Goal: Information Seeking & Learning: Find specific fact

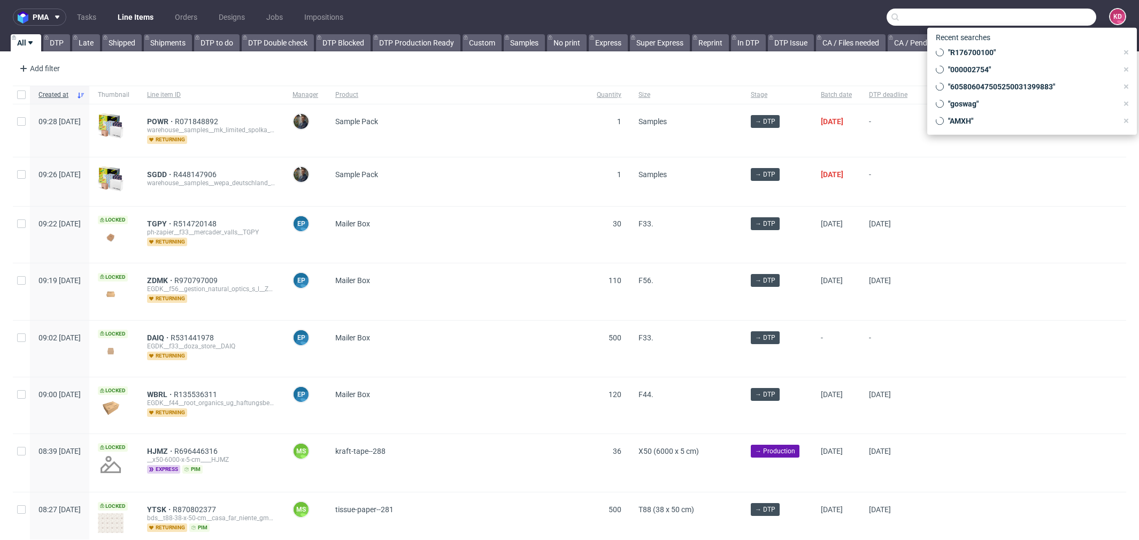
click at [1023, 18] on input "text" at bounding box center [992, 17] width 210 height 17
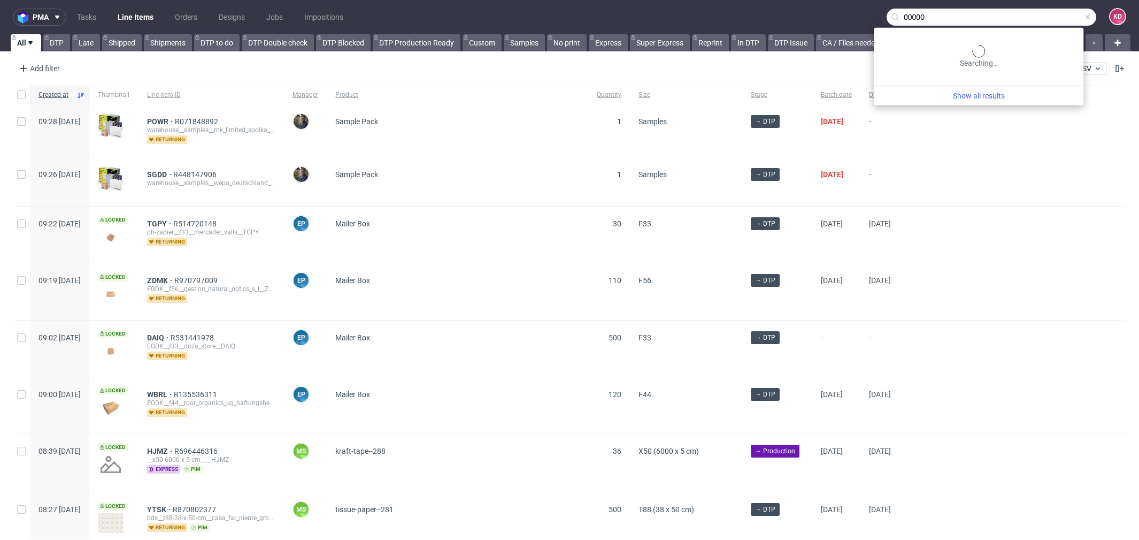
paste input "2568"
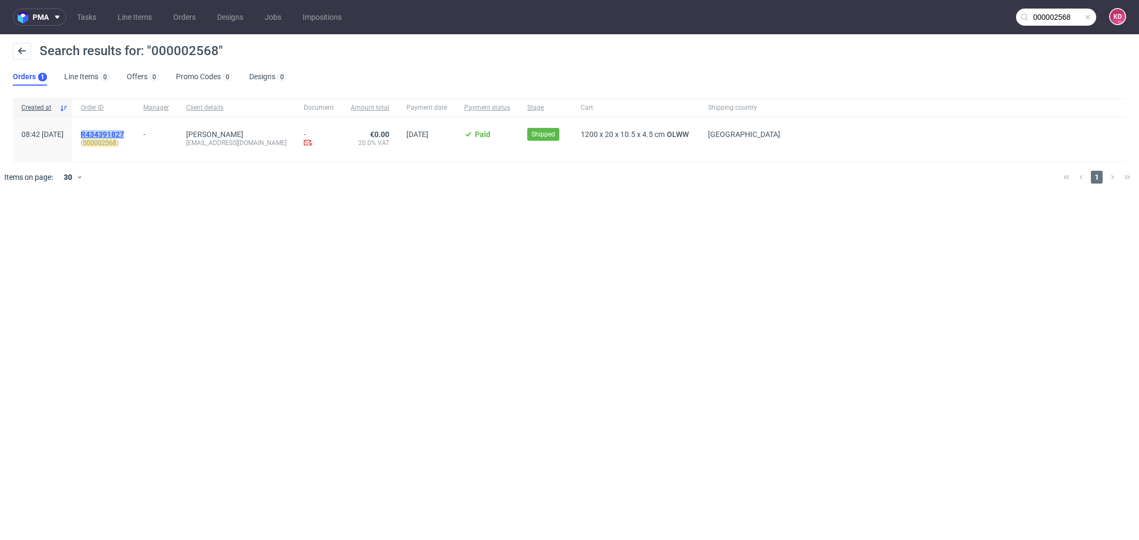
drag, startPoint x: 159, startPoint y: 131, endPoint x: 115, endPoint y: 131, distance: 43.8
click at [115, 131] on div "R434391827 ( 000002568 )" at bounding box center [103, 139] width 63 height 44
copy span "R434391827"
click at [1073, 18] on input "000002568" at bounding box center [1056, 17] width 80 height 17
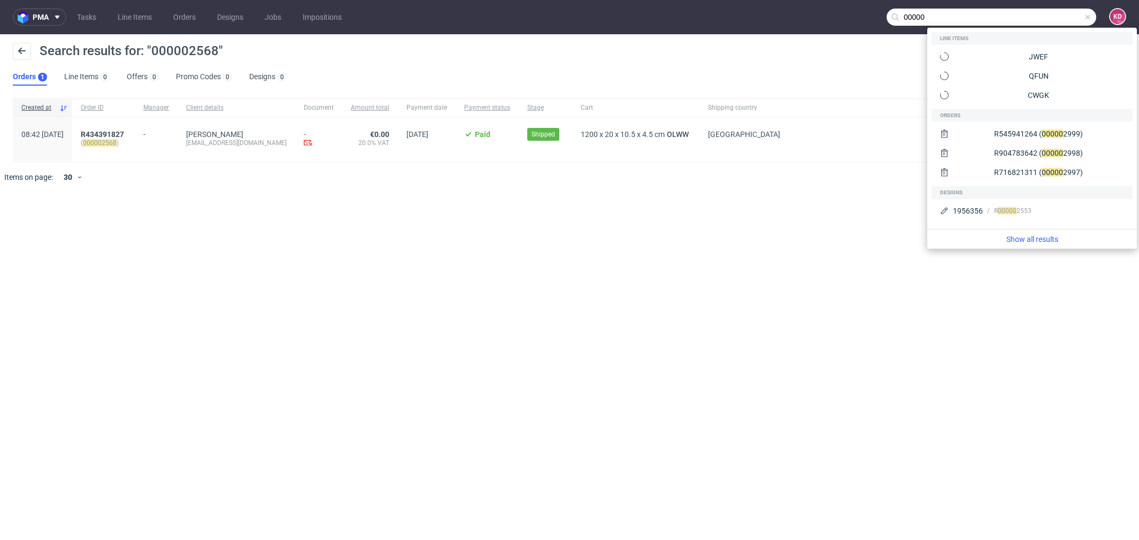
paste input "2569"
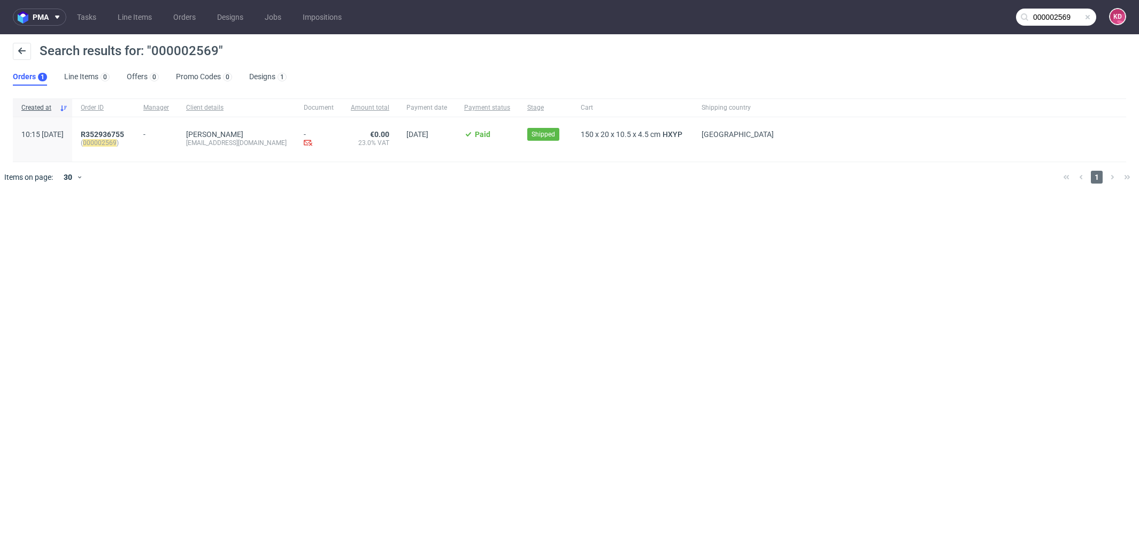
drag, startPoint x: 168, startPoint y: 134, endPoint x: 102, endPoint y: 134, distance: 66.8
click at [101, 134] on div "10:15 Mon 01.09.2025 R352936755 ( 000002569 ) - Maksymilian Jonkisz backmarket@…" at bounding box center [569, 139] width 1113 height 45
click at [167, 202] on div "pma Tasks Line Items Orders Designs Jobs Impositions 000002569 KD Search result…" at bounding box center [569, 270] width 1139 height 540
click at [1066, 28] on nav "pma Tasks Line Items Orders Designs Jobs Impositions 000002569 KD" at bounding box center [569, 17] width 1139 height 34
click at [1073, 18] on input "000002569" at bounding box center [1056, 17] width 80 height 17
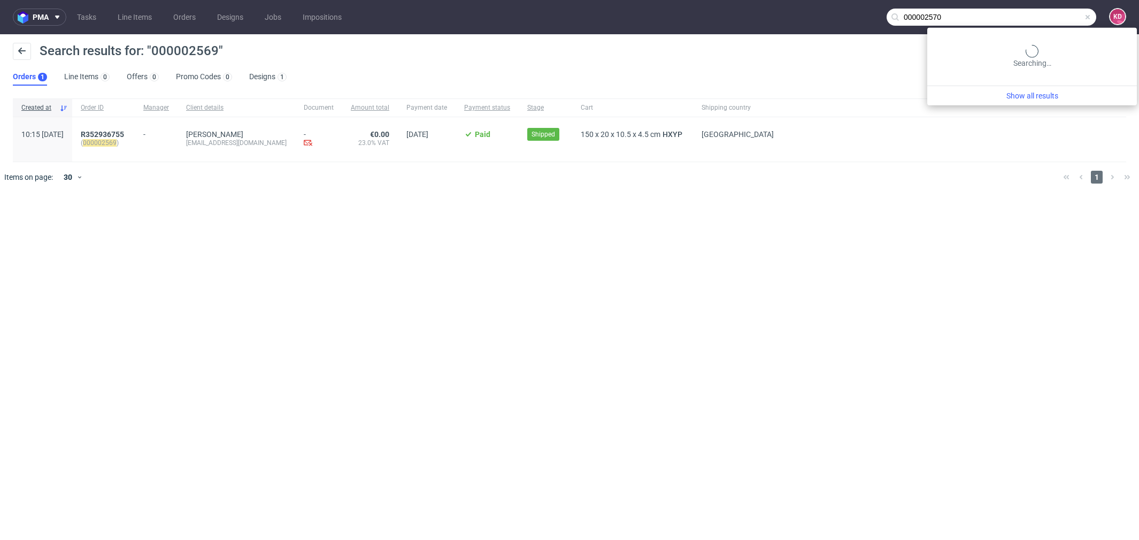
type input "000002570"
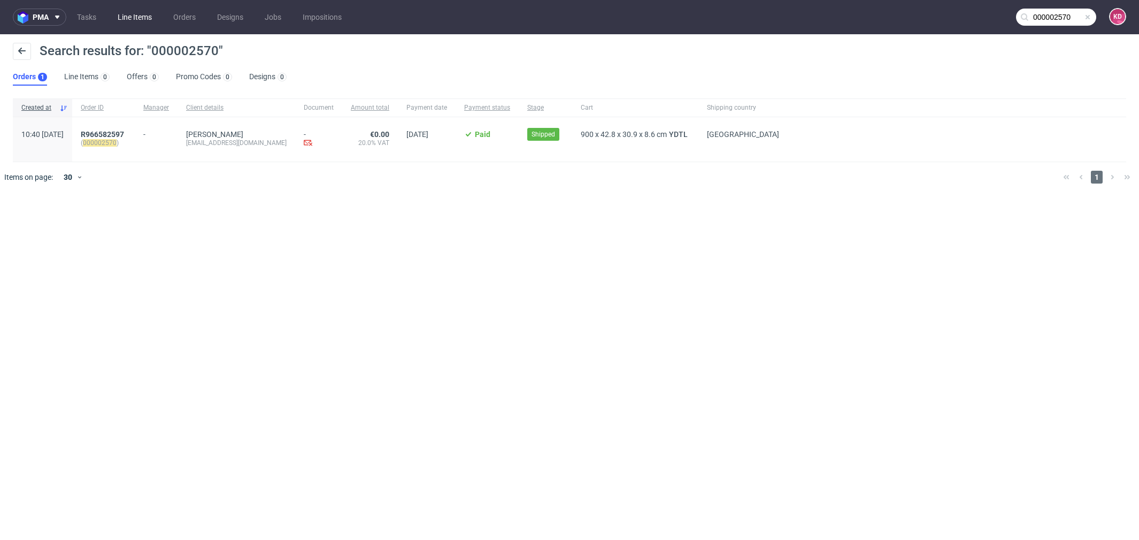
click at [130, 12] on link "Line Items" at bounding box center [134, 17] width 47 height 17
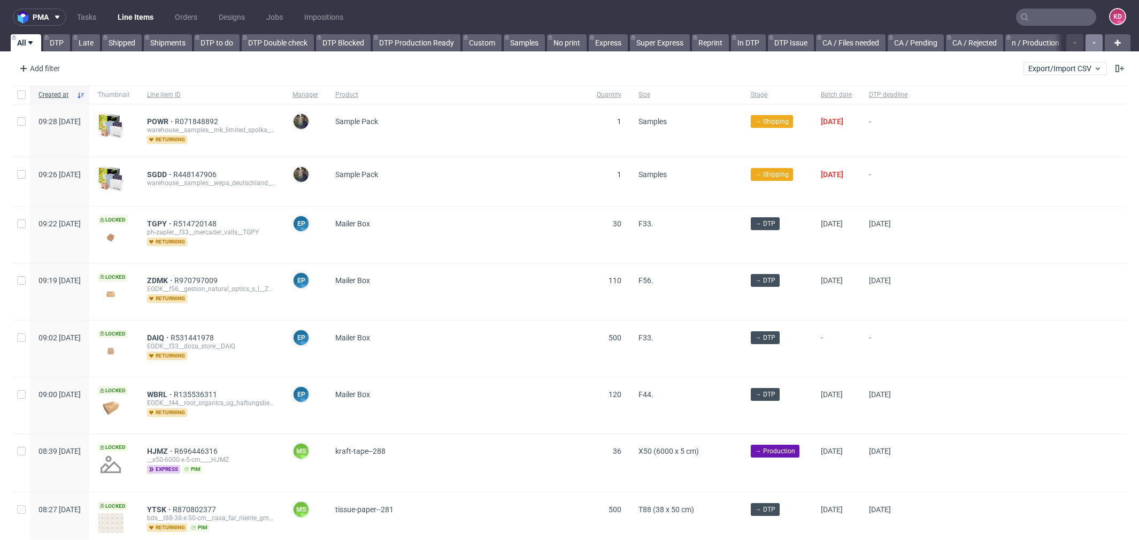
click at [1085, 44] on button "button" at bounding box center [1093, 42] width 17 height 17
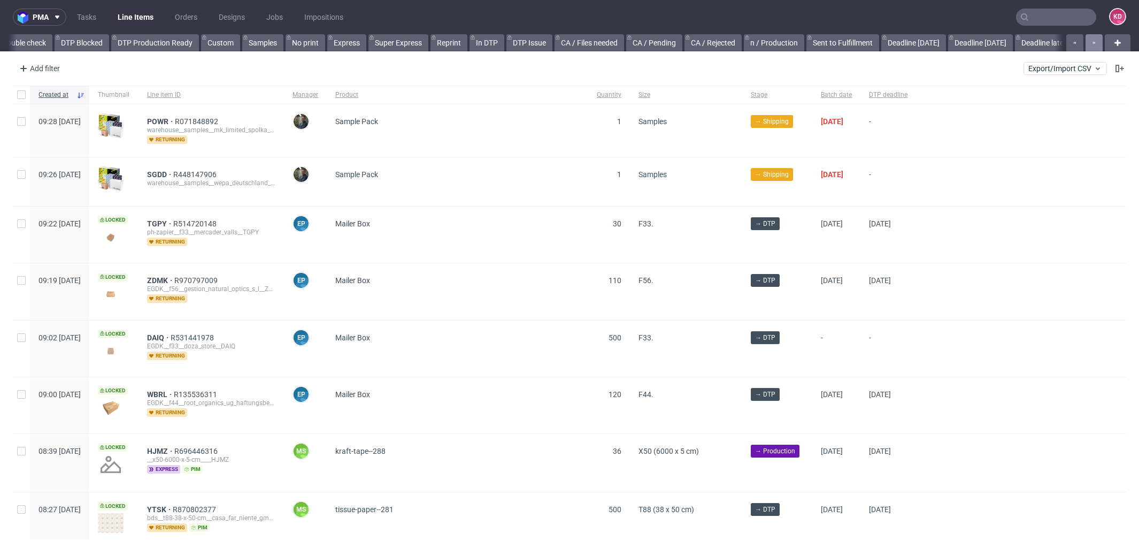
click at [1085, 44] on button "button" at bounding box center [1093, 42] width 17 height 17
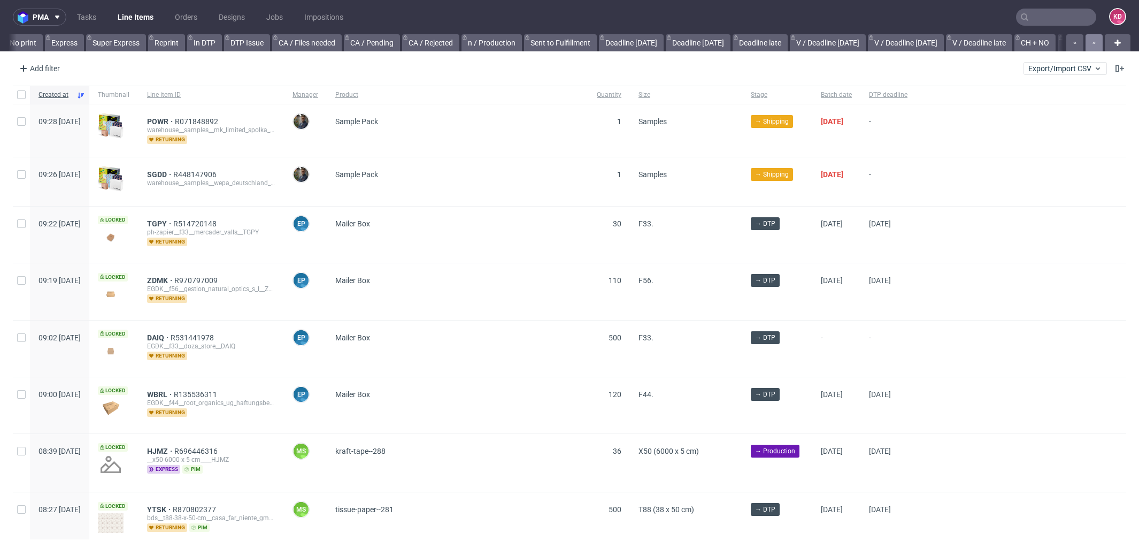
click at [1085, 44] on button "button" at bounding box center [1093, 42] width 17 height 17
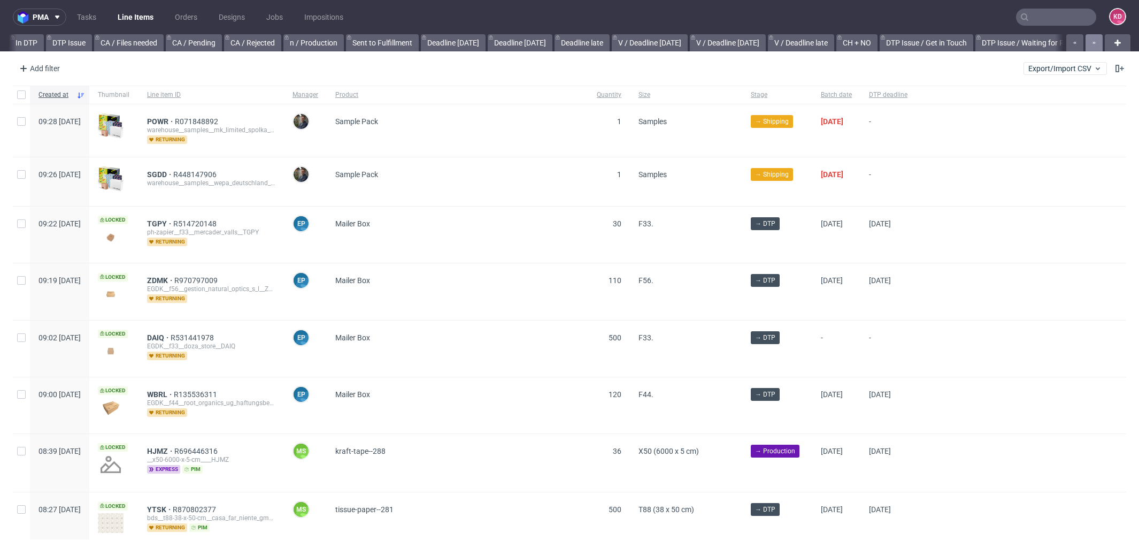
click at [1085, 44] on button "button" at bounding box center [1093, 42] width 17 height 17
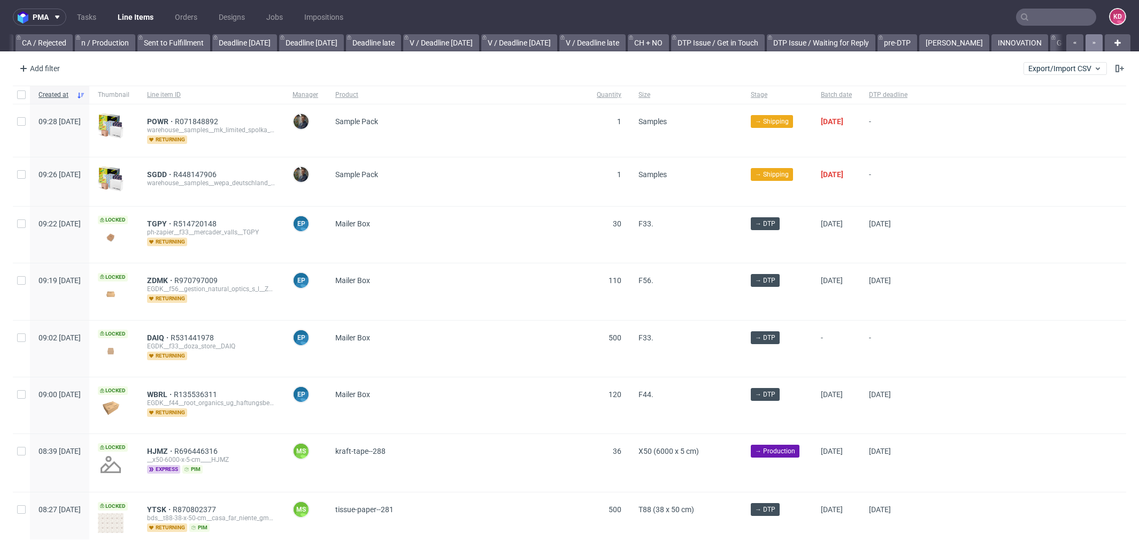
click at [1085, 44] on button "button" at bounding box center [1093, 42] width 17 height 17
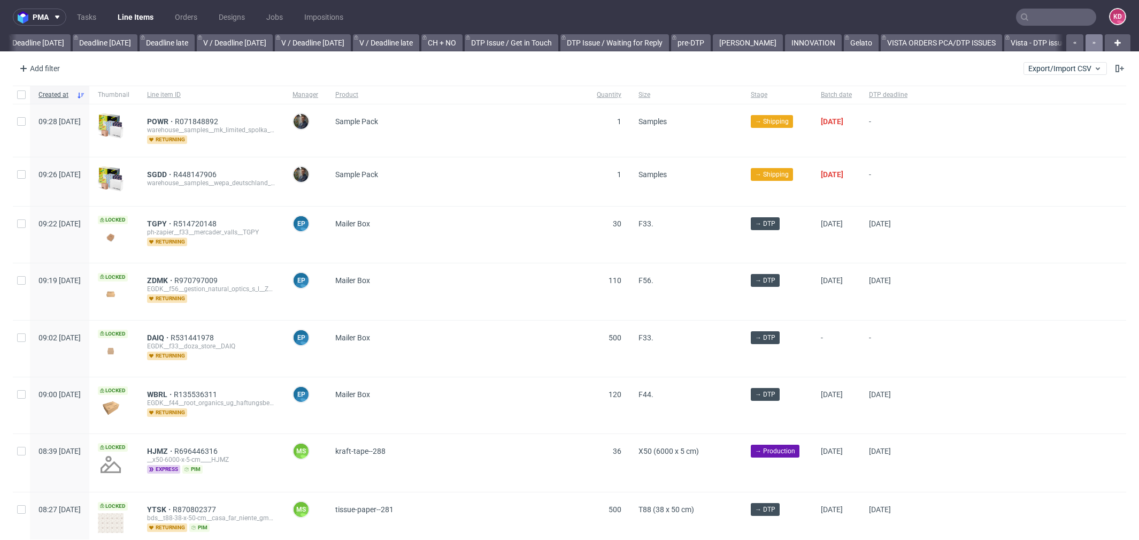
click at [1085, 44] on button "button" at bounding box center [1093, 42] width 17 height 17
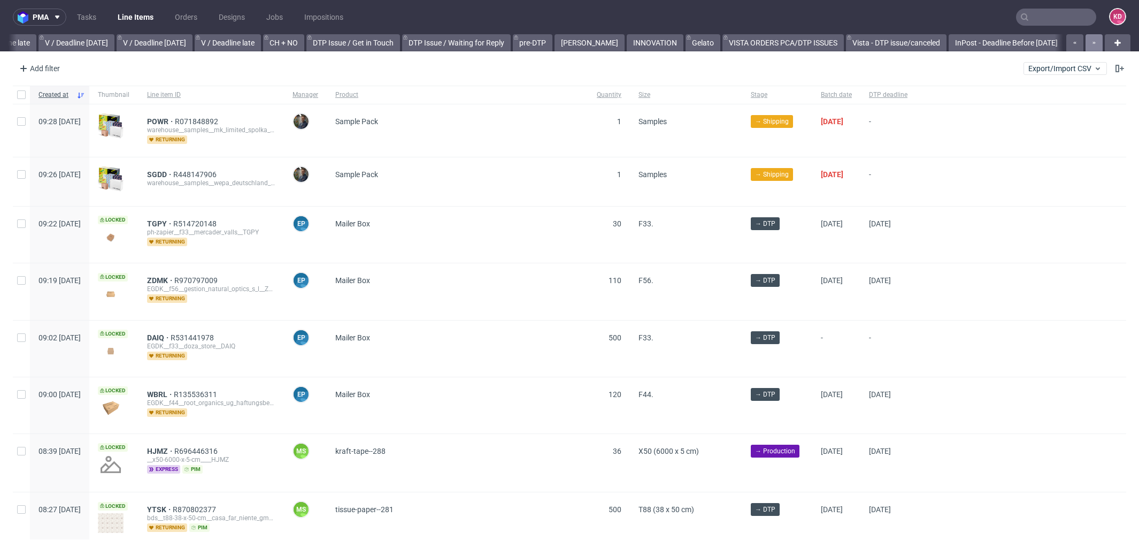
scroll to position [0, 1346]
click at [1083, 44] on div at bounding box center [1083, 42] width 38 height 17
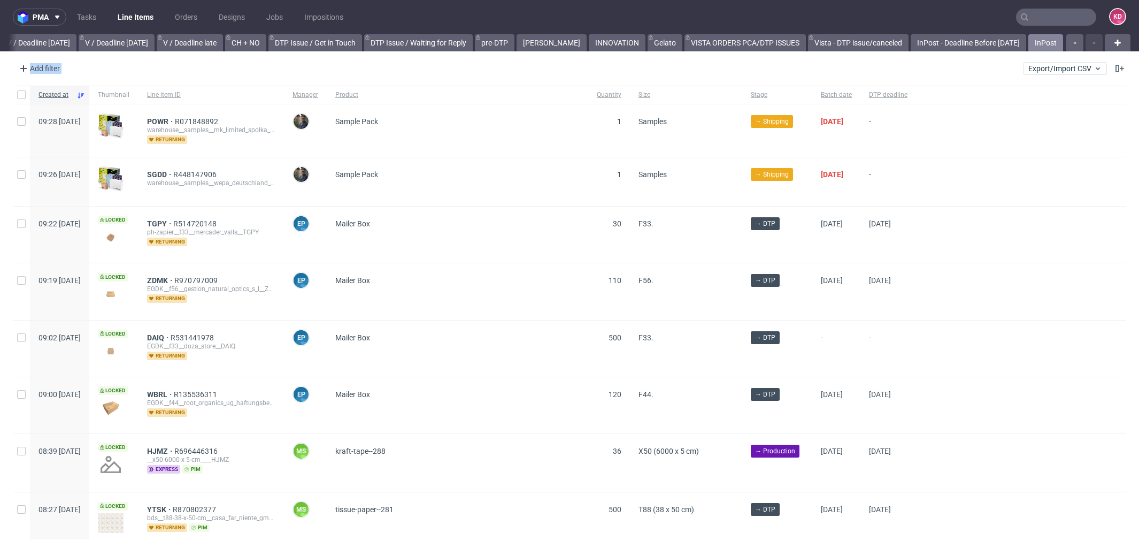
click at [1033, 47] on link "InPost" at bounding box center [1045, 42] width 35 height 17
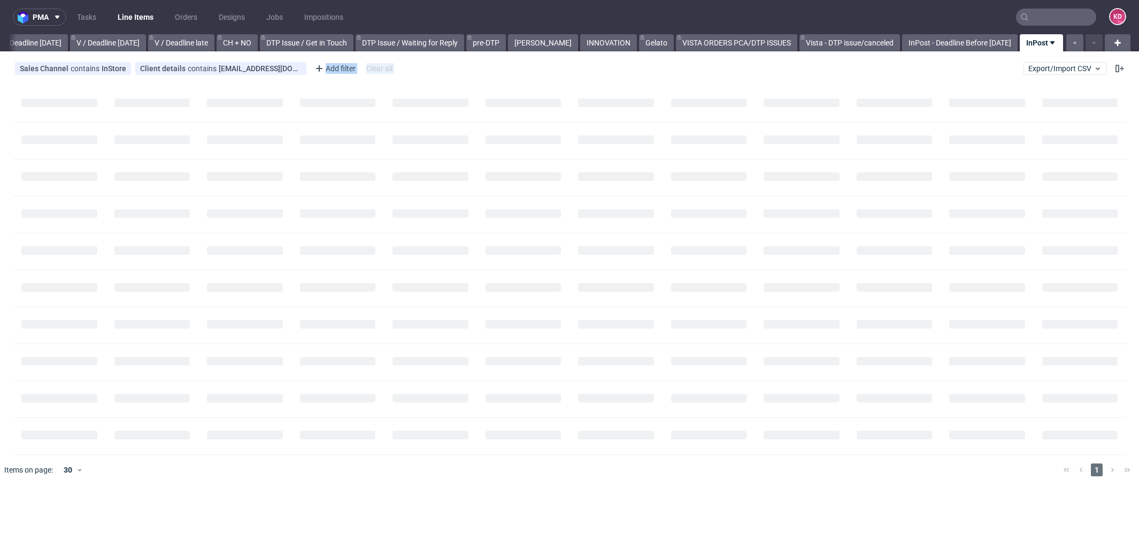
scroll to position [0, 1333]
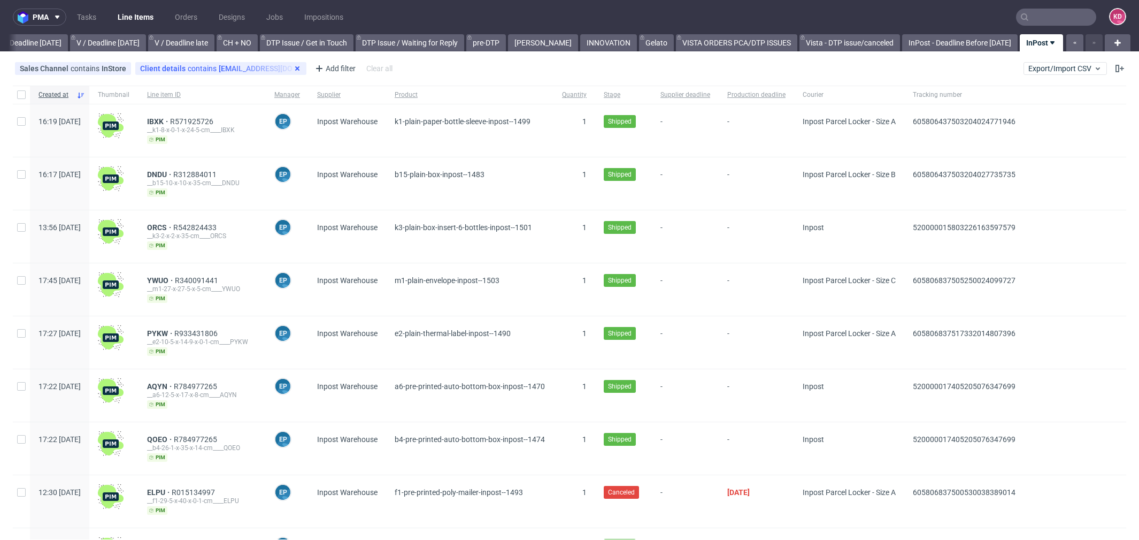
click at [293, 70] on icon at bounding box center [297, 68] width 9 height 9
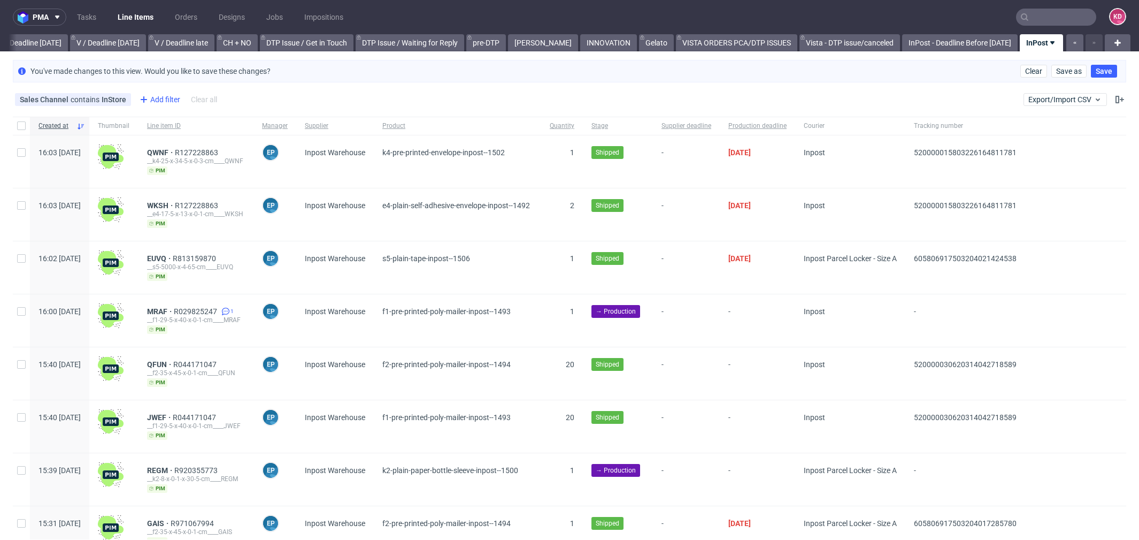
click at [171, 94] on div "Add filter" at bounding box center [158, 99] width 47 height 17
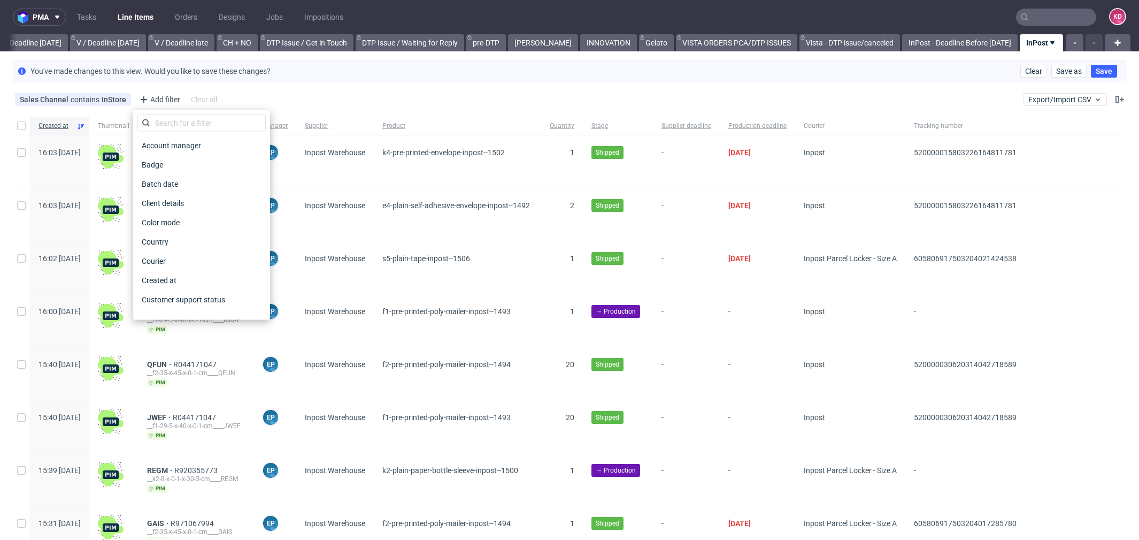
scroll to position [29, 0]
click at [183, 267] on div "Created at" at bounding box center [201, 270] width 128 height 15
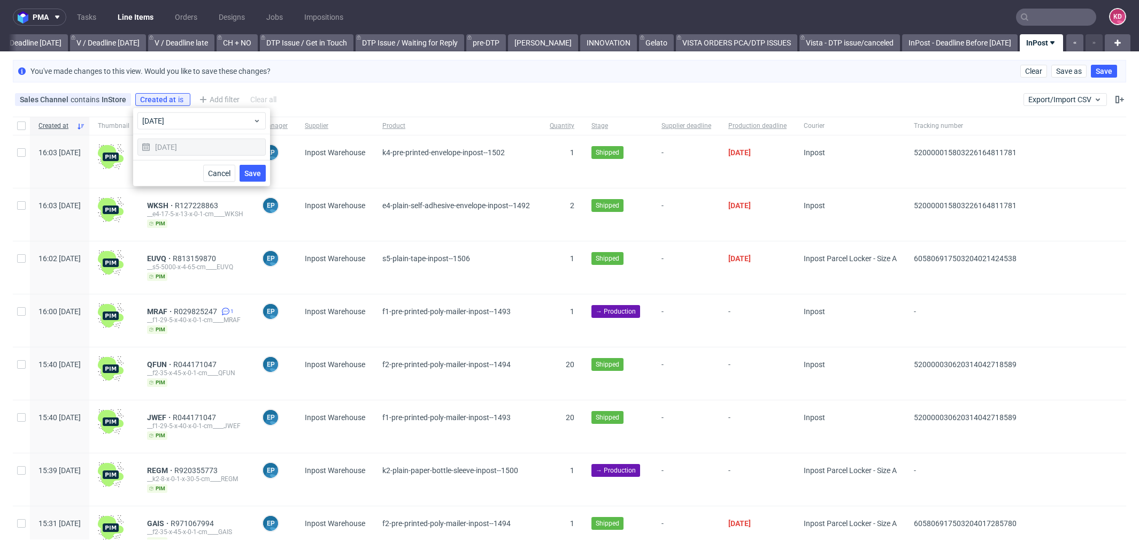
click at [182, 147] on div "09/10/2025" at bounding box center [201, 146] width 128 height 17
click at [148, 145] on icon at bounding box center [146, 147] width 9 height 9
click at [173, 121] on span "today" at bounding box center [197, 120] width 111 height 11
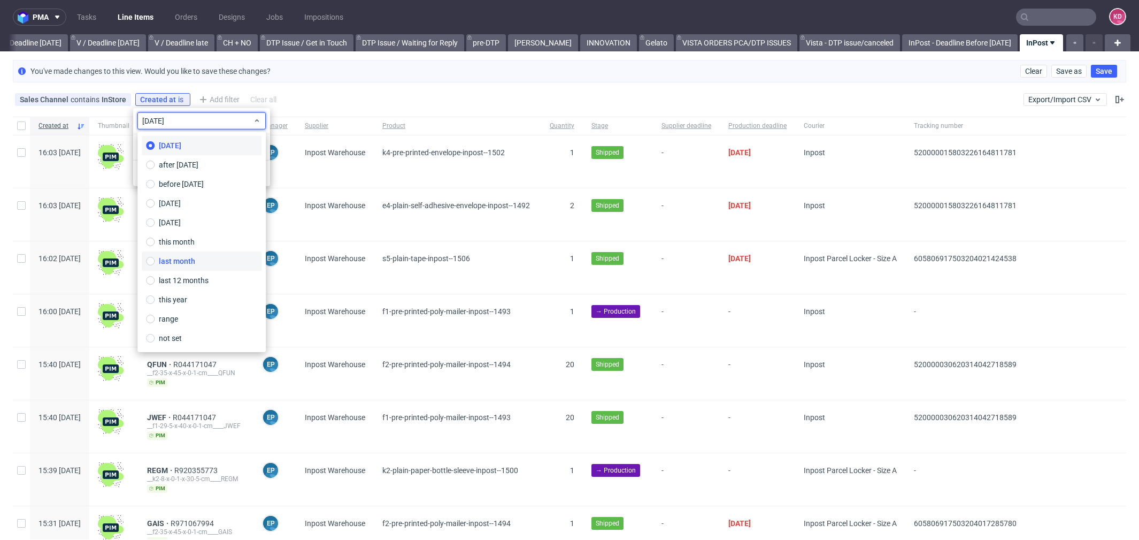
click at [204, 261] on label "last month" at bounding box center [202, 260] width 120 height 19
type input "01/09/2025 - 30/09/2025"
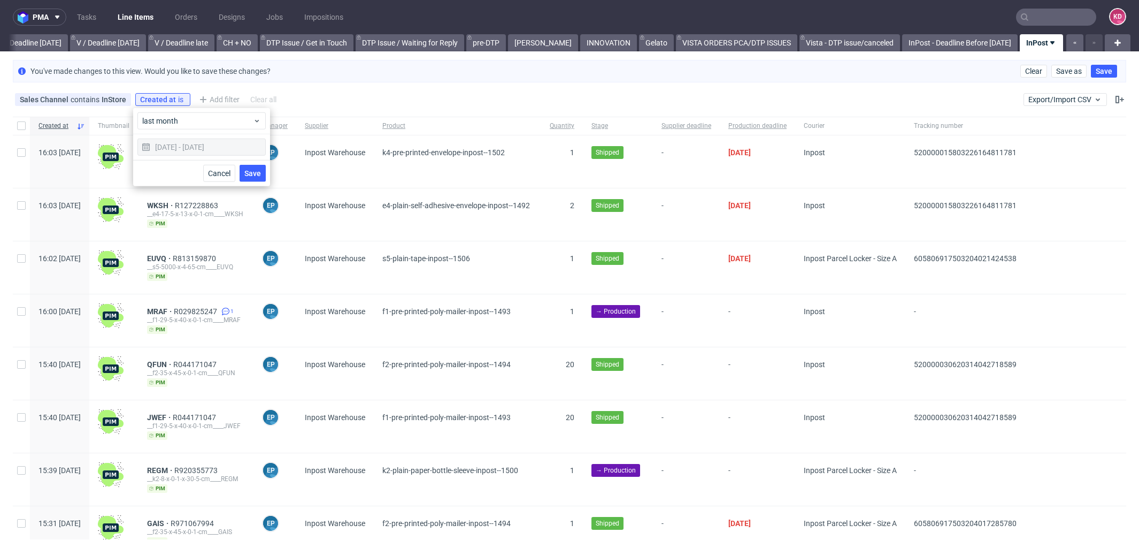
click at [252, 170] on span "Save" at bounding box center [252, 173] width 17 height 7
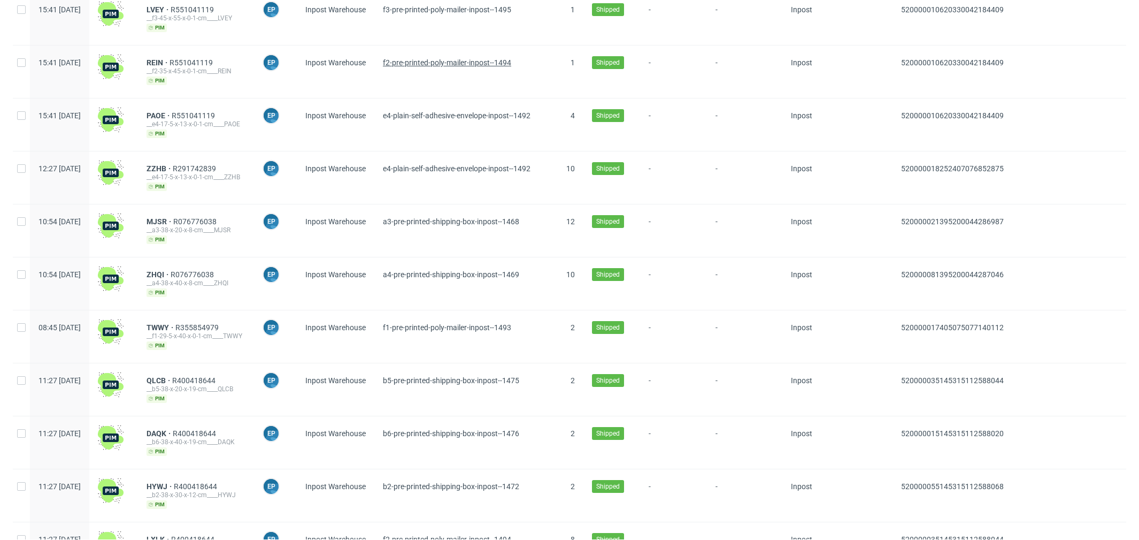
scroll to position [0, 0]
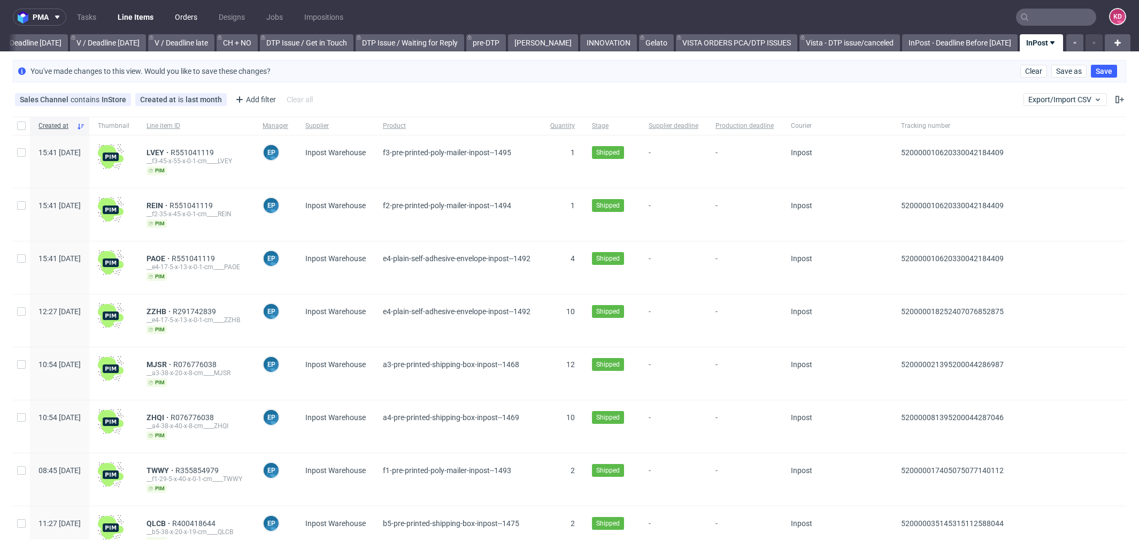
click at [196, 17] on link "Orders" at bounding box center [185, 17] width 35 height 17
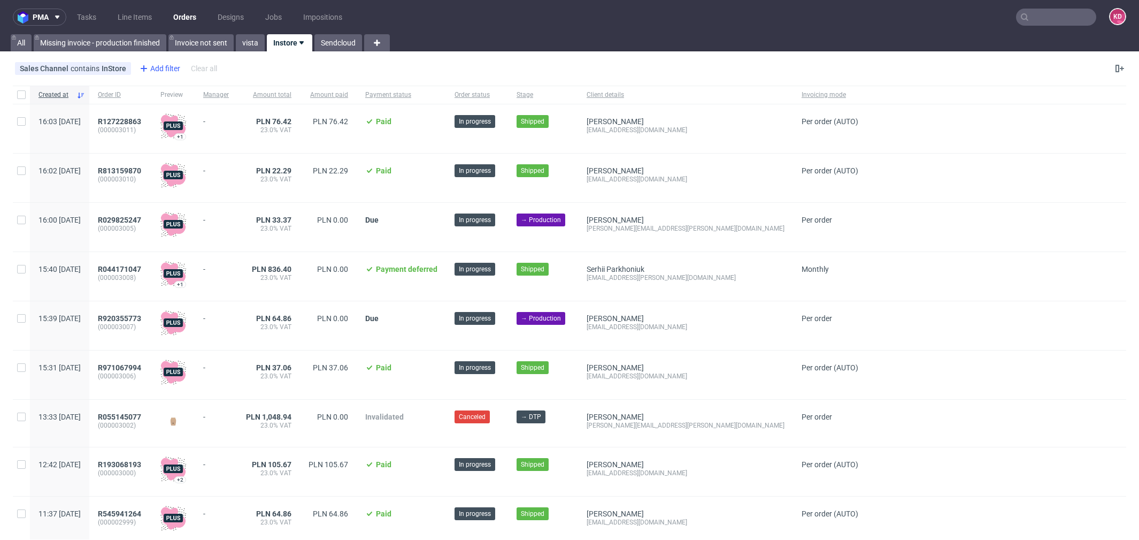
click at [149, 64] on div "Add filter" at bounding box center [158, 68] width 47 height 17
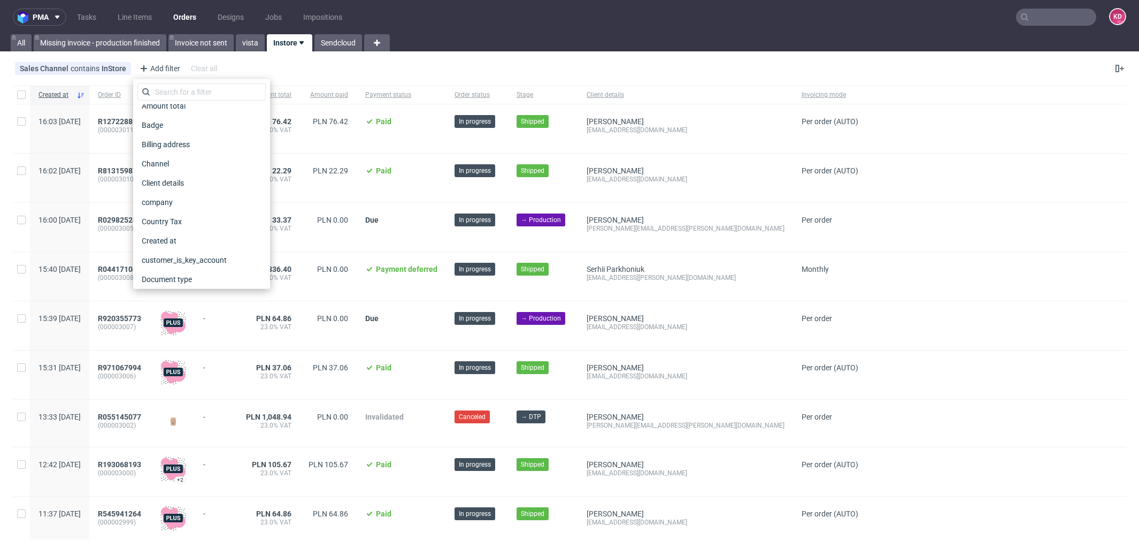
scroll to position [48, 0]
click at [180, 235] on span "Created at" at bounding box center [159, 239] width 44 height 15
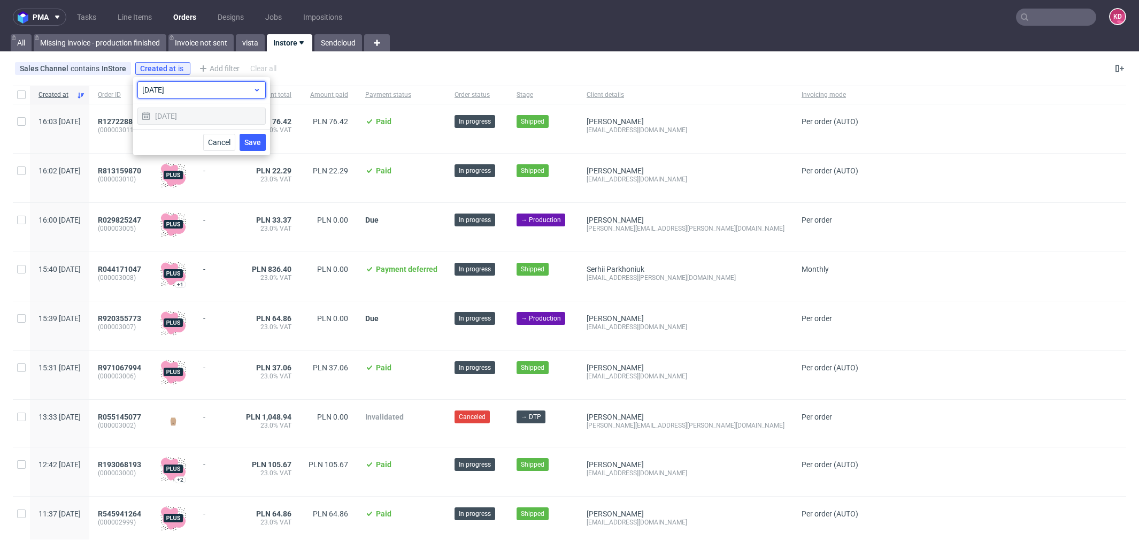
click at [190, 94] on span "today" at bounding box center [197, 89] width 111 height 11
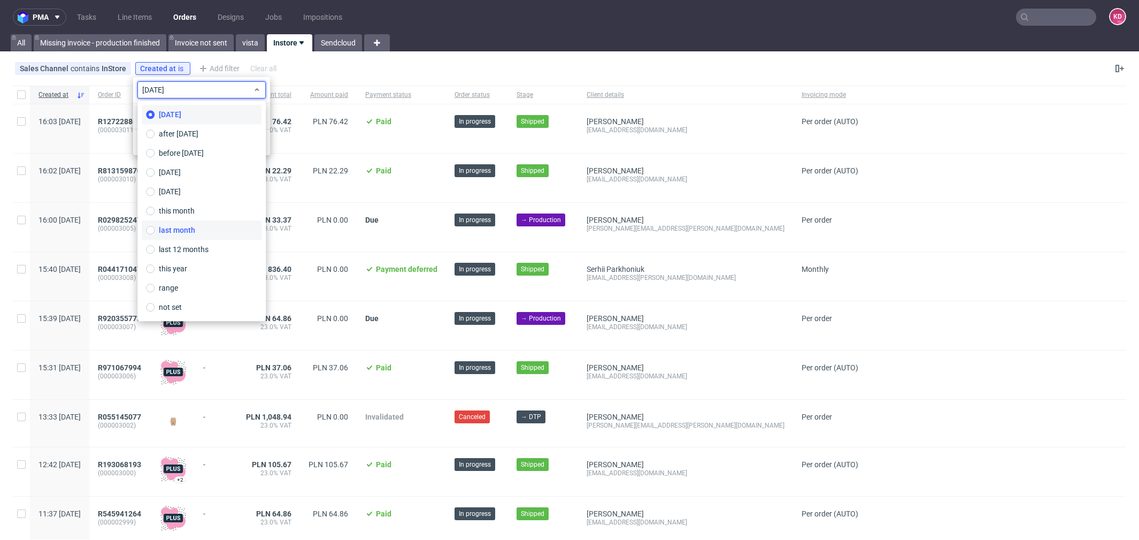
click at [201, 227] on label "last month" at bounding box center [202, 229] width 120 height 19
type input "01/09/2025 - 30/09/2025"
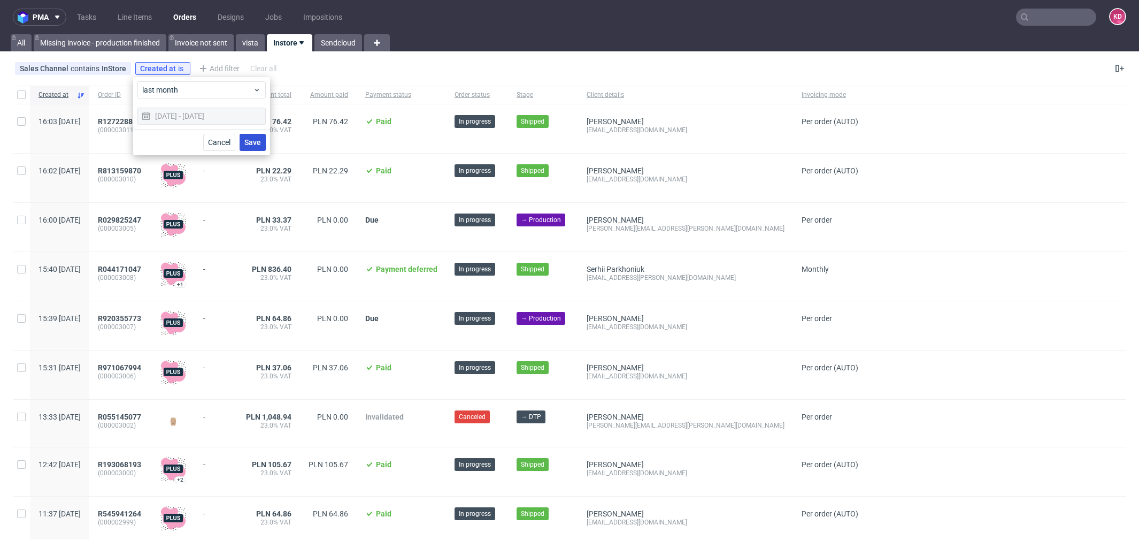
click at [255, 145] on span "Save" at bounding box center [252, 141] width 17 height 7
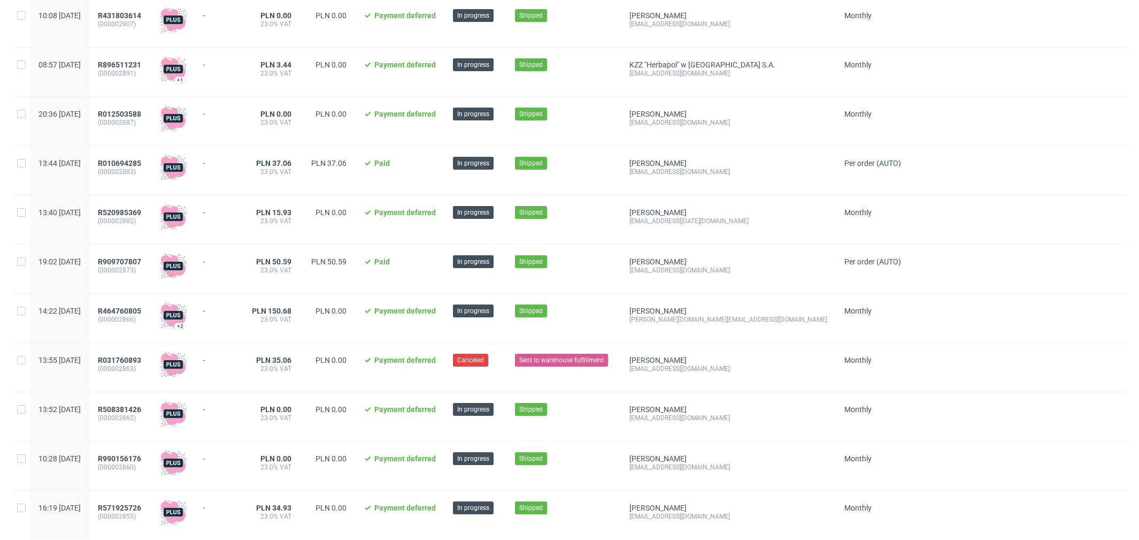
scroll to position [0, 0]
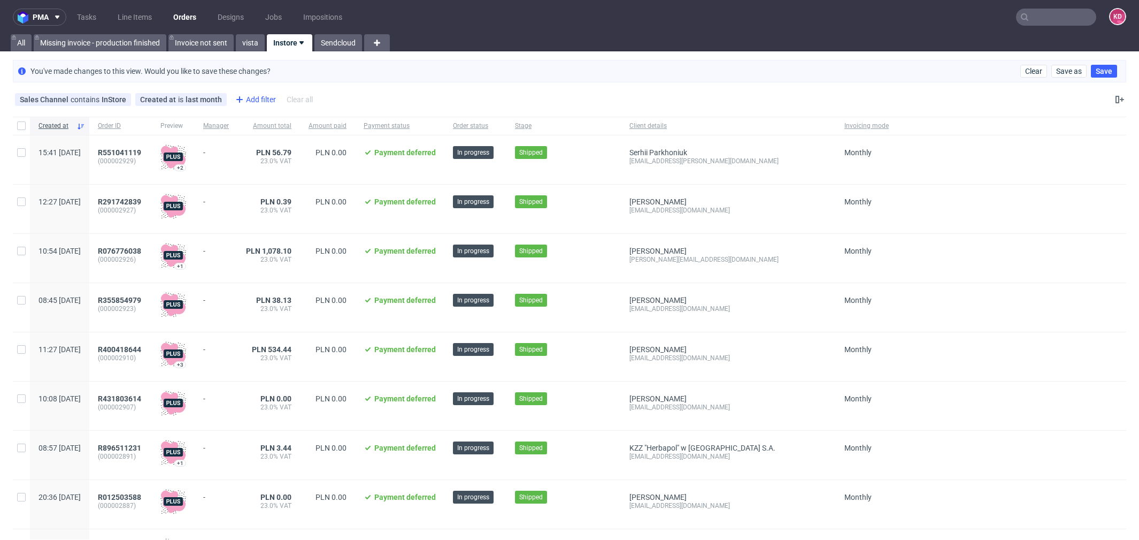
click at [250, 98] on div "Add filter" at bounding box center [254, 99] width 47 height 17
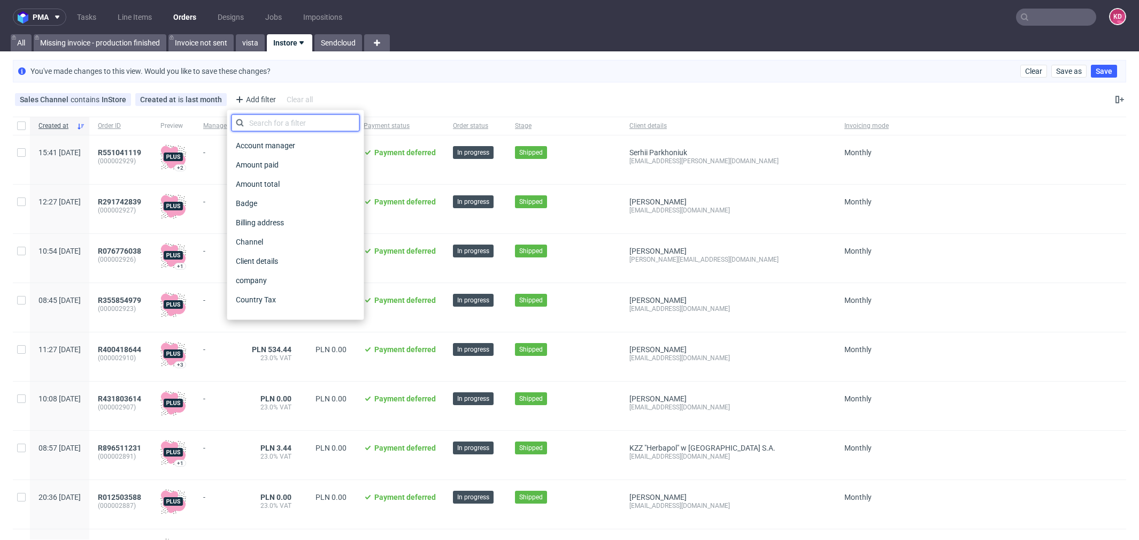
click at [272, 122] on input "text" at bounding box center [296, 122] width 128 height 17
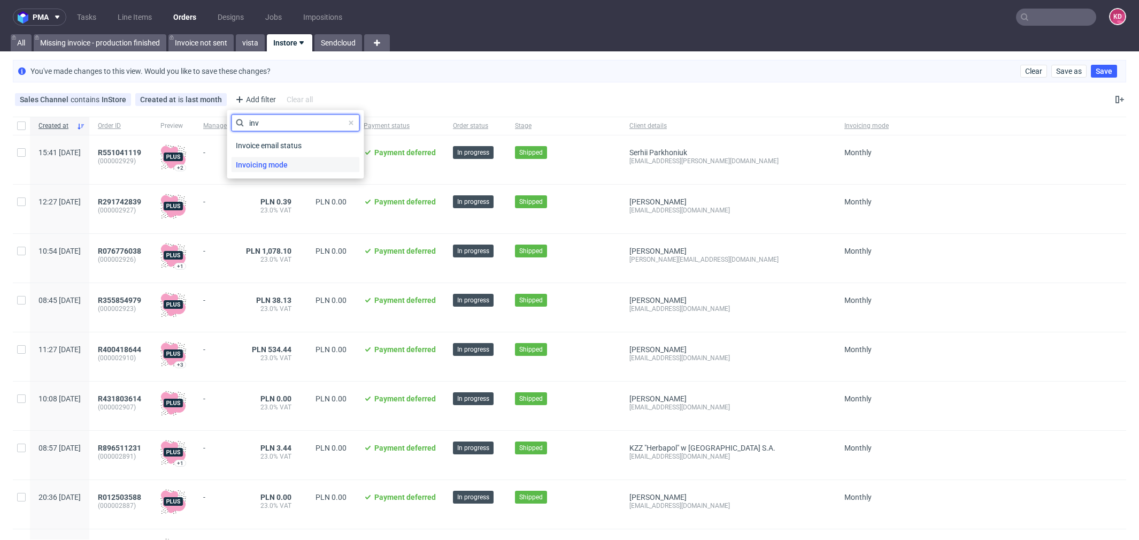
type input "inv"
click at [290, 160] on span "Invoicing mode" at bounding box center [262, 164] width 60 height 15
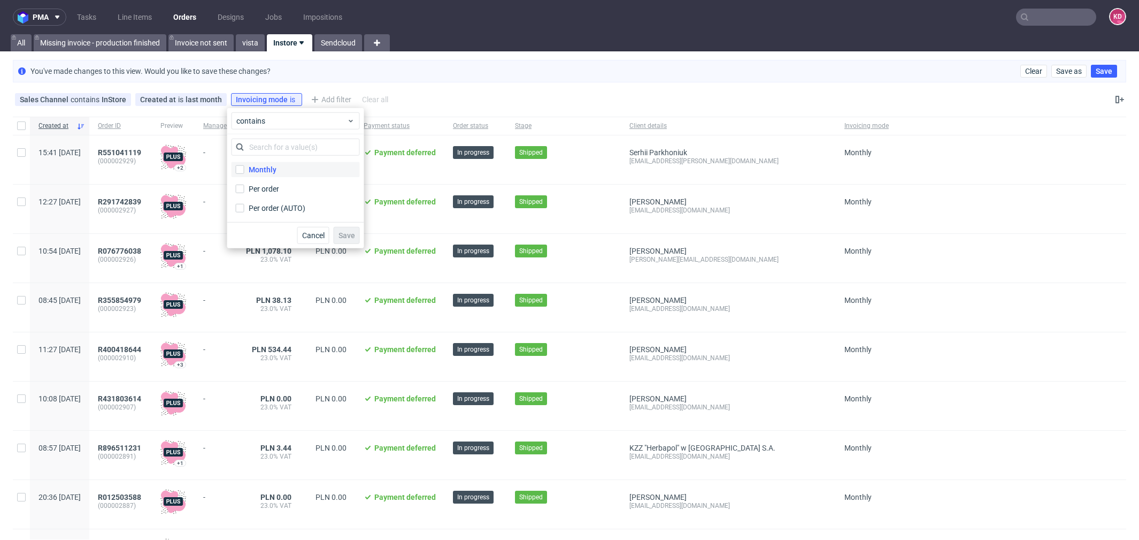
click at [284, 163] on label "Monthly" at bounding box center [296, 169] width 128 height 15
click at [244, 165] on input "Monthly" at bounding box center [240, 169] width 9 height 9
checkbox input "true"
click at [345, 234] on span "Save" at bounding box center [346, 235] width 17 height 7
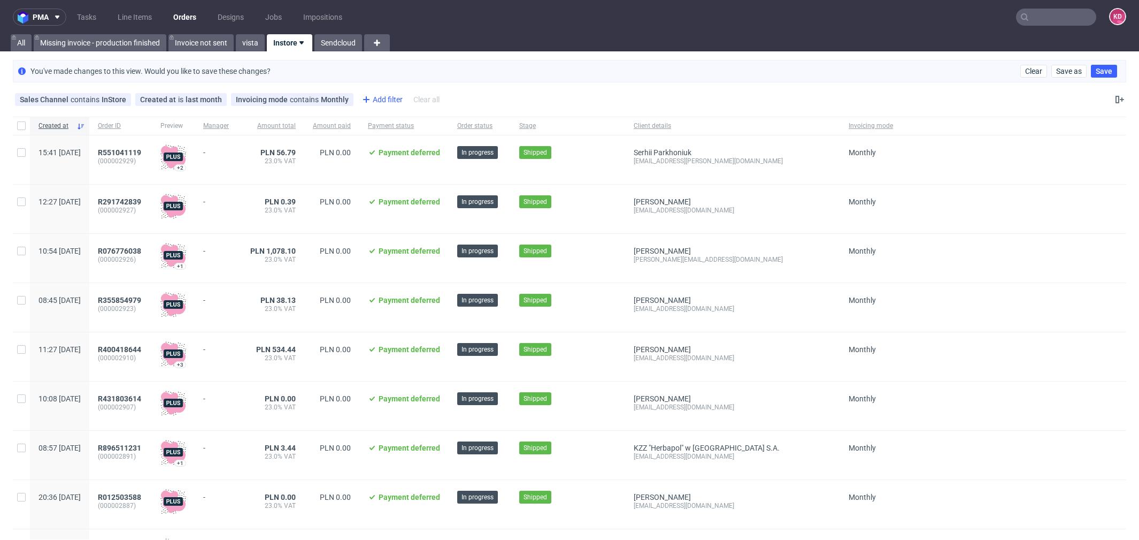
click at [373, 94] on div "Add filter" at bounding box center [381, 99] width 47 height 17
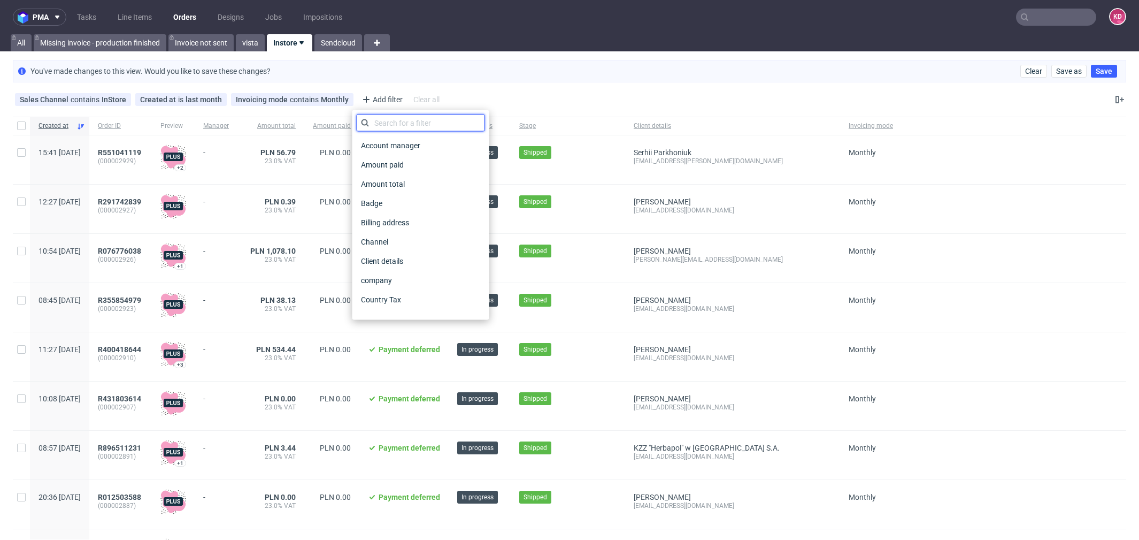
click at [381, 117] on input "text" at bounding box center [421, 122] width 128 height 17
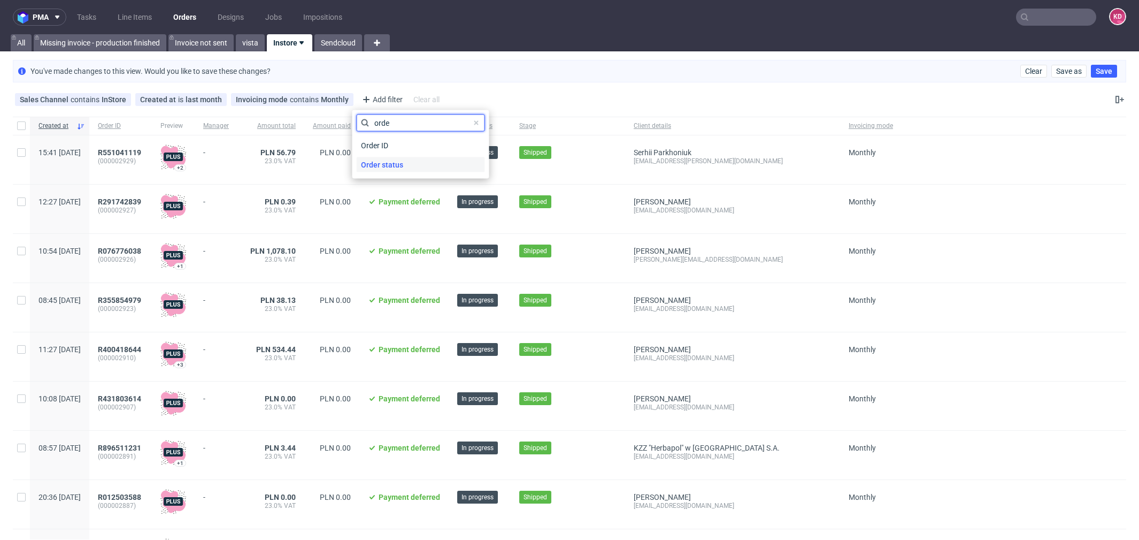
type input "orde"
click at [389, 164] on span "Order status" at bounding box center [382, 164] width 51 height 15
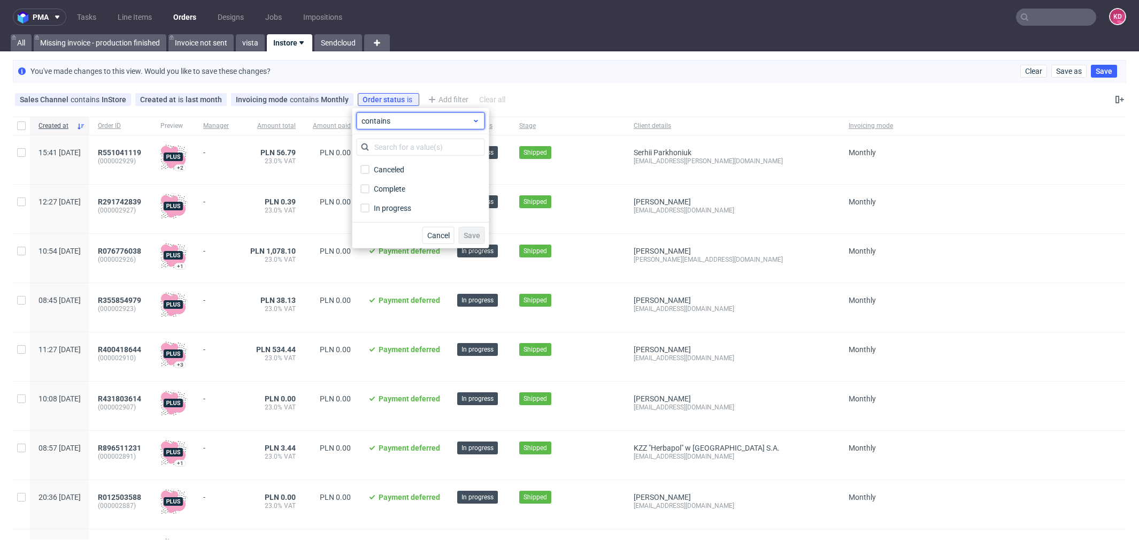
click at [402, 122] on span "contains" at bounding box center [416, 120] width 111 height 11
click at [405, 169] on span "does not contain" at bounding box center [406, 164] width 57 height 11
click at [401, 170] on div "Canceled" at bounding box center [390, 169] width 32 height 11
click at [369, 170] on input "Canceled" at bounding box center [365, 169] width 9 height 9
checkbox input "true"
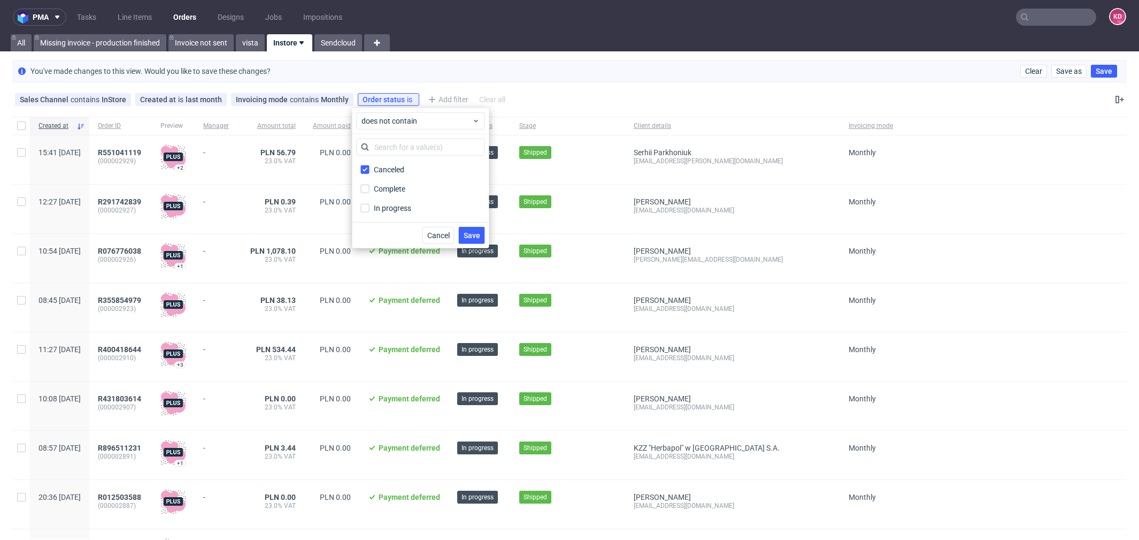
click at [473, 233] on span "Save" at bounding box center [472, 235] width 17 height 7
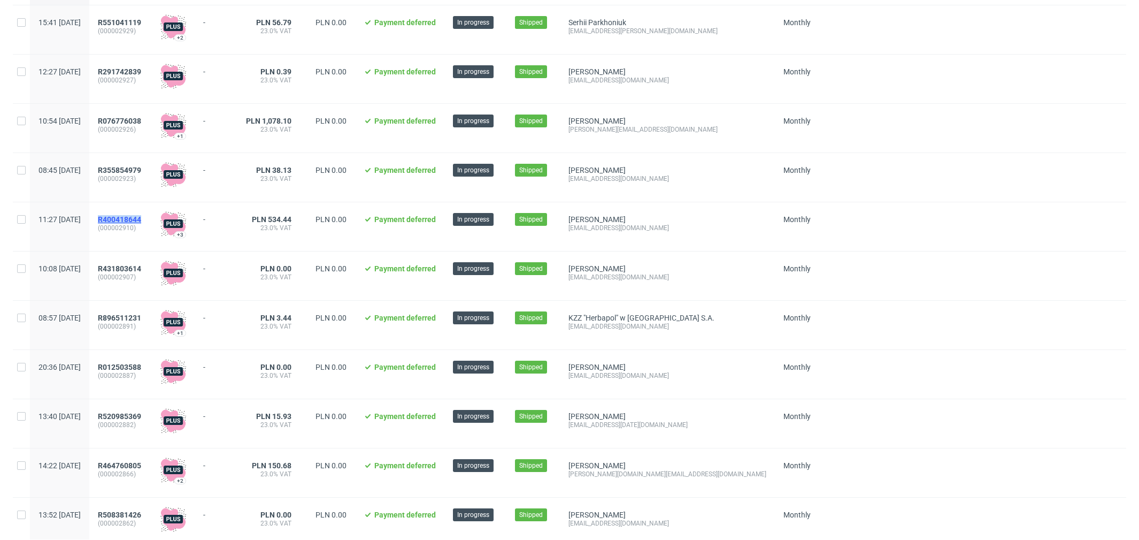
scroll to position [154, 0]
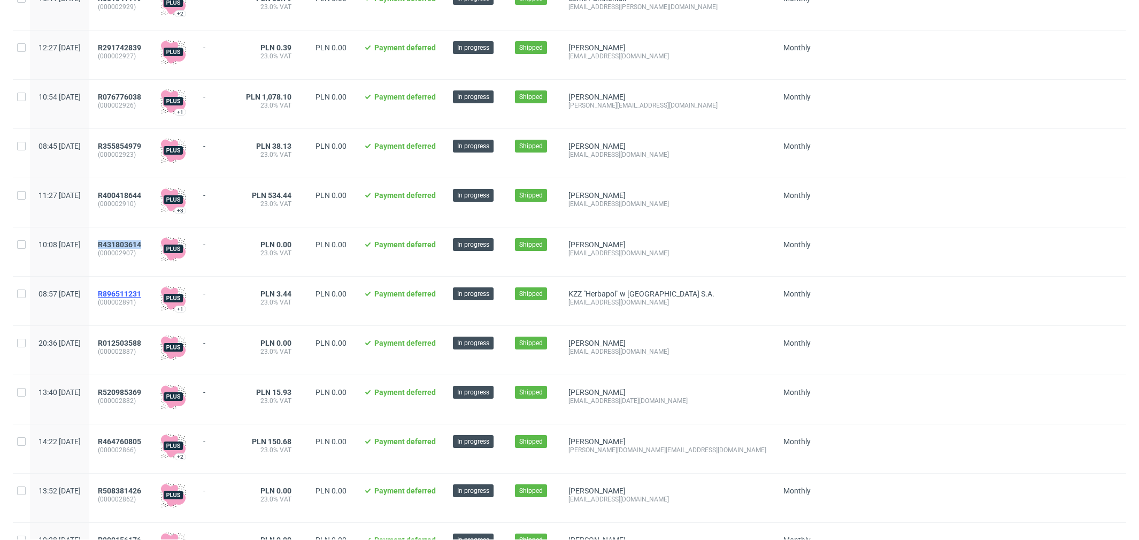
click at [141, 296] on span "R896511231" at bounding box center [119, 293] width 43 height 9
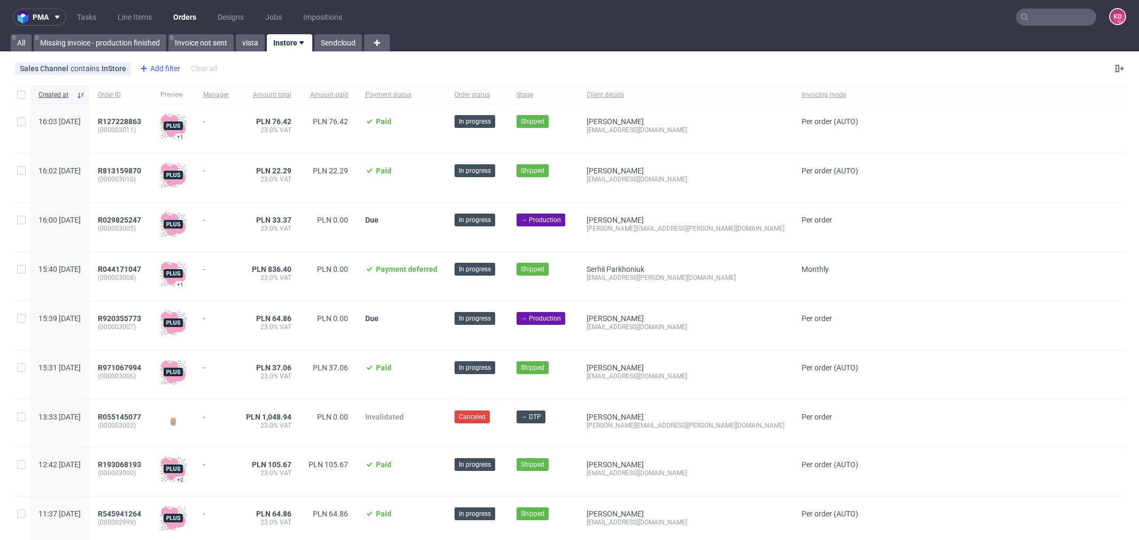
click at [151, 66] on div "Add filter" at bounding box center [158, 68] width 47 height 17
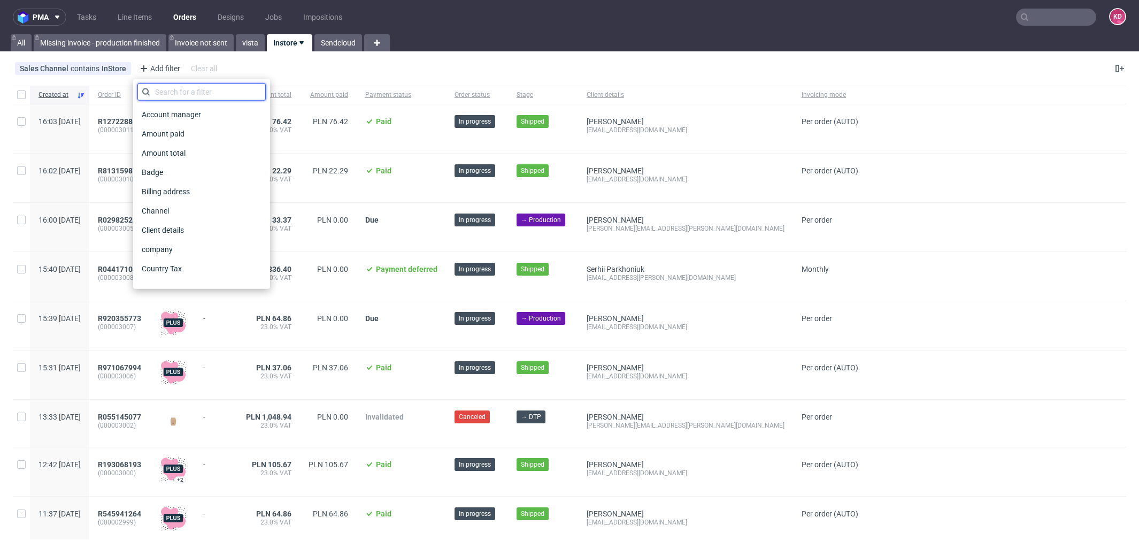
click at [161, 94] on input "text" at bounding box center [201, 91] width 128 height 17
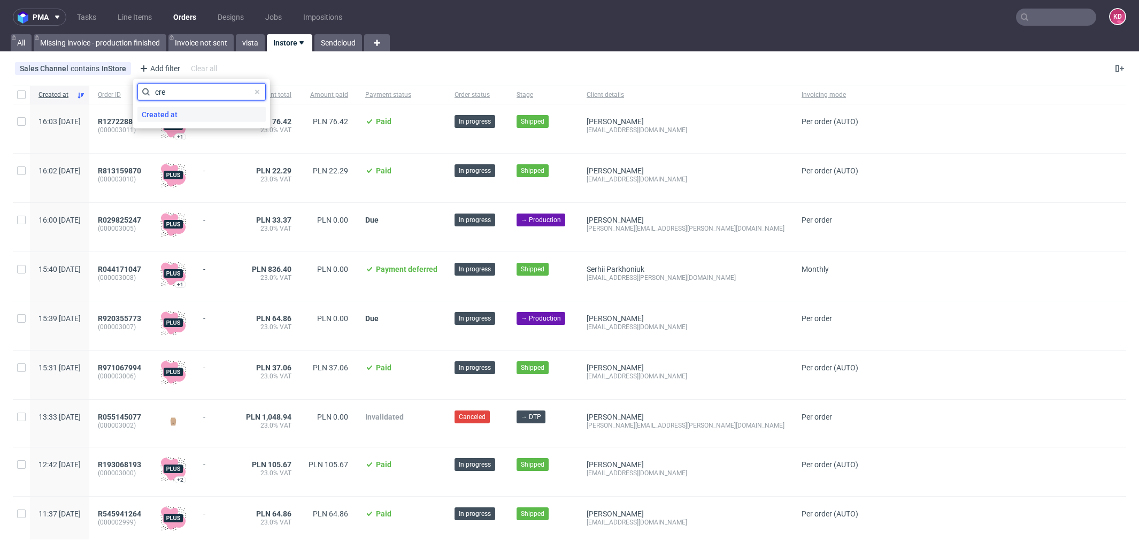
type input "cre"
click at [180, 111] on span "Created at" at bounding box center [159, 114] width 44 height 15
click at [174, 90] on span "today" at bounding box center [197, 89] width 111 height 11
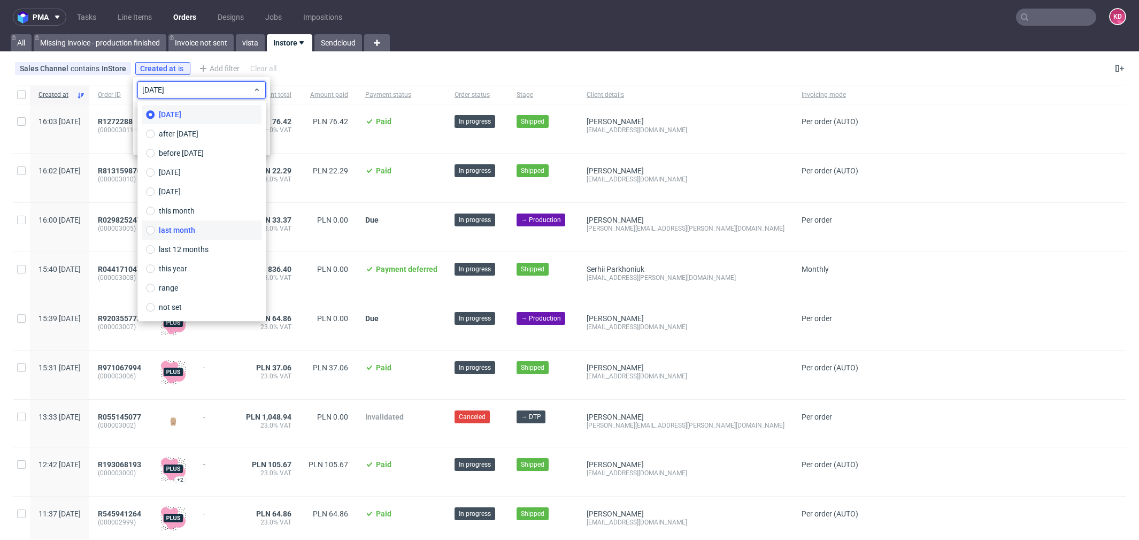
click at [197, 226] on label "last month" at bounding box center [202, 229] width 120 height 19
type input "01/09/2025 - 30/09/2025"
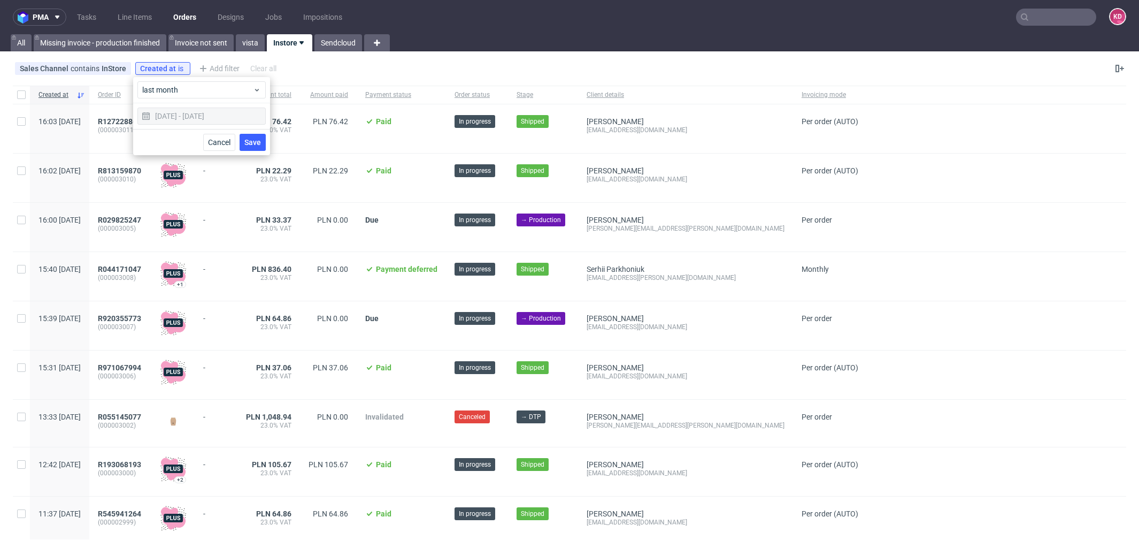
click at [252, 139] on span "Save" at bounding box center [252, 141] width 17 height 7
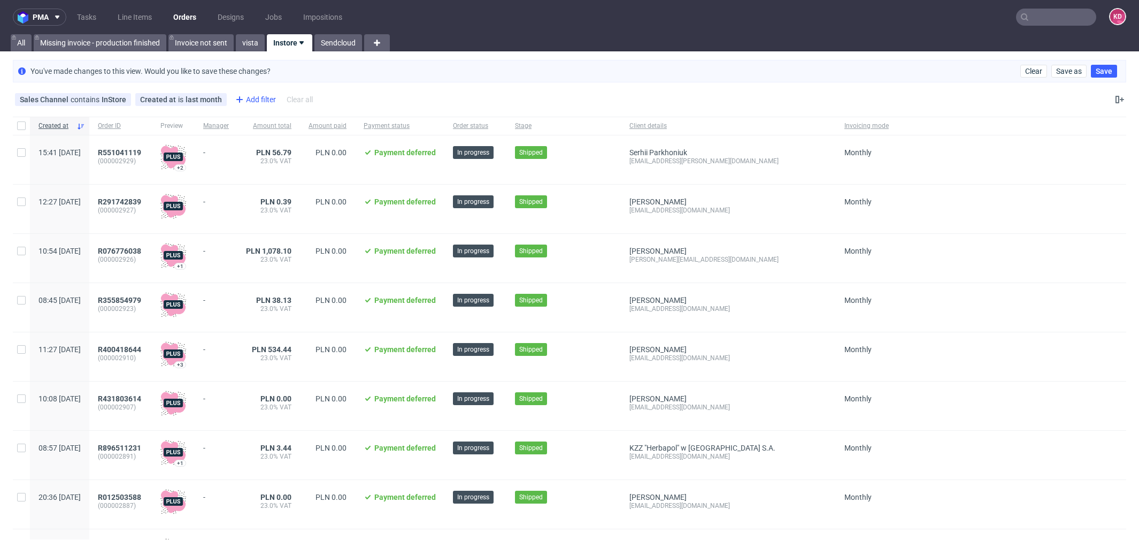
click at [255, 95] on div "Add filter" at bounding box center [254, 99] width 47 height 17
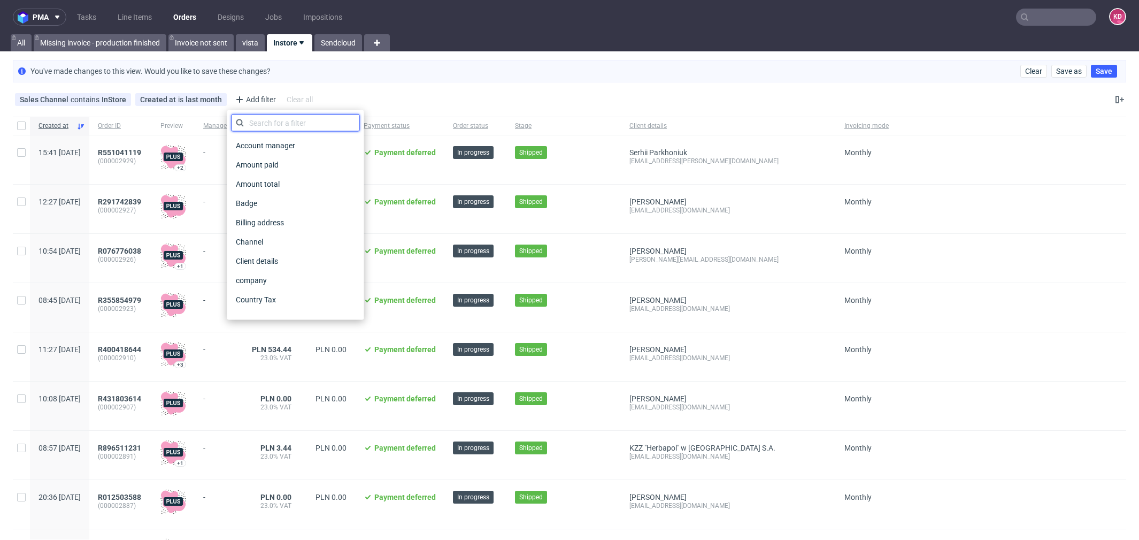
click at [267, 121] on input "text" at bounding box center [296, 122] width 128 height 17
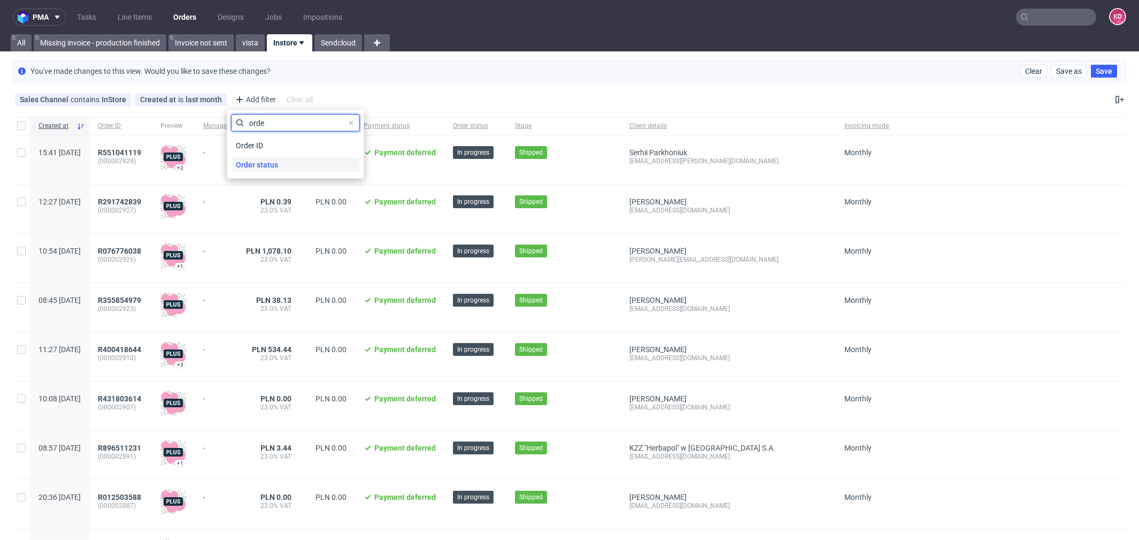
type input "orde"
click at [279, 157] on span "Order status" at bounding box center [257, 164] width 51 height 15
click at [263, 123] on span "contains" at bounding box center [291, 120] width 111 height 11
click at [273, 163] on span "does not contain" at bounding box center [281, 164] width 57 height 11
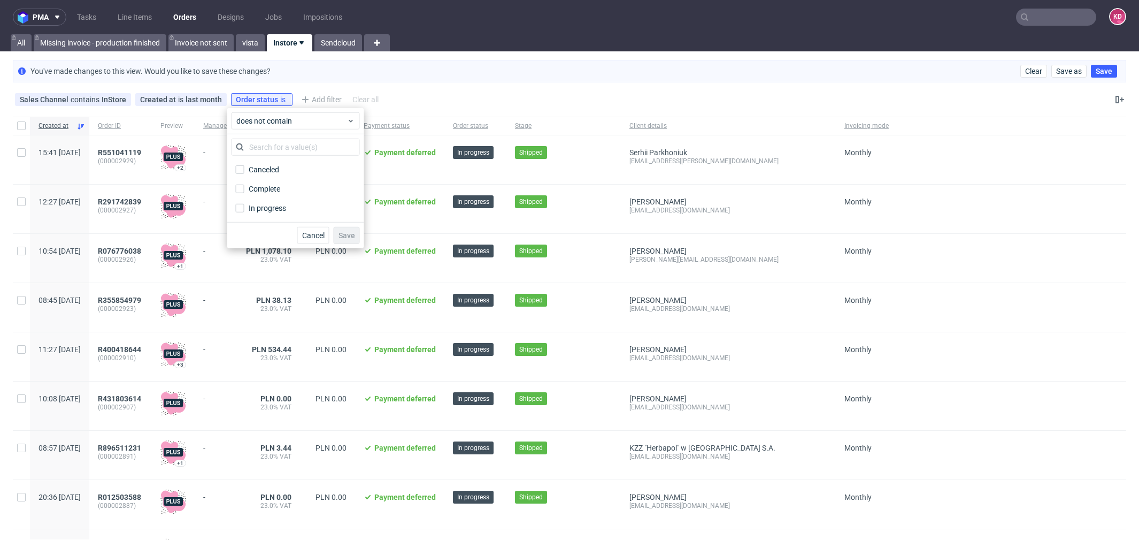
click at [281, 178] on div "Canceled" at bounding box center [296, 169] width 128 height 19
click at [280, 172] on label "Canceled" at bounding box center [296, 169] width 128 height 15
click at [244, 172] on input "Canceled" at bounding box center [240, 169] width 9 height 9
checkbox input "true"
click at [342, 235] on span "Save" at bounding box center [346, 235] width 17 height 7
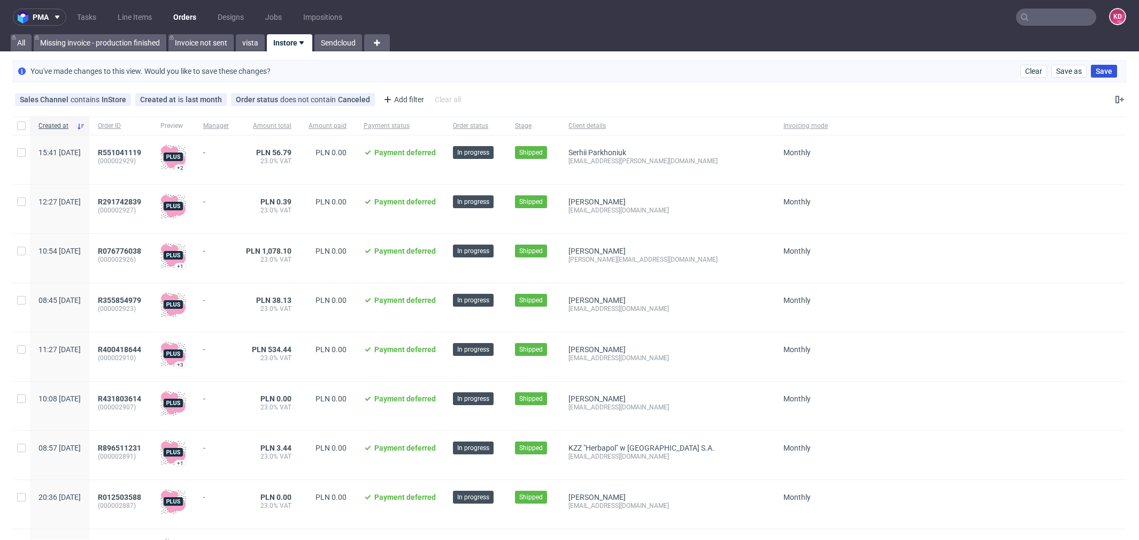
click at [1096, 72] on span "Save" at bounding box center [1104, 70] width 17 height 7
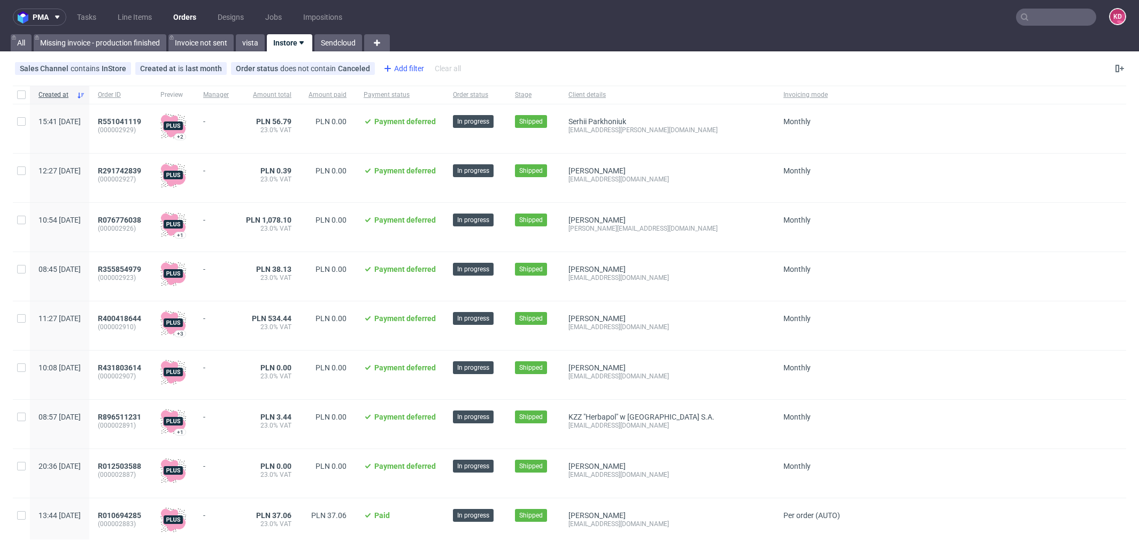
click at [398, 67] on div "Add filter" at bounding box center [402, 68] width 47 height 17
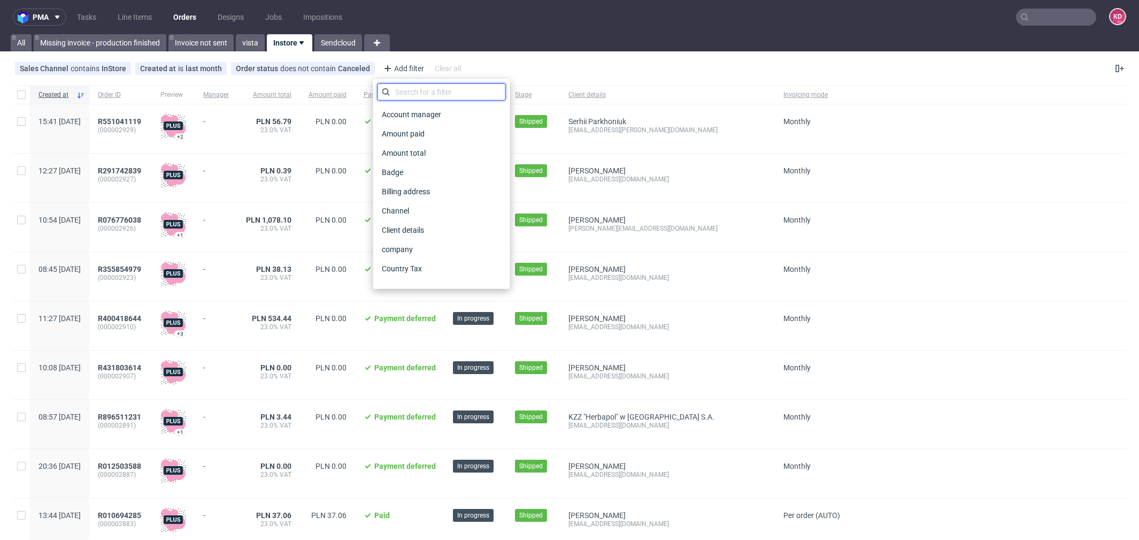
click at [412, 92] on input "text" at bounding box center [442, 91] width 128 height 17
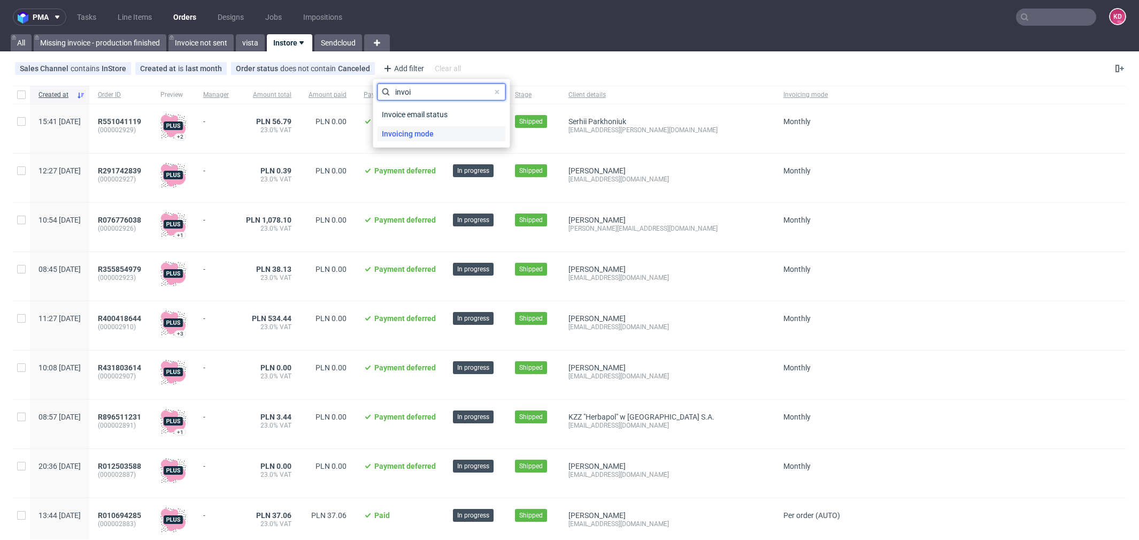
type input "invoi"
click at [429, 131] on span "Invoicing mode" at bounding box center [408, 133] width 60 height 15
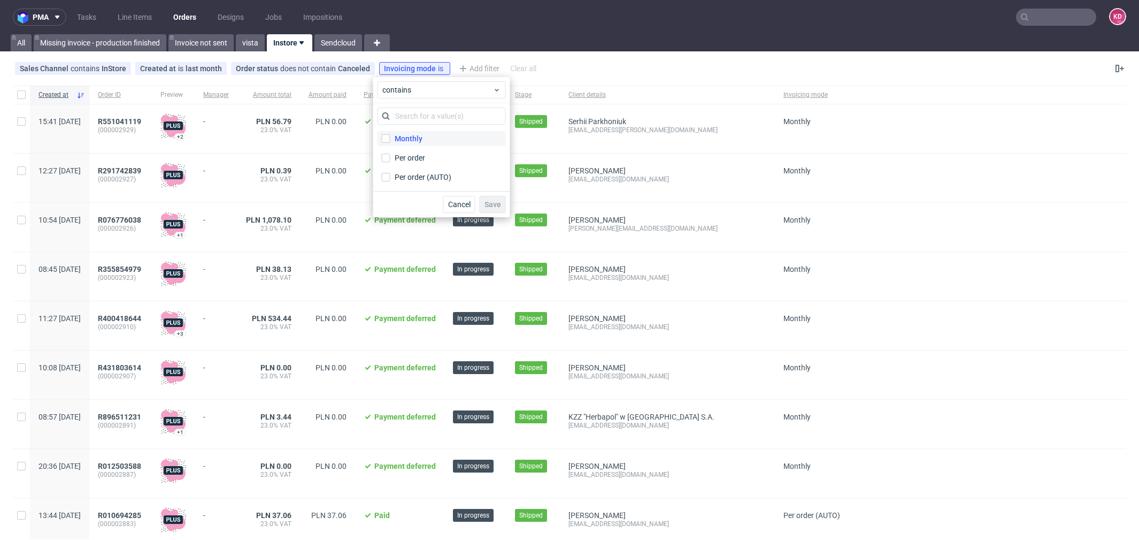
click at [425, 136] on label "Monthly" at bounding box center [442, 138] width 128 height 15
click at [390, 136] on input "Monthly" at bounding box center [386, 138] width 9 height 9
checkbox input "true"
click at [490, 197] on button "Save" at bounding box center [493, 204] width 26 height 17
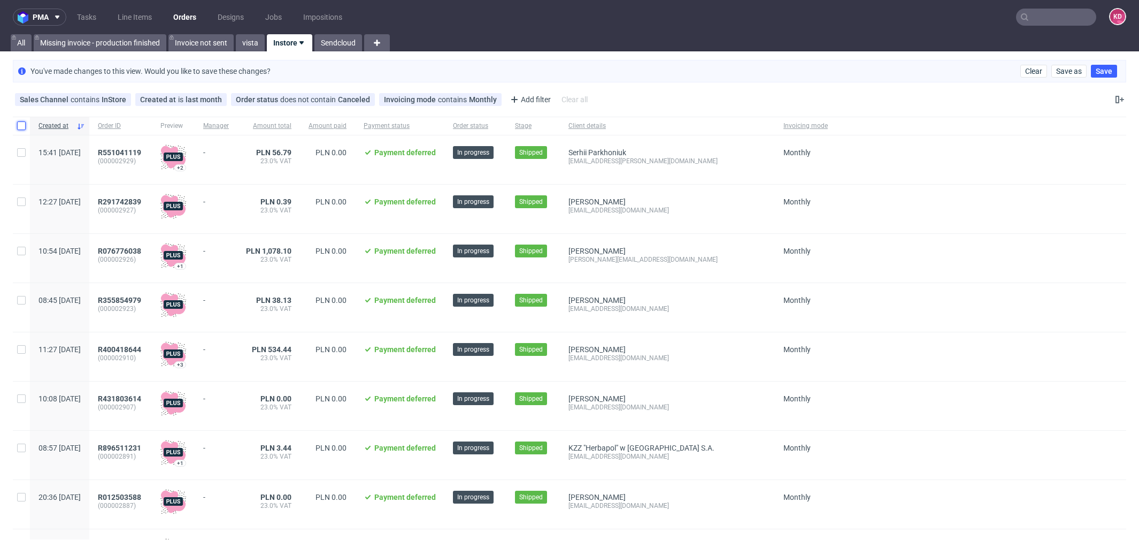
click at [20, 122] on input "checkbox" at bounding box center [21, 125] width 9 height 9
checkbox input "true"
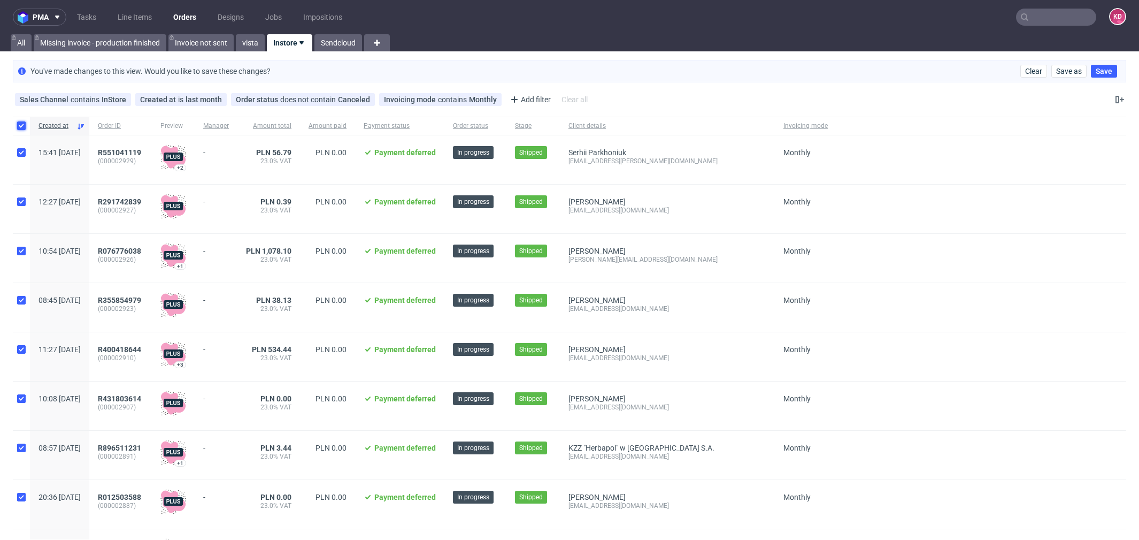
checkbox input "true"
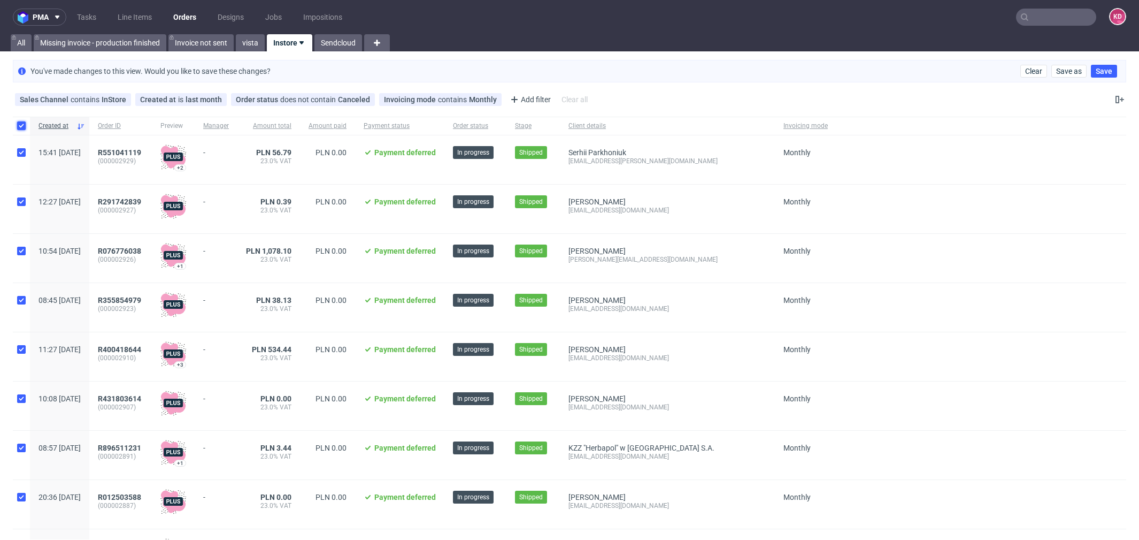
checkbox input "true"
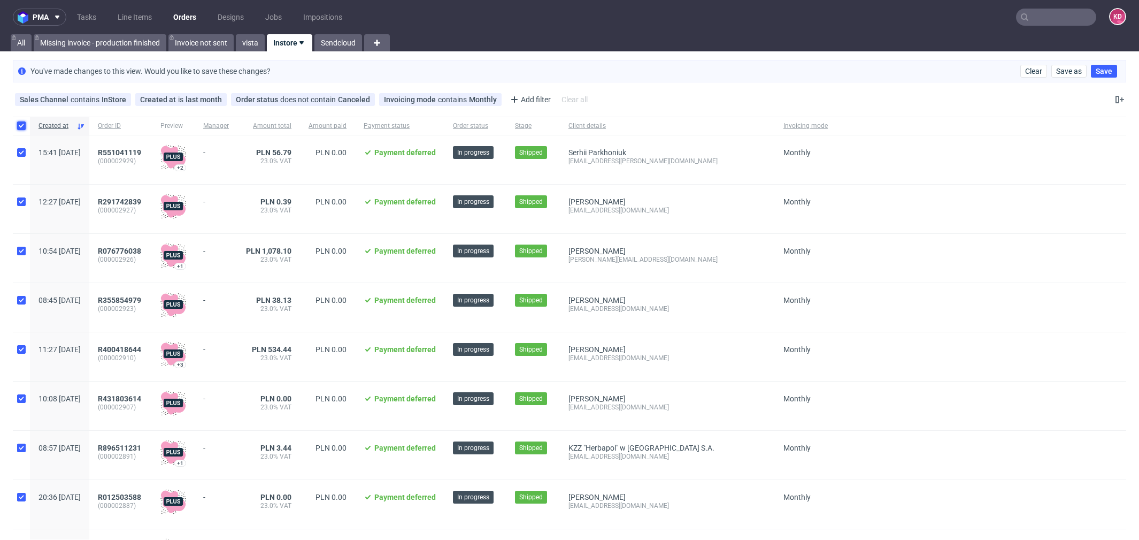
checkbox input "true"
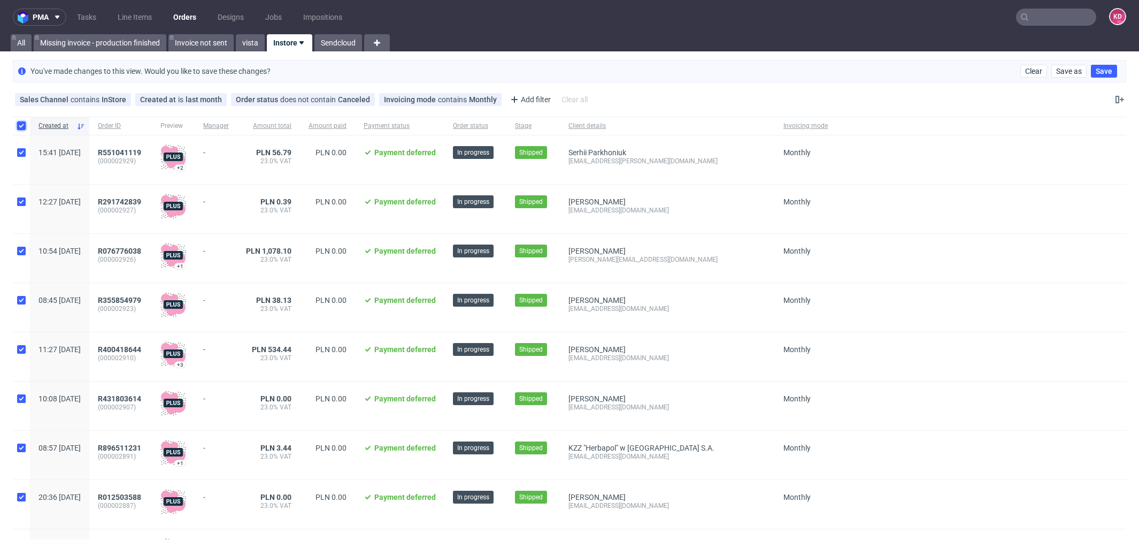
checkbox input "true"
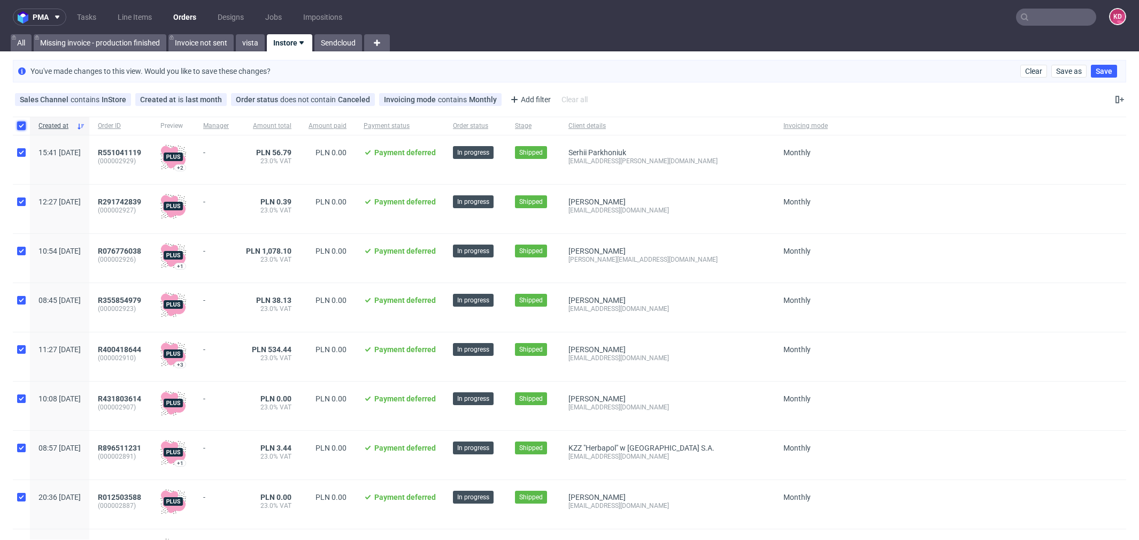
checkbox input "true"
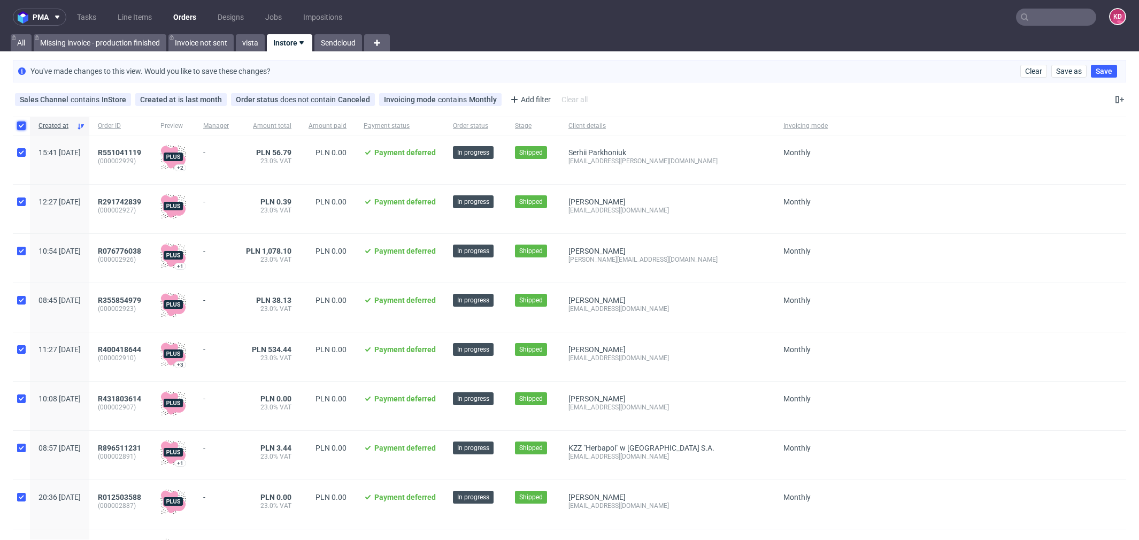
checkbox input "true"
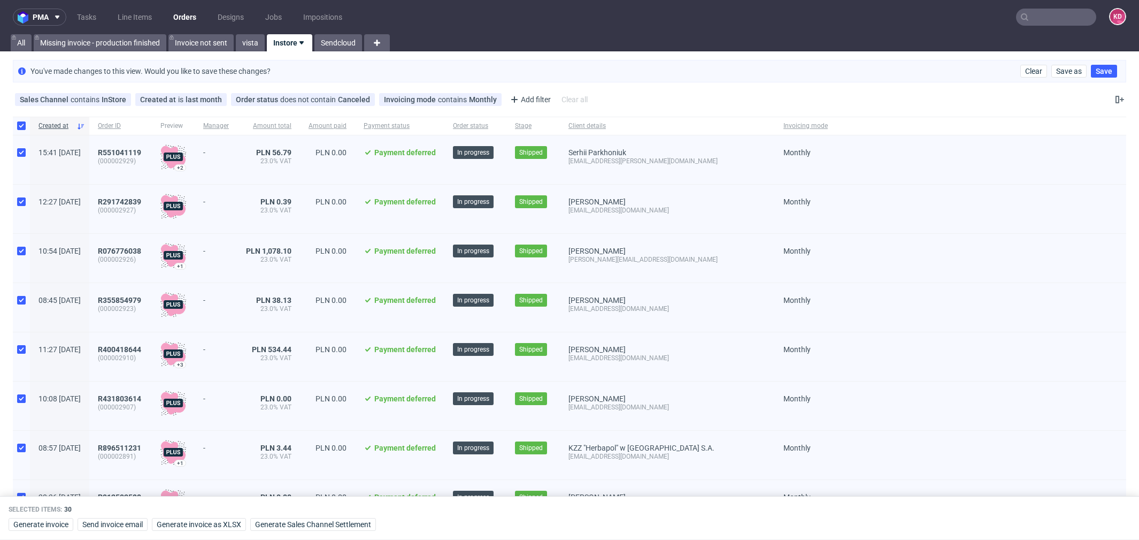
click at [903, 95] on div "Sales Channel contains InStore Created at is last month Order status does not c…" at bounding box center [569, 100] width 1139 height 26
click at [25, 122] on input "checkbox" at bounding box center [21, 125] width 9 height 9
checkbox input "false"
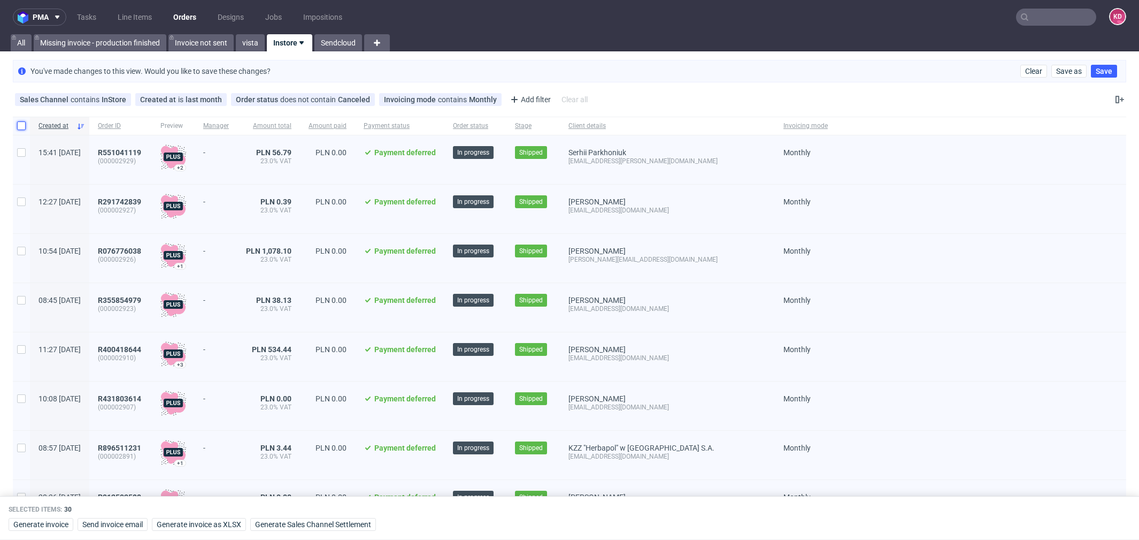
checkbox input "false"
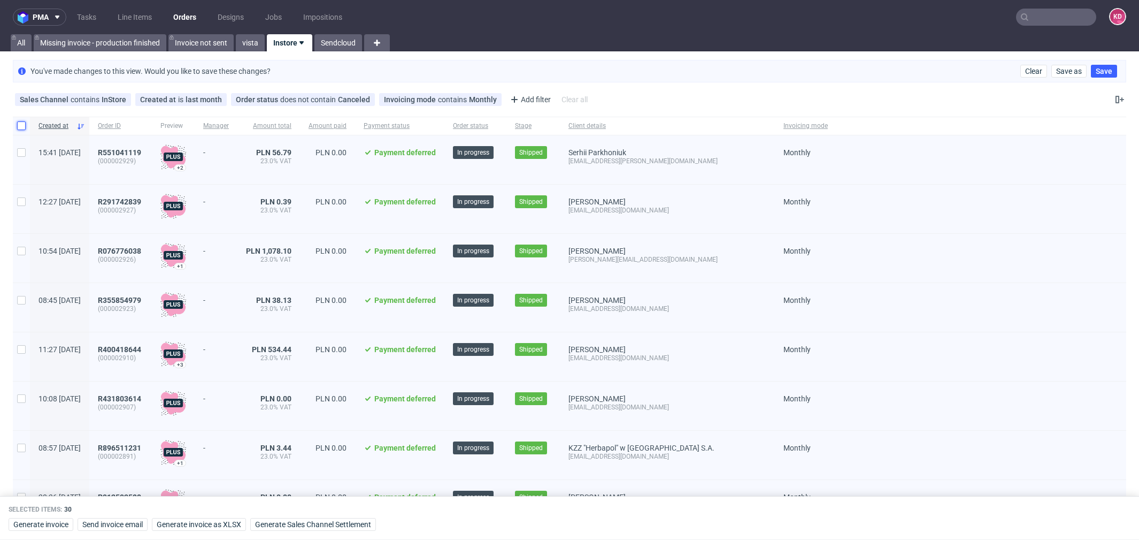
checkbox input "false"
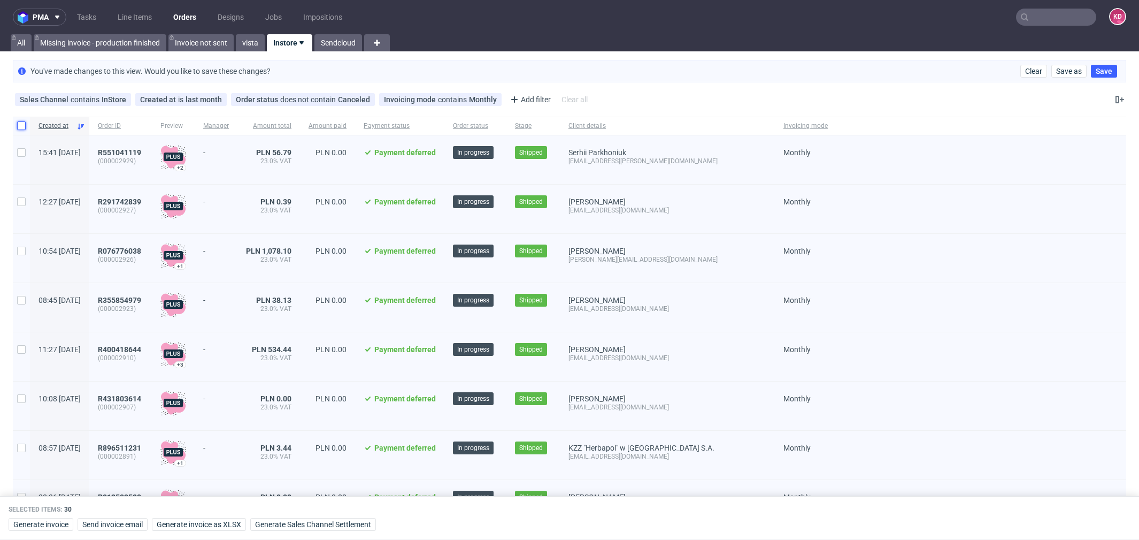
checkbox input "false"
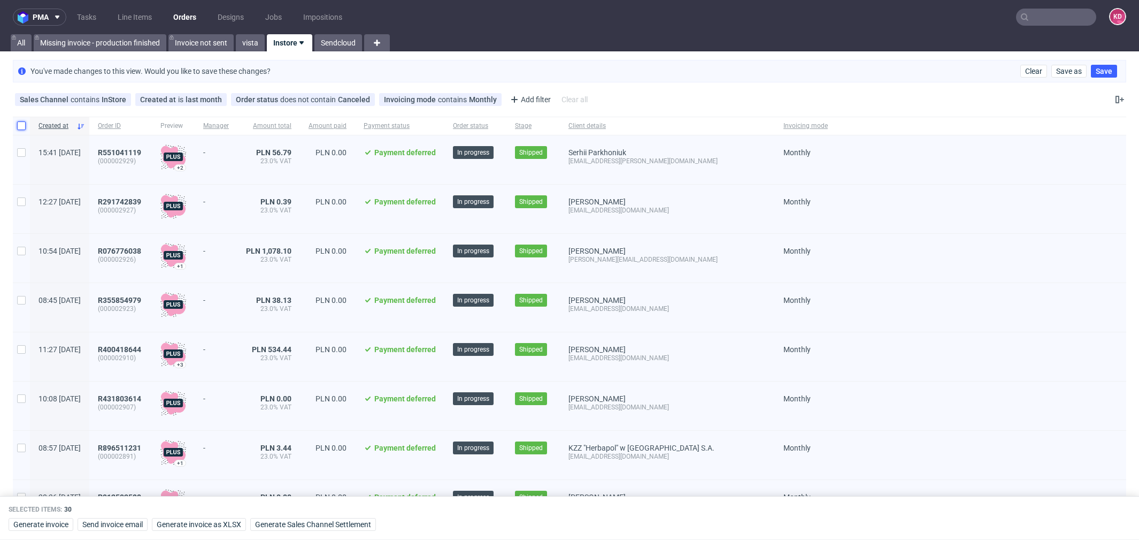
checkbox input "false"
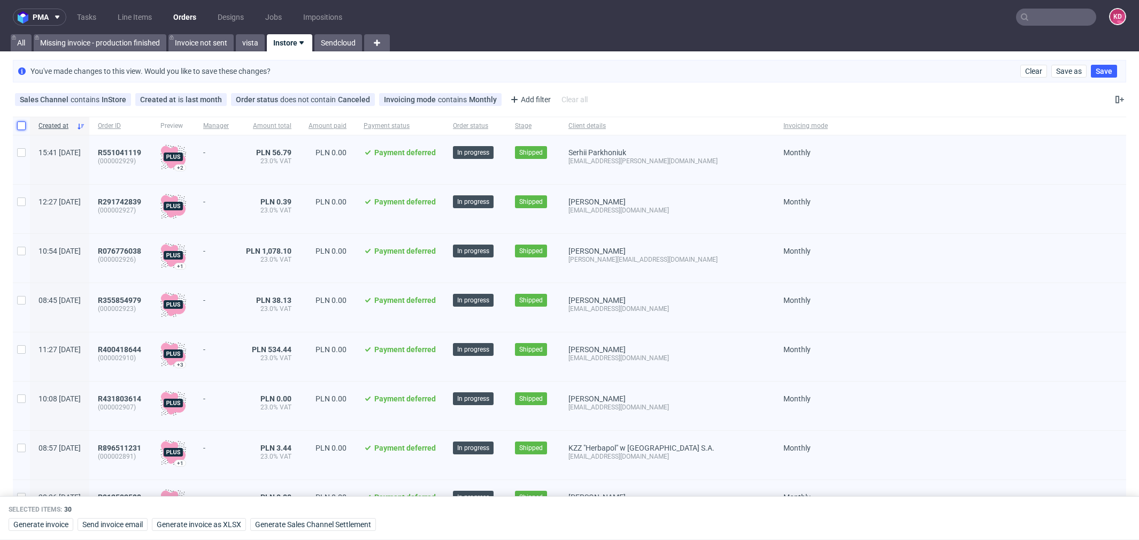
checkbox input "false"
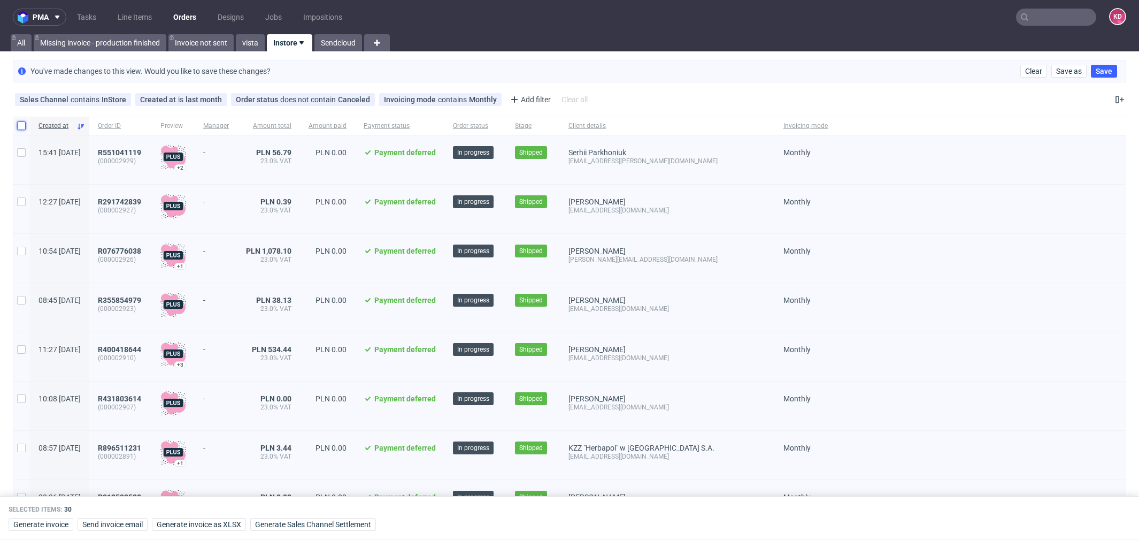
checkbox input "false"
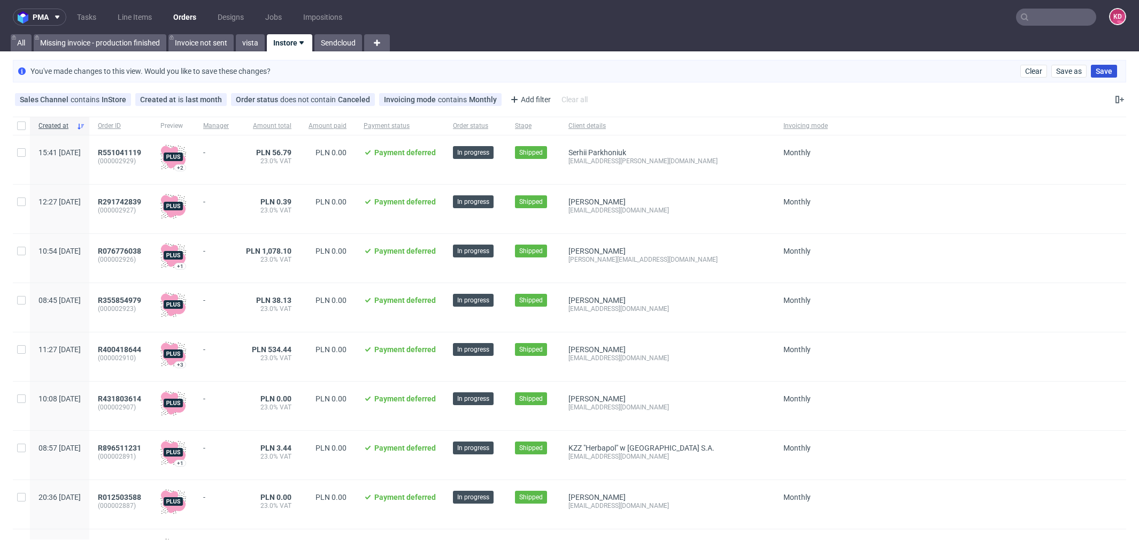
click at [1096, 72] on span "Save" at bounding box center [1104, 70] width 17 height 7
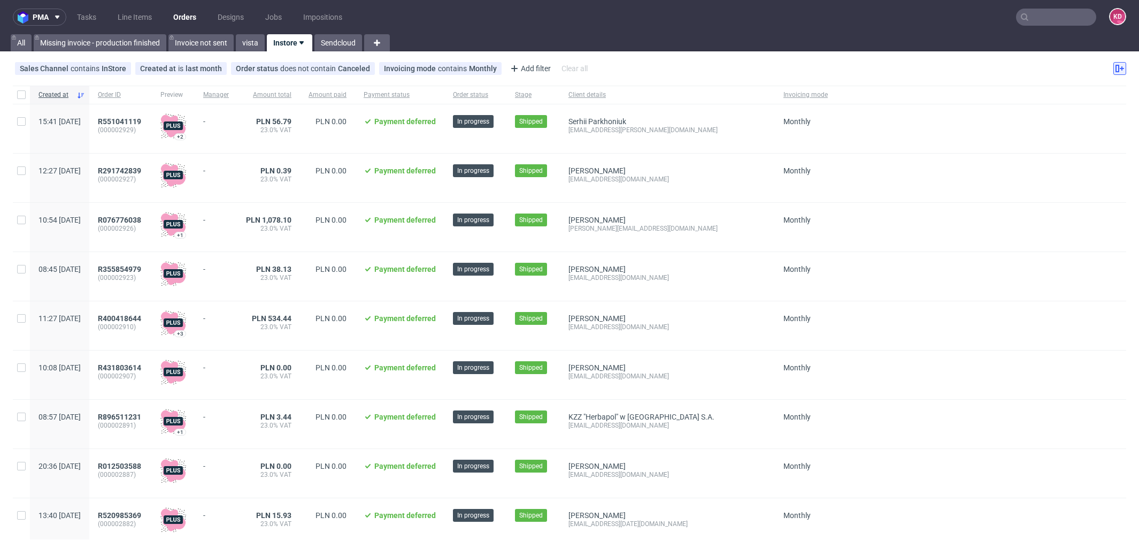
click at [1113, 72] on button at bounding box center [1119, 68] width 13 height 13
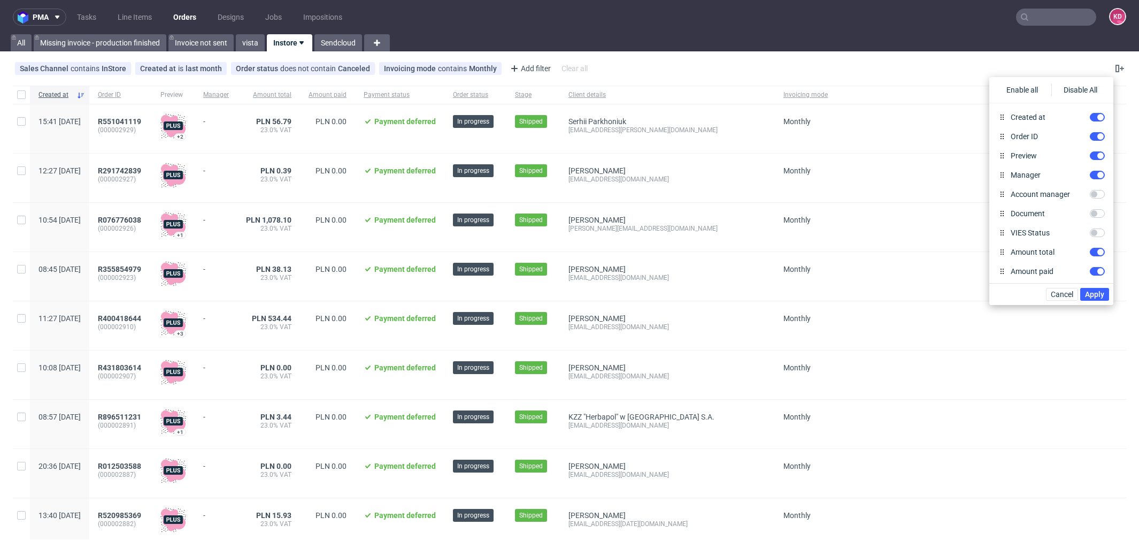
click at [1056, 61] on div "Sales Channel contains InStore Created at is last month Order status does not c…" at bounding box center [569, 69] width 1139 height 26
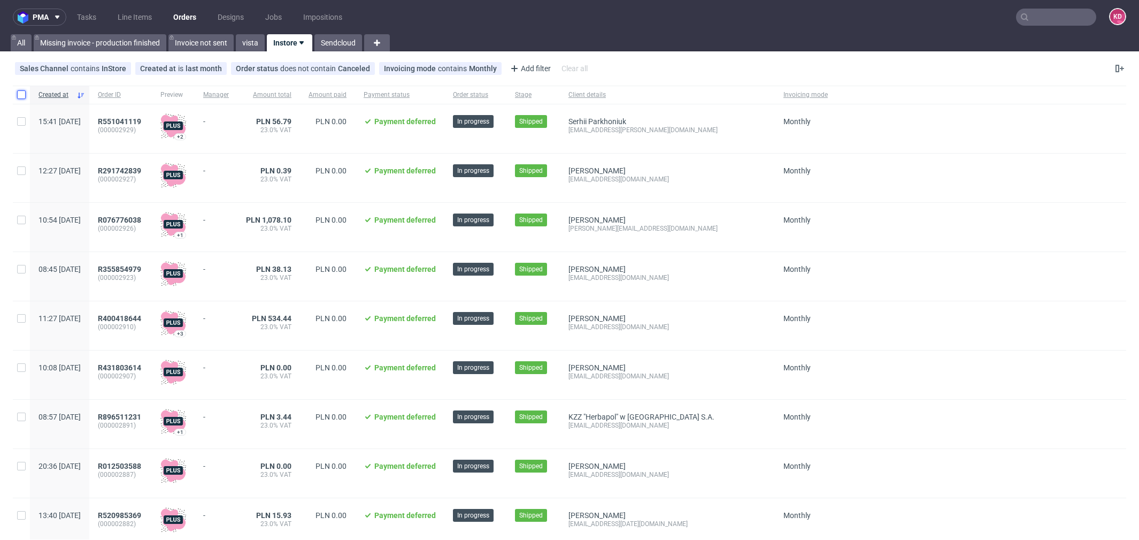
click at [22, 98] on input "checkbox" at bounding box center [21, 94] width 9 height 9
checkbox input "true"
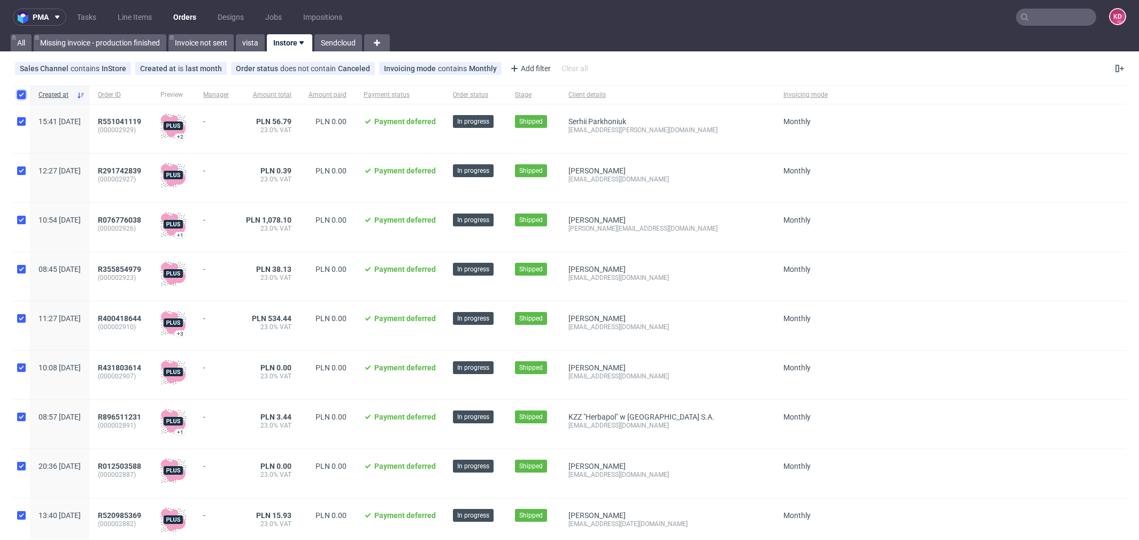
checkbox input "true"
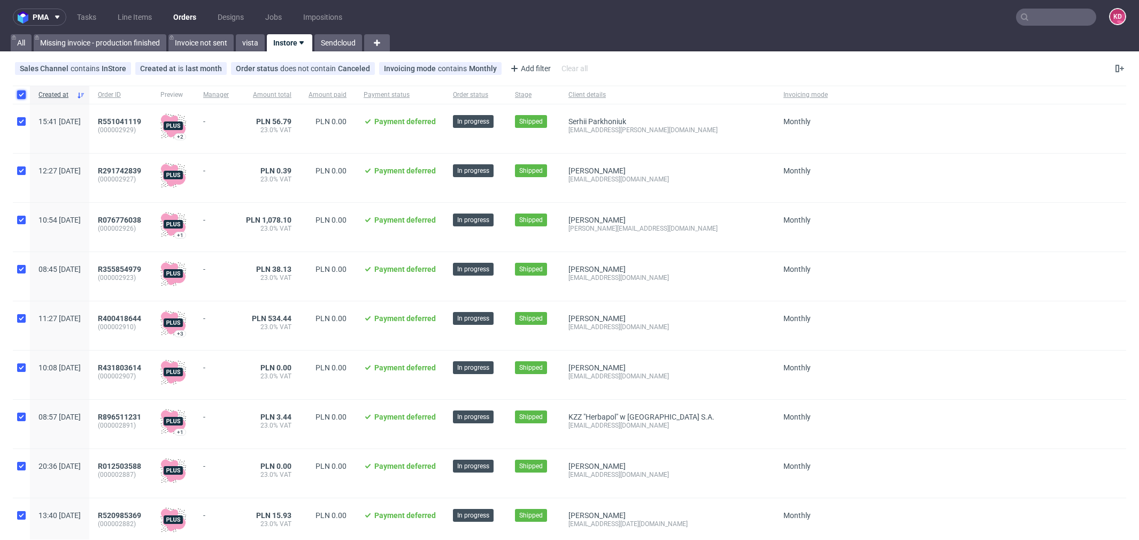
checkbox input "true"
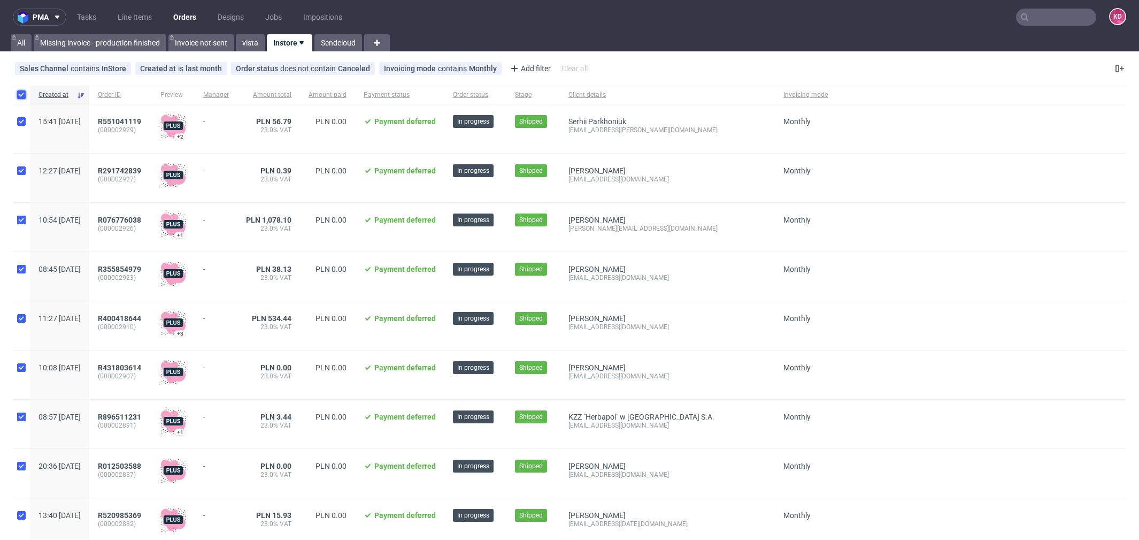
checkbox input "true"
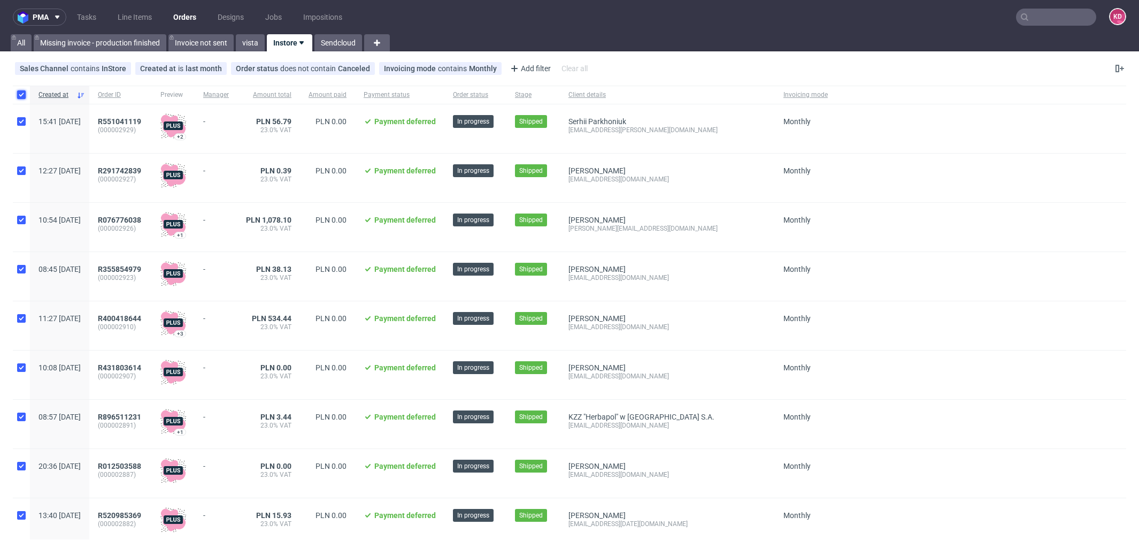
checkbox input "true"
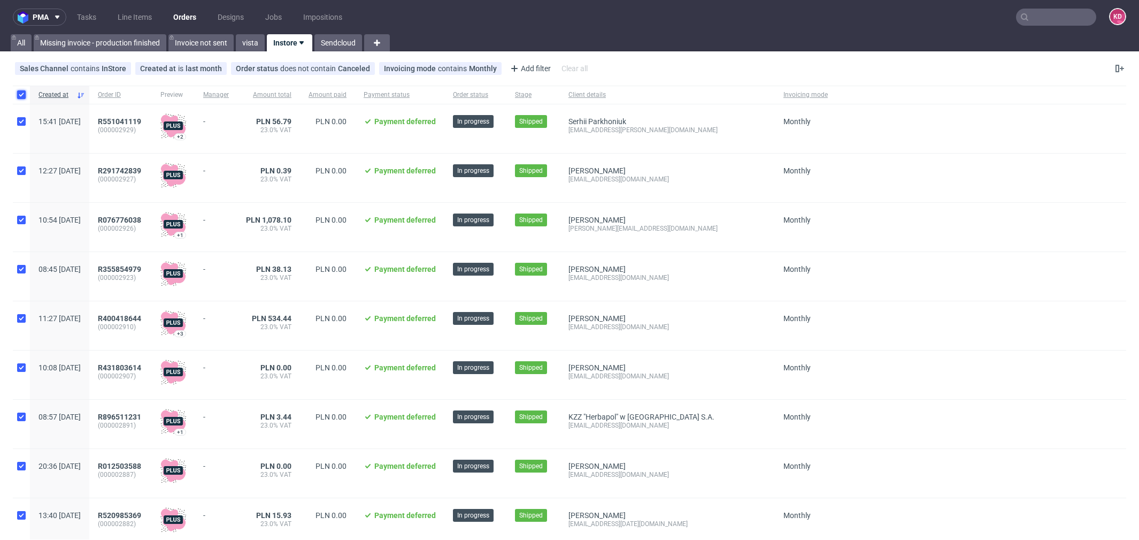
checkbox input "true"
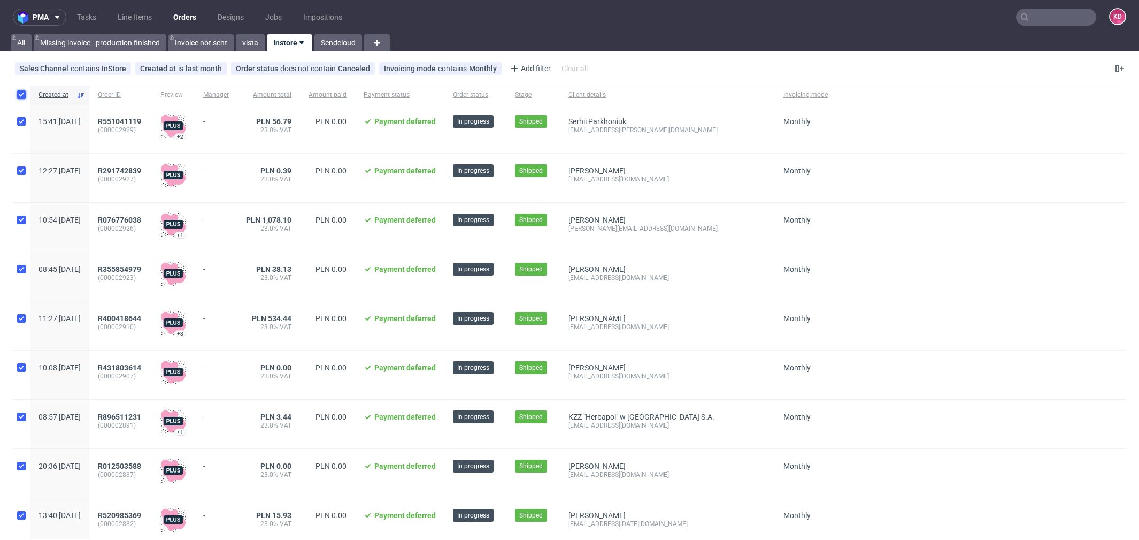
checkbox input "true"
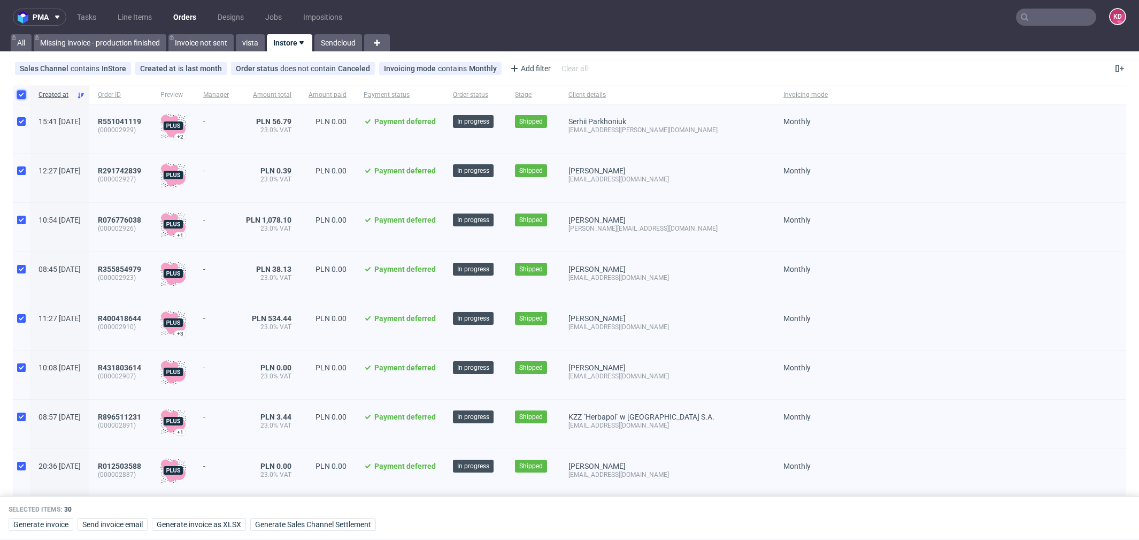
click at [20, 98] on input "checkbox" at bounding box center [21, 94] width 9 height 9
checkbox input "false"
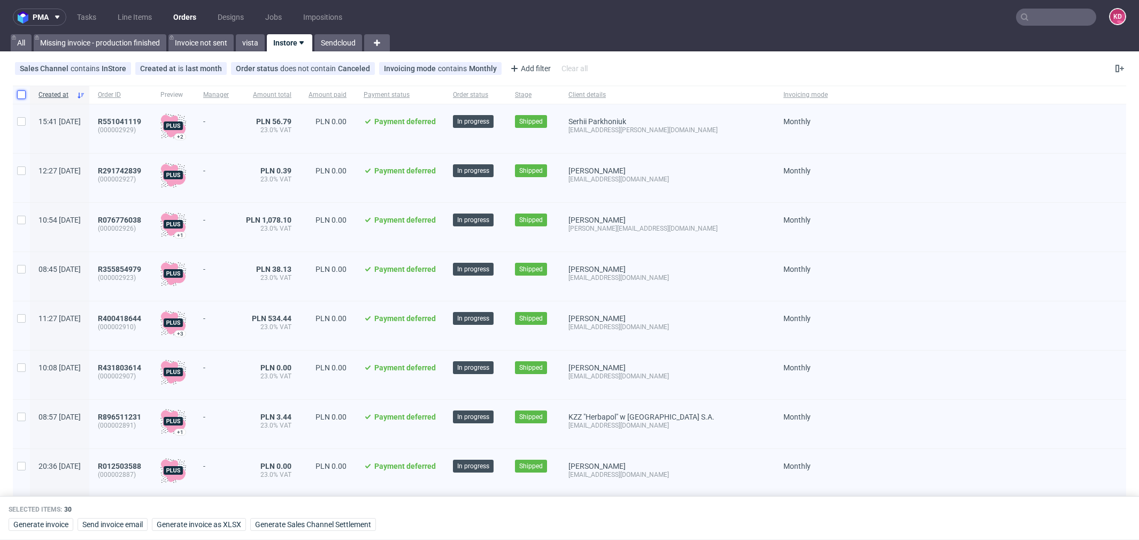
checkbox input "false"
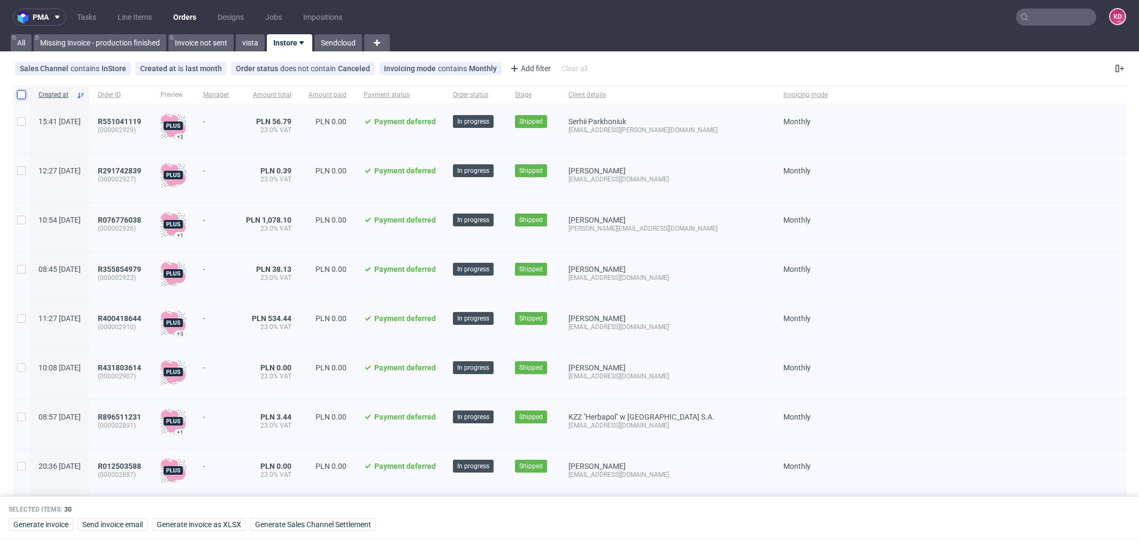
checkbox input "false"
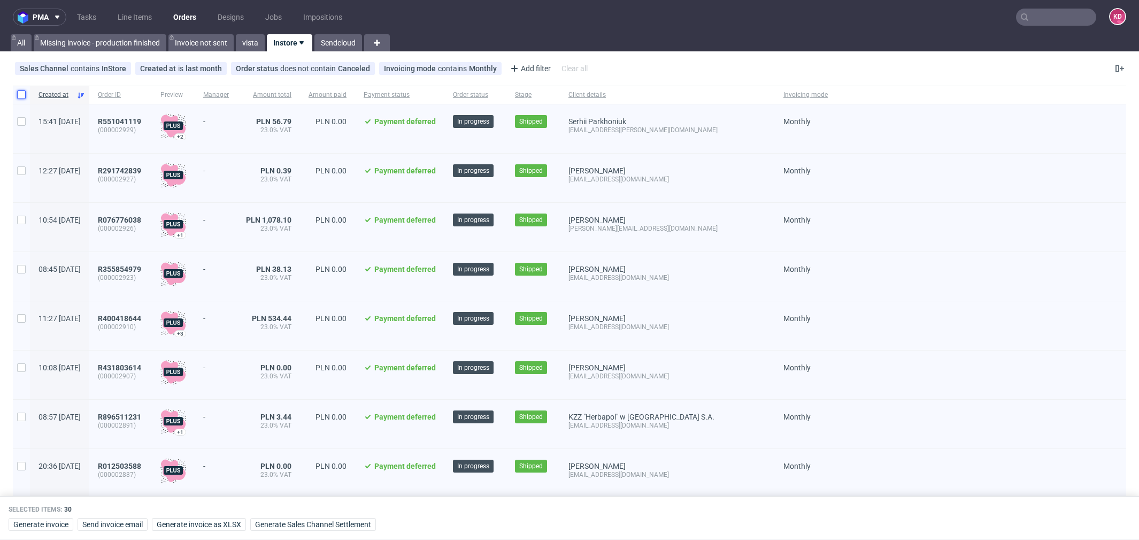
checkbox input "false"
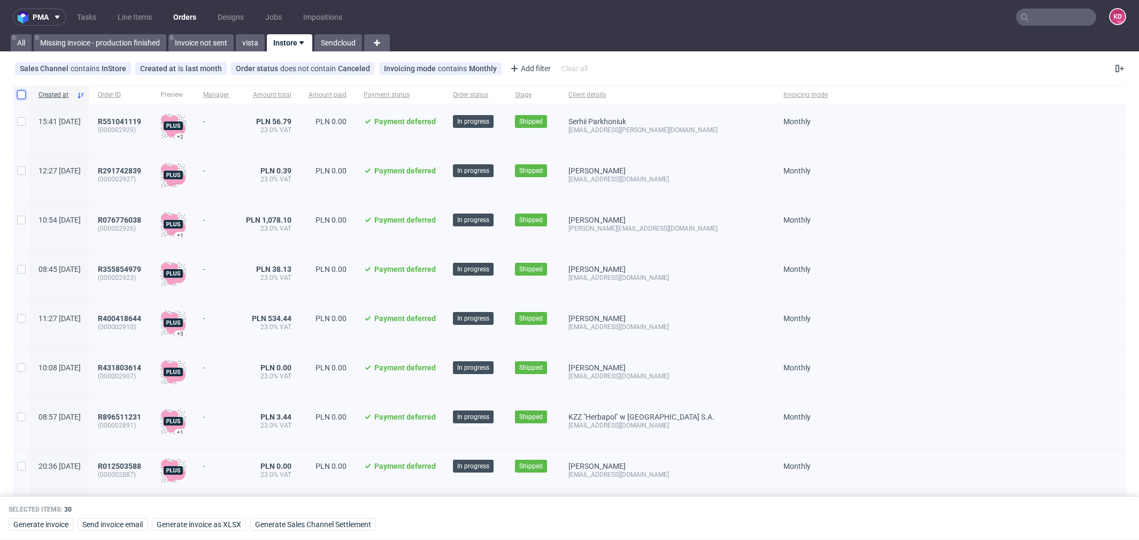
checkbox input "false"
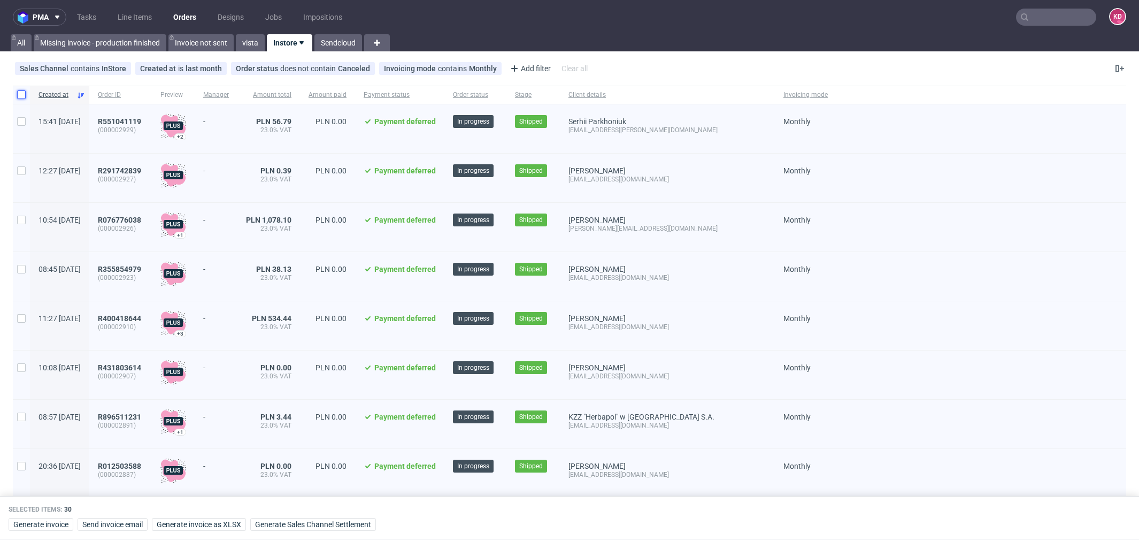
checkbox input "false"
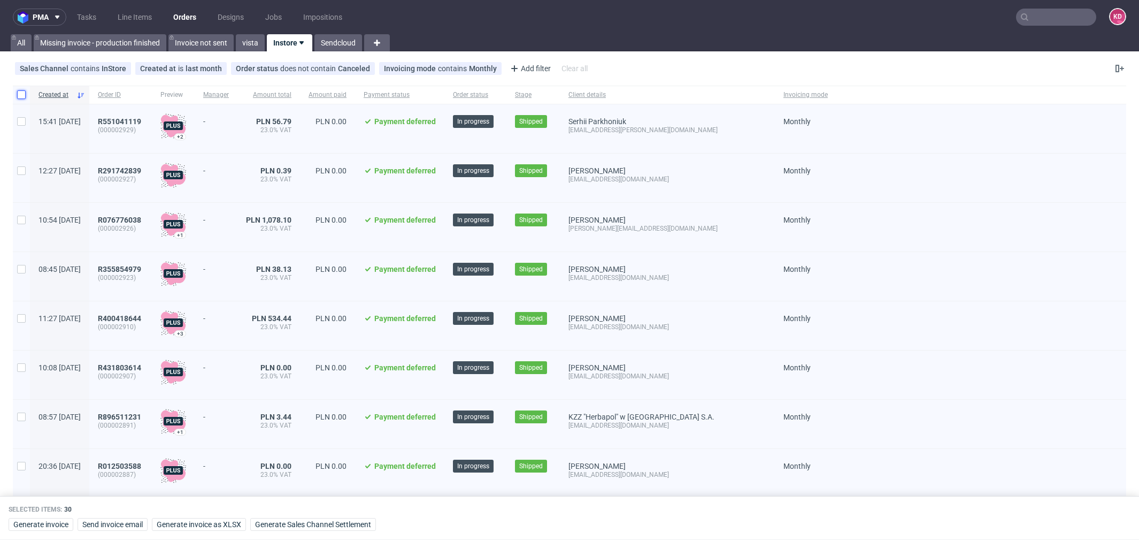
checkbox input "false"
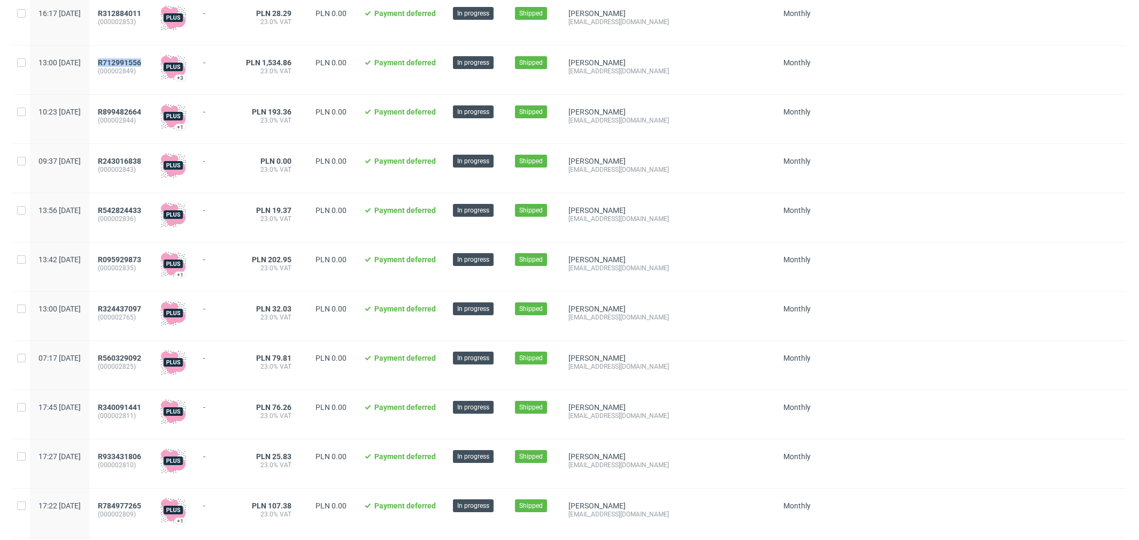
scroll to position [746, 0]
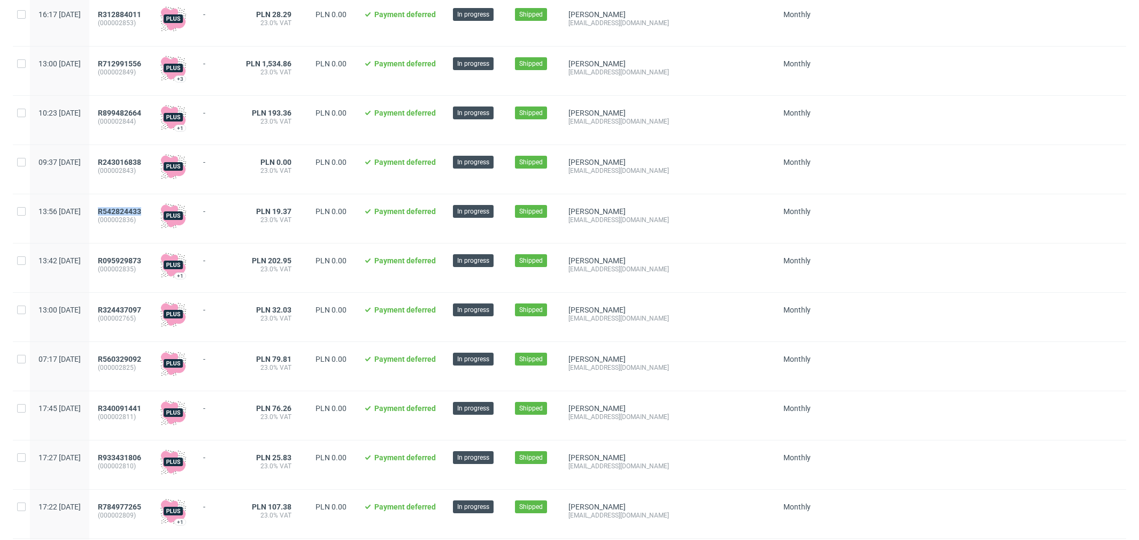
click at [141, 265] on span "R095929873" at bounding box center [119, 260] width 43 height 9
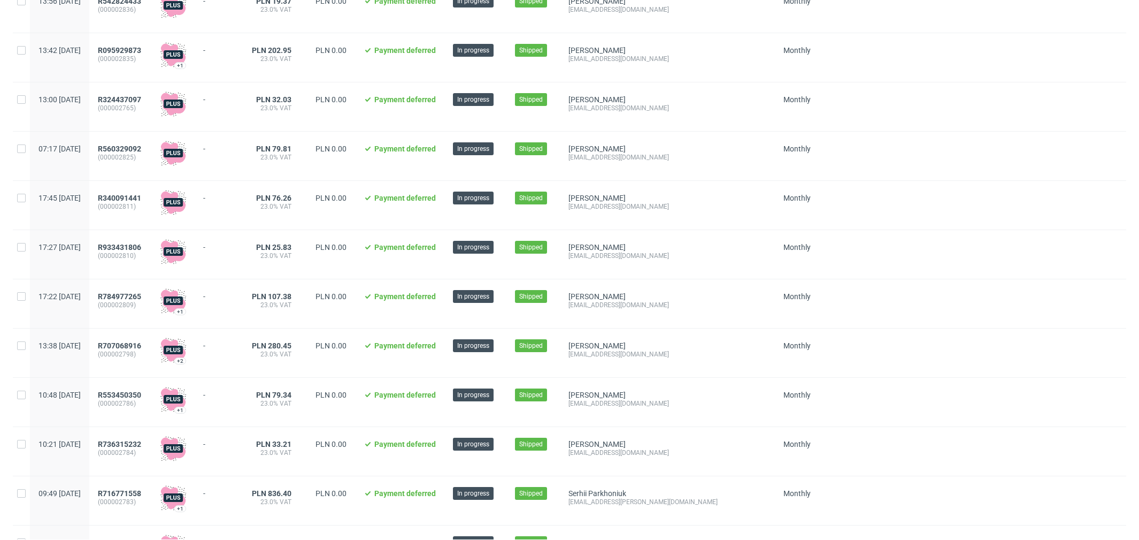
scroll to position [899, 0]
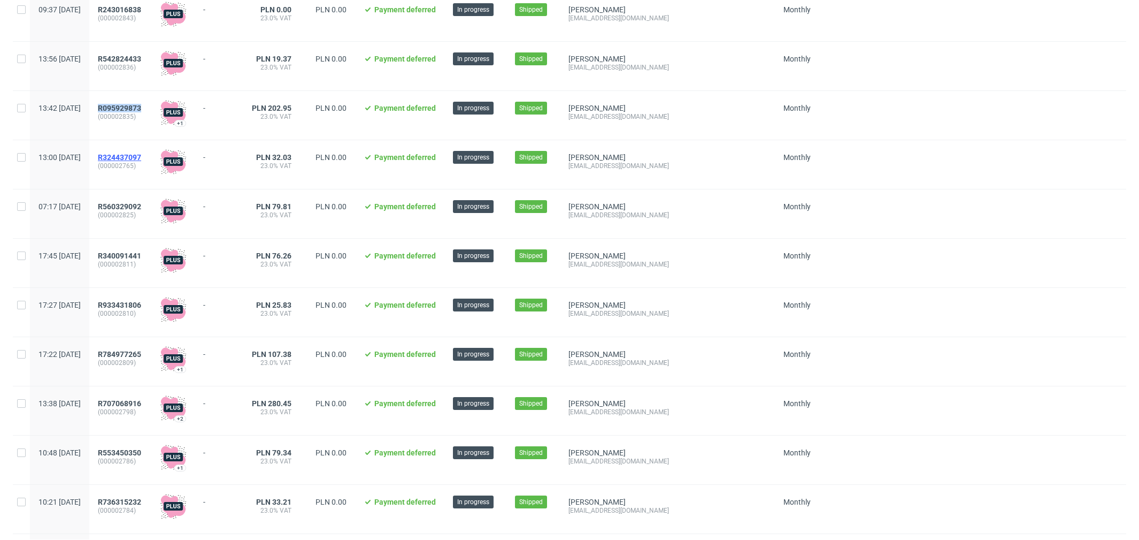
click at [141, 161] on span "R324437097" at bounding box center [119, 157] width 43 height 9
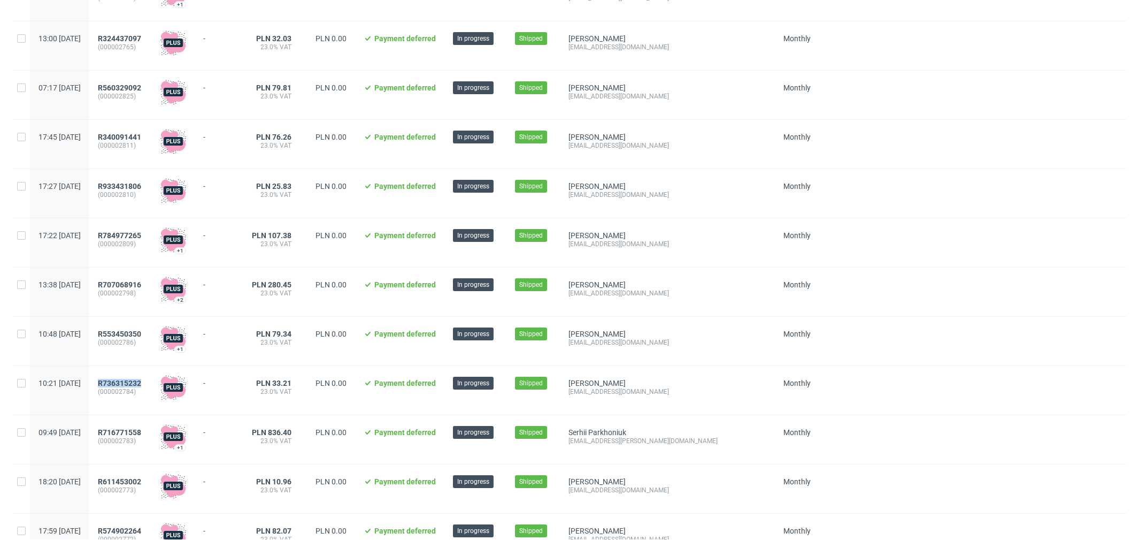
scroll to position [1087, 0]
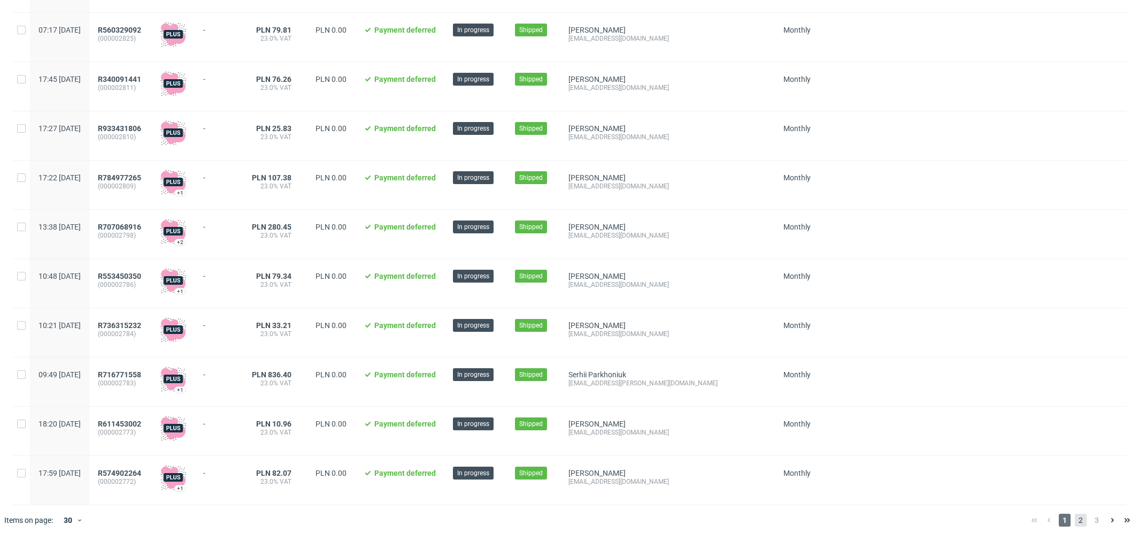
click at [1075, 523] on span "2" at bounding box center [1081, 519] width 12 height 13
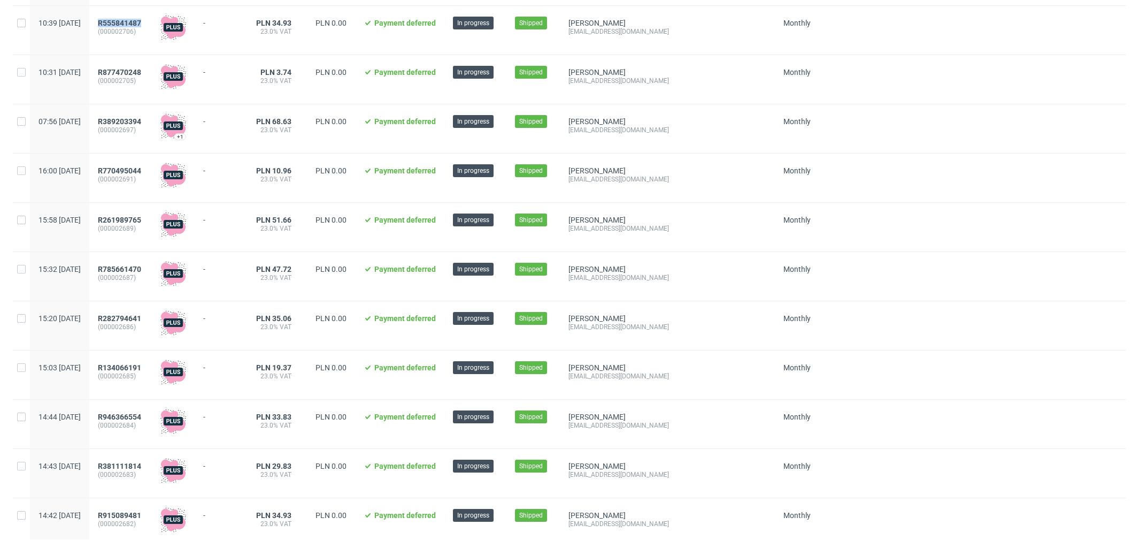
scroll to position [883, 0]
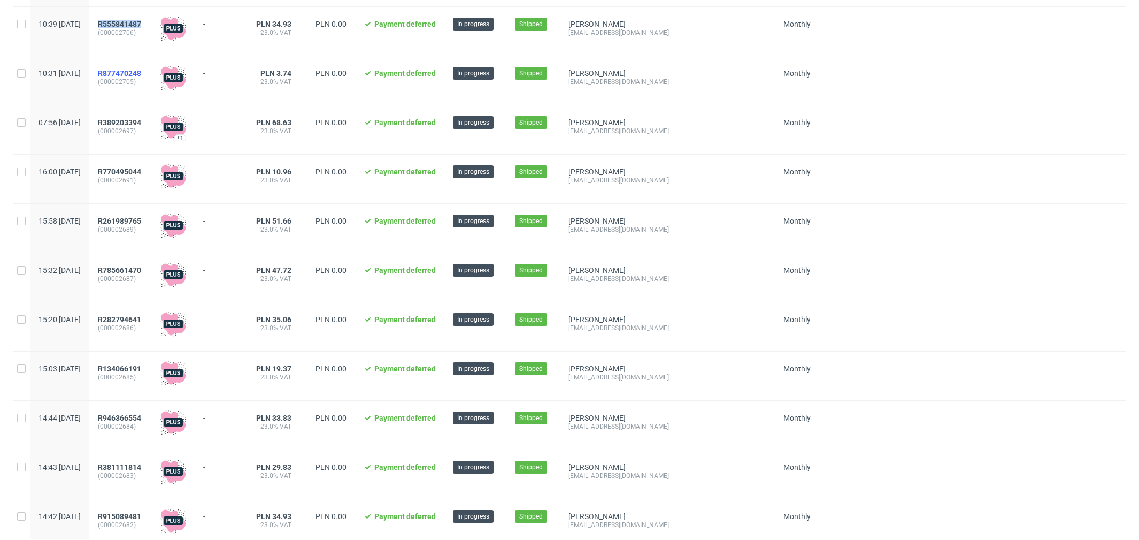
click at [141, 78] on span "R877470248" at bounding box center [119, 73] width 43 height 9
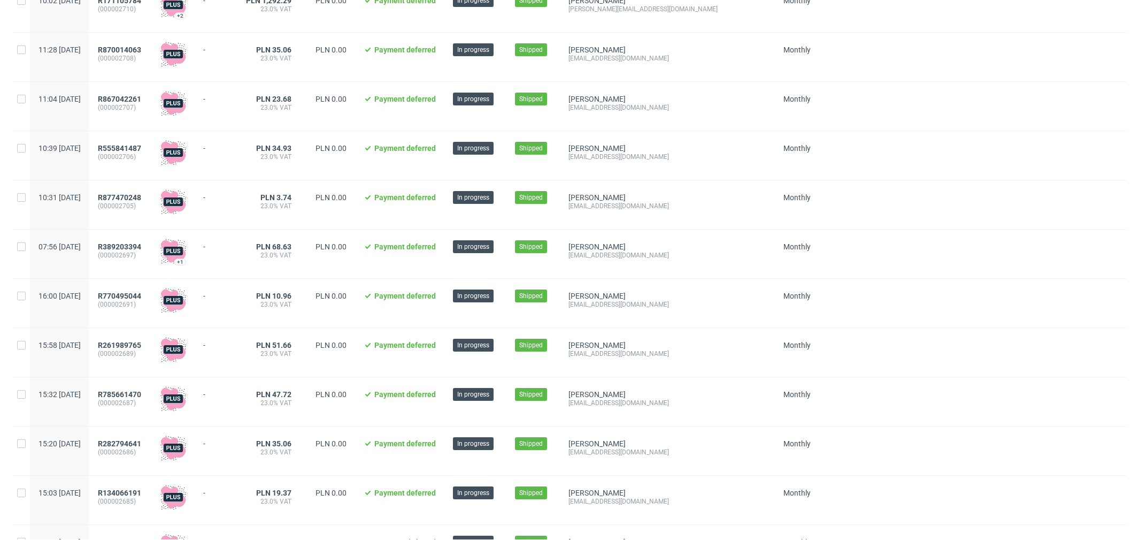
scroll to position [784, 0]
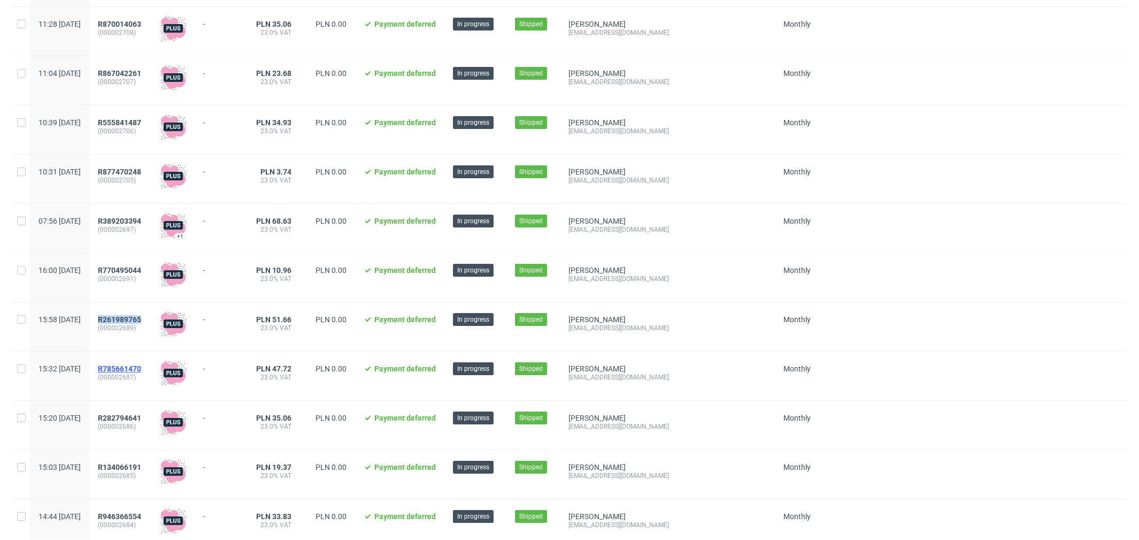
click at [141, 373] on span "R785661470" at bounding box center [119, 368] width 43 height 9
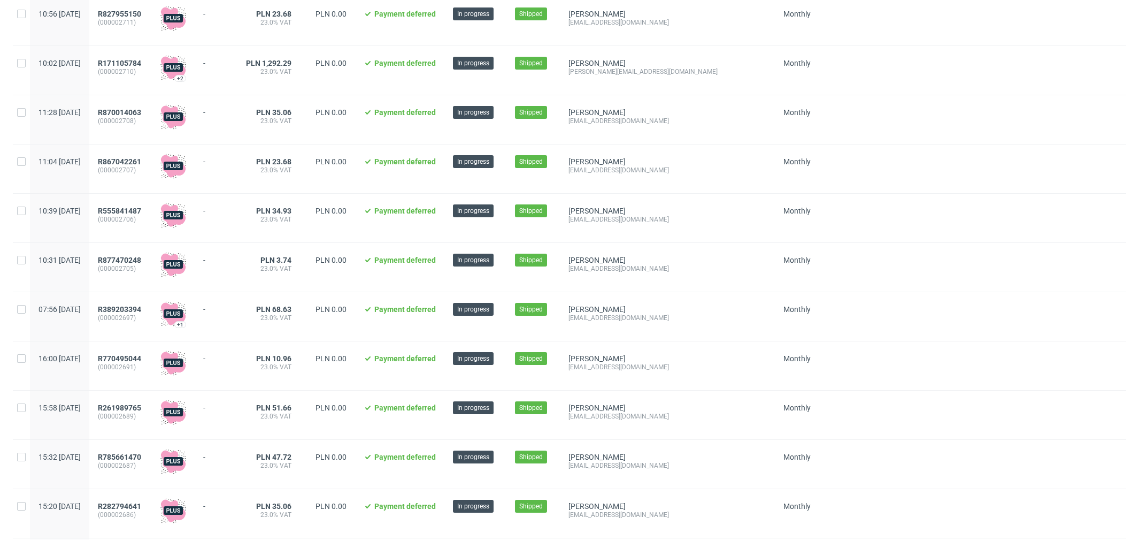
scroll to position [1084, 0]
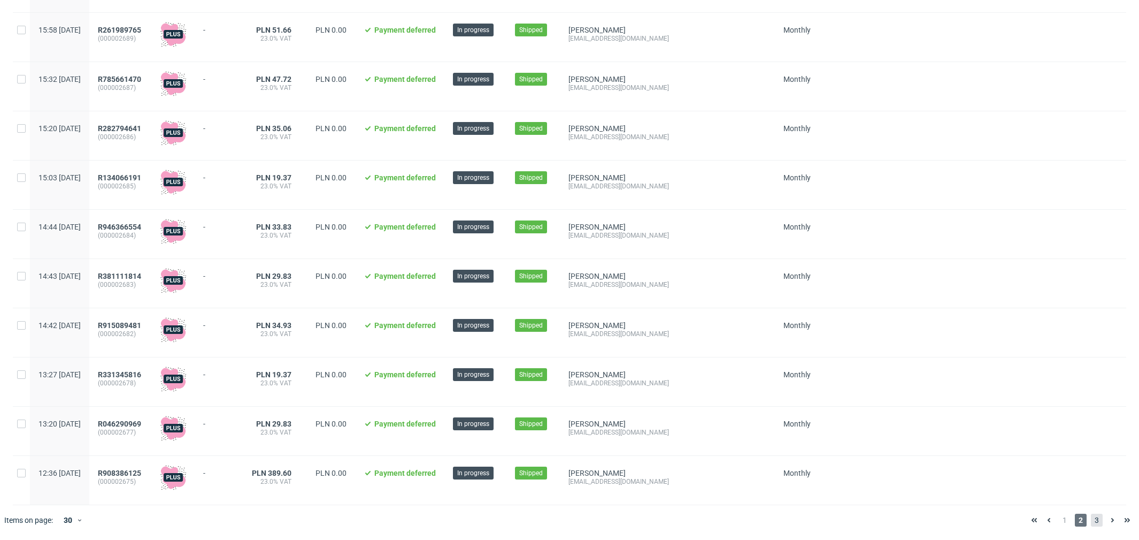
click at [1091, 521] on span "3" at bounding box center [1097, 519] width 12 height 13
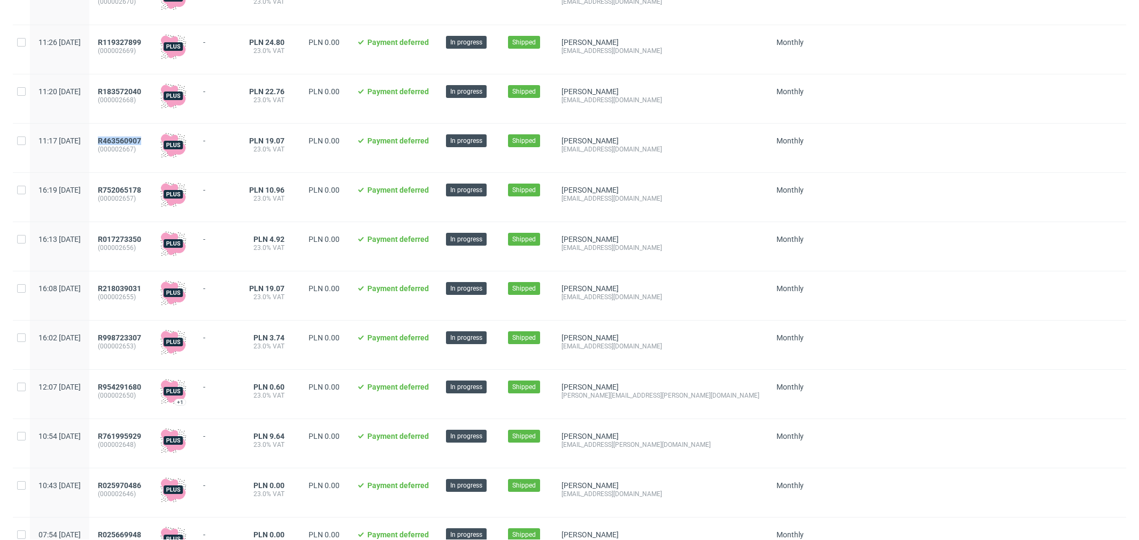
scroll to position [228, 0]
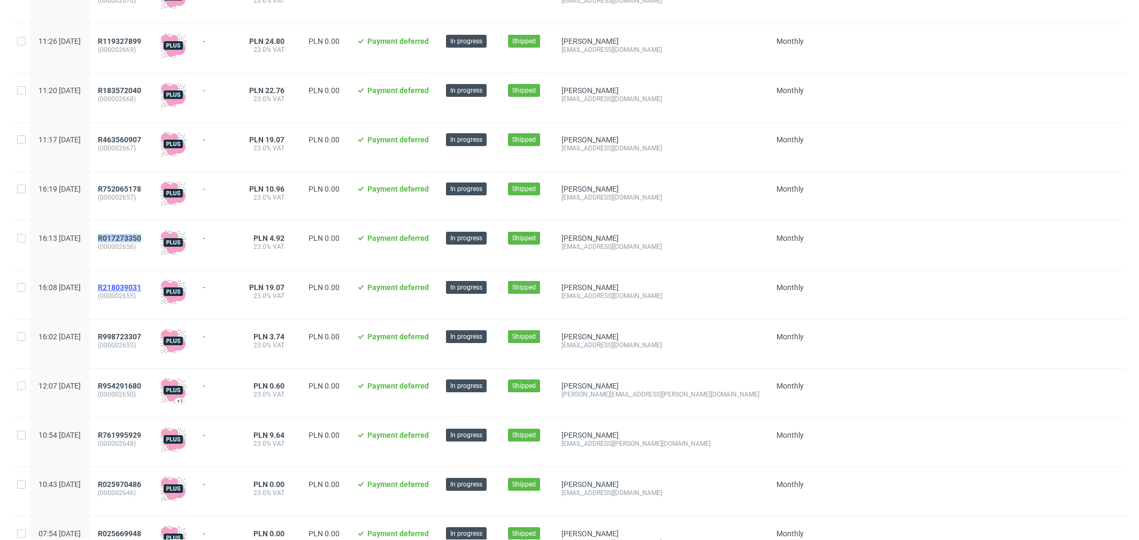
click at [141, 288] on span "R218039031" at bounding box center [119, 287] width 43 height 9
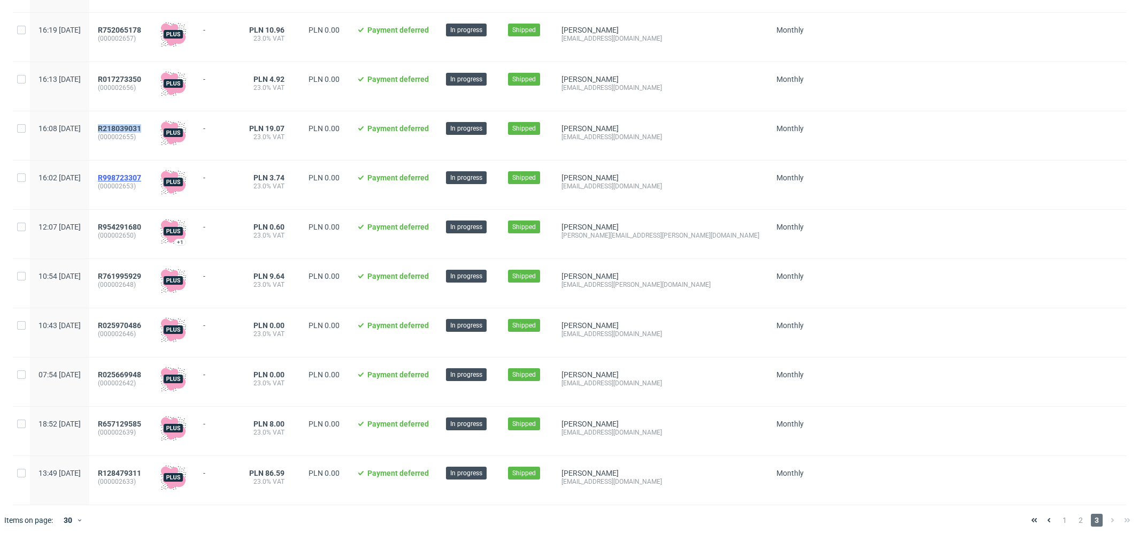
click at [141, 174] on span "R998723307" at bounding box center [119, 177] width 43 height 9
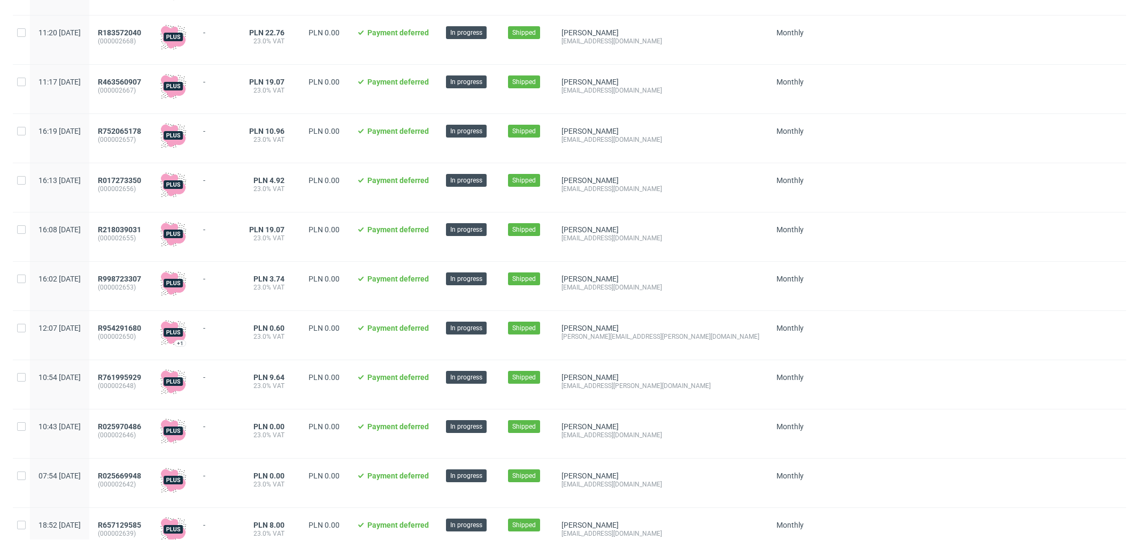
scroll to position [392, 0]
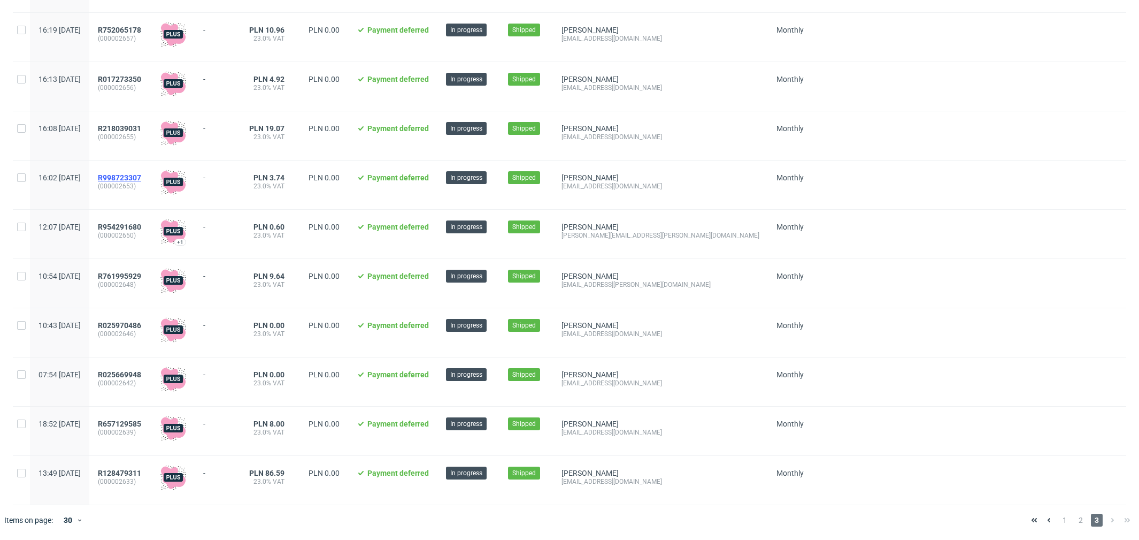
click at [141, 175] on span "R998723307" at bounding box center [119, 177] width 43 height 9
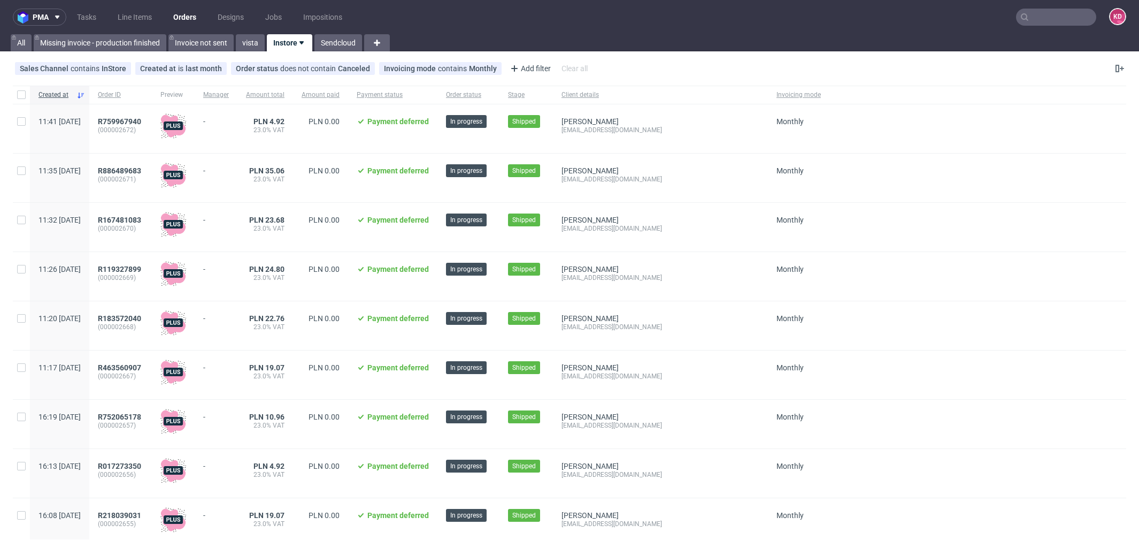
scroll to position [392, 0]
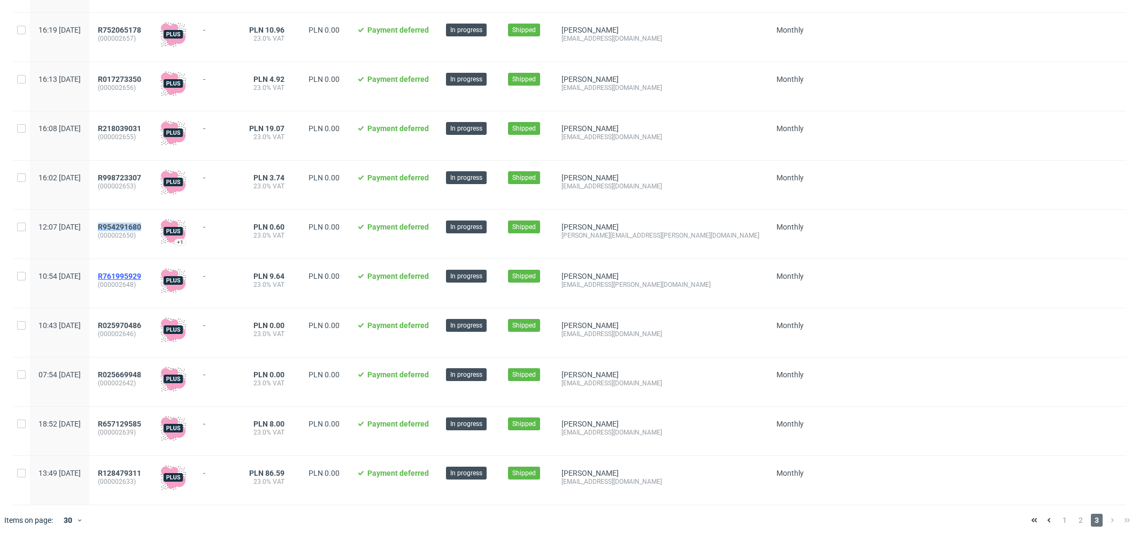
click at [141, 274] on span "R761995929" at bounding box center [119, 276] width 43 height 9
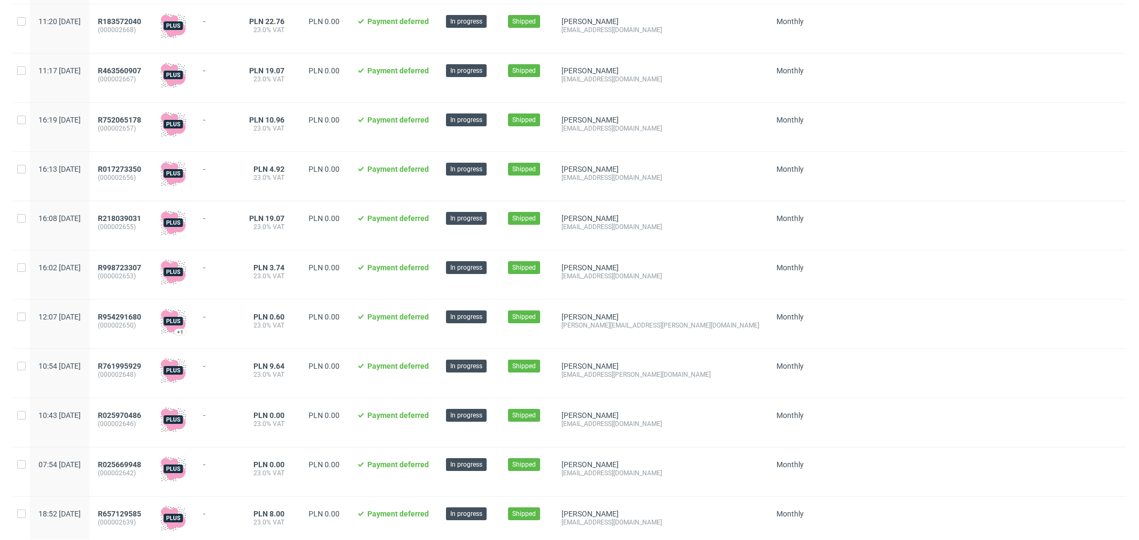
scroll to position [392, 0]
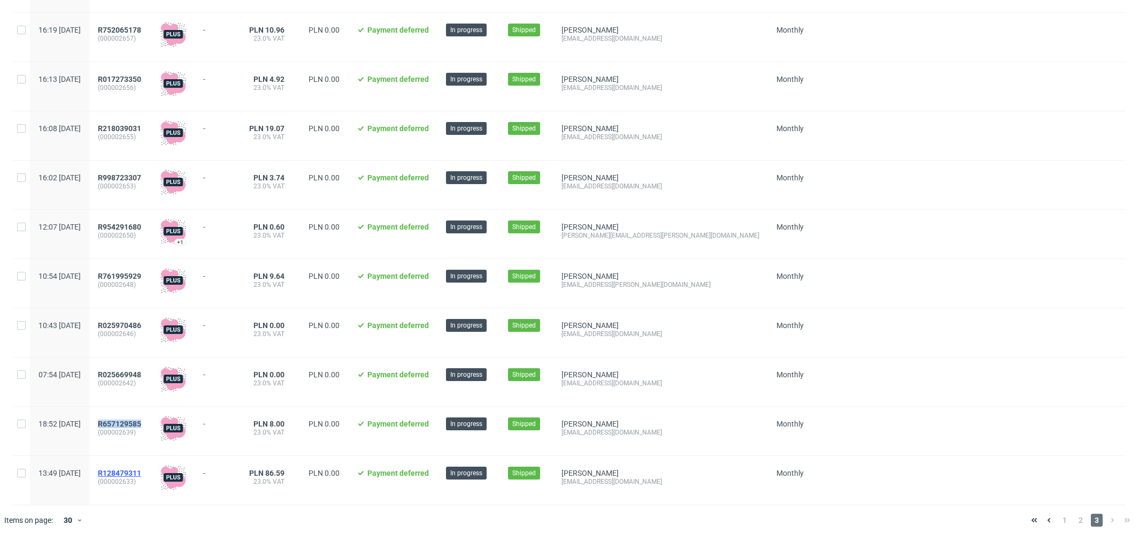
click at [141, 473] on span "R128479311" at bounding box center [119, 472] width 43 height 9
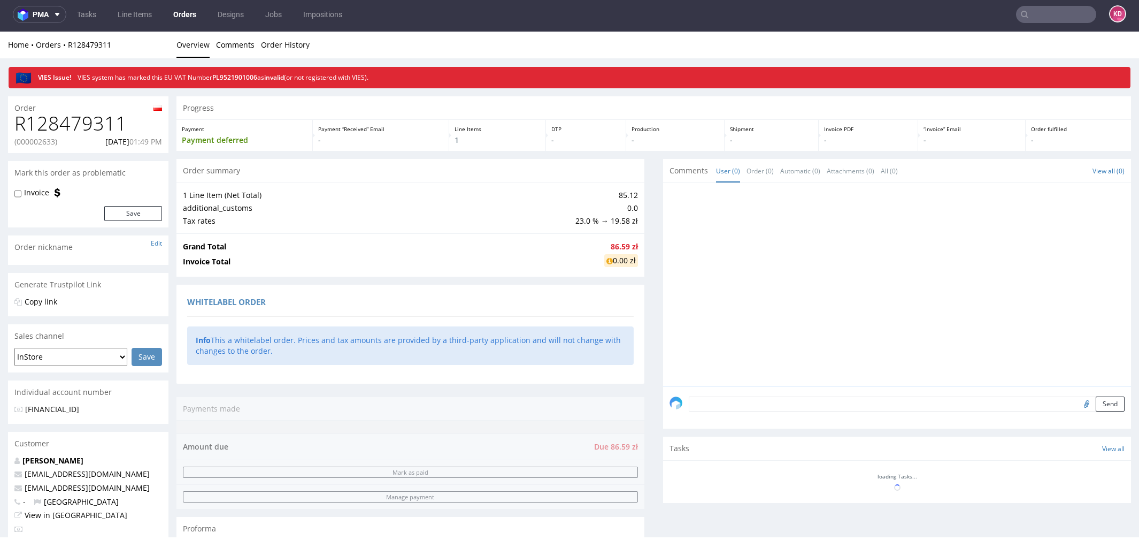
scroll to position [3, 0]
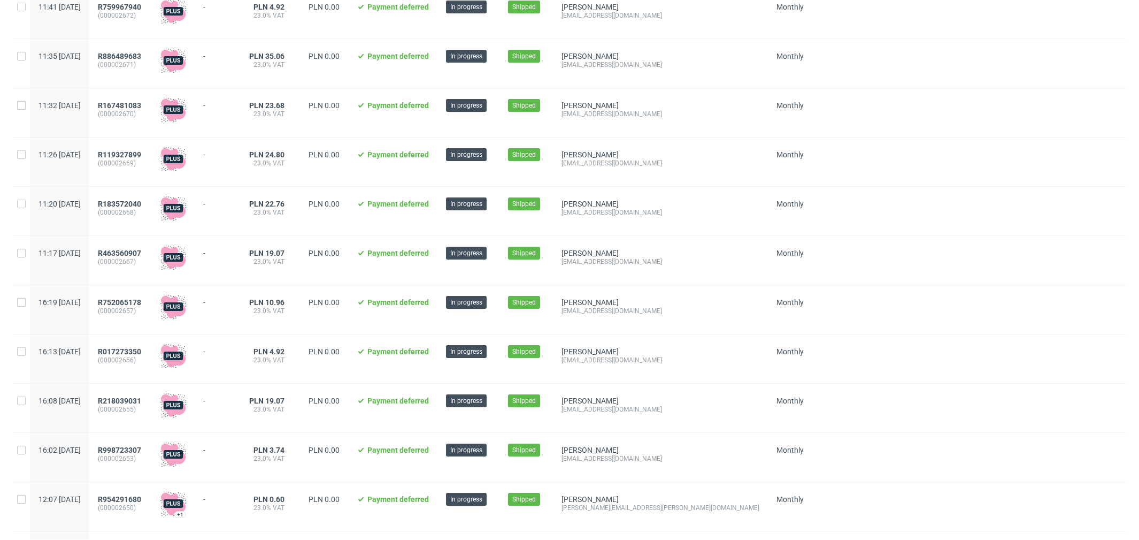
scroll to position [392, 0]
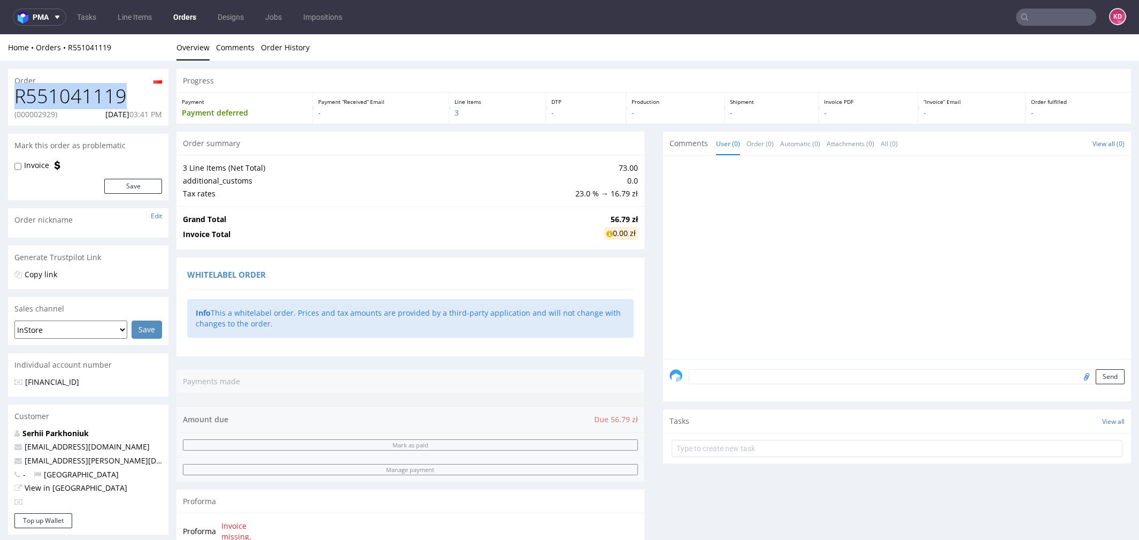
drag, startPoint x: 72, startPoint y: 99, endPoint x: 15, endPoint y: 95, distance: 56.8
click at [15, 95] on h1 "R551041119" at bounding box center [88, 96] width 148 height 21
click at [38, 111] on p "(000002929)" at bounding box center [35, 114] width 43 height 11
click at [111, 113] on p "30.09.2025 03:41 PM" at bounding box center [133, 114] width 57 height 11
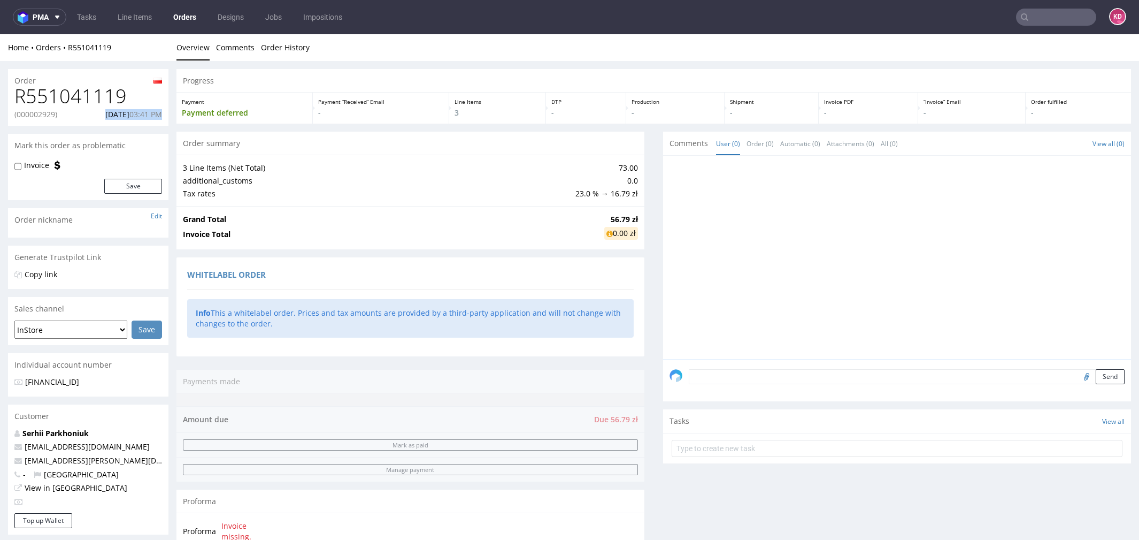
drag, startPoint x: 163, startPoint y: 115, endPoint x: 86, endPoint y: 115, distance: 77.0
click at [86, 115] on div "R551041119 (000002929) 30.09.2025 03:41 PM" at bounding box center [88, 106] width 160 height 40
copy p "30.09.2025 03:41 PM"
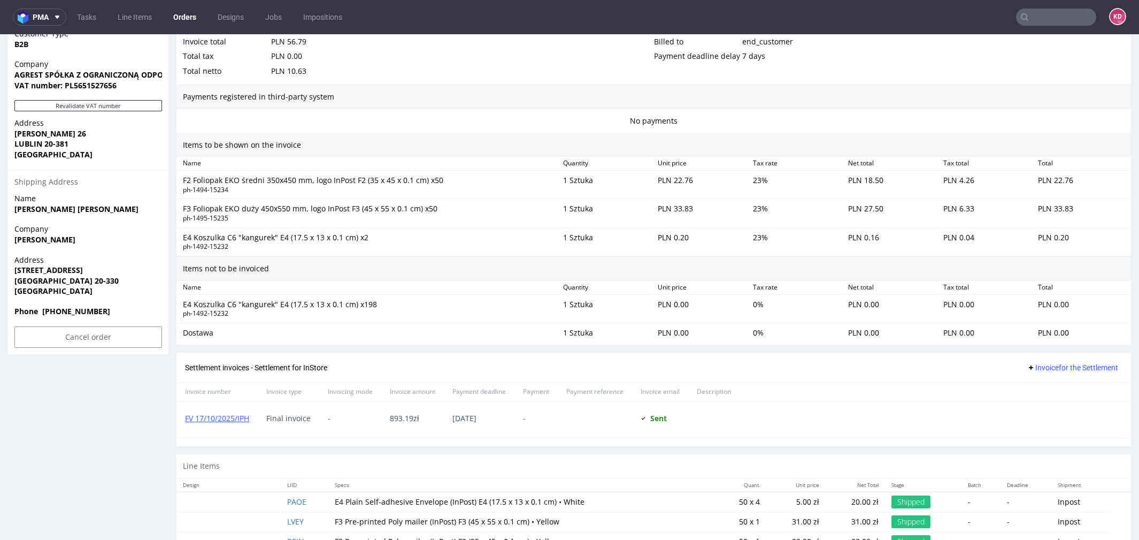
scroll to position [596, 0]
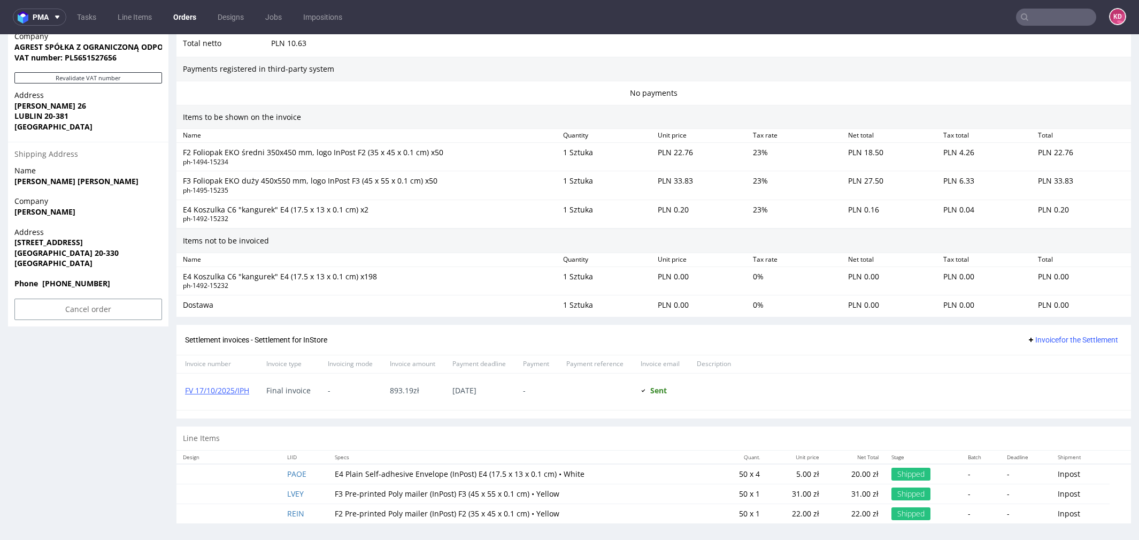
click at [264, 276] on div "E4 Koszulka C6 "kangurek" E4 (17.5 x 13 x 0.1 cm) x198" at bounding box center [369, 276] width 372 height 11
drag, startPoint x: 289, startPoint y: 275, endPoint x: 264, endPoint y: 275, distance: 25.1
click at [264, 275] on div "E4 Koszulka C6 "kangurek" E4 (17.5 x 13 x 0.1 cm) x198" at bounding box center [369, 276] width 372 height 11
drag, startPoint x: 354, startPoint y: 274, endPoint x: 188, endPoint y: 269, distance: 166.4
click at [188, 271] on div "E4 Koszulka C6 "kangurek" E4 (17.5 x 13 x 0.1 cm) x198" at bounding box center [369, 276] width 372 height 11
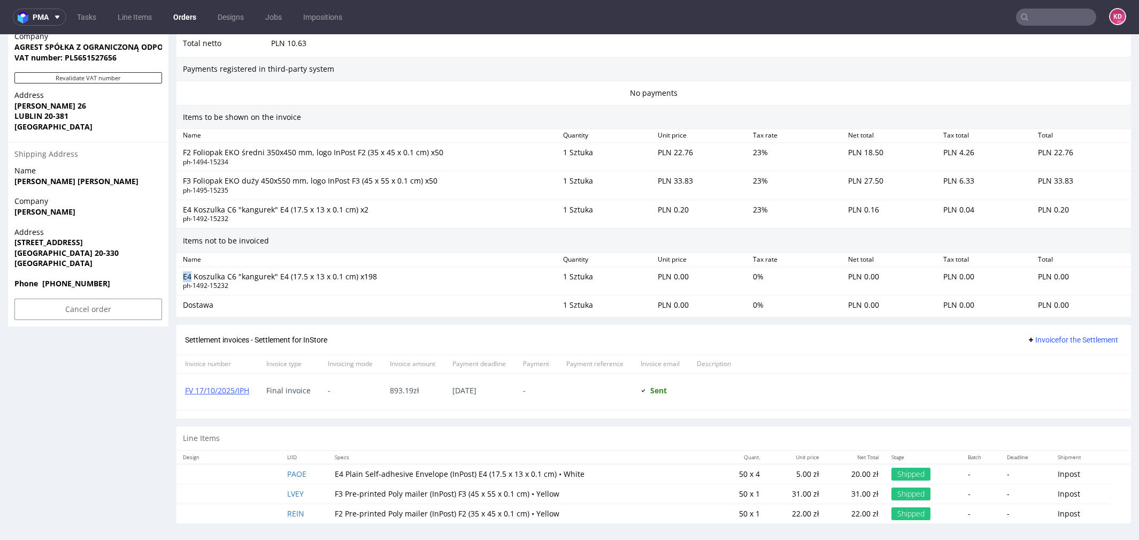
drag, startPoint x: 183, startPoint y: 272, endPoint x: 193, endPoint y: 273, distance: 9.8
click at [193, 273] on div "E4 Koszulka C6 "kangurek" E4 (17.5 x 13 x 0.1 cm) x198" at bounding box center [369, 276] width 372 height 11
click at [236, 287] on div "ph-1492-15232" at bounding box center [369, 285] width 372 height 9
click at [255, 288] on div "E4 Koszulka C6 "kangurek" E4 (17.5 x 13 x 0.1 cm) x198 ph-1492-15232" at bounding box center [369, 281] width 380 height 24
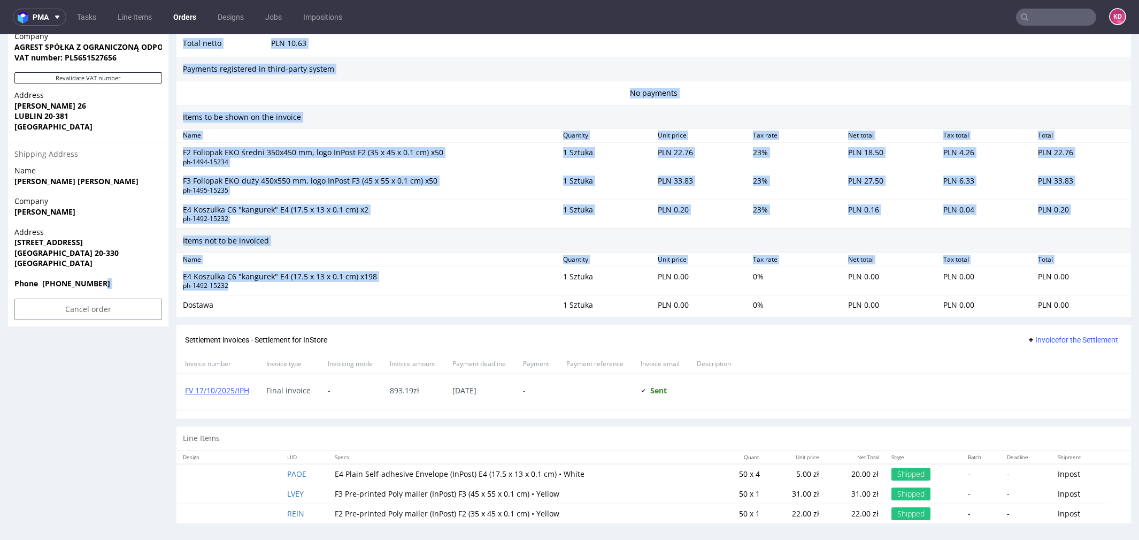
drag, startPoint x: 241, startPoint y: 283, endPoint x: 170, endPoint y: 283, distance: 71.7
click at [170, 283] on div "Order R551041119 (000002929) 30.09.2025 03:41 PM Mark this order as problematic…" at bounding box center [569, 2] width 1139 height 1074
click at [217, 284] on div "ph-1492-15232" at bounding box center [369, 285] width 372 height 9
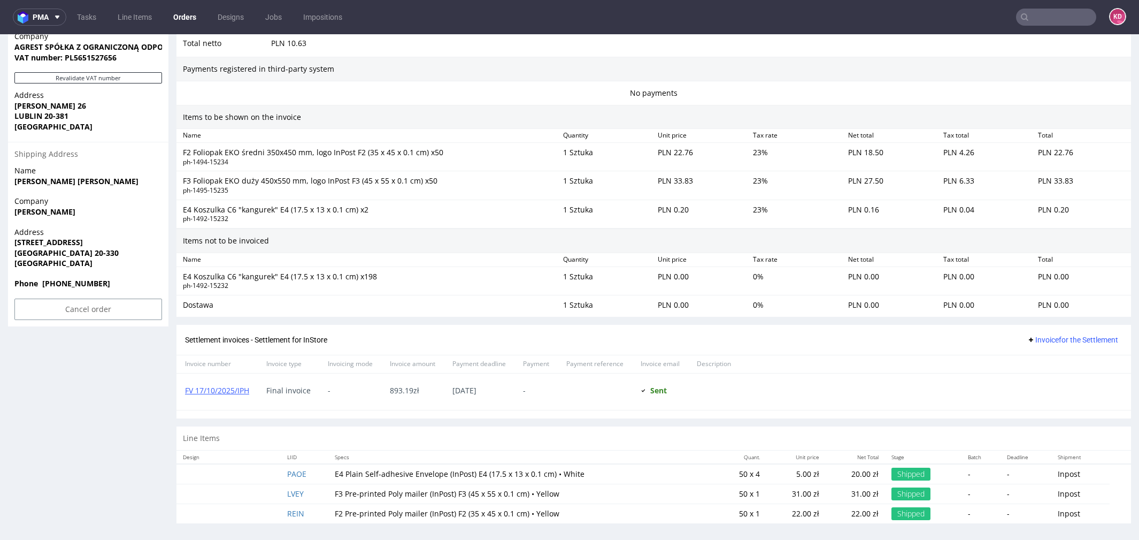
click at [233, 284] on div "ph-1492-15232" at bounding box center [369, 285] width 372 height 9
click at [264, 288] on div "E4 Koszulka C6 "kangurek" E4 (17.5 x 13 x 0.1 cm) x198 ph-1492-15232" at bounding box center [369, 281] width 380 height 24
click at [276, 309] on div "Dostawa 1 Sztuka PLN 0.00 0 % PLN 0.00 PLN 0.00 PLN 0.00" at bounding box center [653, 304] width 954 height 19
drag, startPoint x: 234, startPoint y: 284, endPoint x: 180, endPoint y: 285, distance: 54.0
click at [180, 285] on div "E4 Koszulka C6 "kangurek" E4 (17.5 x 13 x 0.1 cm) x198 ph-1492-15232" at bounding box center [369, 281] width 380 height 24
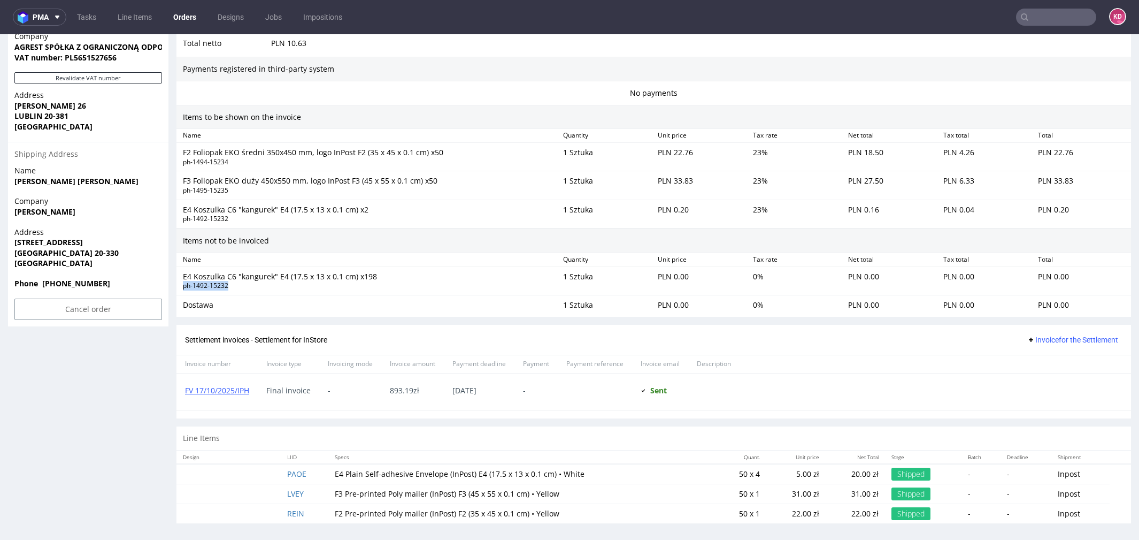
copy div "ph-1492-15232"
click at [306, 295] on div "Dostawa 1 Sztuka PLN 0.00 0 % PLN 0.00 PLN 0.00 PLN 0.00" at bounding box center [653, 304] width 954 height 19
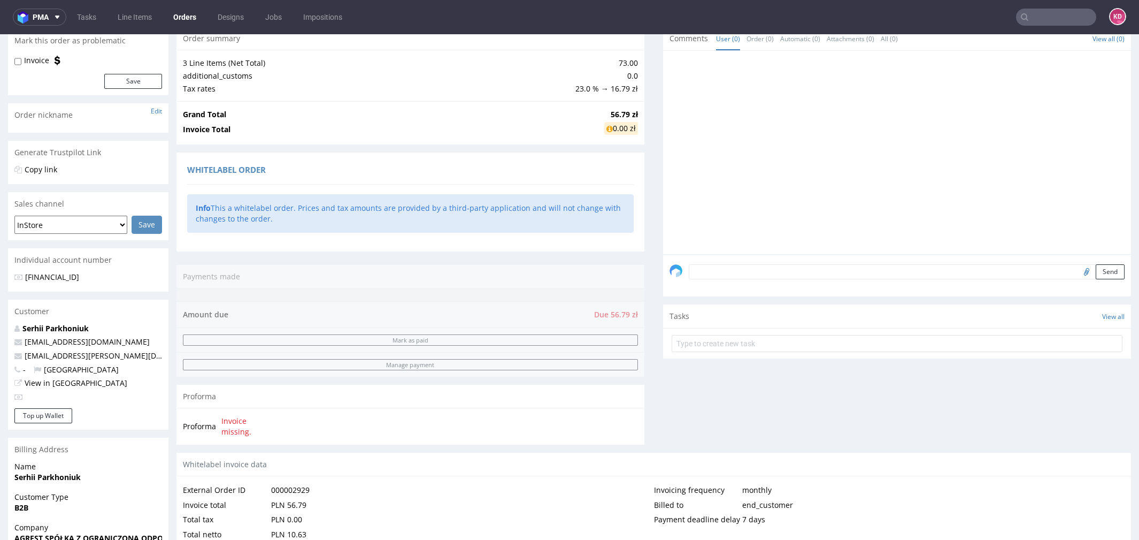
scroll to position [111, 0]
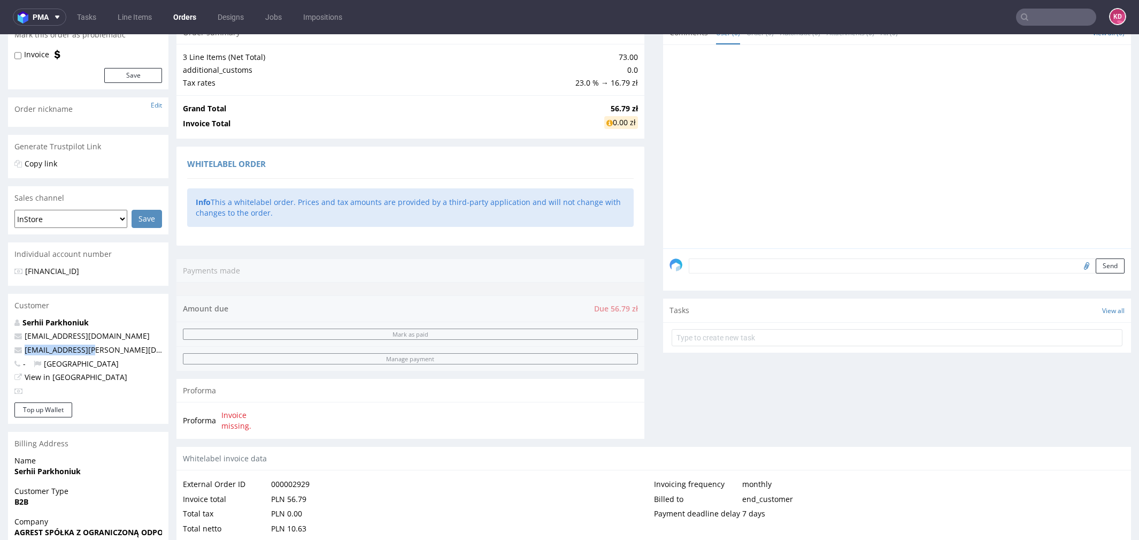
drag, startPoint x: 101, startPoint y: 353, endPoint x: 22, endPoint y: 352, distance: 78.6
click at [22, 352] on p "office@agrest.biz" at bounding box center [88, 349] width 148 height 11
copy link "office@agrest.biz"
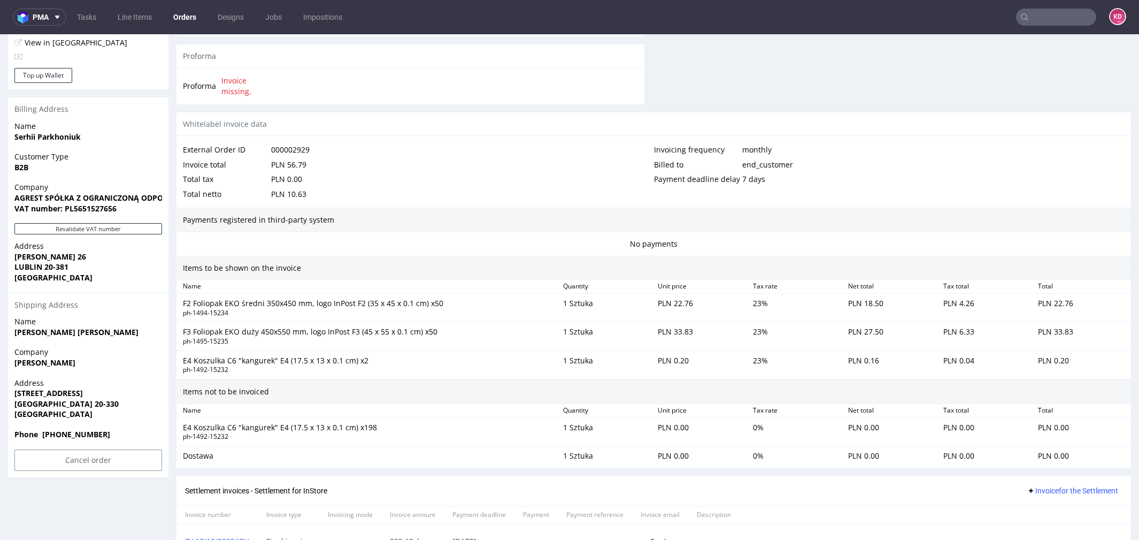
scroll to position [444, 0]
click at [98, 212] on strong "VAT number: PL5651527656" at bounding box center [65, 209] width 102 height 10
copy strong "PL5651527656"
drag, startPoint x: 355, startPoint y: 423, endPoint x: 180, endPoint y: 421, distance: 175.4
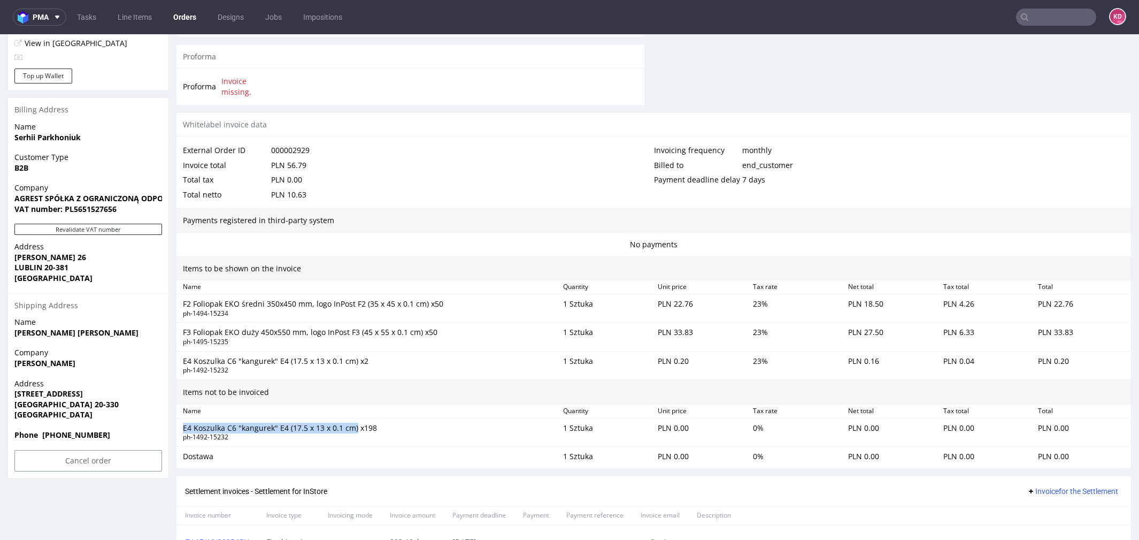
click at [180, 421] on div "E4 Koszulka C6 "kangurek" E4 (17.5 x 13 x 0.1 cm) x198 ph-1492-15232" at bounding box center [369, 432] width 380 height 24
copy div "E4 Koszulka C6 "kangurek" E4 (17.5 x 13 x 0.1 cm)"
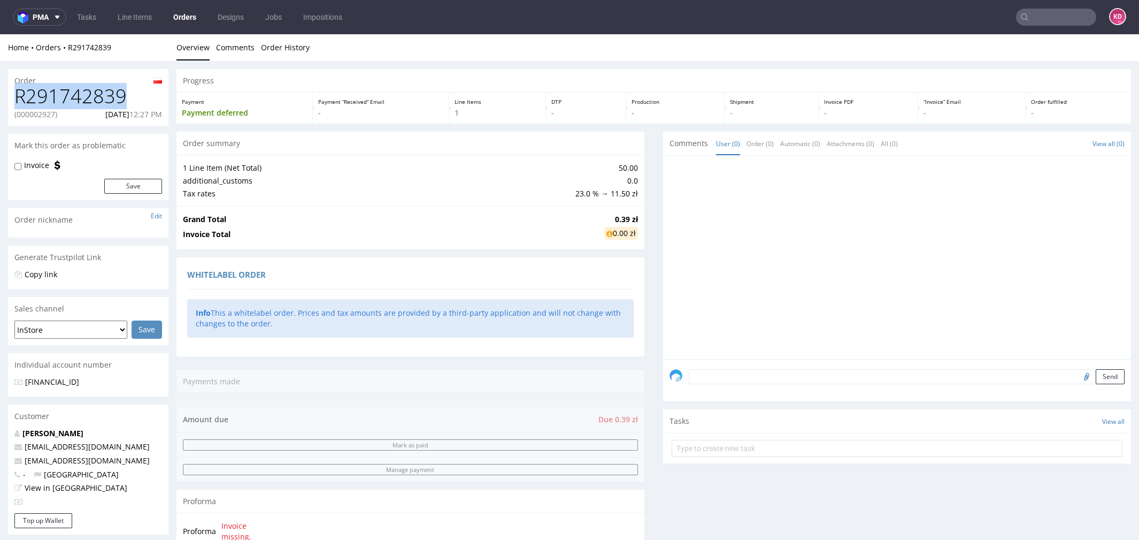
drag, startPoint x: 130, startPoint y: 99, endPoint x: 11, endPoint y: 98, distance: 119.2
click at [11, 98] on div "R291742839 (000002927) 30.09.2025 12:27 PM" at bounding box center [88, 106] width 160 height 40
copy h1 "R291742839"
click at [45, 115] on p "(000002927)" at bounding box center [35, 114] width 43 height 11
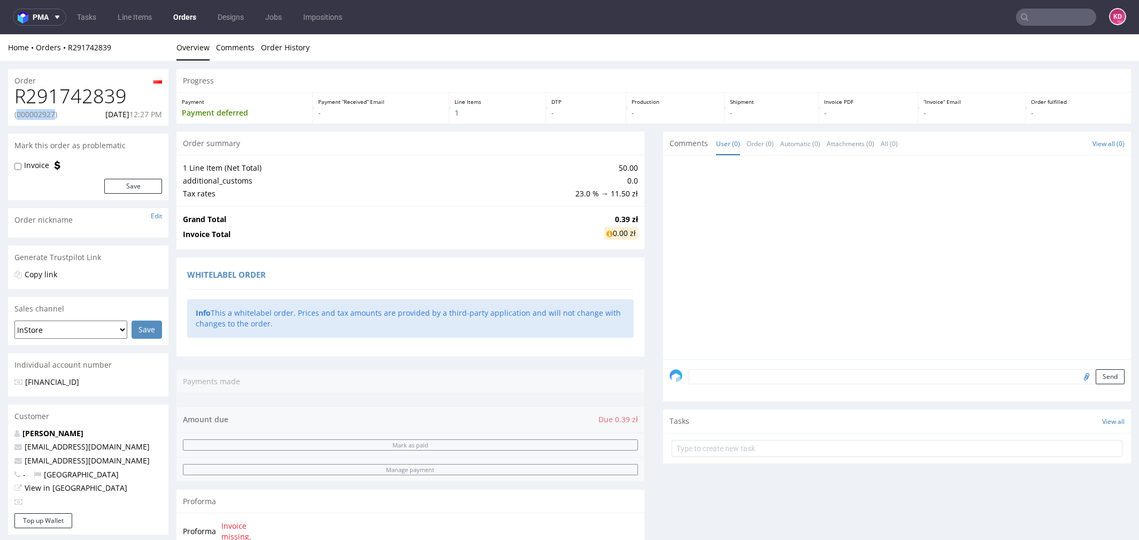
copy p "000002927"
drag, startPoint x: 163, startPoint y: 114, endPoint x: 89, endPoint y: 113, distance: 73.8
click at [89, 114] on div "R291742839 (000002927) 30.09.2025 12:27 PM" at bounding box center [88, 106] width 160 height 40
copy p "30.09.2025 12:27 PM"
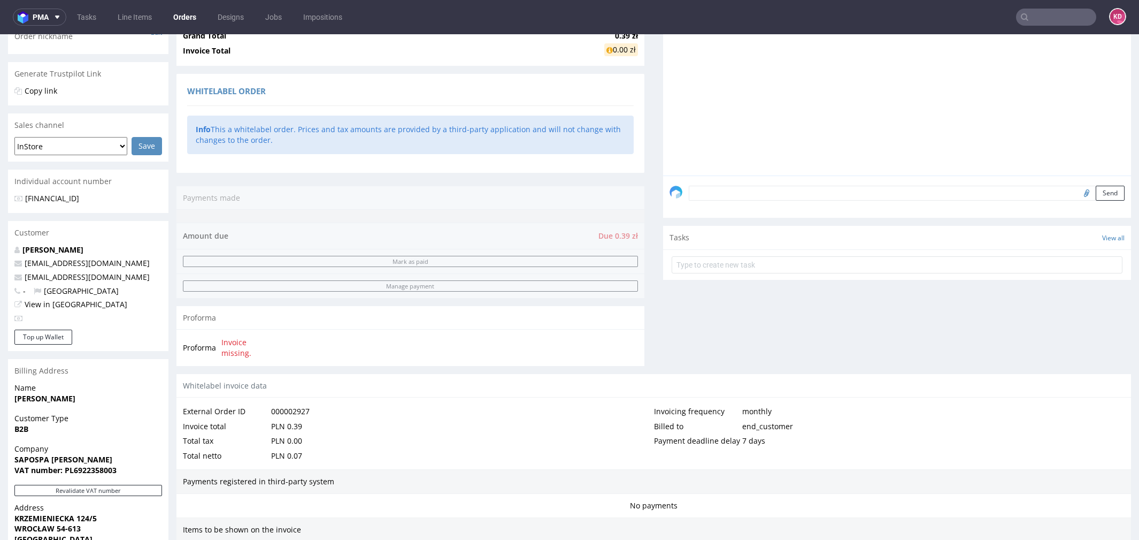
scroll to position [217, 0]
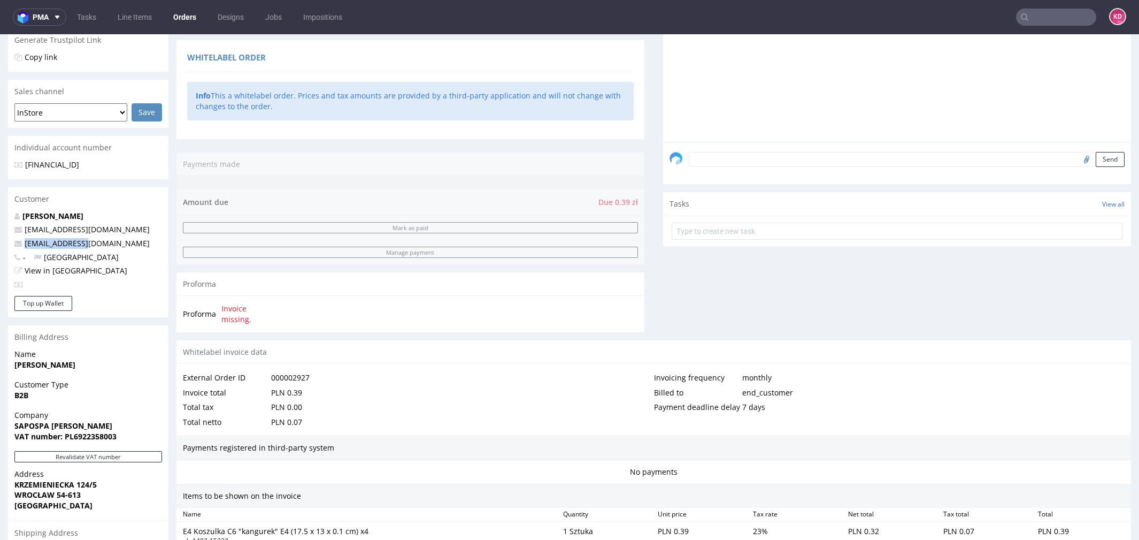
drag, startPoint x: 97, startPoint y: 238, endPoint x: 22, endPoint y: 240, distance: 74.3
click at [22, 240] on p "info@sapospa.pl" at bounding box center [88, 243] width 148 height 11
copy link "info@sapospa.pl"
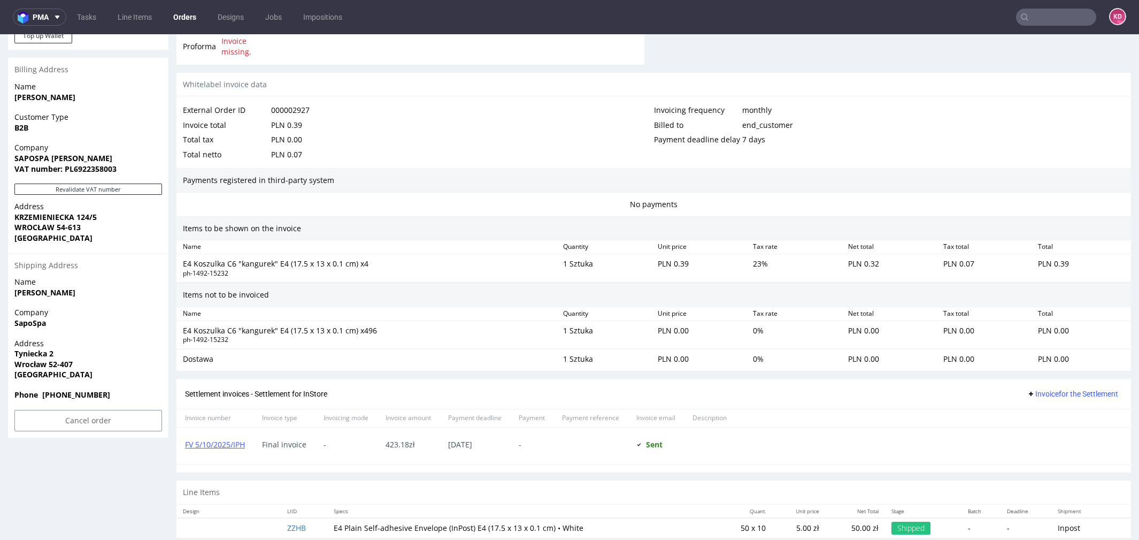
scroll to position [499, 0]
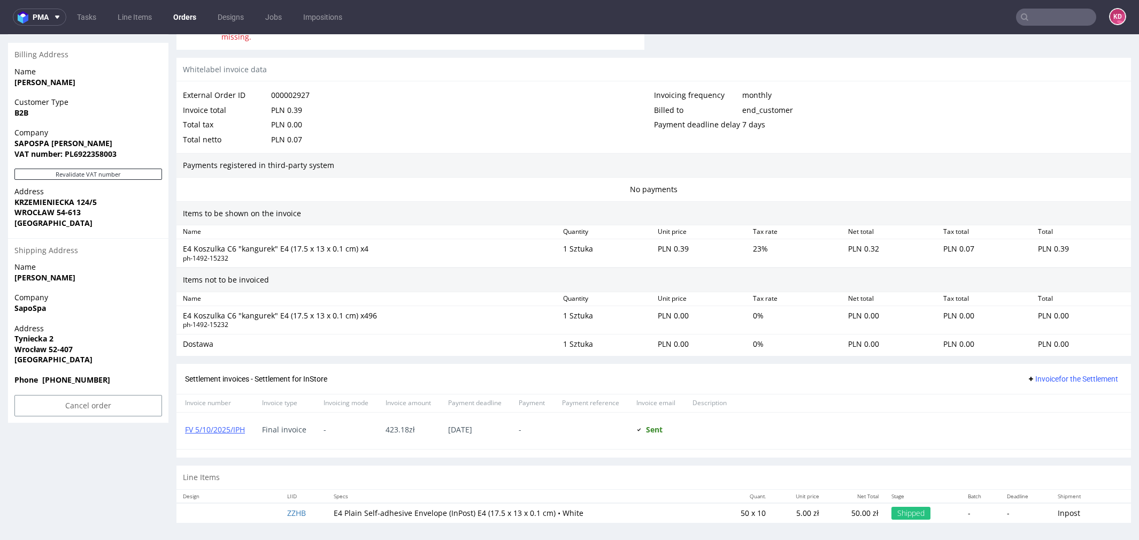
click at [234, 328] on div "E4 Koszulka C6 "kangurek" E4 (17.5 x 13 x 0.1 cm) x496 ph-1492-15232" at bounding box center [369, 320] width 380 height 24
click at [353, 330] on div "E4 Koszulka C6 "kangurek" E4 (17.5 x 13 x 0.1 cm) x496 ph-1492-15232 1 Sztuka P…" at bounding box center [653, 320] width 954 height 28
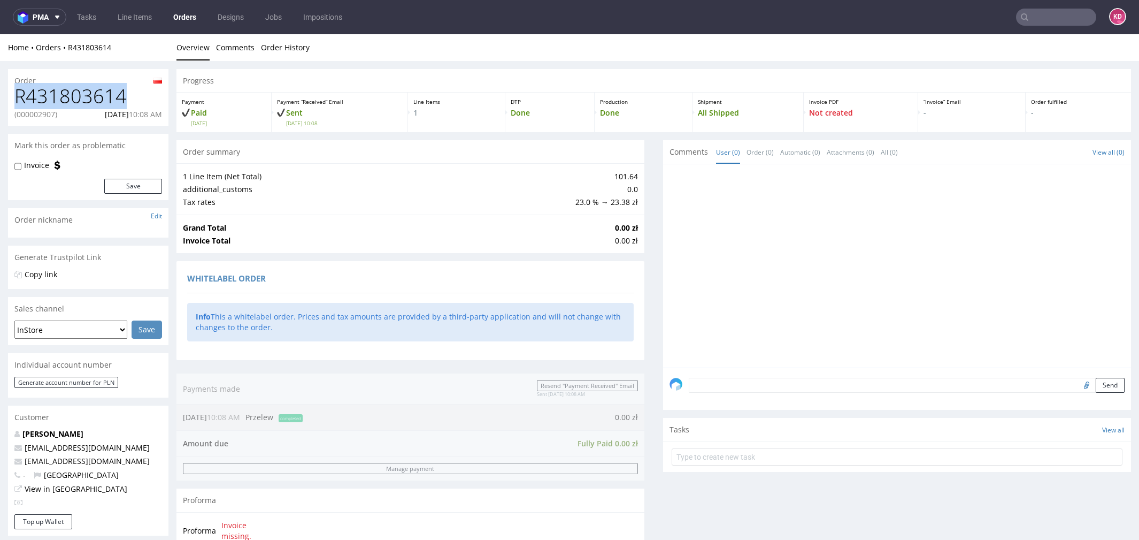
drag, startPoint x: 128, startPoint y: 99, endPoint x: 7, endPoint y: 97, distance: 120.3
click at [7, 97] on div "Order R431803614 (000002907) 29.09.2025 10:08 AM Mark this order as problematic…" at bounding box center [569, 495] width 1139 height 869
copy h1 "R431803614"
click at [35, 107] on div "R431803614 (000002907) 29.09.2025 10:08 AM" at bounding box center [88, 106] width 160 height 40
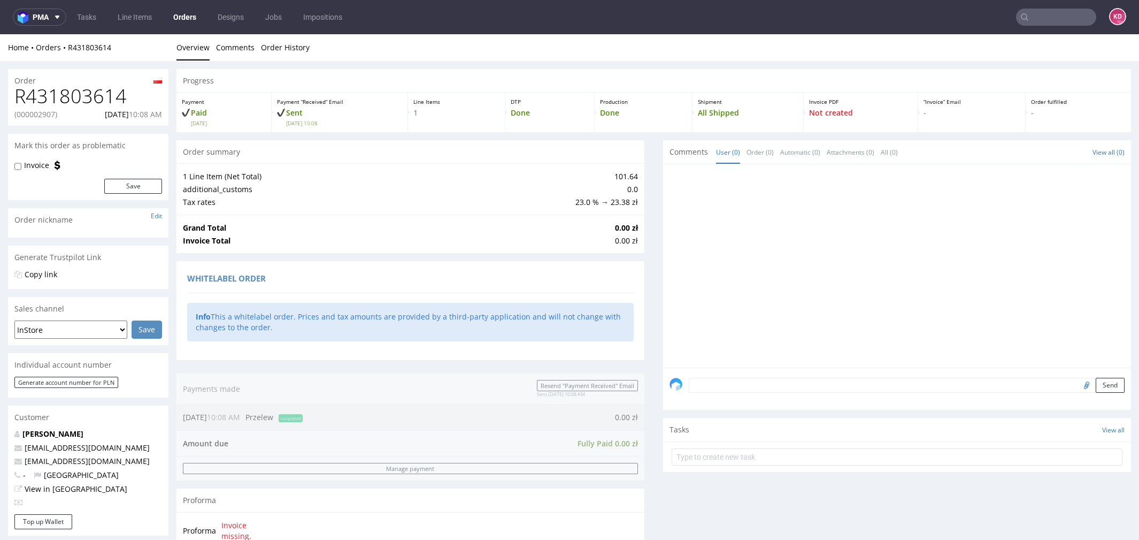
click at [40, 112] on p "(000002907)" at bounding box center [35, 114] width 43 height 11
copy p "000002907"
drag, startPoint x: 166, startPoint y: 115, endPoint x: 86, endPoint y: 115, distance: 79.7
click at [86, 115] on div "R431803614 (000002907) 29.09.2025 10:08 AM" at bounding box center [88, 106] width 160 height 40
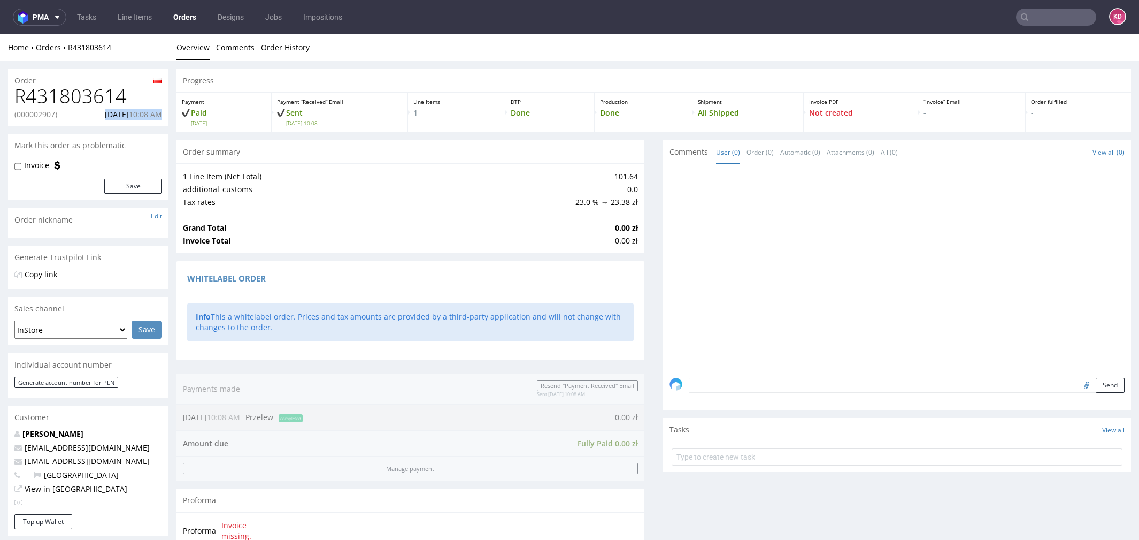
copy p "29.09.2025 10:08 AM"
click at [148, 114] on span "10:08 AM" at bounding box center [145, 114] width 33 height 10
drag, startPoint x: 164, startPoint y: 114, endPoint x: 79, endPoint y: 116, distance: 85.6
click at [79, 116] on div "R431803614 (000002907) 29.09.2025 10:08 AM" at bounding box center [88, 106] width 160 height 40
copy p "29.09.2025 10:08 AM"
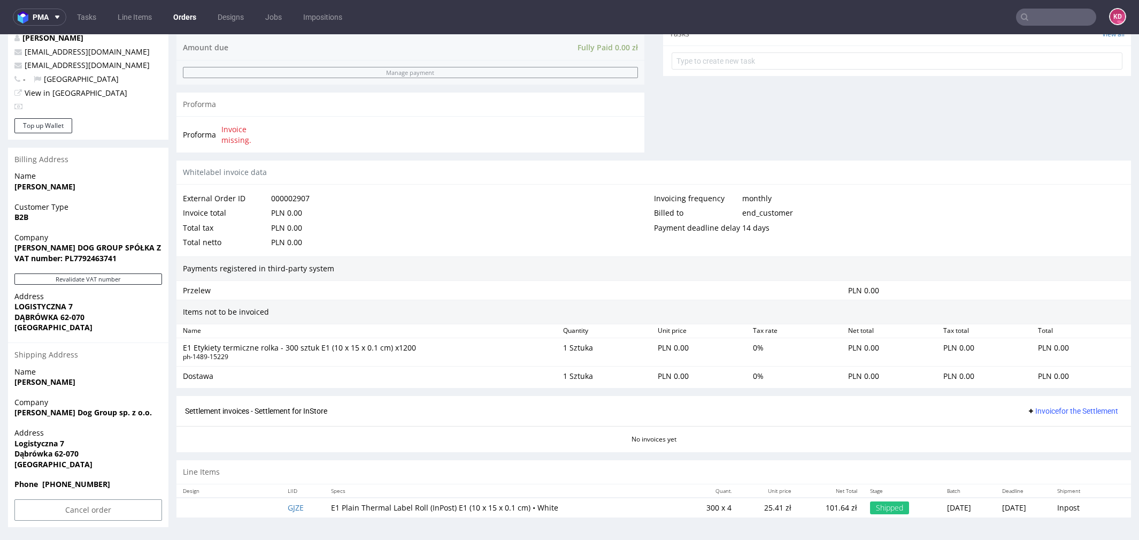
scroll to position [394, 0]
drag, startPoint x: 233, startPoint y: 357, endPoint x: 180, endPoint y: 355, distance: 53.0
click at [180, 355] on div "E1 Etykiety termiczne rolka - 300 sztuk E1 (10 x 15 x 0.1 cm) x1200 ph-1489-152…" at bounding box center [369, 354] width 380 height 24
copy div "ph-1489-15229"
click at [326, 354] on div "ph-1489-15229" at bounding box center [369, 358] width 372 height 9
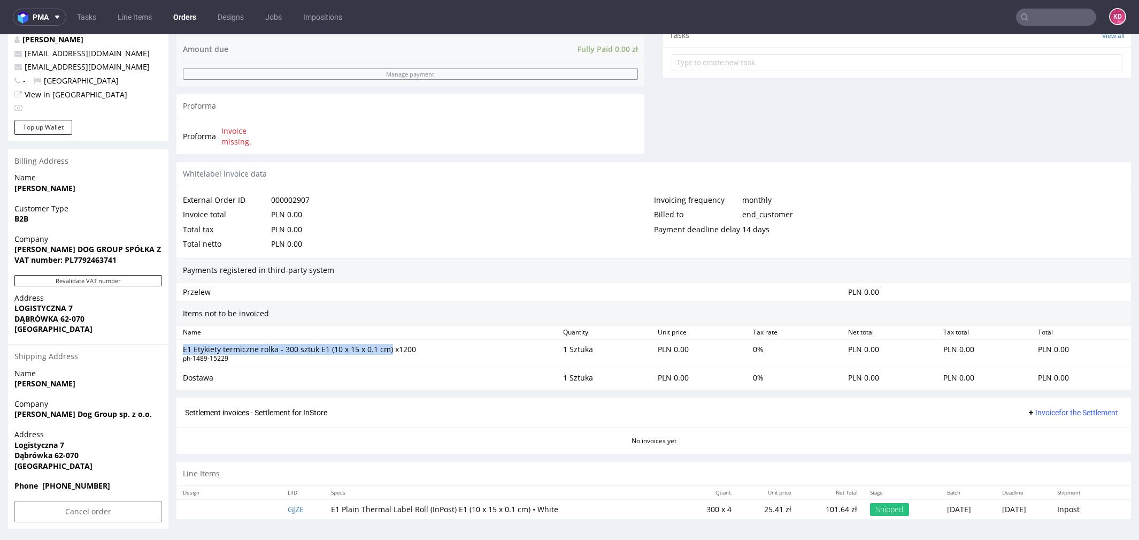
drag, startPoint x: 388, startPoint y: 343, endPoint x: 175, endPoint y: 349, distance: 213.4
click at [174, 349] on div "Order R431803614 (000002907) 29.09.2025 10:08 AM Mark this order as problematic…" at bounding box center [569, 101] width 1139 height 869
click at [270, 354] on div "ph-1489-15229" at bounding box center [369, 358] width 372 height 9
drag, startPoint x: 389, startPoint y: 345, endPoint x: 183, endPoint y: 347, distance: 206.4
click at [183, 347] on div "E1 Etykiety termiczne rolka - 300 sztuk E1 (10 x 15 x 0.1 cm) x1200" at bounding box center [369, 349] width 372 height 11
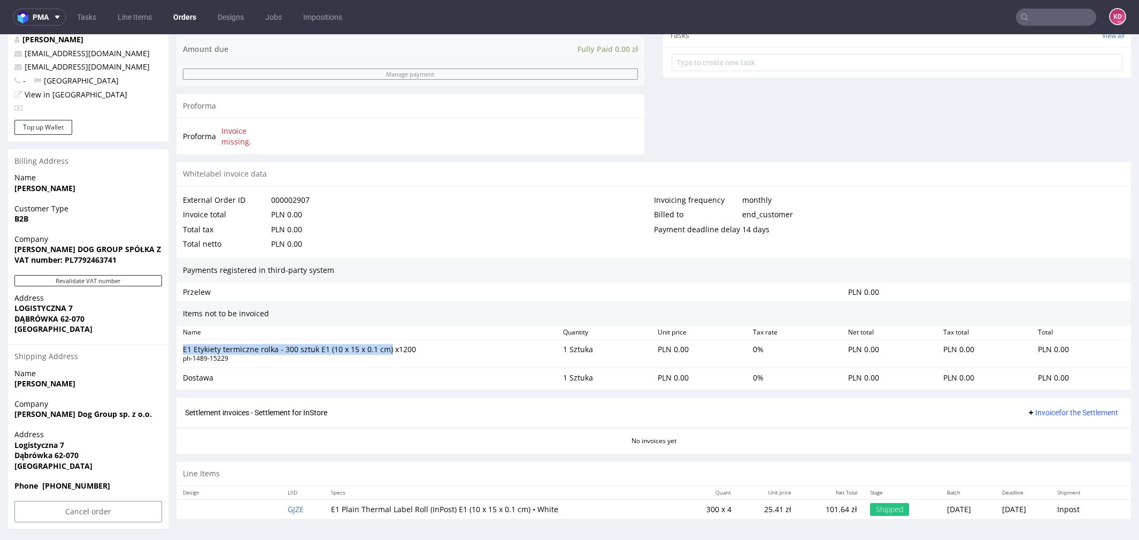
copy div "E1 Etykiety termiczne rolka - 300 sztuk E1 (10 x 15 x 0.1 cm)"
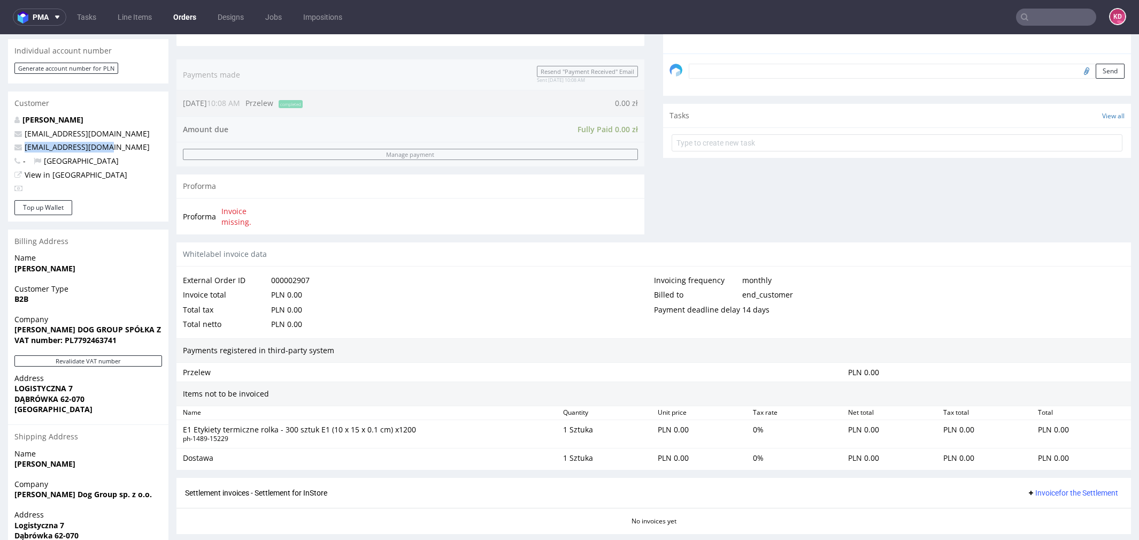
drag, startPoint x: 110, startPoint y: 150, endPoint x: 24, endPoint y: 148, distance: 86.6
click at [23, 148] on p "logistyka@johndog.pl" at bounding box center [88, 147] width 148 height 11
copy link "logistyka@johndog.pl"
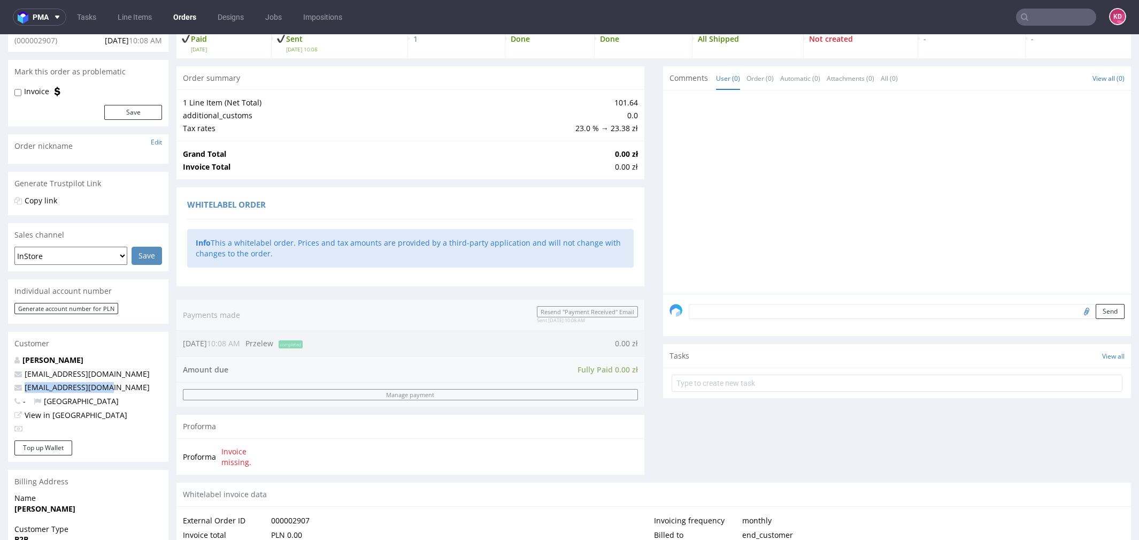
scroll to position [0, 0]
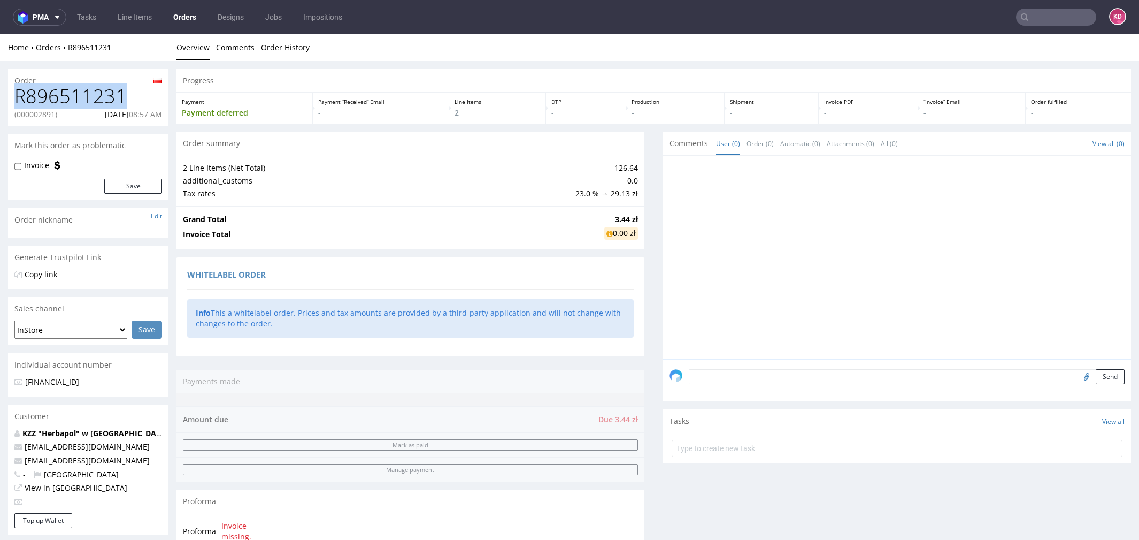
drag, startPoint x: 121, startPoint y: 103, endPoint x: 12, endPoint y: 104, distance: 109.1
click at [12, 104] on div "R896511231 (000002891) [DATE] 08:57 AM" at bounding box center [88, 106] width 160 height 40
copy h1 "R896511231"
click at [29, 111] on p "(000002891)" at bounding box center [35, 114] width 43 height 11
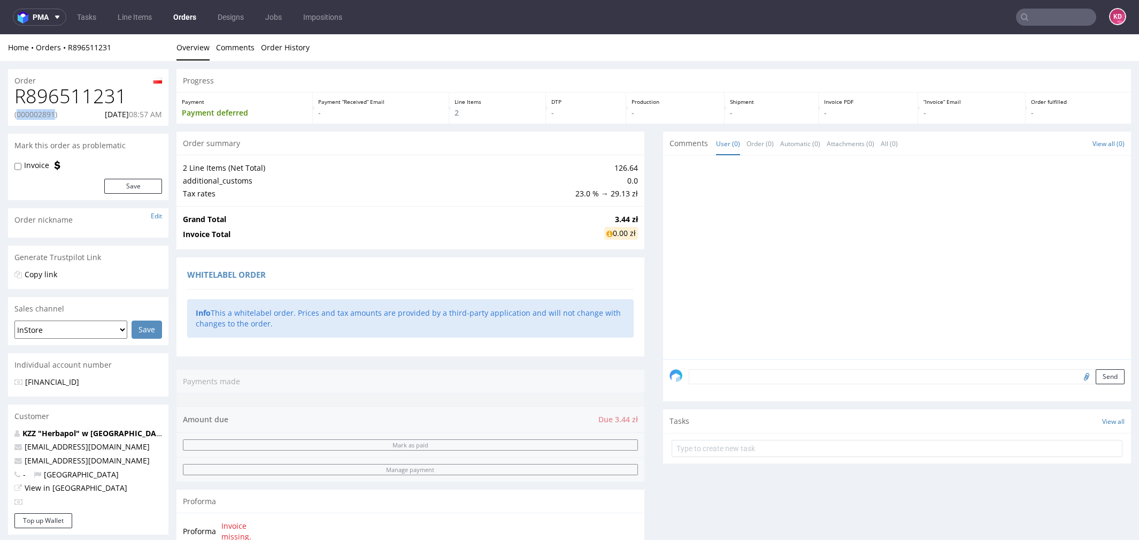
copy p "000002891"
drag, startPoint x: 163, startPoint y: 114, endPoint x: 86, endPoint y: 114, distance: 76.5
click at [86, 114] on div "R896511231 (000002891) [DATE] 08:57 AM" at bounding box center [88, 106] width 160 height 40
copy p "[DATE] 08:57 AM"
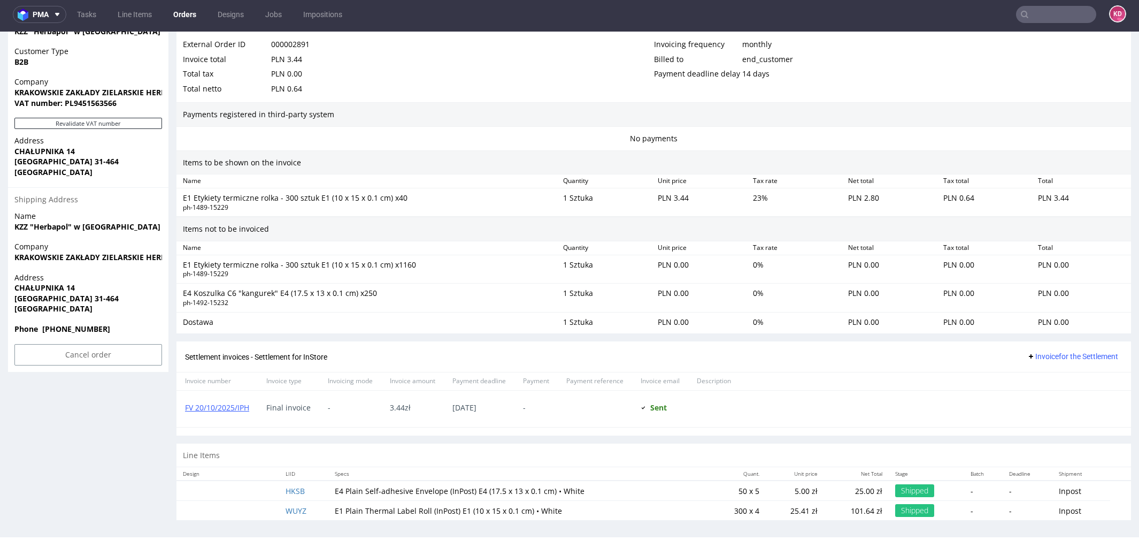
scroll to position [2, 0]
drag, startPoint x: 230, startPoint y: 273, endPoint x: 179, endPoint y: 273, distance: 51.9
click at [179, 273] on div "E1 Etykiety termiczne [PERSON_NAME] - 300 [PERSON_NAME] E1 (10 x 15 x 0.1 cm) x…" at bounding box center [369, 270] width 380 height 24
copy div "ph-1489-15229"
drag, startPoint x: 235, startPoint y: 300, endPoint x: 184, endPoint y: 298, distance: 50.8
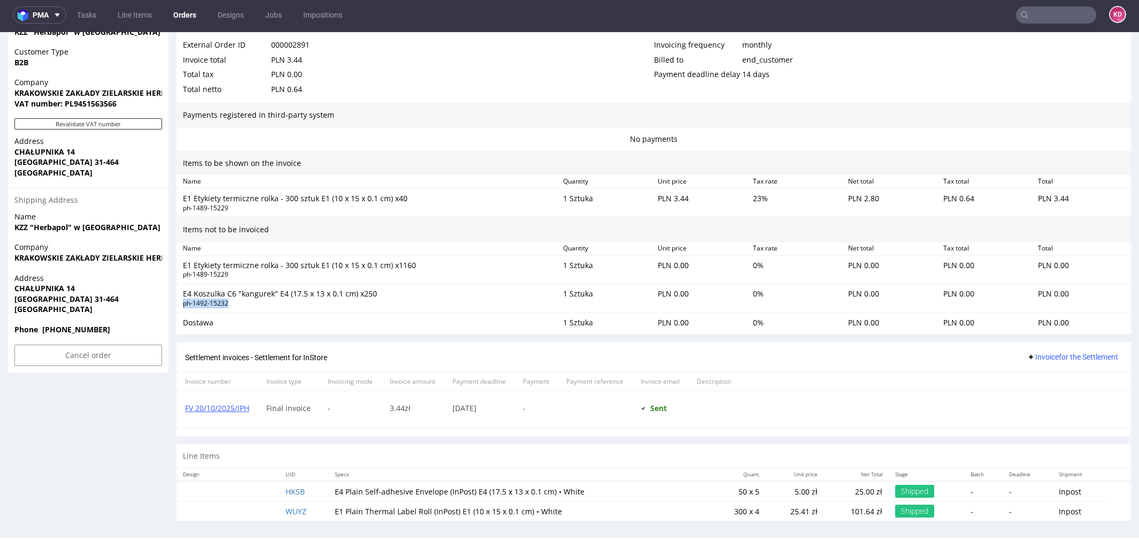
click at [184, 299] on div "ph-1492-15232" at bounding box center [369, 303] width 372 height 9
copy div "ph-1492-15232"
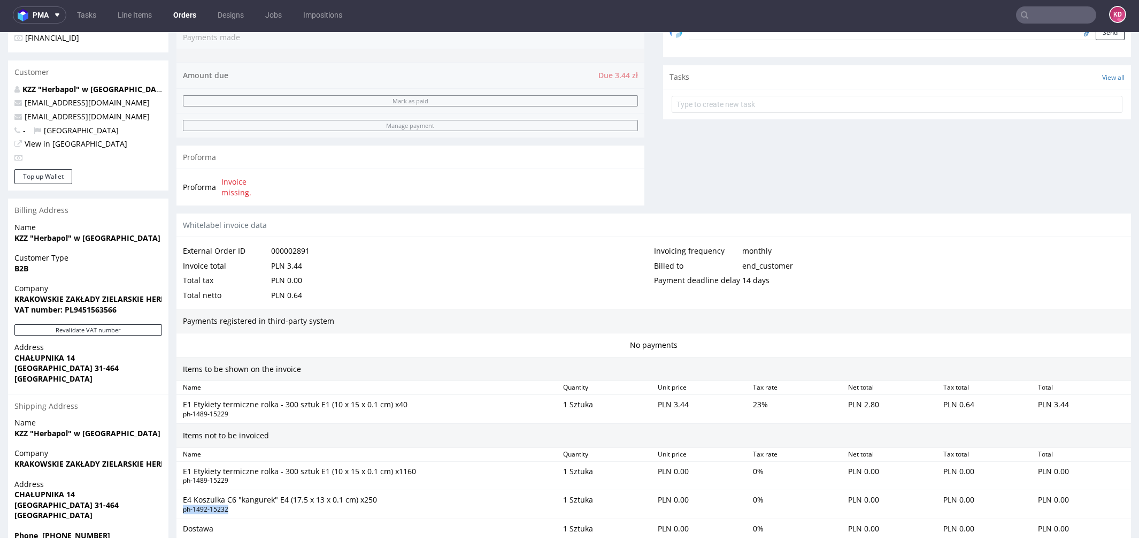
scroll to position [329, 0]
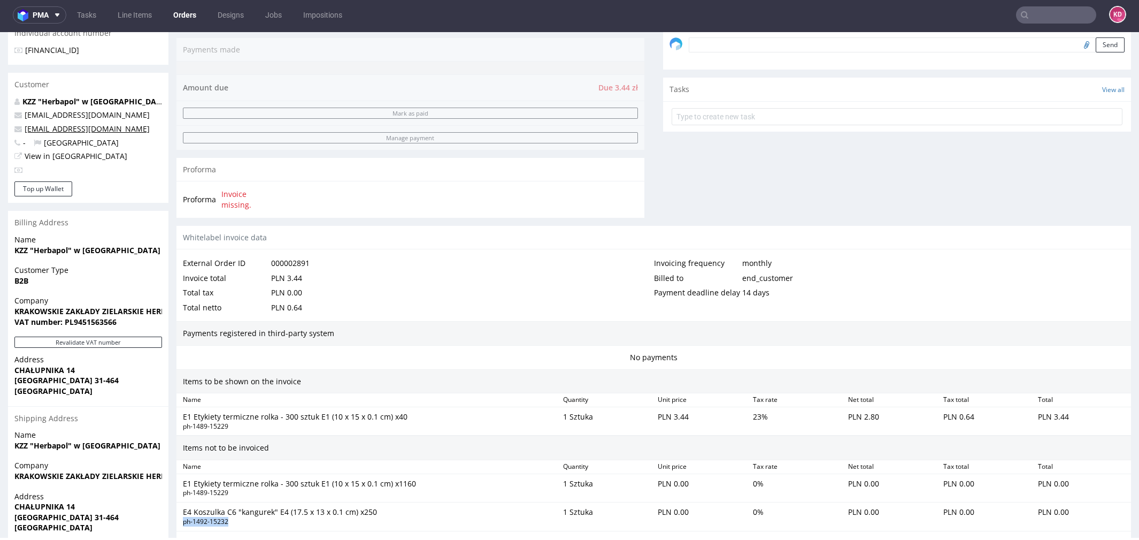
drag, startPoint x: 25, startPoint y: 133, endPoint x: 160, endPoint y: 129, distance: 135.3
click at [160, 129] on p "[EMAIL_ADDRESS][DOMAIN_NAME]" at bounding box center [88, 129] width 148 height 11
copy link "kierownik.hurtownia@herbapol.krakow."
click at [19, 134] on div "KZZ "Herbapol" w [GEOGRAPHIC_DATA] S.A. [EMAIL_ADDRESS][DOMAIN_NAME] [DOMAIN_NA…" at bounding box center [88, 139] width 160 height 86
click at [20, 131] on icon at bounding box center [17, 128] width 7 height 7
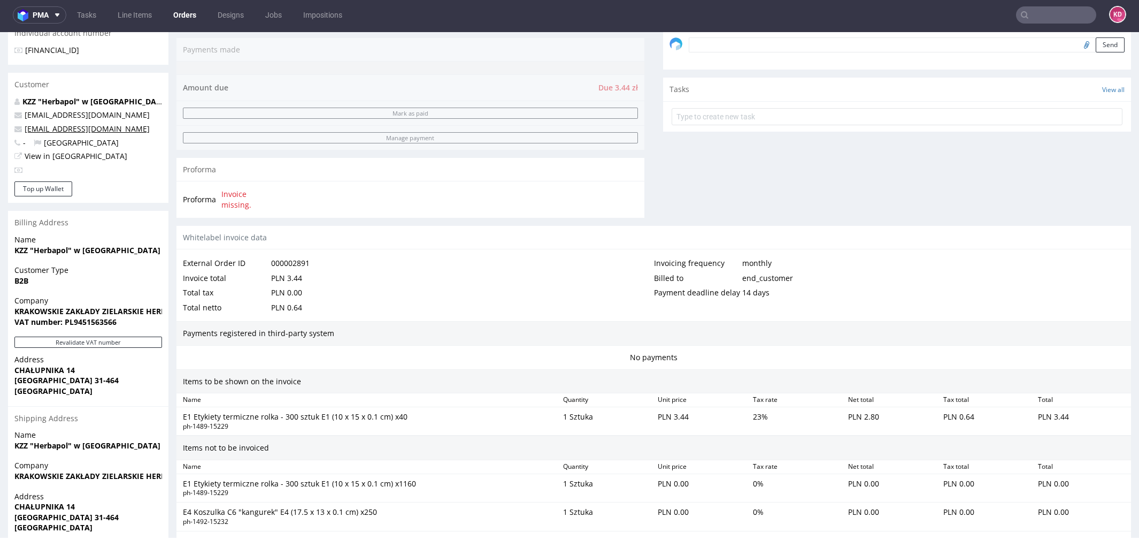
click at [44, 128] on link "kierownik.hurtownia@herbapol.krakow.pl" at bounding box center [87, 129] width 125 height 10
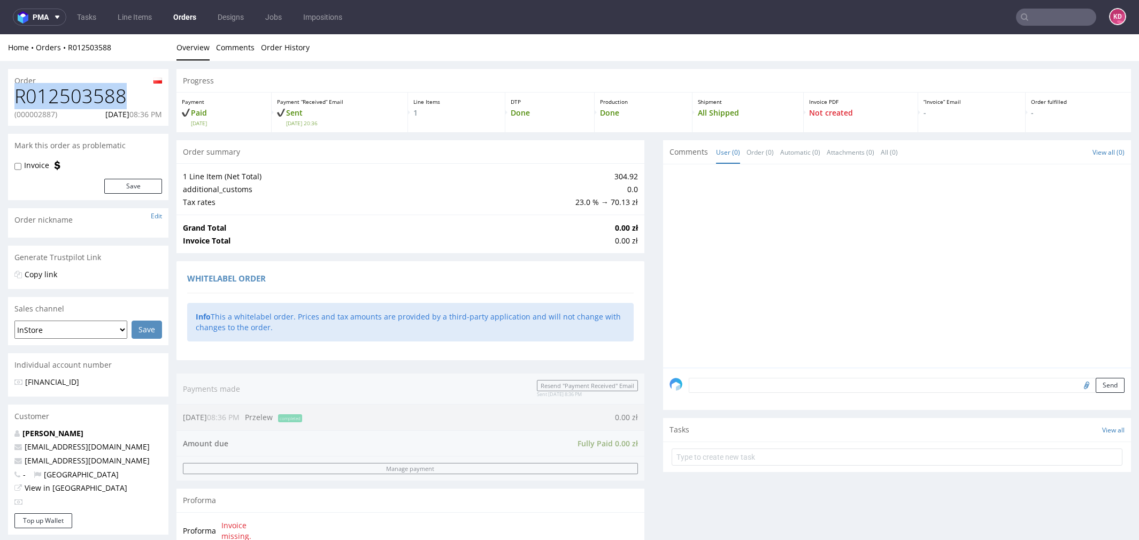
drag, startPoint x: 129, startPoint y: 97, endPoint x: -9, endPoint y: 97, distance: 138.0
click at [0, 97] on html "Production Shipped DTP Orders Offers Shipments Designs Promotions Users Jobs Ad…" at bounding box center [569, 521] width 1139 height 974
copy h1 "R012503588"
click at [32, 117] on p "(000002887)" at bounding box center [35, 114] width 43 height 11
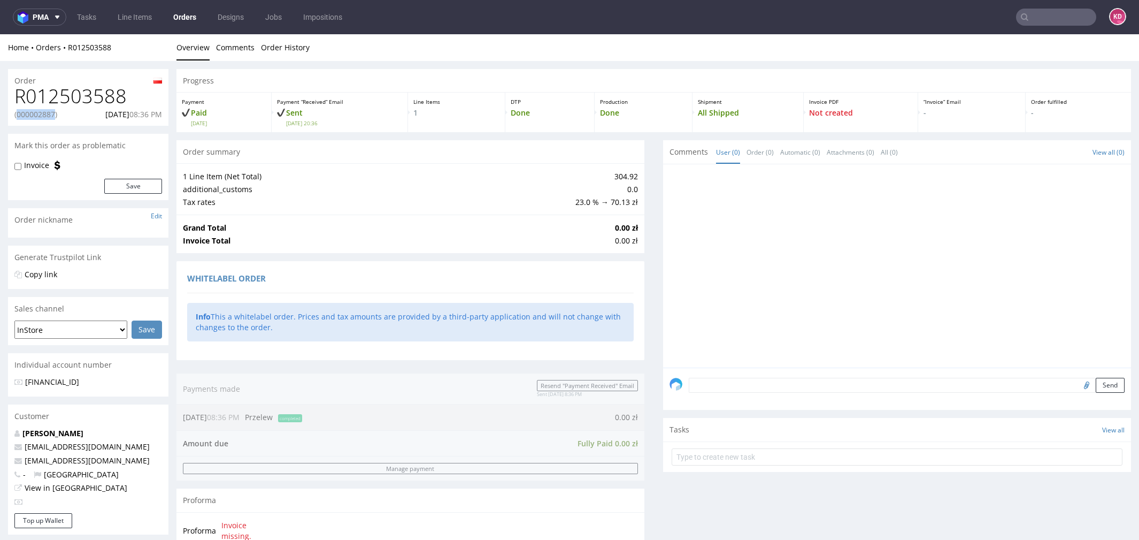
copy p "000002887"
drag, startPoint x: 86, startPoint y: 113, endPoint x: 170, endPoint y: 111, distance: 84.0
click at [171, 112] on div "Order R012503588 (000002887) 25.09.2025 08:36 PM Mark this order as problematic…" at bounding box center [569, 532] width 1139 height 942
copy p "25.09.2025 08:36 PM"
drag, startPoint x: 119, startPoint y: 463, endPoint x: 24, endPoint y: 461, distance: 94.7
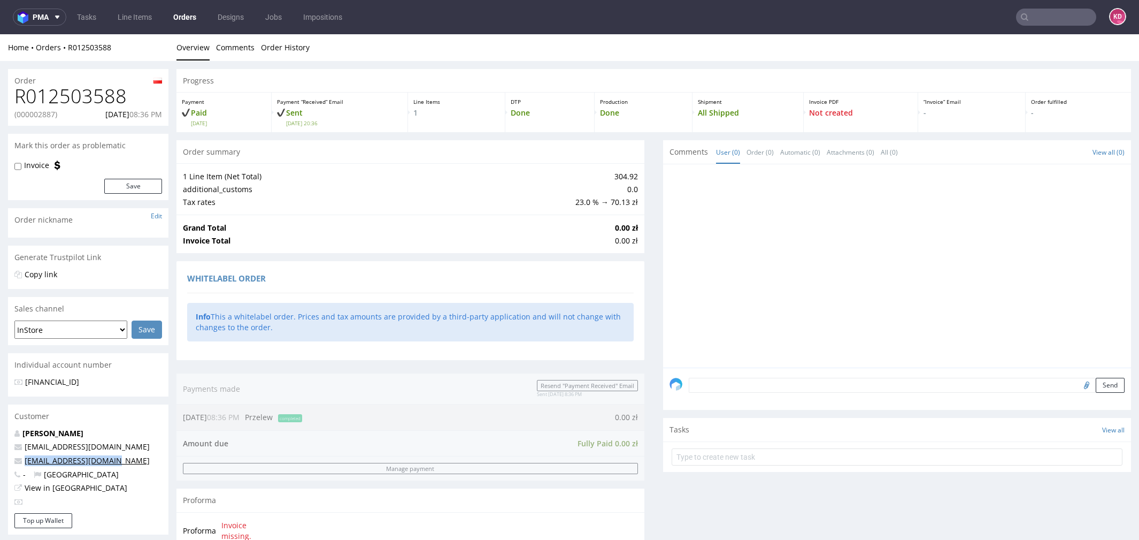
click at [24, 461] on p "kontakt@masterlogis.pl" at bounding box center [88, 460] width 148 height 11
copy link "kontakt@masterlogis.pl"
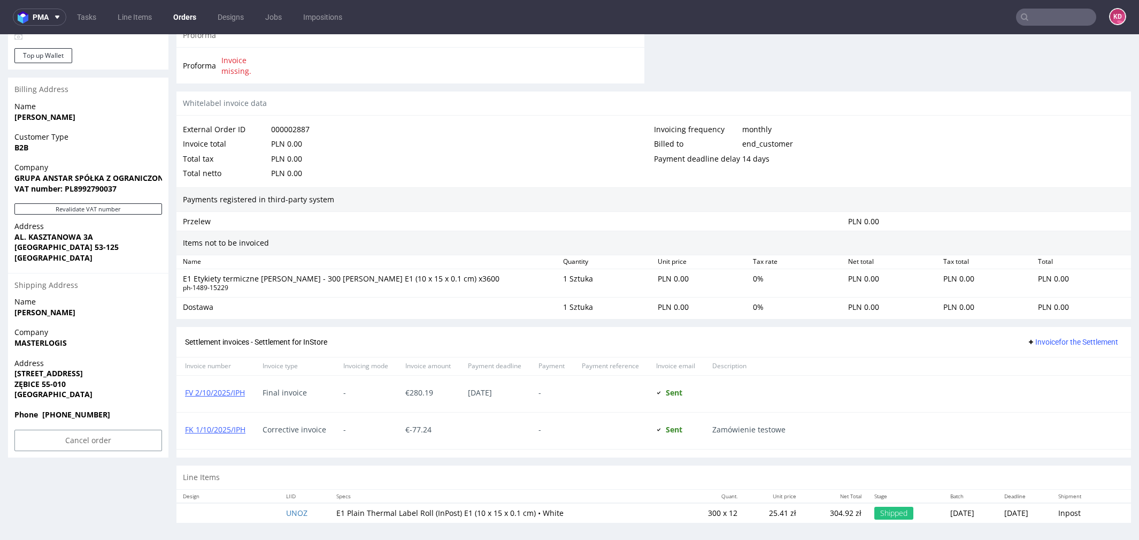
scroll to position [463, 0]
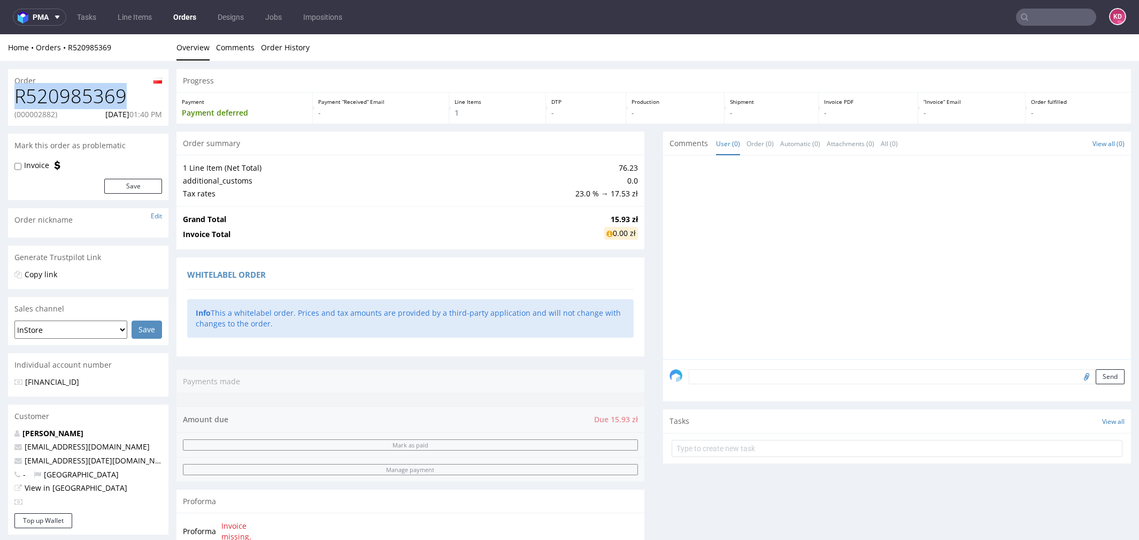
drag, startPoint x: 138, startPoint y: 96, endPoint x: -9, endPoint y: 97, distance: 147.1
click at [0, 97] on html "Production Shipped DTP Orders Offers Shipments Designs Promotions Users Jobs Ad…" at bounding box center [569, 538] width 1139 height 1009
copy h1 "R520985369"
drag, startPoint x: 89, startPoint y: 113, endPoint x: 168, endPoint y: 115, distance: 79.2
click at [171, 115] on div "Order R520985369 (000002882) 25.09.2025 01:40 PM Mark this order as problematic…" at bounding box center [569, 549] width 1139 height 977
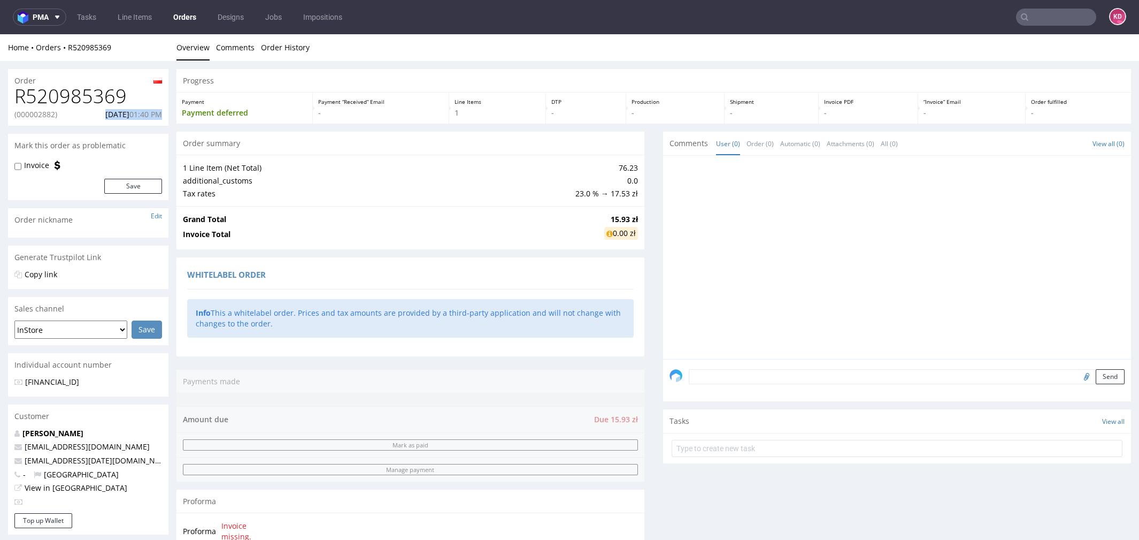
copy p "25.09.2025 01:40 PM"
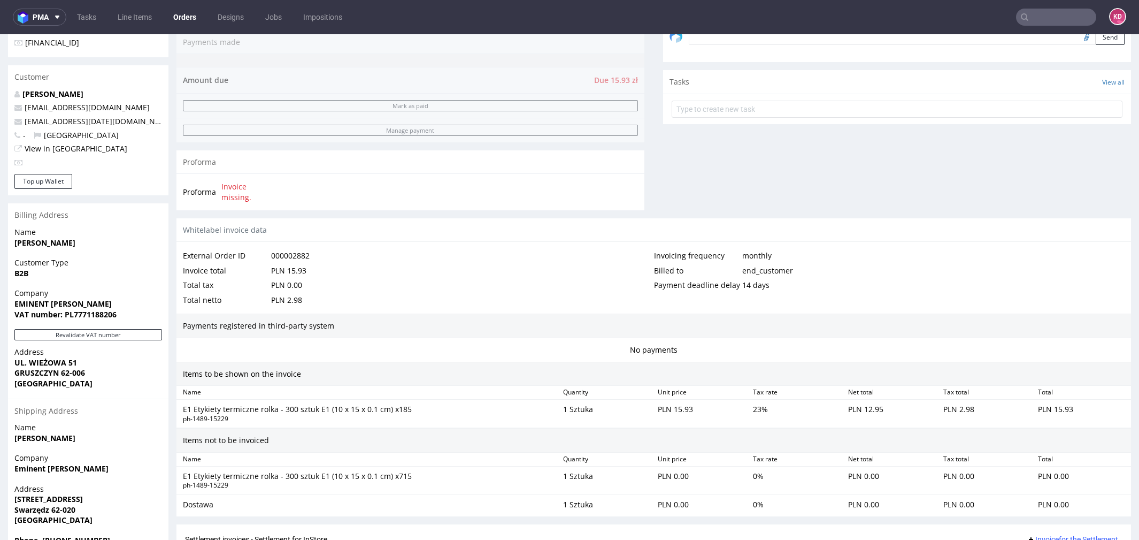
scroll to position [342, 0]
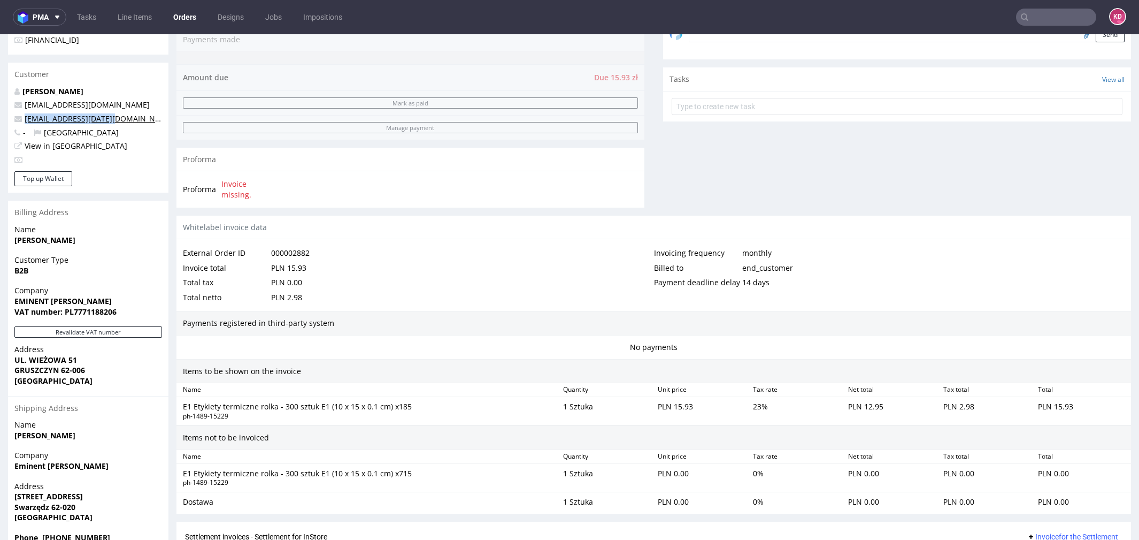
drag, startPoint x: 127, startPoint y: 117, endPoint x: 25, endPoint y: 118, distance: 102.7
click at [25, 118] on p "biuro@karma-eminent.pl" at bounding box center [88, 118] width 148 height 11
copy link "biuro@karma-eminent.pl"
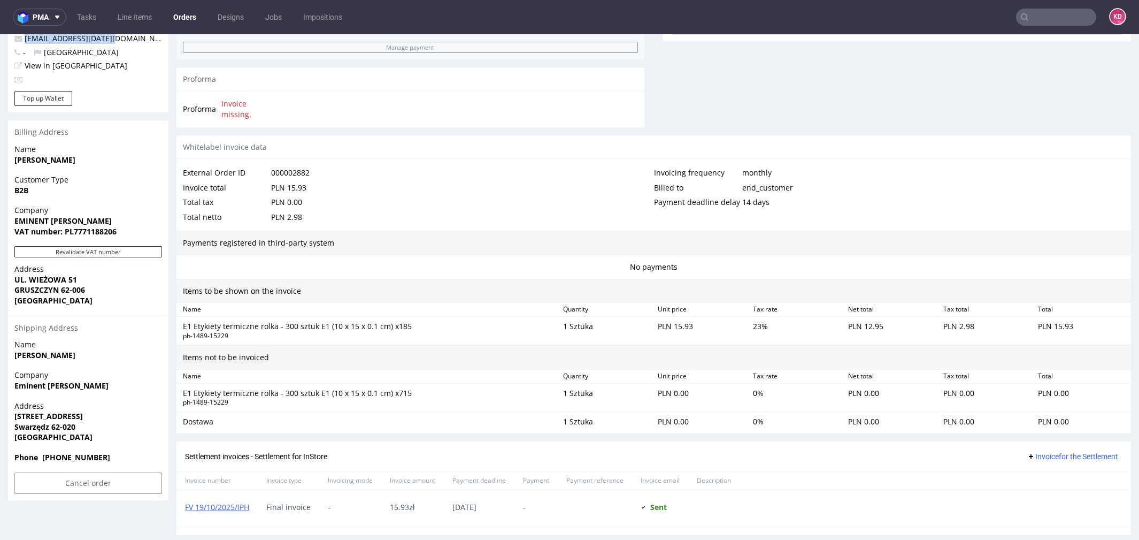
scroll to position [421, 0]
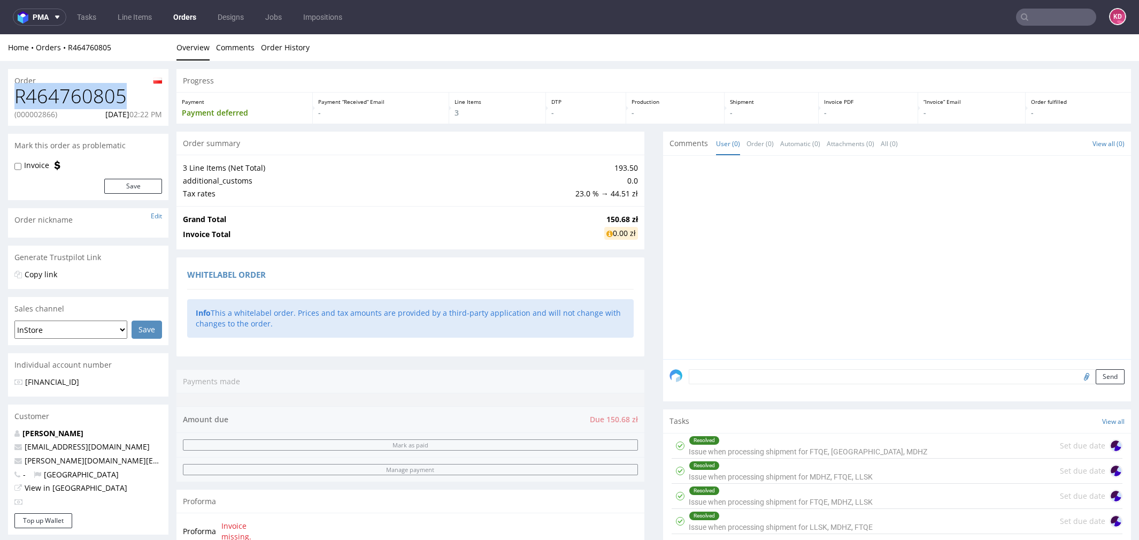
drag, startPoint x: 129, startPoint y: 95, endPoint x: 15, endPoint y: 94, distance: 114.4
click at [15, 94] on h1 "R464760805" at bounding box center [88, 96] width 148 height 21
copy h1 "R464760805"
drag, startPoint x: 88, startPoint y: 114, endPoint x: 162, endPoint y: 116, distance: 74.3
click at [162, 116] on div "R464760805 (000002866) [DATE] 02:22 PM" at bounding box center [88, 106] width 160 height 40
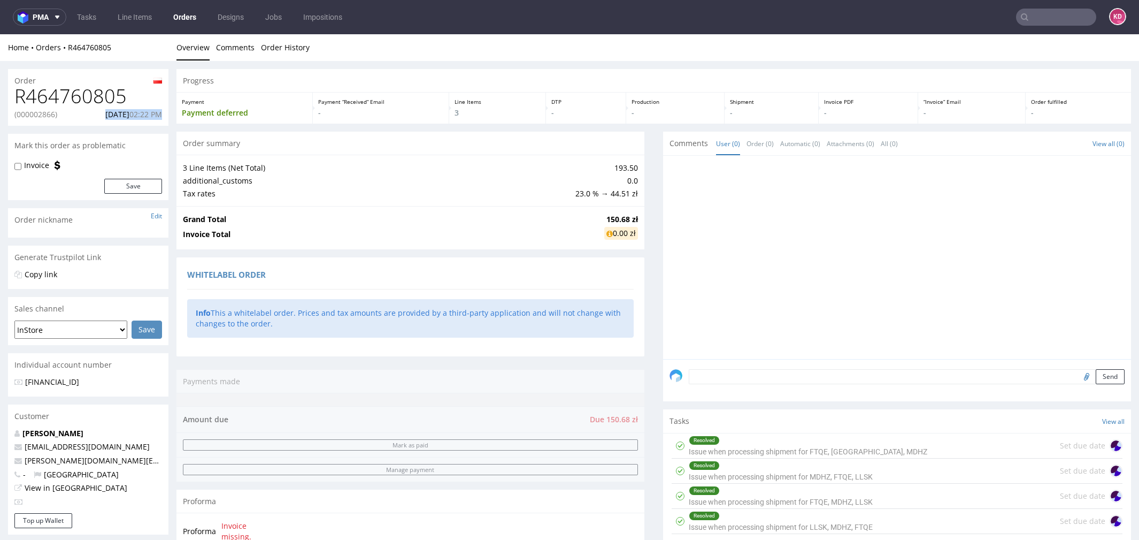
copy p "[DATE] 02:22 PM"
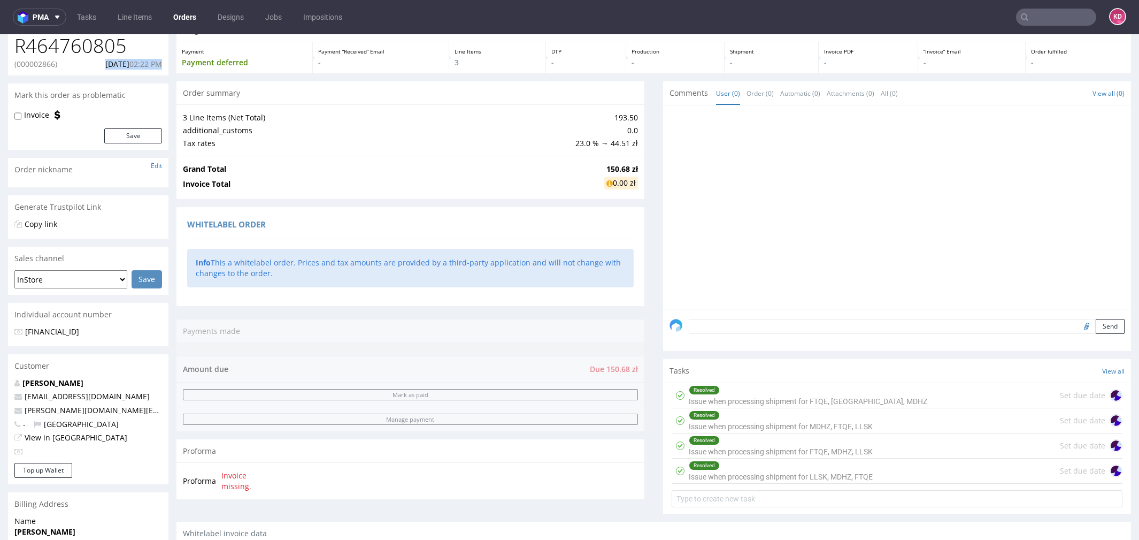
scroll to position [72, 0]
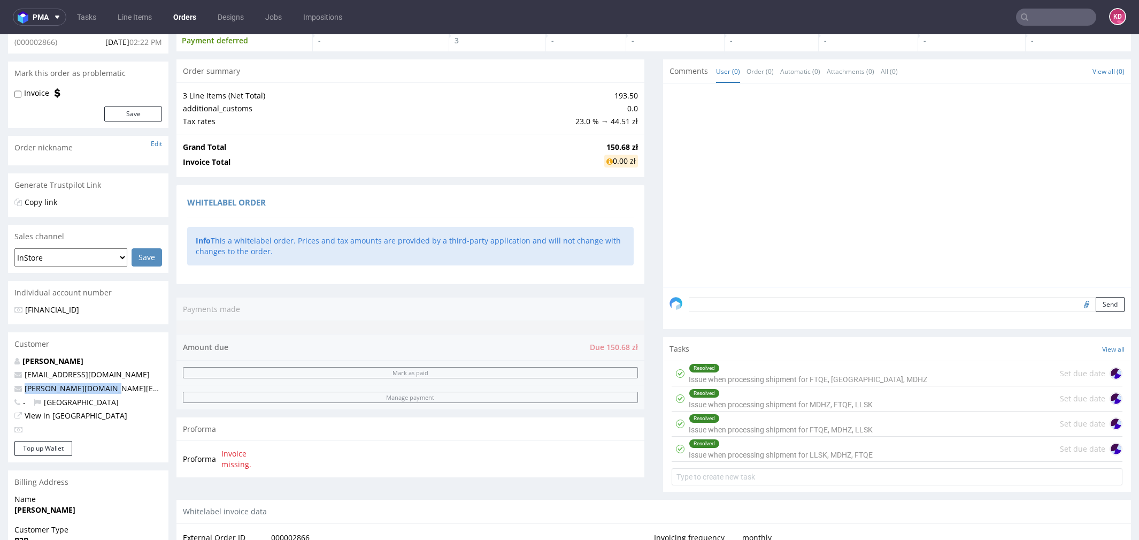
drag, startPoint x: 115, startPoint y: 389, endPoint x: 24, endPoint y: 389, distance: 91.4
click at [23, 389] on p "[PERSON_NAME][DOMAIN_NAME][EMAIL_ADDRESS][DOMAIN_NAME]" at bounding box center [88, 388] width 148 height 11
copy link "[PERSON_NAME][DOMAIN_NAME][EMAIL_ADDRESS][DOMAIN_NAME]"
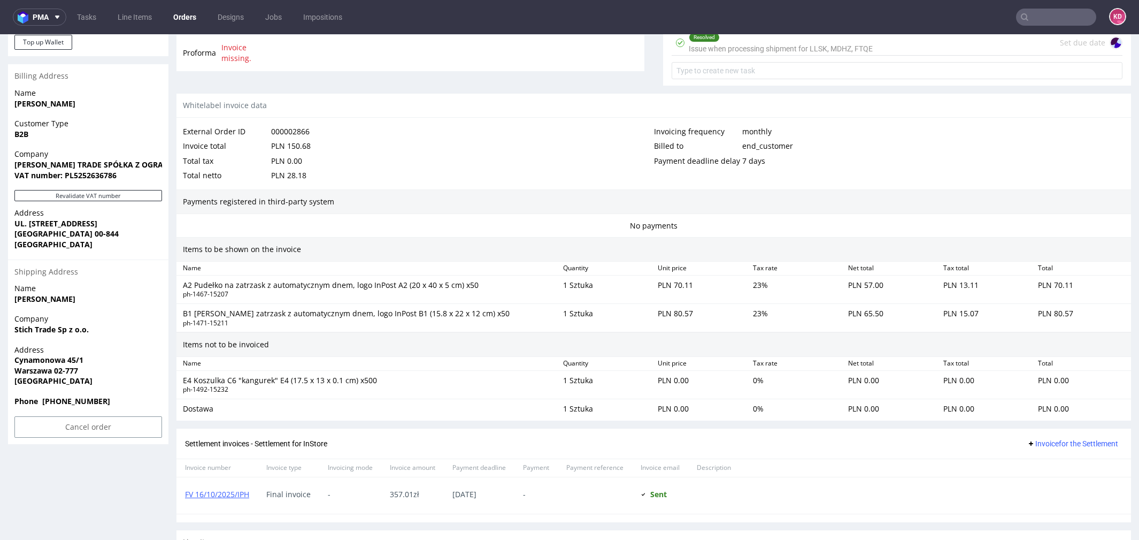
scroll to position [475, 0]
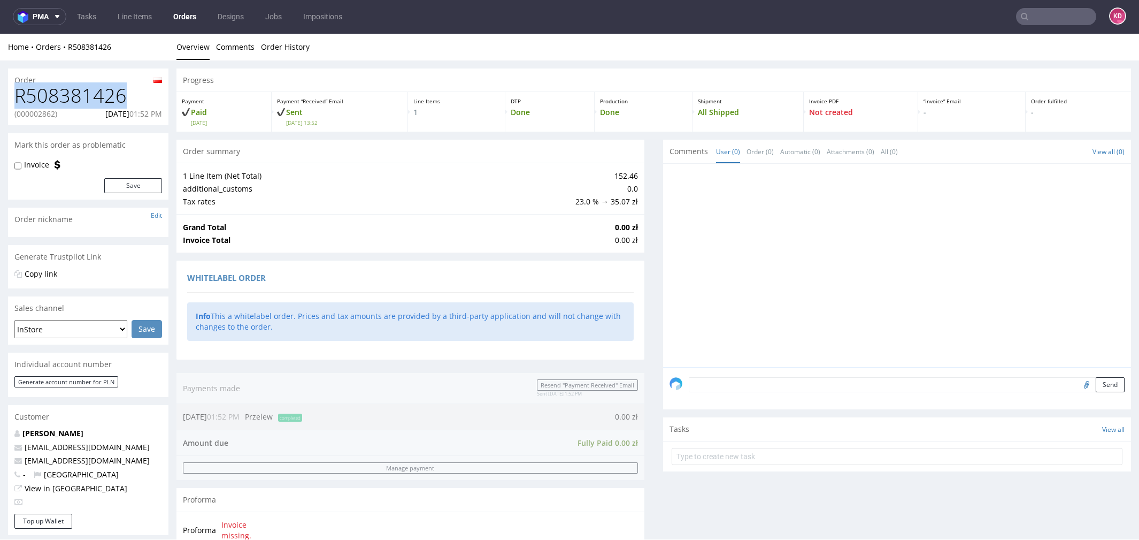
drag, startPoint x: 130, startPoint y: 95, endPoint x: 13, endPoint y: 97, distance: 117.7
click at [13, 97] on div "R508381426 (000002862) 24.09.2025 01:52 PM" at bounding box center [88, 105] width 160 height 40
copy h1 "R508381426"
drag, startPoint x: 89, startPoint y: 114, endPoint x: 163, endPoint y: 114, distance: 73.8
click at [163, 114] on div "R508381426 (000002862) 24.09.2025 01:52 PM" at bounding box center [88, 105] width 160 height 40
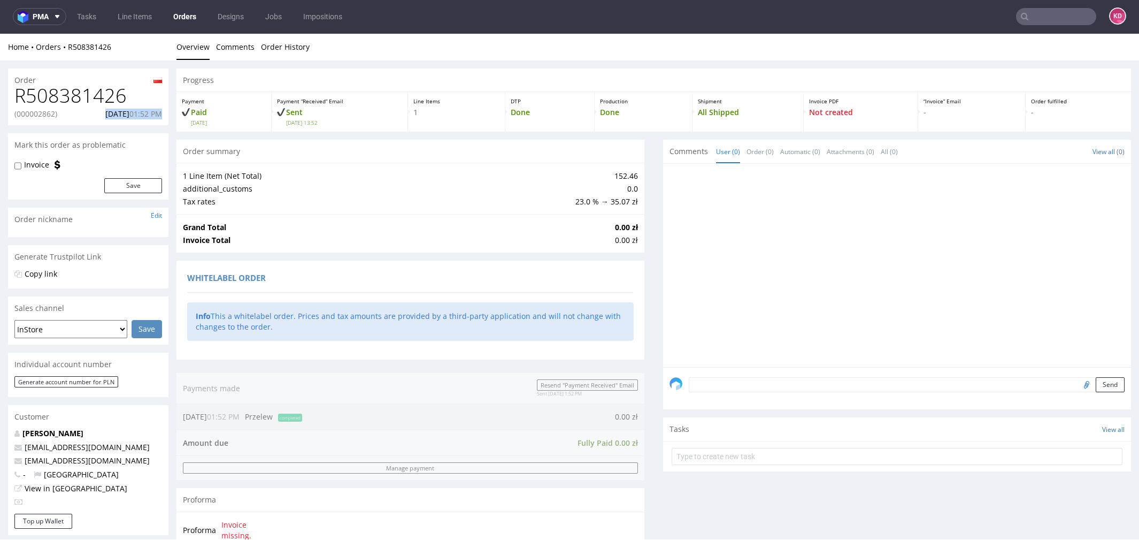
copy p "24.09.2025 01:52 PM"
drag, startPoint x: 94, startPoint y: 461, endPoint x: 24, endPoint y: 461, distance: 70.0
click at [24, 461] on p "rafal@atomdev.eu" at bounding box center [88, 460] width 148 height 11
copy link "rafal@atomdev.eu"
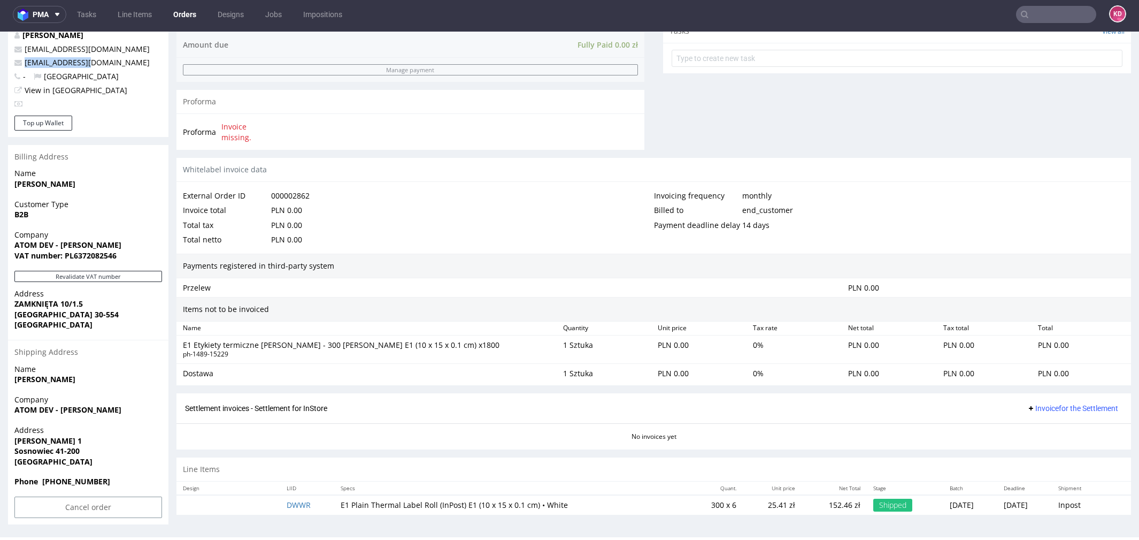
scroll to position [2, 0]
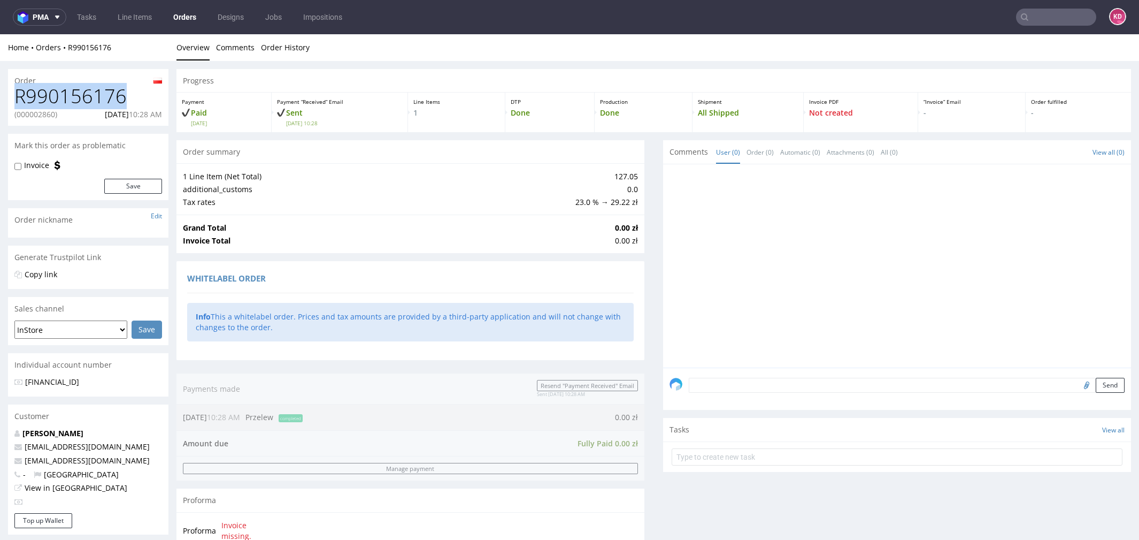
drag, startPoint x: 126, startPoint y: 103, endPoint x: 5, endPoint y: 103, distance: 120.8
click at [5, 103] on div "Order R990156176 (000002860) [DATE] 10:28 AM Mark this order as problematic Inv…" at bounding box center [569, 532] width 1139 height 942
copy h1 "R990156176"
drag, startPoint x: 87, startPoint y: 113, endPoint x: 166, endPoint y: 110, distance: 79.2
click at [167, 112] on div "R990156176 (000002860) [DATE] 10:28 AM" at bounding box center [88, 106] width 160 height 40
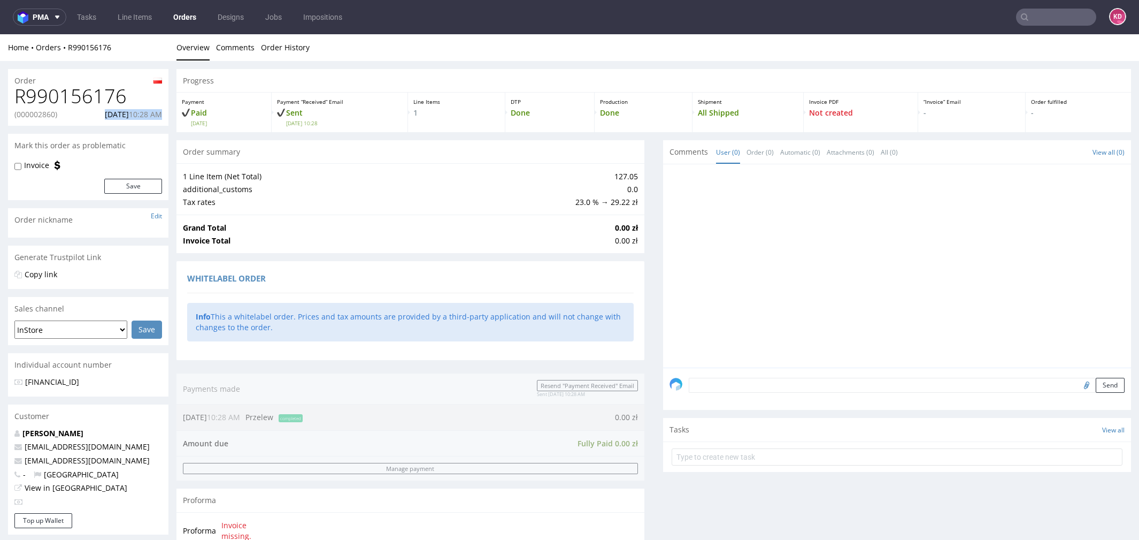
copy p "[DATE] 10:28 AM"
drag, startPoint x: 120, startPoint y: 461, endPoint x: 25, endPoint y: 461, distance: 95.2
click at [25, 461] on p "[EMAIL_ADDRESS][DOMAIN_NAME]" at bounding box center [88, 460] width 148 height 11
copy link "[EMAIL_ADDRESS][DOMAIN_NAME]"
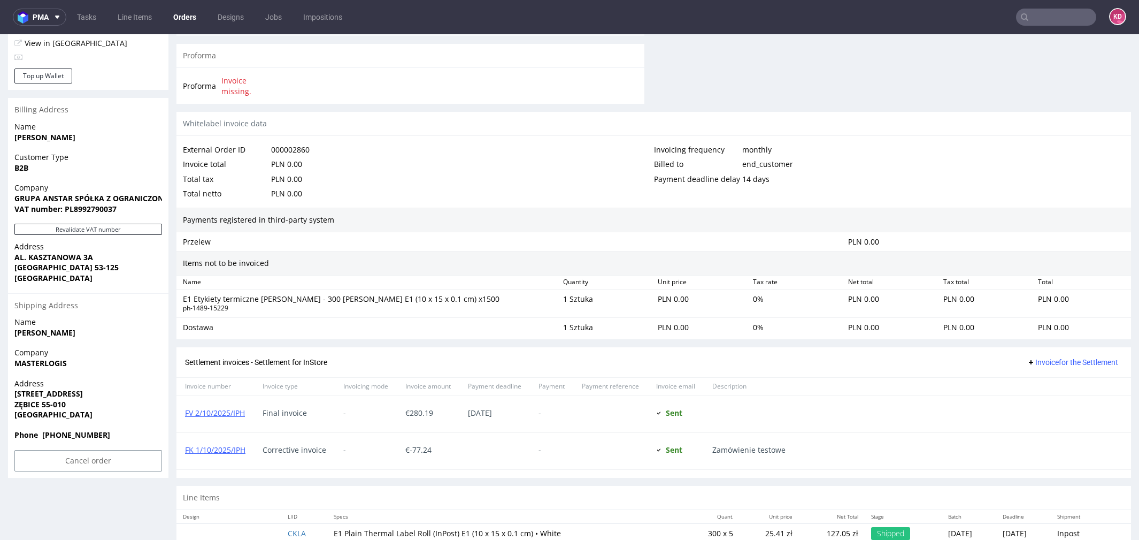
scroll to position [456, 0]
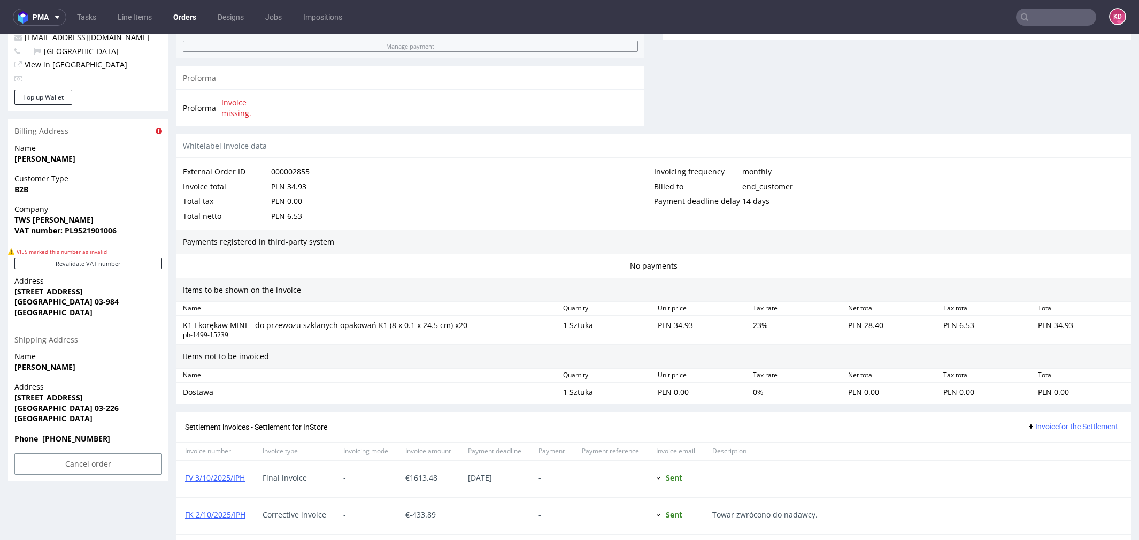
scroll to position [449, 0]
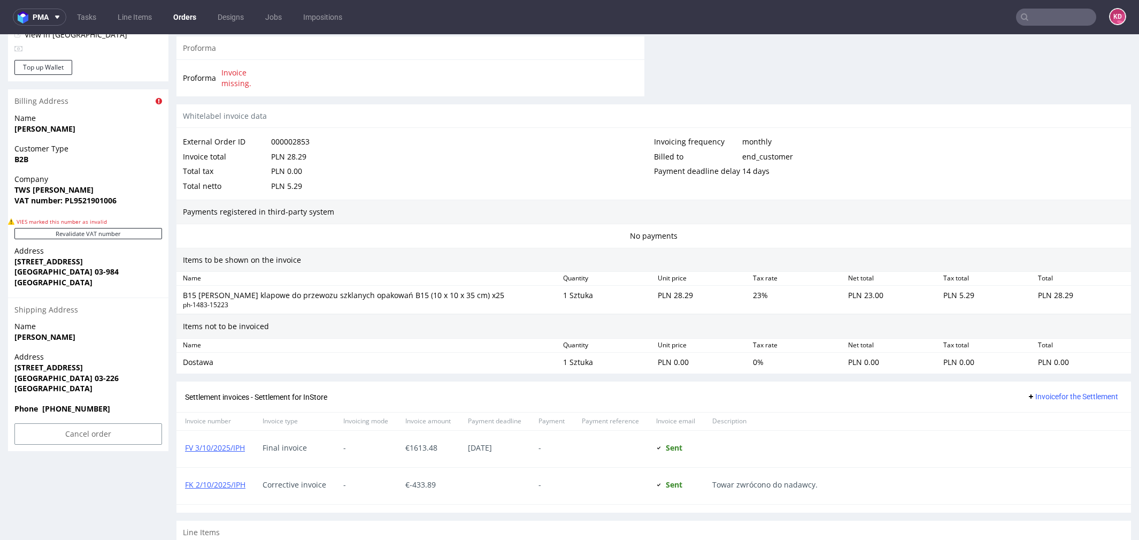
scroll to position [484, 0]
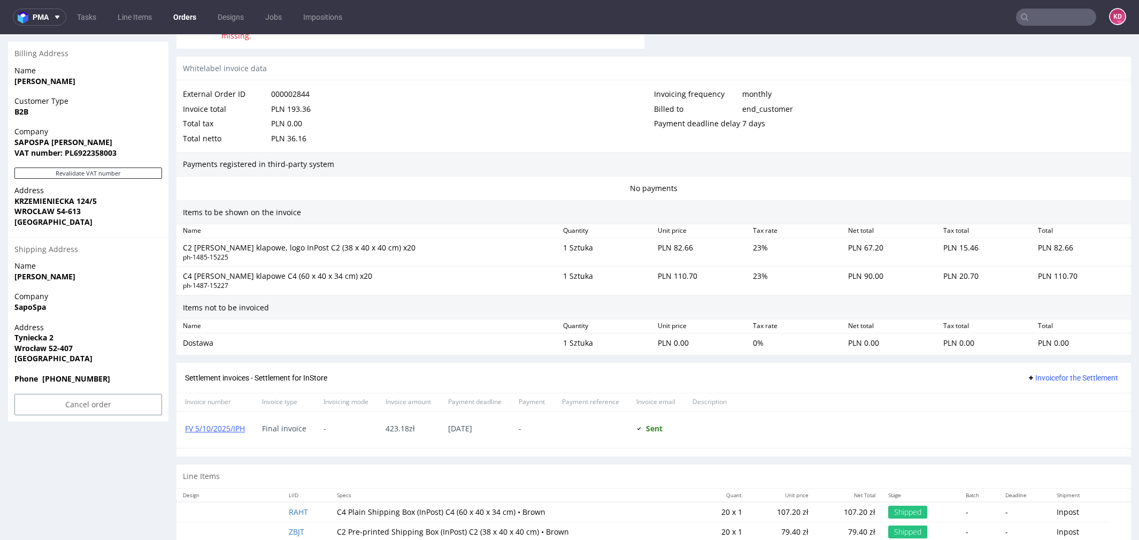
scroll to position [509, 0]
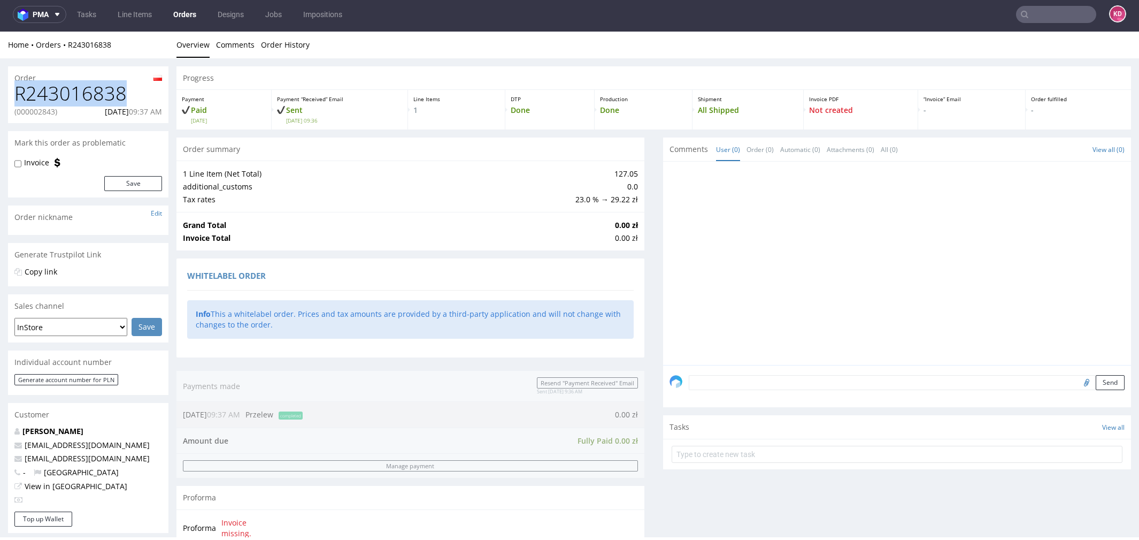
drag, startPoint x: 126, startPoint y: 102, endPoint x: 2, endPoint y: 101, distance: 124.6
click at [2, 101] on div "Order R243016838 (000002843) 23.09.2025 09:37 AM Mark this order as problematic…" at bounding box center [569, 492] width 1139 height 869
copy h1 "R243016838"
drag, startPoint x: 84, startPoint y: 110, endPoint x: 166, endPoint y: 110, distance: 81.8
click at [168, 111] on div "R243016838 (000002843) 23.09.2025 09:37 AM" at bounding box center [88, 103] width 160 height 40
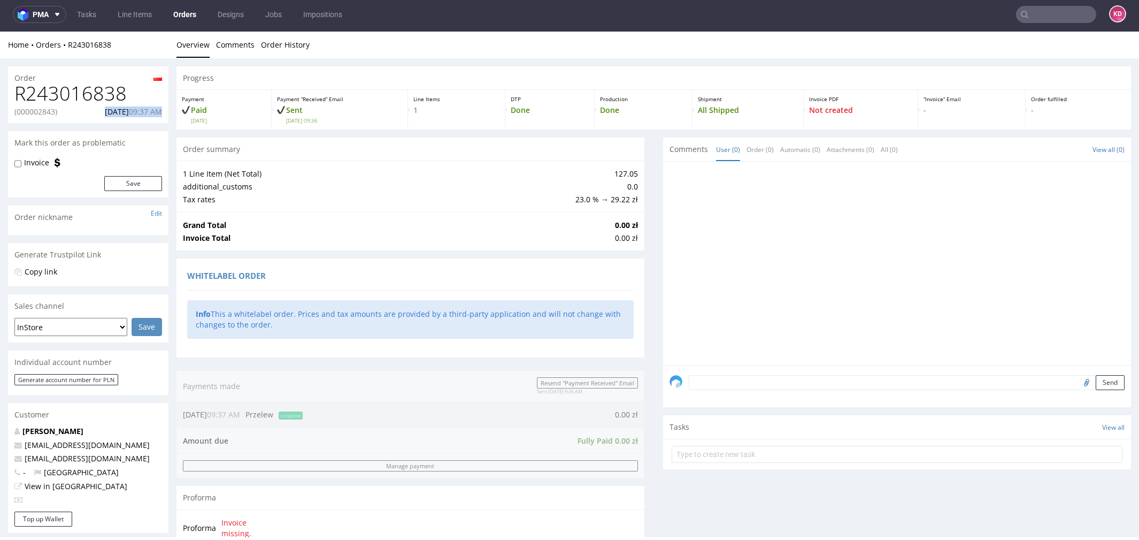
copy p "23.09.2025 09:37 AM"
drag, startPoint x: 96, startPoint y: 465, endPoint x: 27, endPoint y: 459, distance: 69.2
click at [27, 459] on div "Rafał Wlaź whitelabel@packhelp.com rafal@atomdev.eu - Poland View in Hubspot" at bounding box center [88, 469] width 160 height 86
copy link "afal@atomdev.eu"
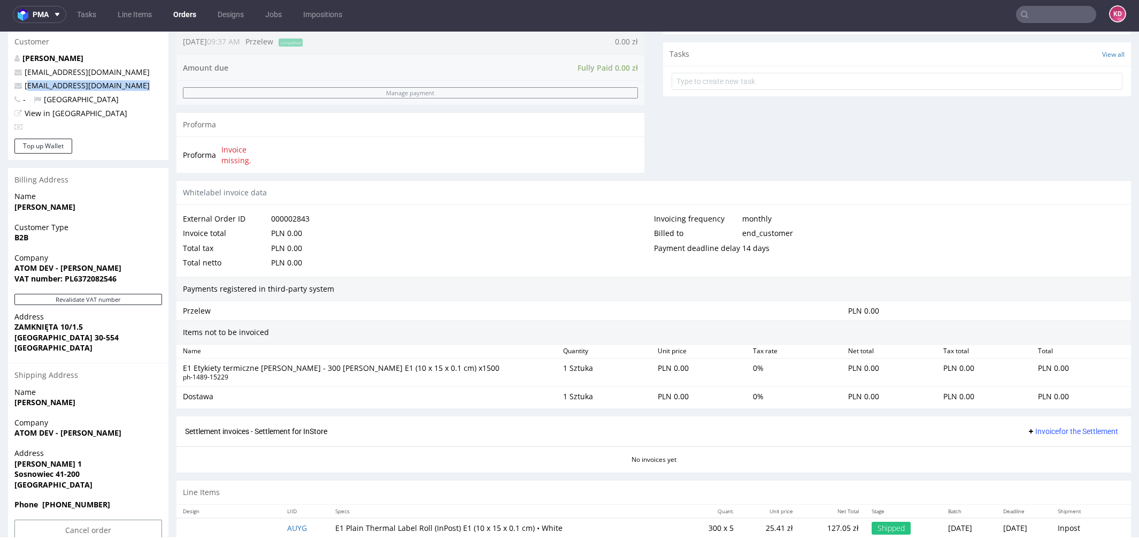
scroll to position [372, 0]
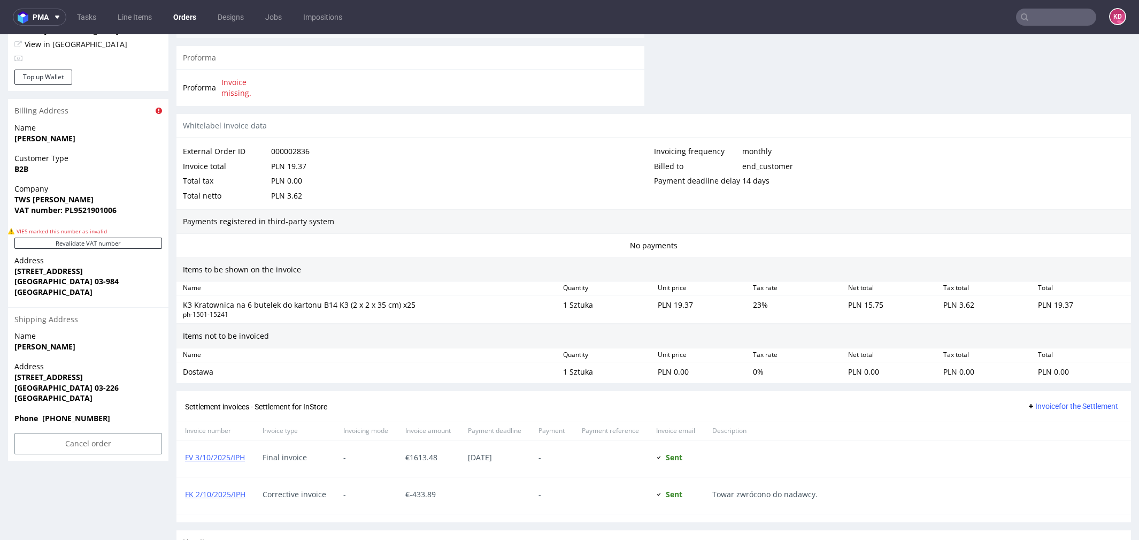
scroll to position [471, 0]
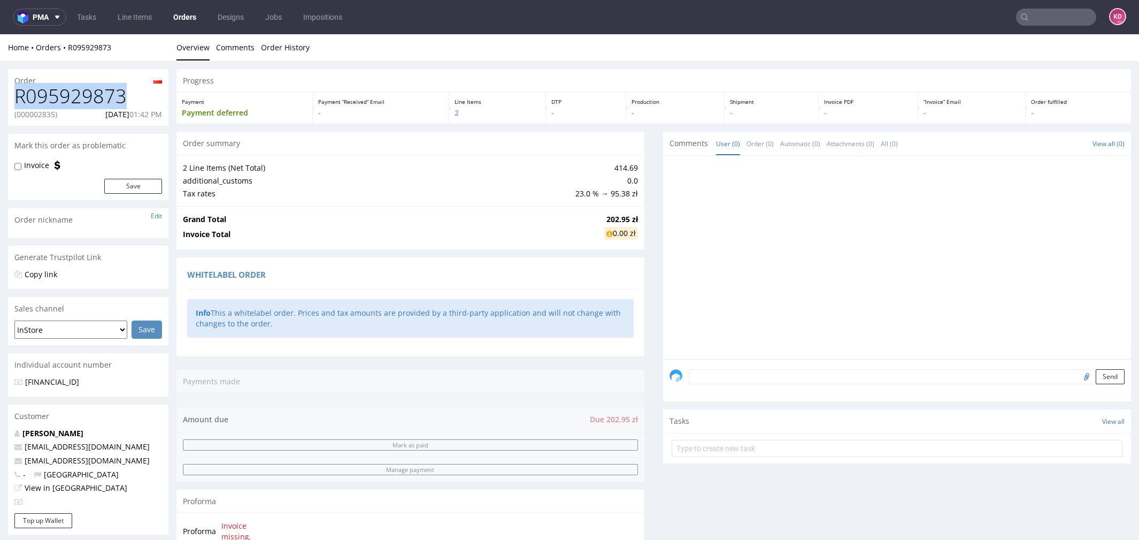
drag, startPoint x: 135, startPoint y: 97, endPoint x: 1, endPoint y: 93, distance: 134.3
copy h1 "R095929873"
click at [48, 113] on p "(000002835)" at bounding box center [35, 114] width 43 height 11
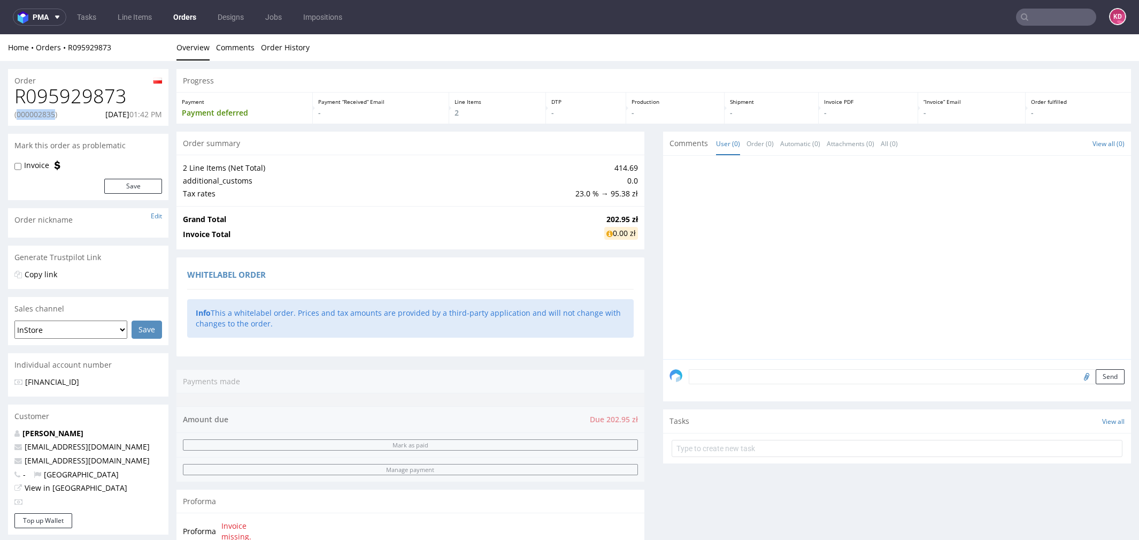
copy p "000002835"
drag, startPoint x: 89, startPoint y: 114, endPoint x: 167, endPoint y: 115, distance: 77.5
click at [167, 115] on div "R095929873 (000002835) 22.09.2025 01:42 PM" at bounding box center [88, 106] width 160 height 40
copy p "22.09.2025 01:42 PM"
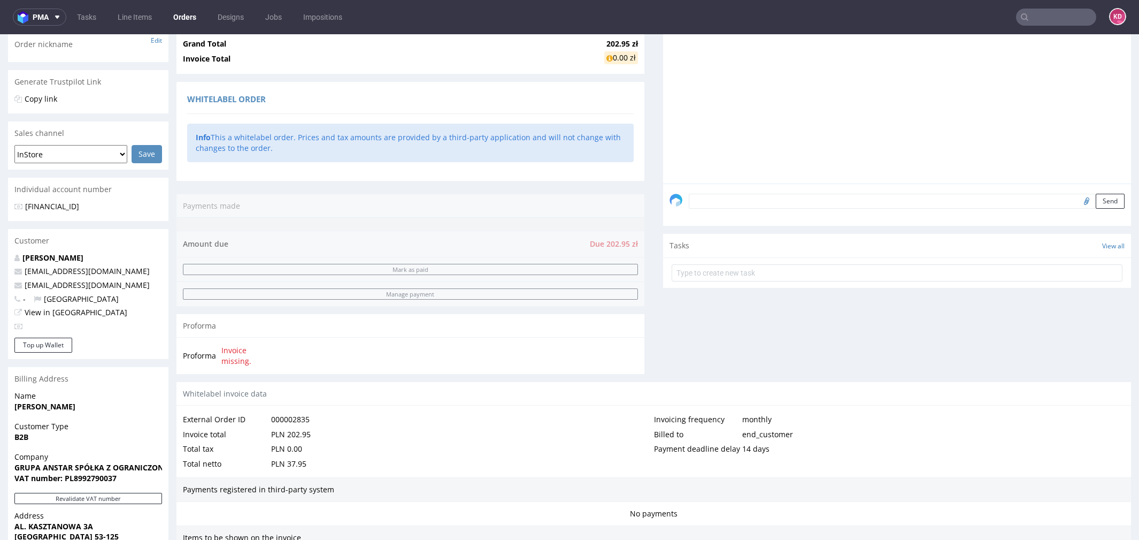
scroll to position [178, 0]
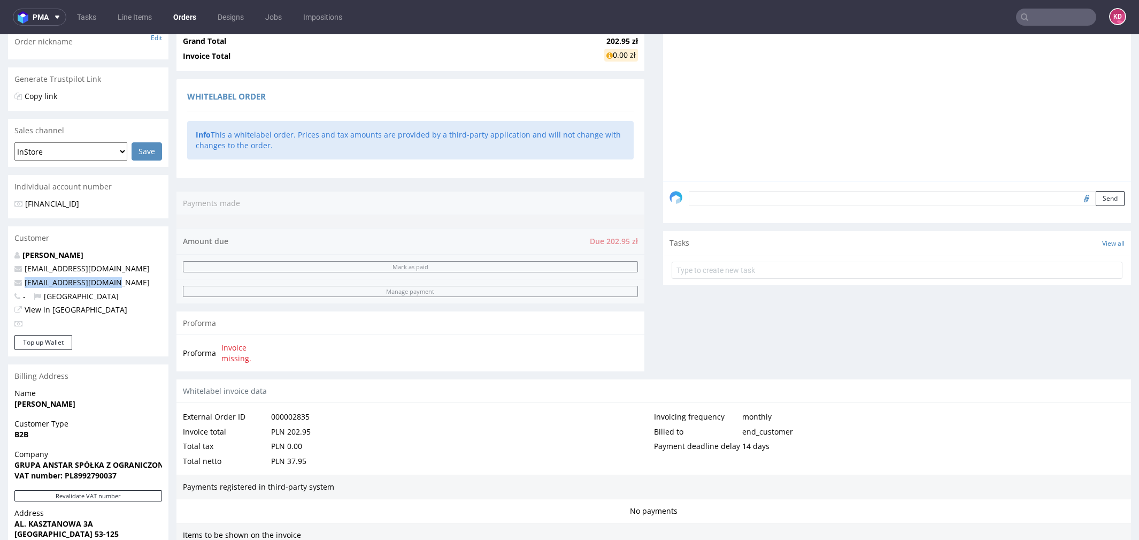
drag, startPoint x: 110, startPoint y: 287, endPoint x: 25, endPoint y: 287, distance: 85.6
click at [24, 287] on p "kontakt@masterlogis.pl" at bounding box center [88, 282] width 148 height 11
copy link "kontakt@masterlogis.pl"
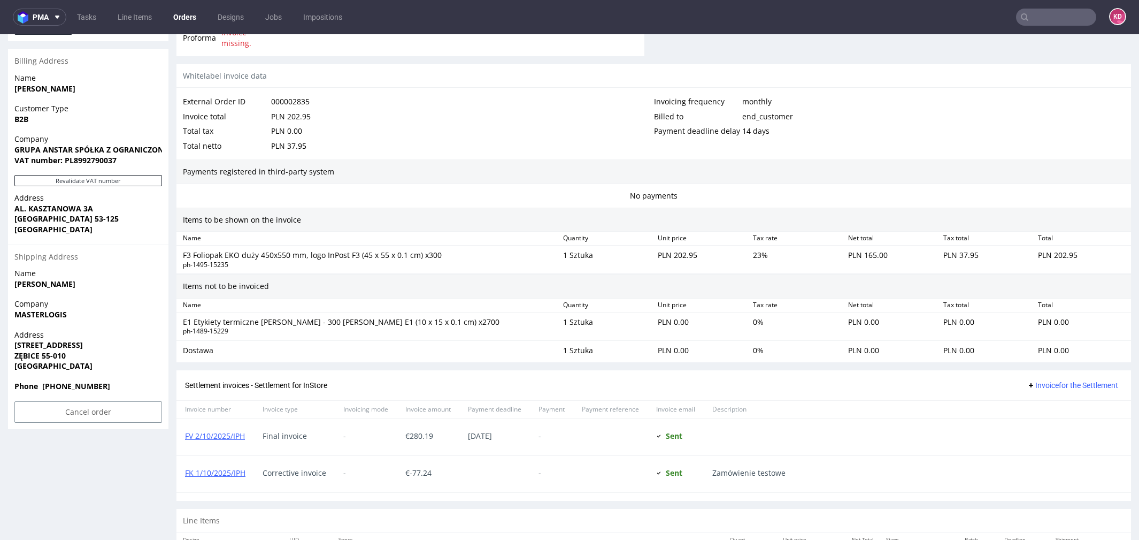
scroll to position [491, 0]
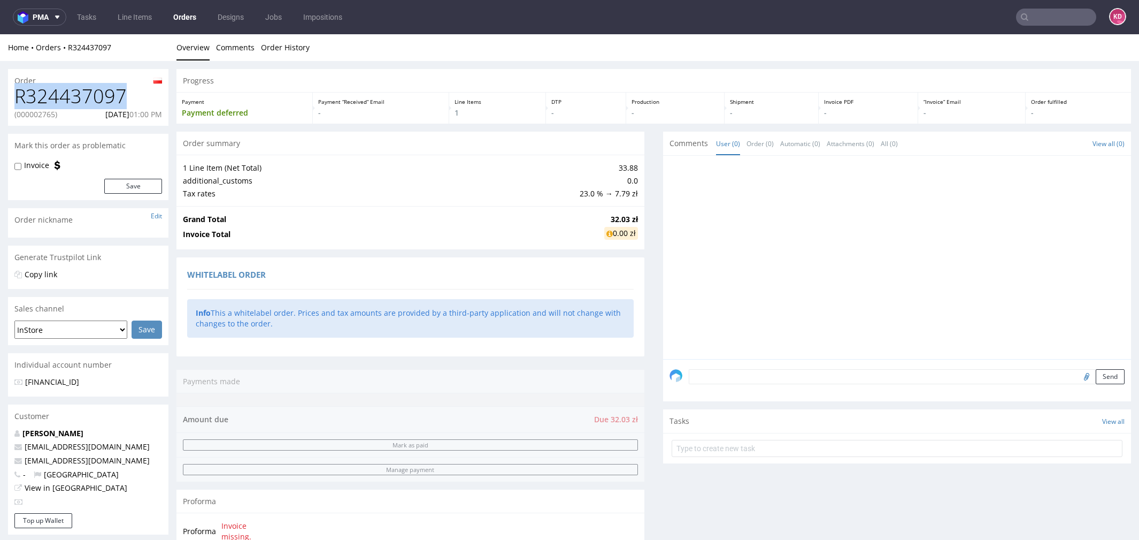
drag, startPoint x: 132, startPoint y: 95, endPoint x: 13, endPoint y: 96, distance: 118.7
click at [13, 96] on div "R324437097 (000002765) 22.09.2025 01:00 PM" at bounding box center [88, 106] width 160 height 40
copy h1 "R324437097"
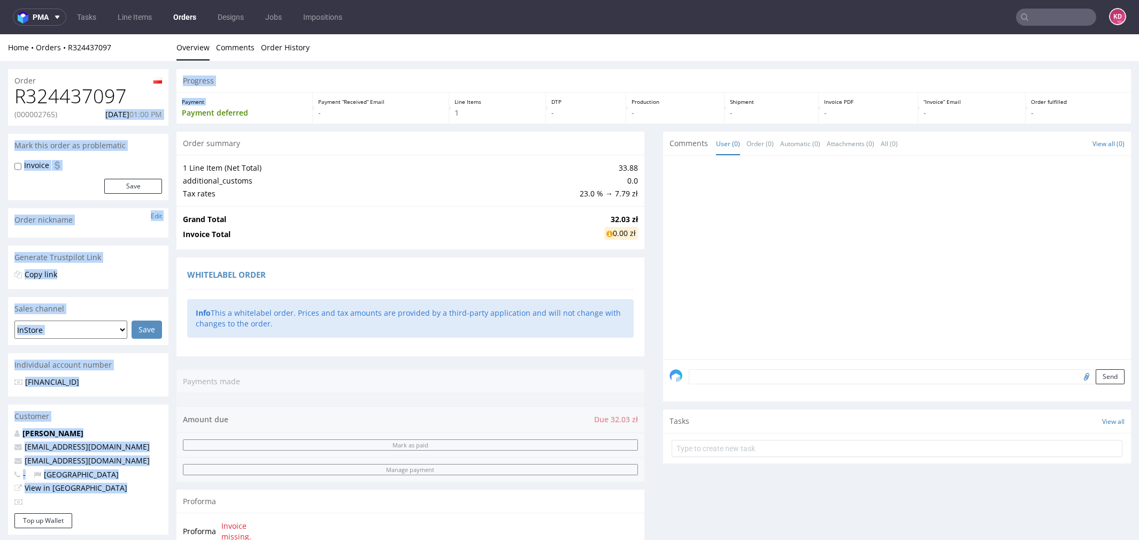
drag, startPoint x: 87, startPoint y: 114, endPoint x: 173, endPoint y: 113, distance: 85.6
click at [174, 114] on div "Order R324437097 (000002765) 22.09.2025 01:00 PM Mark this order as problematic…" at bounding box center [569, 530] width 1139 height 939
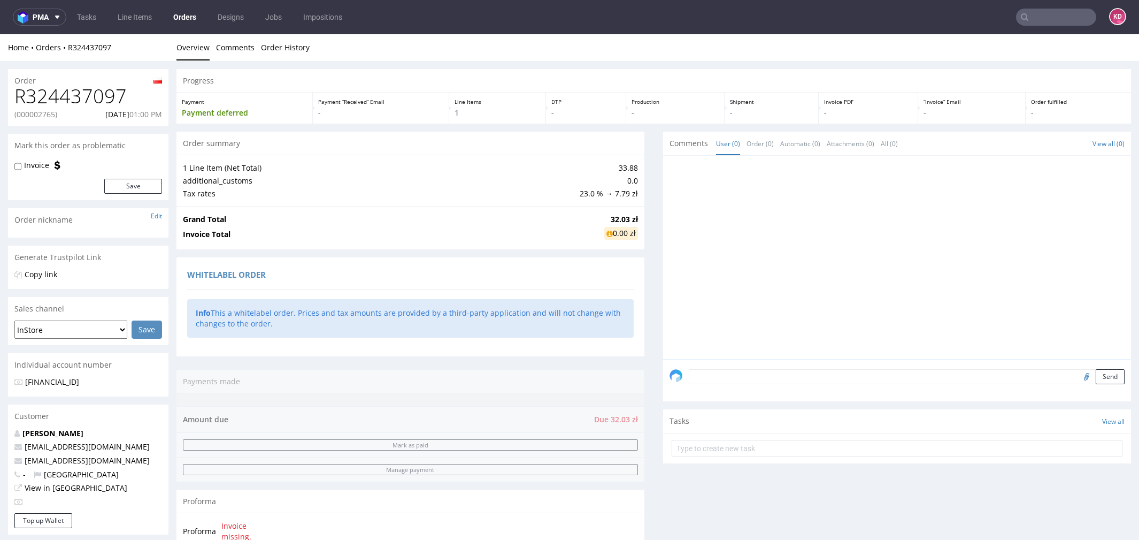
click at [168, 134] on div "Mark this order as problematic" at bounding box center [88, 146] width 160 height 24
drag, startPoint x: 164, startPoint y: 116, endPoint x: 85, endPoint y: 115, distance: 79.1
click at [85, 115] on div "R324437097 (000002765) 22.09.2025 01:00 PM" at bounding box center [88, 106] width 160 height 40
copy p "22.09.2025 01:00 PM"
drag, startPoint x: 133, startPoint y: 97, endPoint x: 16, endPoint y: 95, distance: 116.6
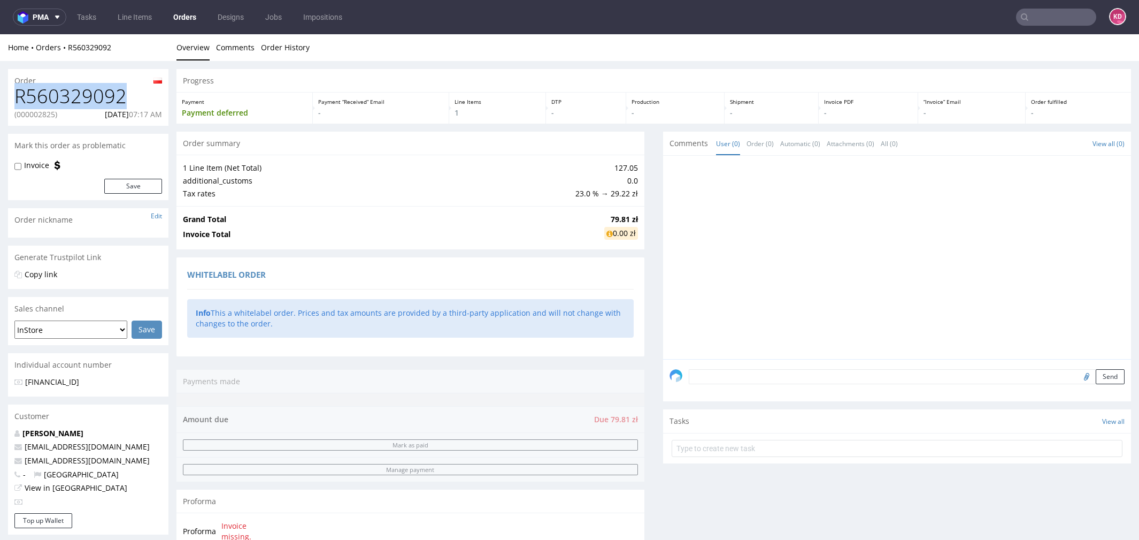
click at [16, 95] on h1 "R560329092" at bounding box center [88, 96] width 148 height 21
copy h1 "R560329092"
click at [48, 116] on p "(000002825)" at bounding box center [35, 114] width 43 height 11
copy p "000002825"
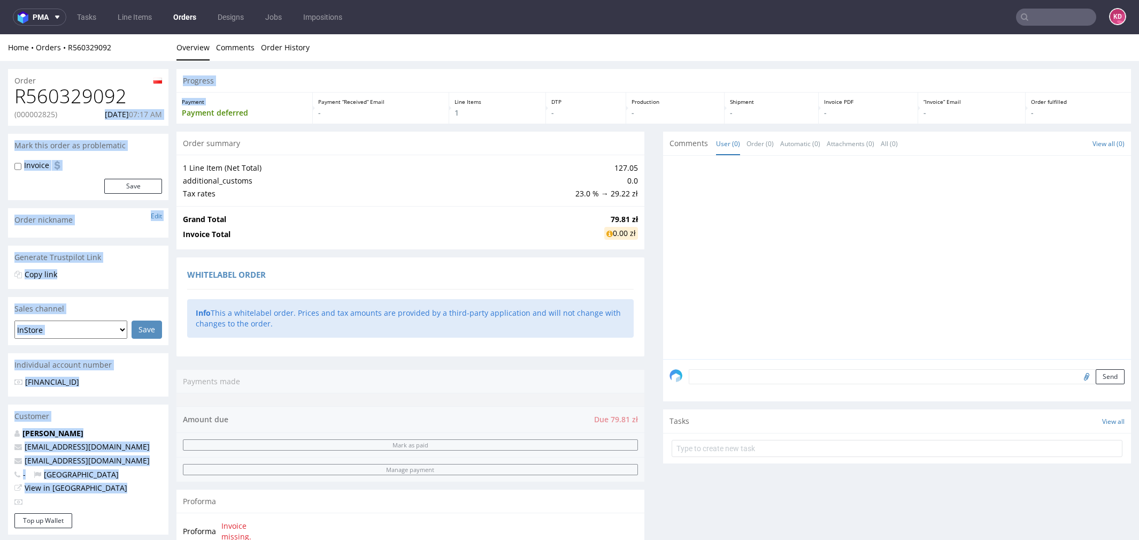
drag, startPoint x: 90, startPoint y: 114, endPoint x: 179, endPoint y: 110, distance: 88.9
click at [181, 112] on div "Order R560329092 (000002825) 22.09.2025 07:17 AM Mark this order as problematic…" at bounding box center [569, 549] width 1139 height 977
click at [151, 108] on div "R560329092 (000002825) 22.09.2025 07:17 AM" at bounding box center [88, 106] width 160 height 40
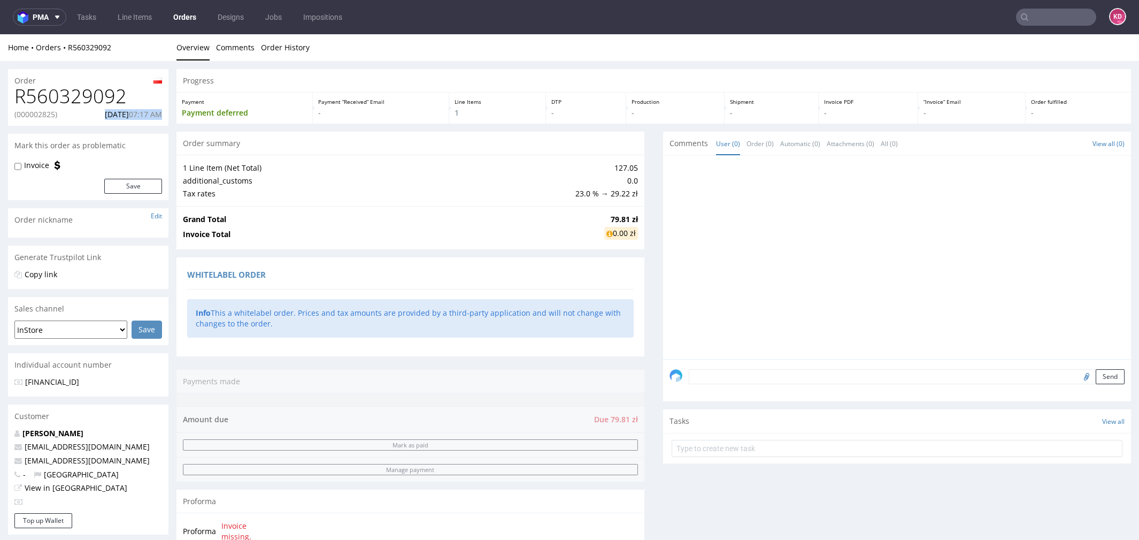
drag, startPoint x: 89, startPoint y: 114, endPoint x: 164, endPoint y: 114, distance: 74.9
click at [164, 114] on div "R560329092 (000002825) 22.09.2025 07:17 AM" at bounding box center [88, 106] width 160 height 40
copy p "22.09.2025 07:17 AM"
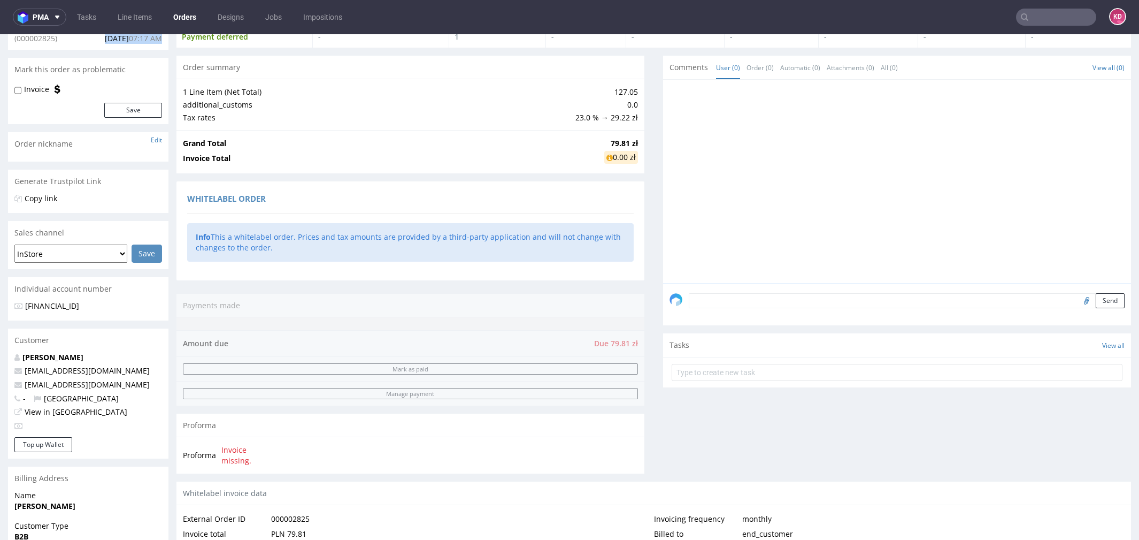
scroll to position [84, 0]
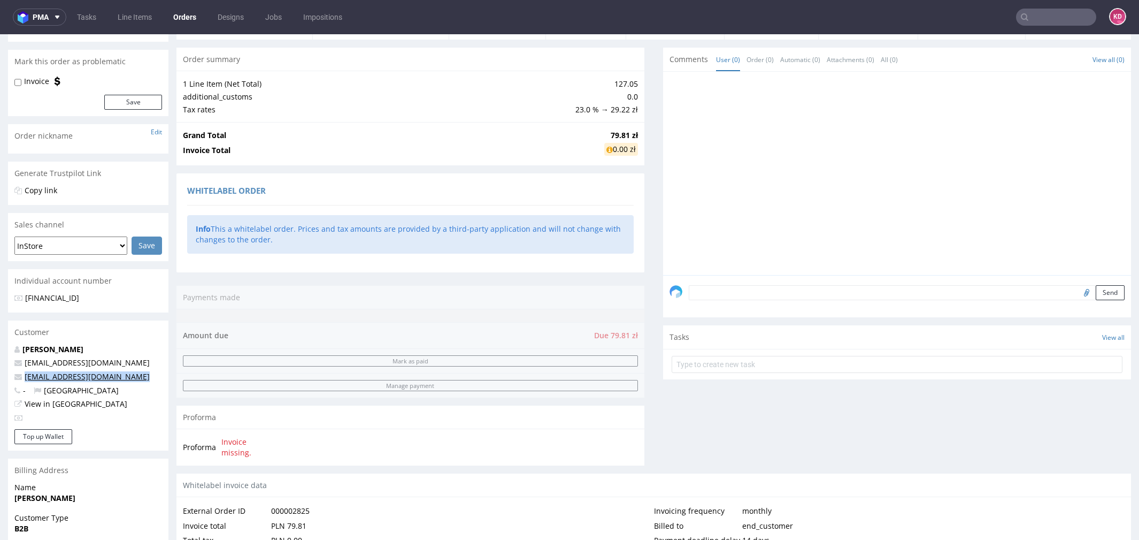
drag, startPoint x: 98, startPoint y: 381, endPoint x: 25, endPoint y: 378, distance: 72.8
click at [25, 378] on div "Sławomir Gościński whitelabel@packhelp.com biuro@ice4med.pl - Poland View in Hu…" at bounding box center [88, 387] width 160 height 86
copy link "biuro@ice4med.pl"
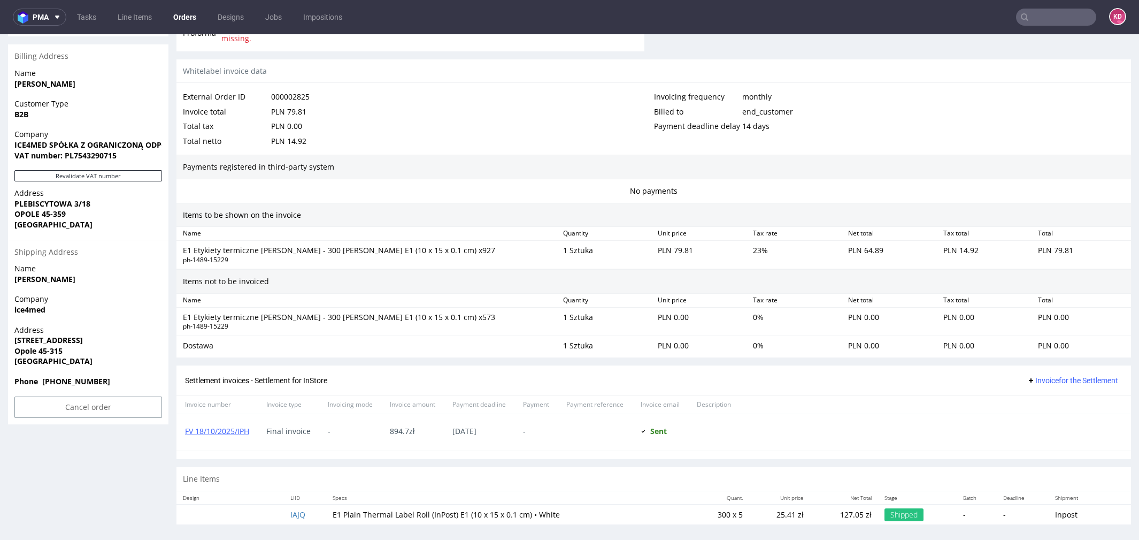
scroll to position [497, 0]
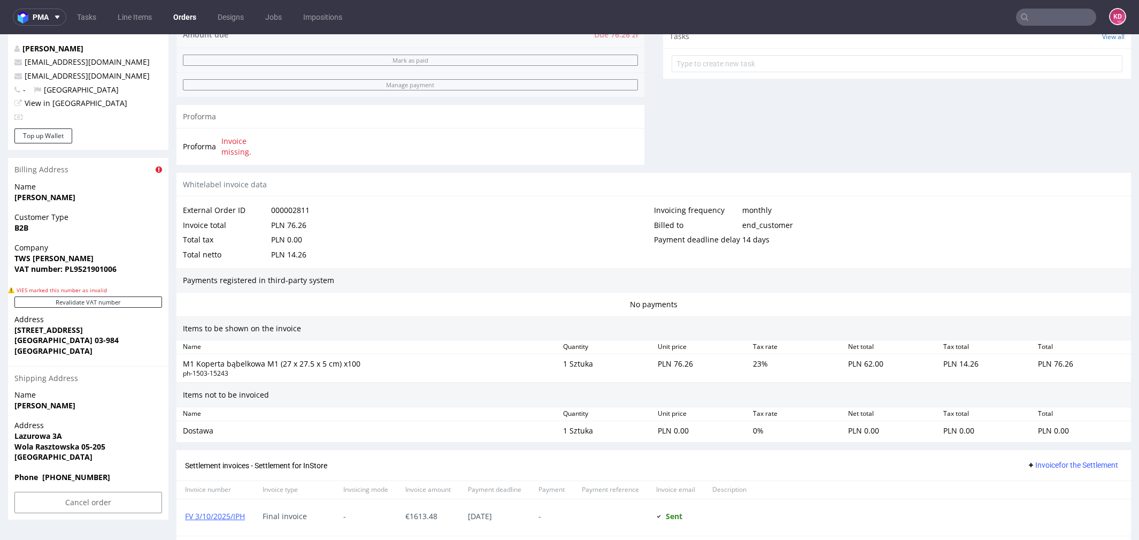
scroll to position [414, 0]
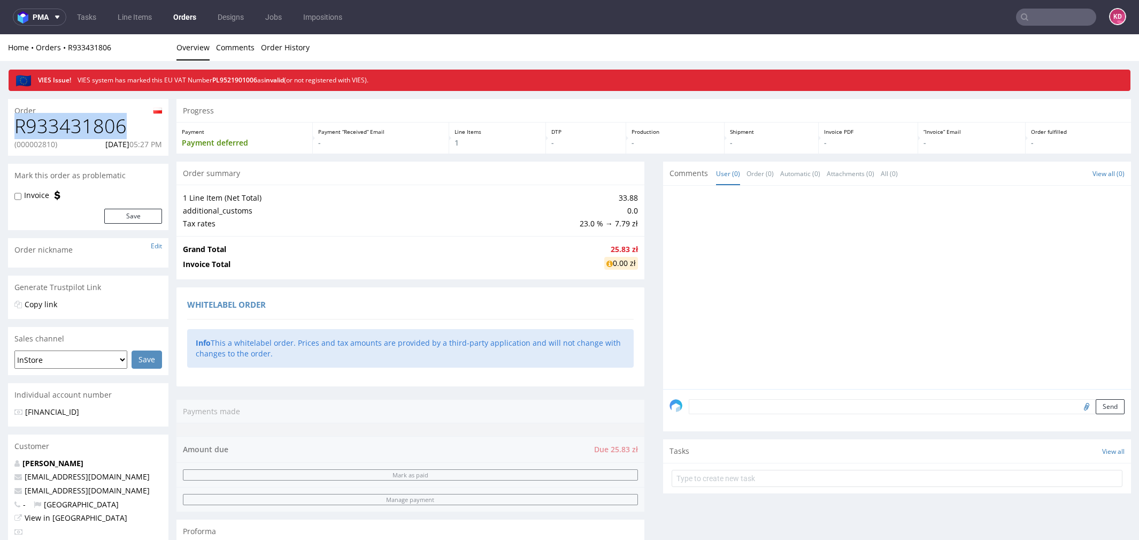
drag, startPoint x: 131, startPoint y: 130, endPoint x: -5, endPoint y: 130, distance: 136.4
copy h1 "R933431806"
drag, startPoint x: 89, startPoint y: 145, endPoint x: 166, endPoint y: 149, distance: 76.6
click at [166, 149] on div "R933431806 (000002810) 19.09.2025 05:27 PM" at bounding box center [88, 135] width 160 height 40
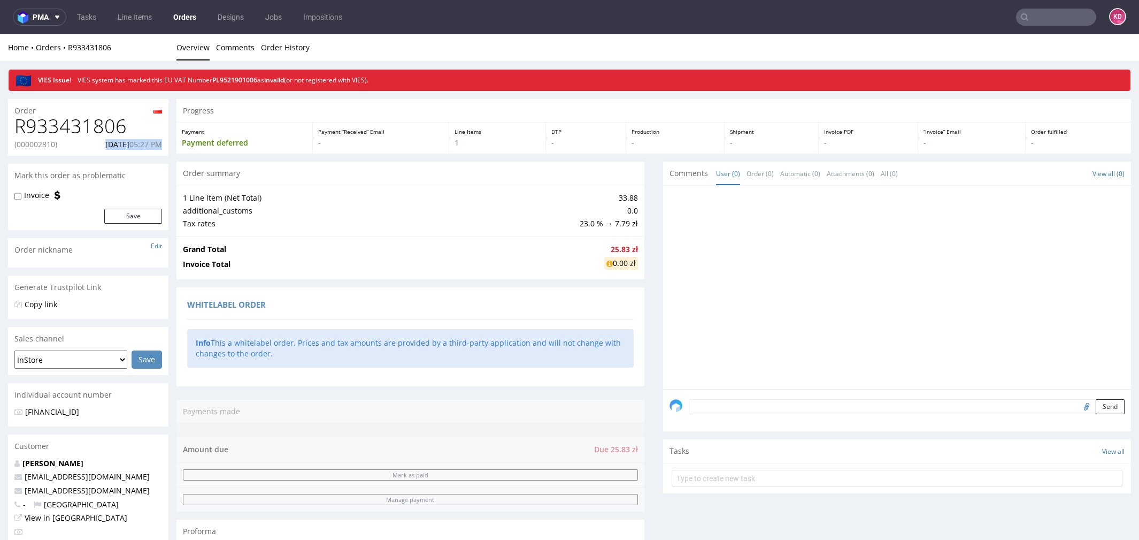
copy p "19.09.2025 05:27 PM"
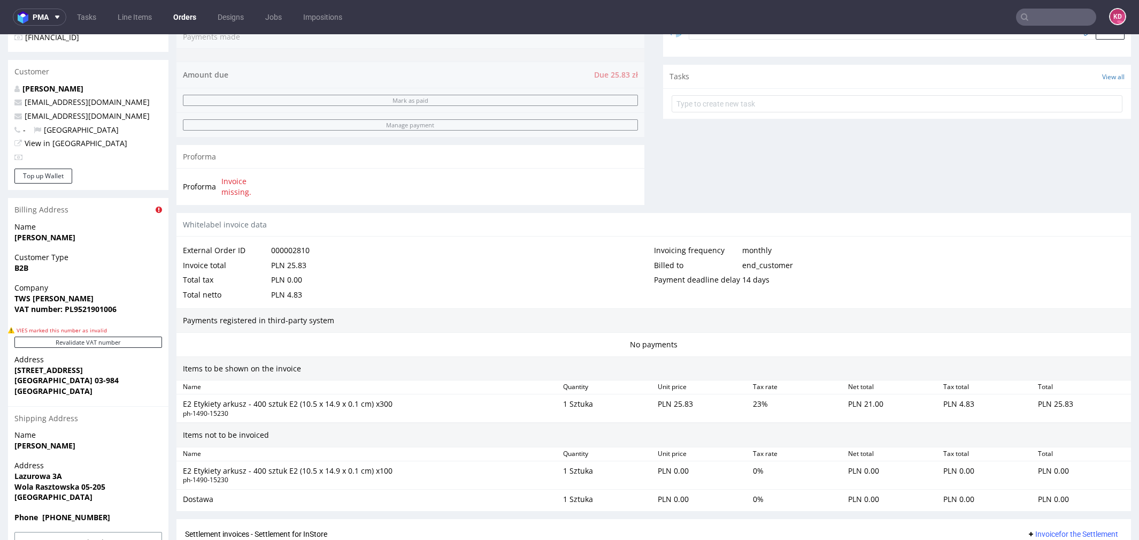
scroll to position [380, 0]
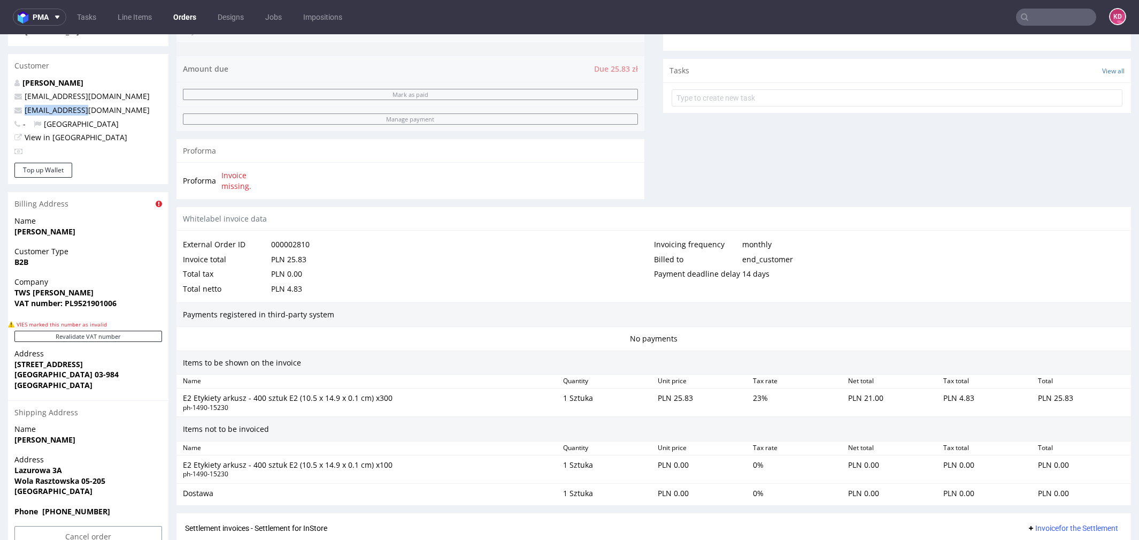
drag, startPoint x: 95, startPoint y: 114, endPoint x: 25, endPoint y: 114, distance: 70.0
click at [24, 114] on p "[EMAIL_ADDRESS][DOMAIN_NAME]" at bounding box center [88, 110] width 148 height 11
copy link "[EMAIL_ADDRESS][DOMAIN_NAME]"
drag, startPoint x: 233, startPoint y: 469, endPoint x: 183, endPoint y: 470, distance: 50.3
click at [183, 470] on div "ph-1490-15230" at bounding box center [369, 473] width 372 height 9
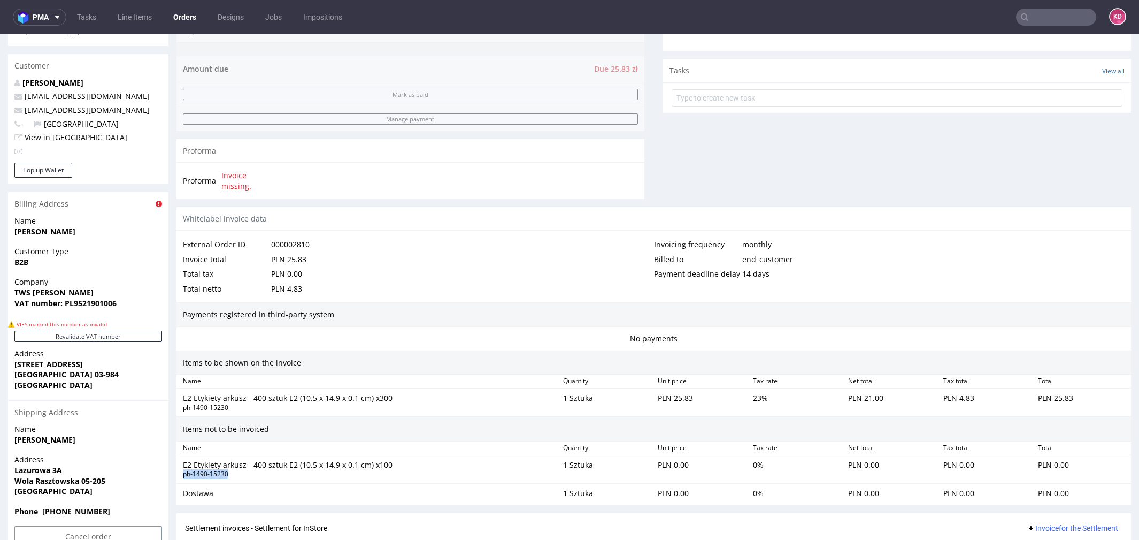
copy div "ph-1490-15230"
drag, startPoint x: 372, startPoint y: 463, endPoint x: 184, endPoint y: 464, distance: 187.7
click at [183, 464] on div "E2 Etykiety arkusz - 400 sztuk E2 (10.5 x 14.9 x 0.1 cm) x100" at bounding box center [369, 464] width 372 height 11
copy div "E2 Etykiety arkusz - 400 sztuk E2 (10.5 x 14.9 x 0.1 cm)"
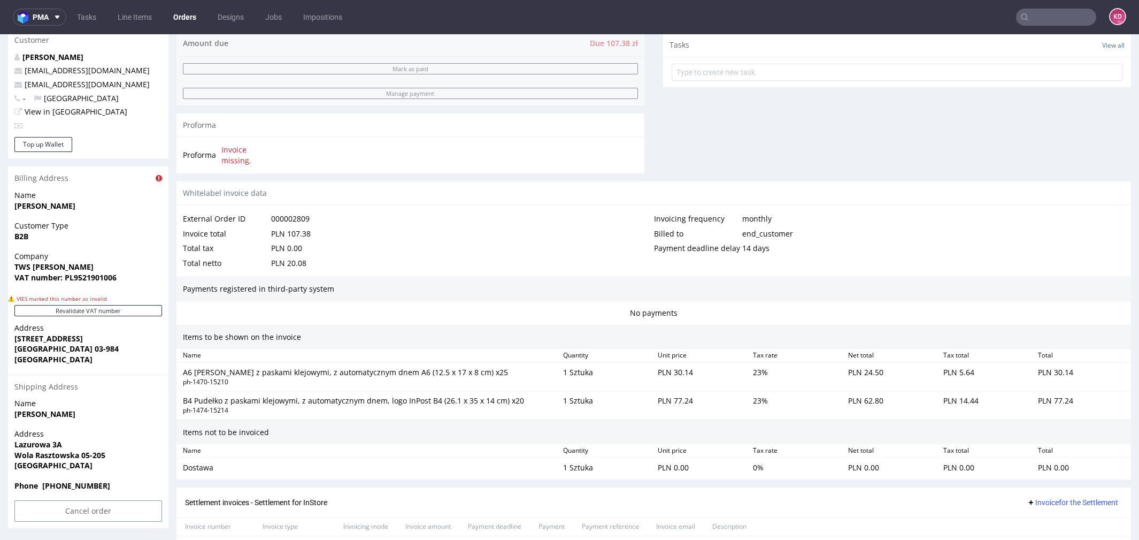
scroll to position [404, 0]
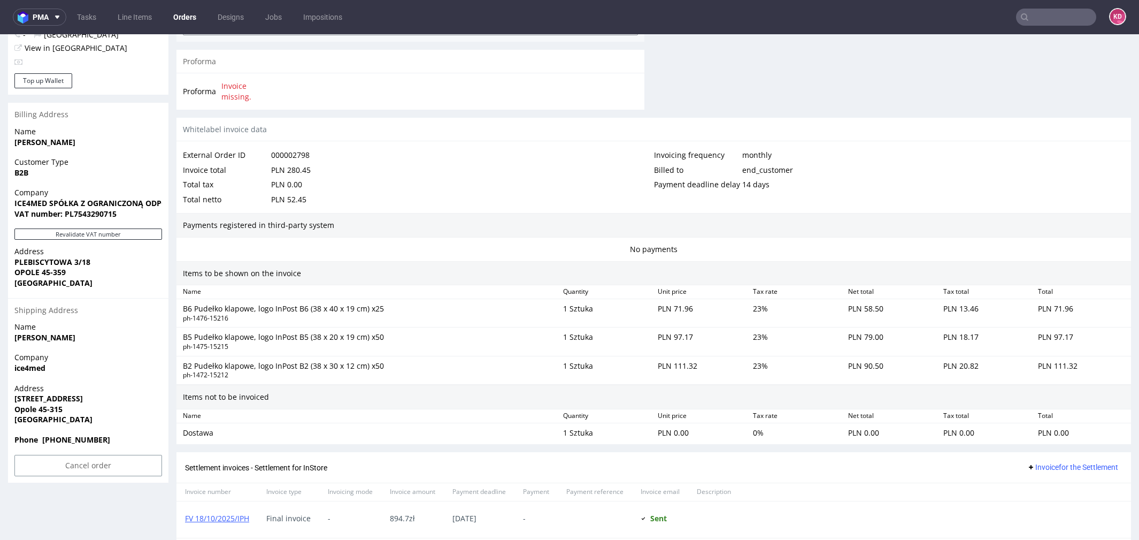
scroll to position [438, 0]
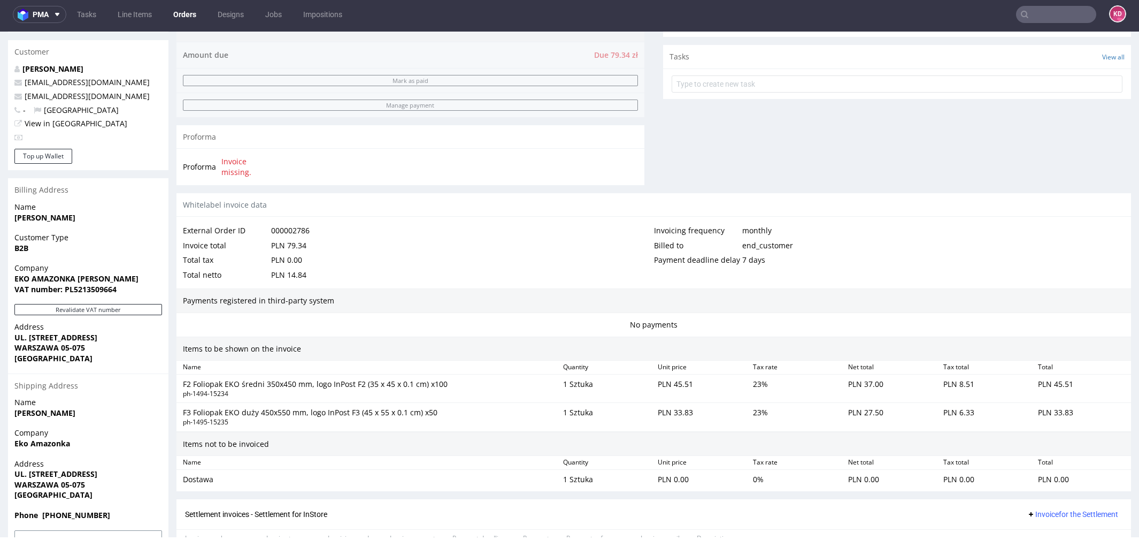
scroll to position [381, 0]
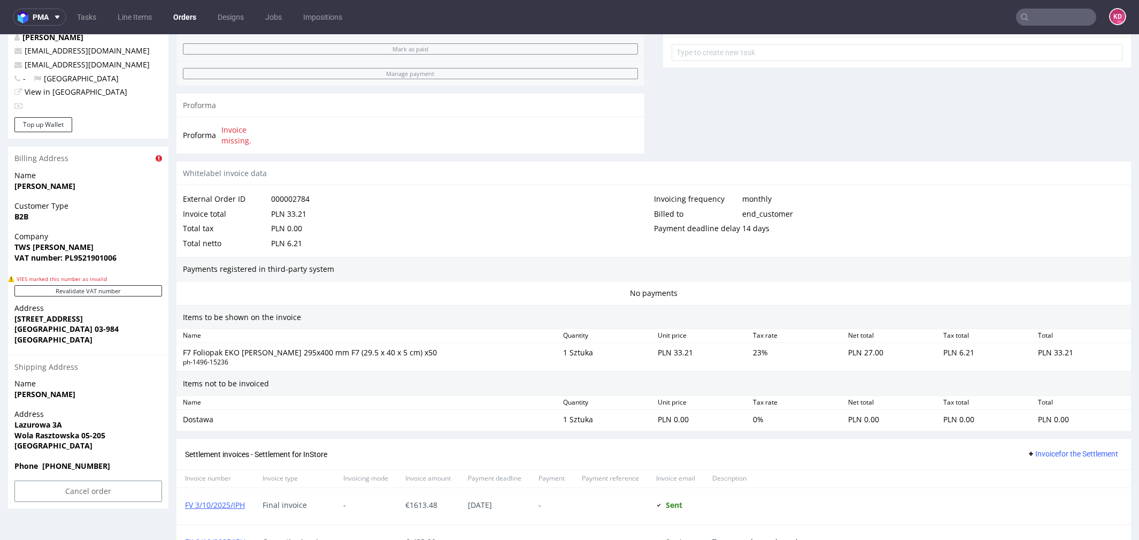
scroll to position [427, 0]
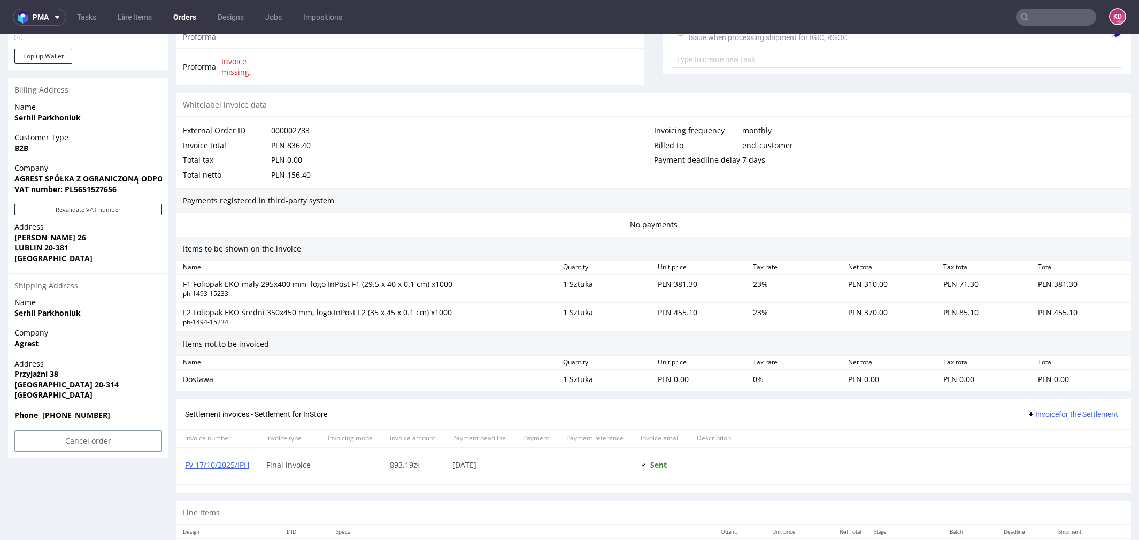
scroll to position [477, 0]
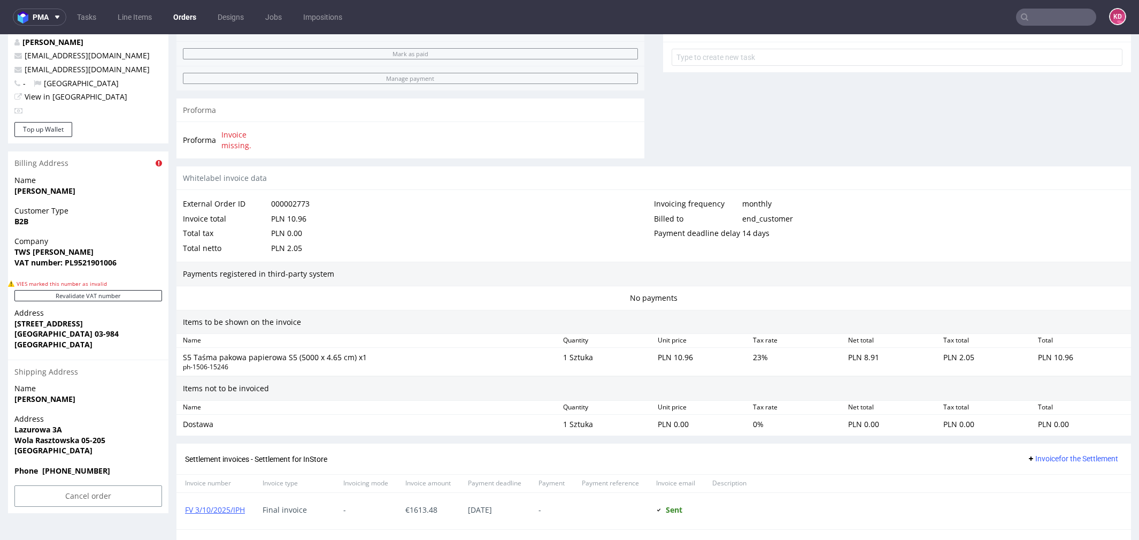
scroll to position [420, 0]
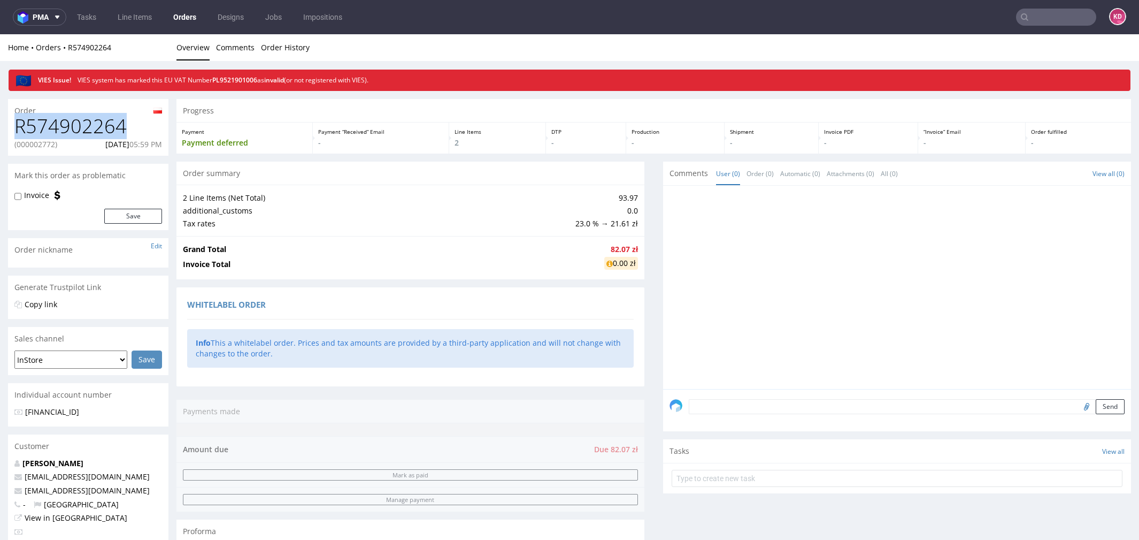
drag, startPoint x: 128, startPoint y: 127, endPoint x: 13, endPoint y: 135, distance: 114.7
click at [13, 135] on div "R574902264 (000002772) 18.09.2025 05:59 PM" at bounding box center [88, 135] width 160 height 40
copy h1 "R574902264"
drag, startPoint x: 88, startPoint y: 142, endPoint x: 160, endPoint y: 142, distance: 72.2
click at [162, 143] on div "R574902264 (000002772) 18.09.2025 05:59 PM" at bounding box center [88, 135] width 160 height 40
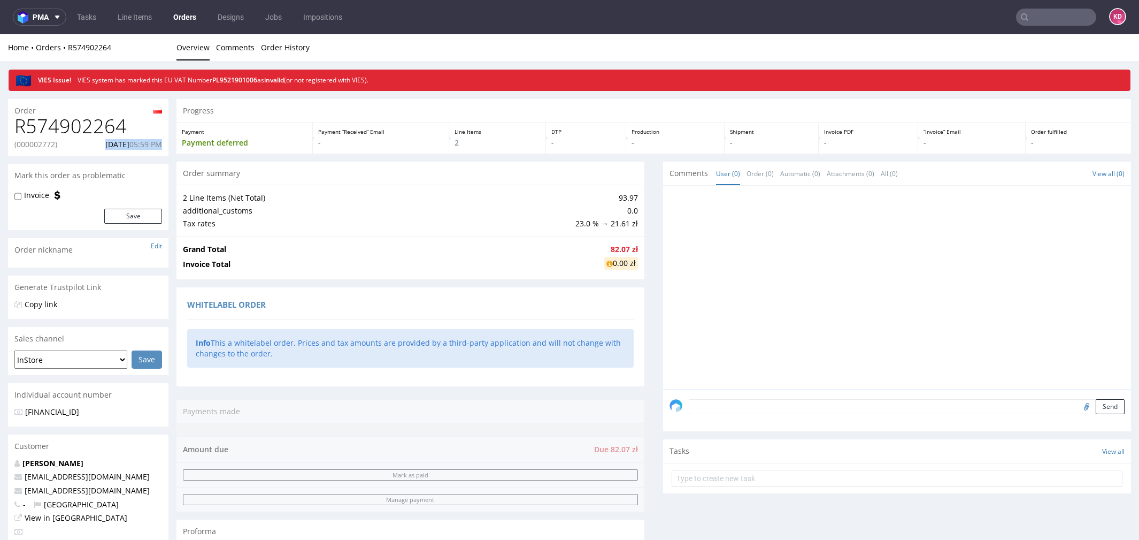
copy p "18.09.2025 05:59 PM"
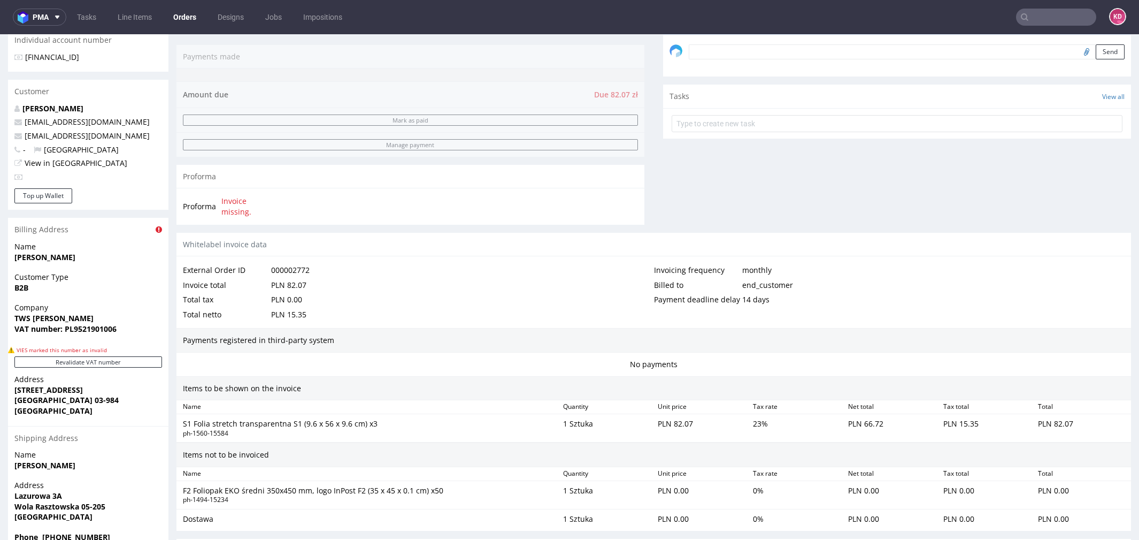
scroll to position [478, 0]
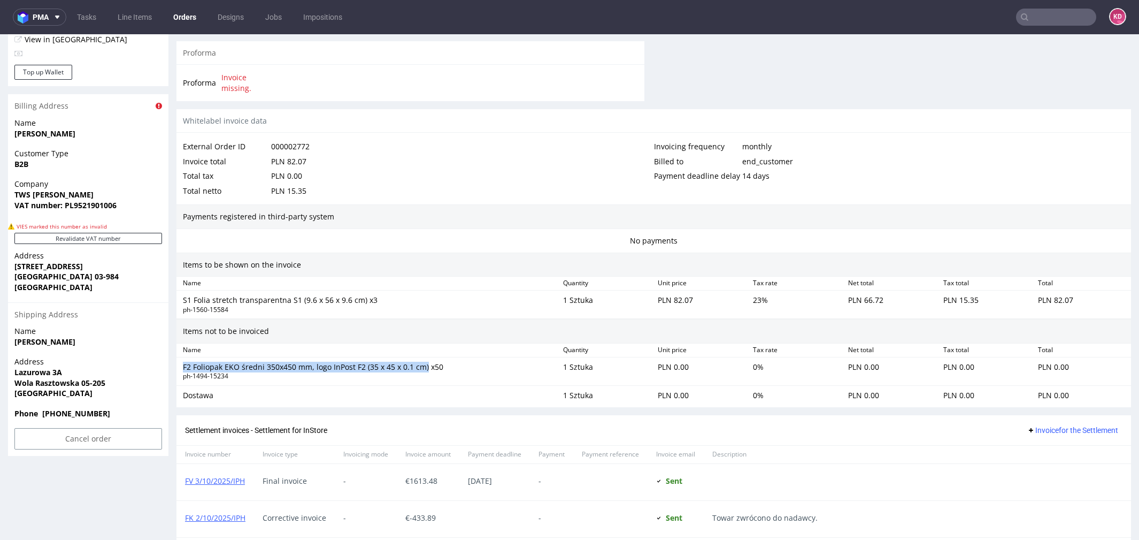
drag, startPoint x: 427, startPoint y: 365, endPoint x: 184, endPoint y: 363, distance: 242.8
click at [184, 363] on div "F2 Foliopak EKO średni 350x450 mm, logo InPost F2 (35 x 45 x 0.1 cm) x50" at bounding box center [369, 366] width 372 height 11
copy div "F2 Foliopak EKO średni 350x450 mm, logo InPost F2 (35 x 45 x 0.1 cm)"
drag, startPoint x: 236, startPoint y: 372, endPoint x: 182, endPoint y: 372, distance: 54.0
click at [183, 372] on div "ph-1494-15234" at bounding box center [369, 376] width 372 height 9
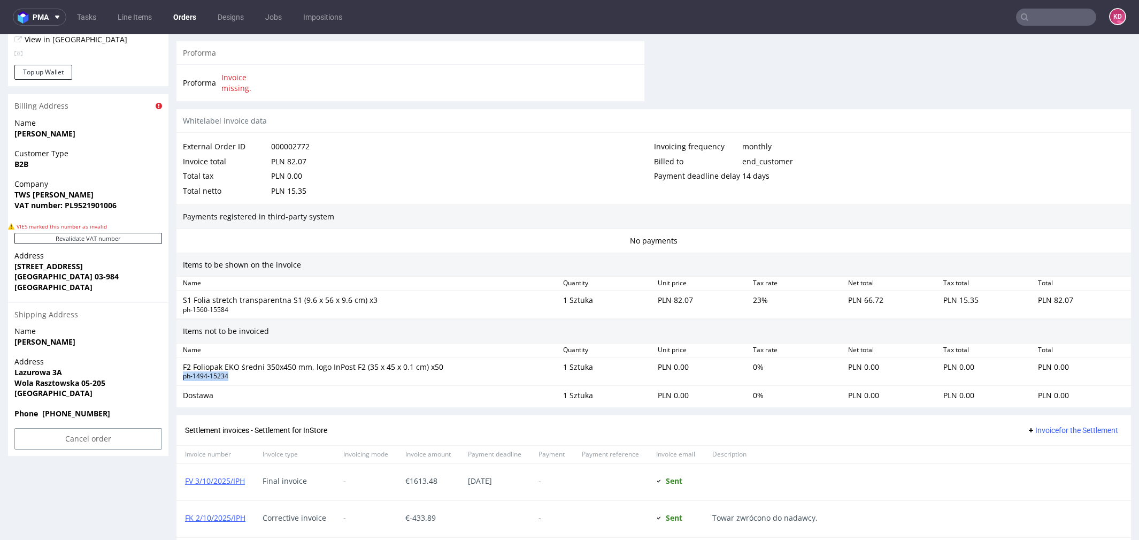
copy div "ph-1494-15234"
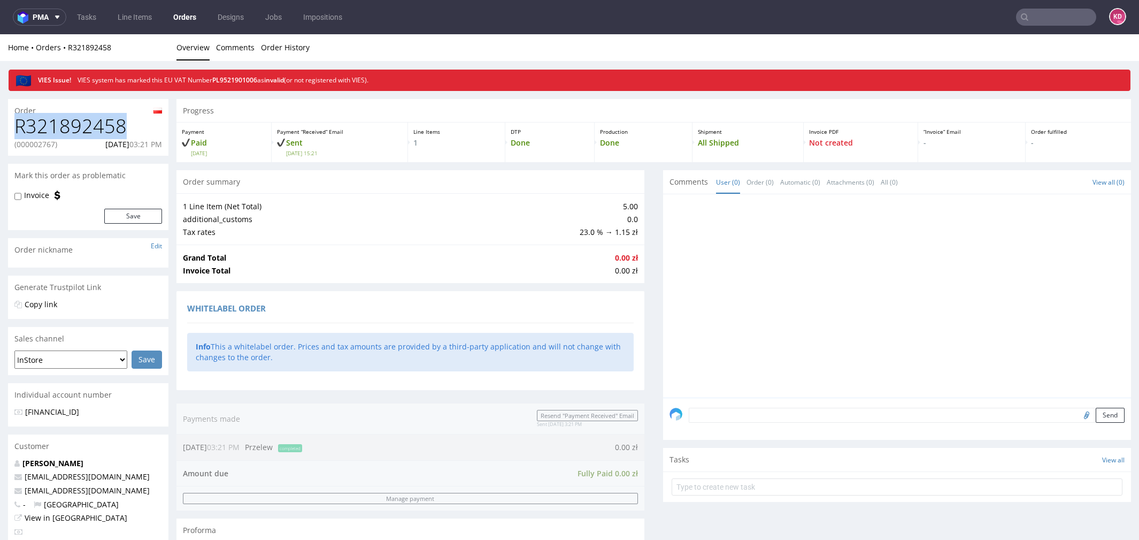
drag, startPoint x: 135, startPoint y: 132, endPoint x: 9, endPoint y: 130, distance: 126.2
click at [9, 130] on div "R321892458 (000002767) [DATE] 03:21 PM" at bounding box center [88, 135] width 160 height 40
copy h1 "R321892458"
drag, startPoint x: 88, startPoint y: 144, endPoint x: 164, endPoint y: 145, distance: 75.9
click at [164, 146] on div "R321892458 (000002767) [DATE] 03:21 PM" at bounding box center [88, 135] width 160 height 40
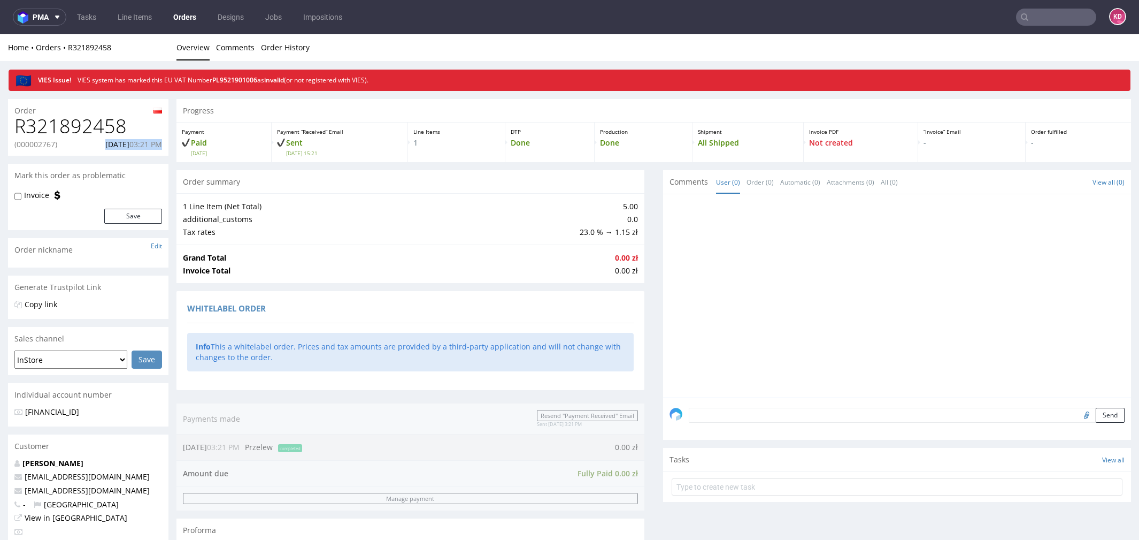
copy p "[DATE] 03:21 PM"
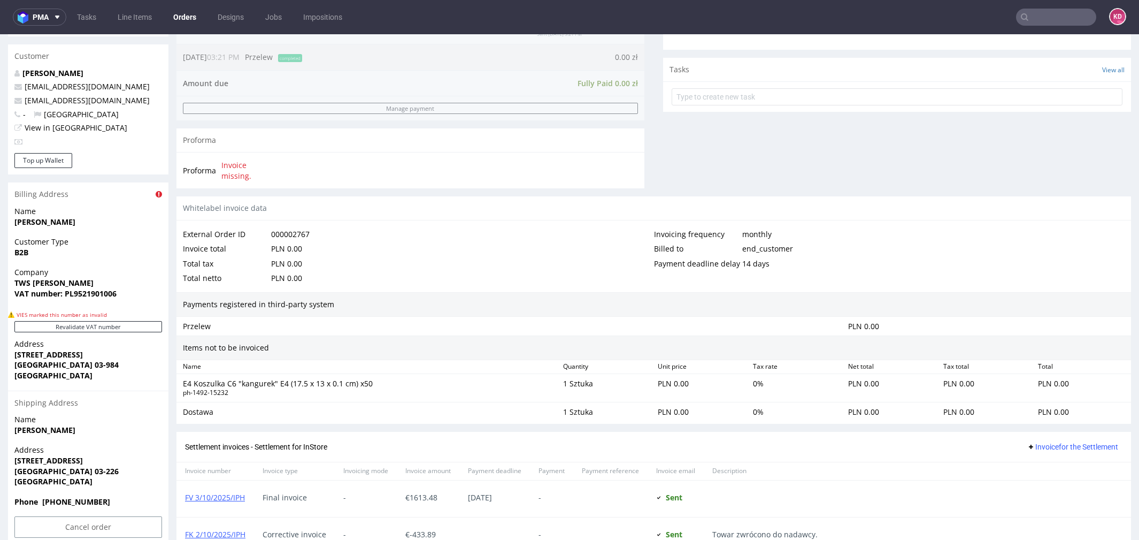
scroll to position [387, 0]
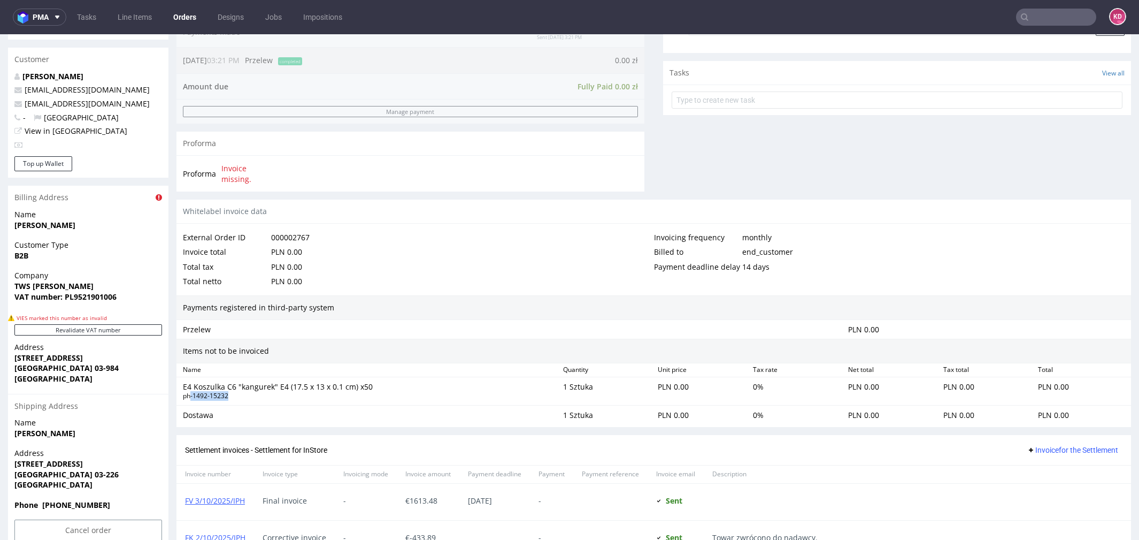
drag, startPoint x: 234, startPoint y: 395, endPoint x: 191, endPoint y: 394, distance: 43.3
click at [190, 394] on div "ph-1492-15232" at bounding box center [369, 395] width 372 height 9
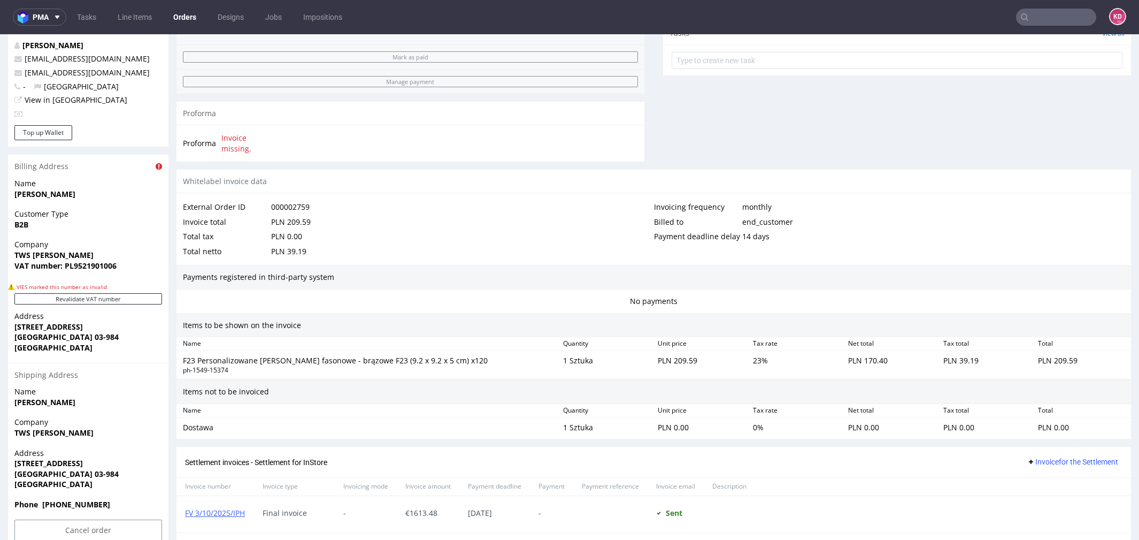
scroll to position [417, 0]
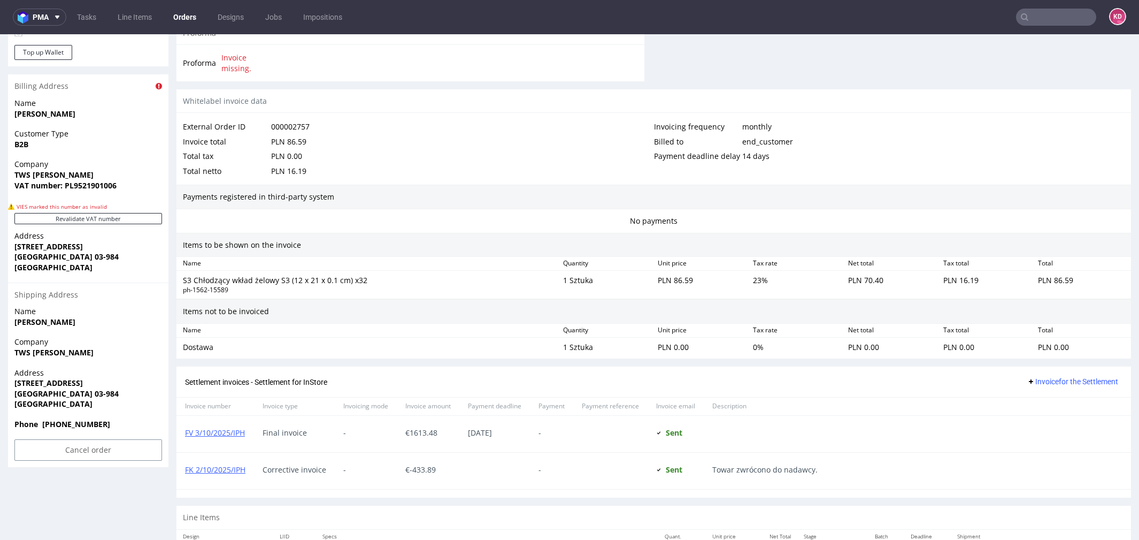
scroll to position [497, 0]
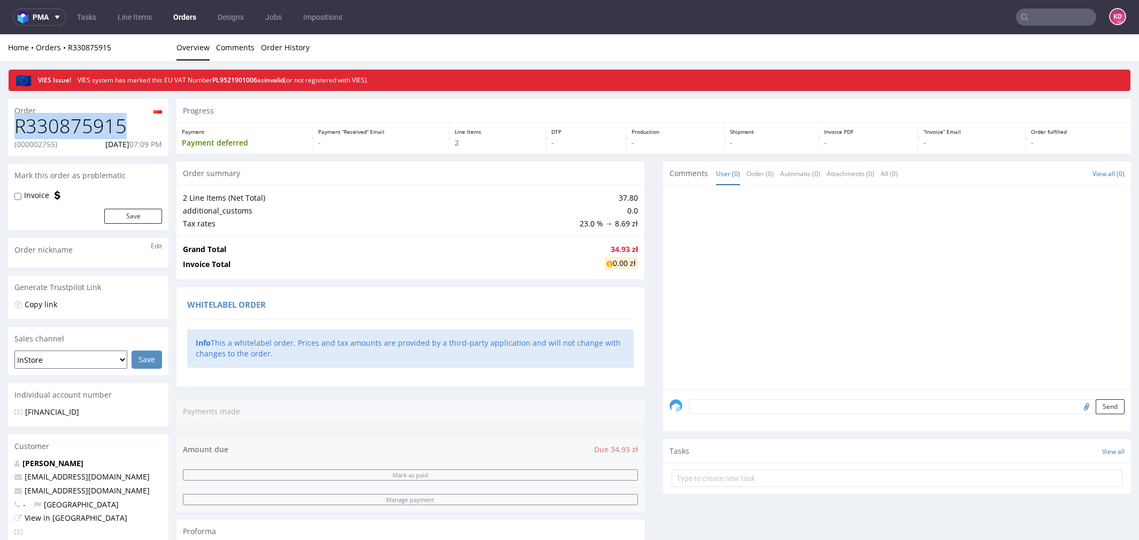
drag, startPoint x: 129, startPoint y: 130, endPoint x: -9, endPoint y: 130, distance: 138.0
copy h1 "R330875915"
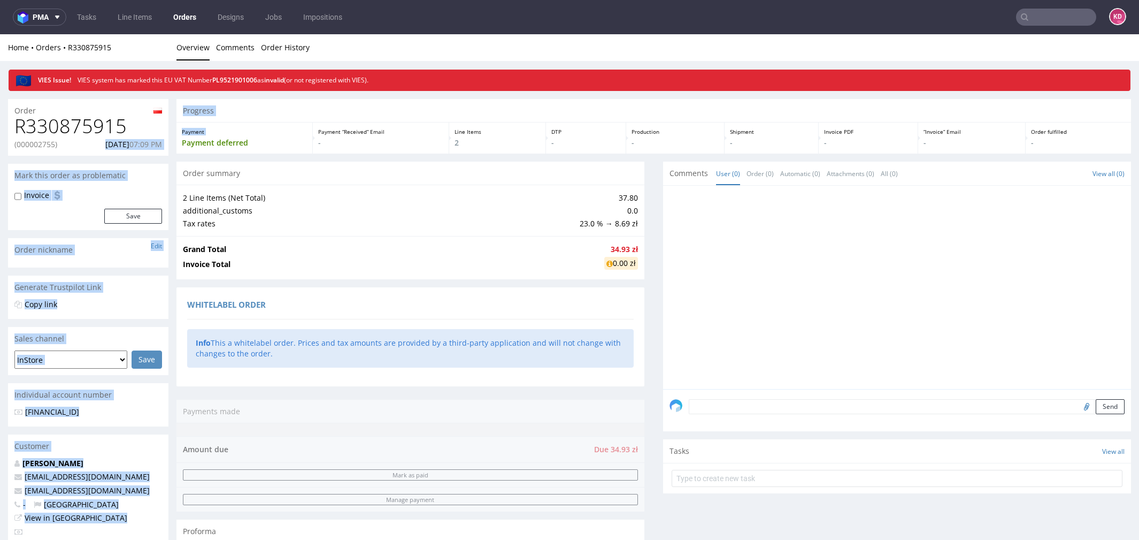
drag, startPoint x: 89, startPoint y: 143, endPoint x: 172, endPoint y: 143, distance: 82.9
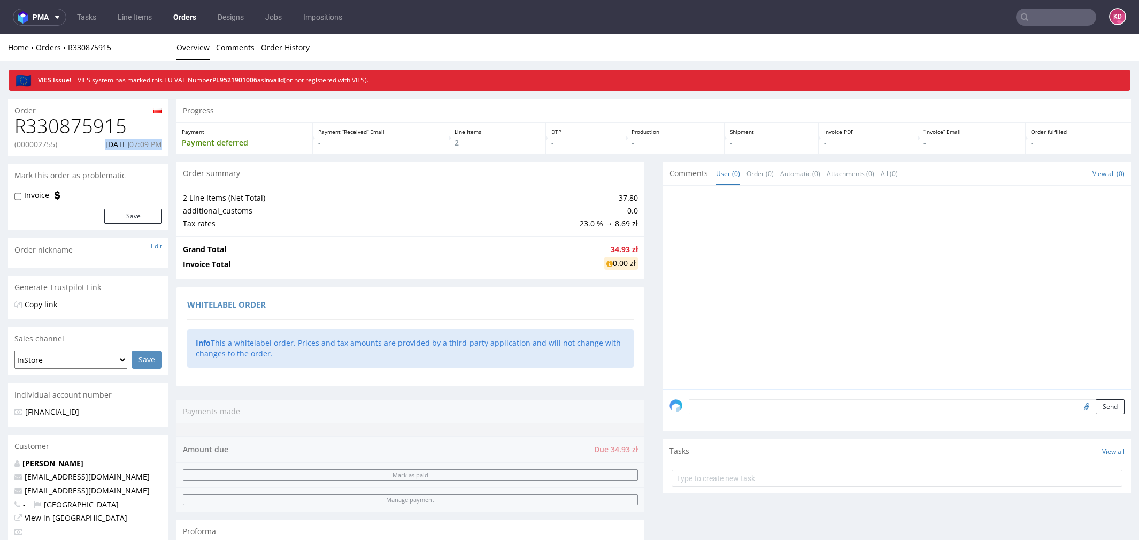
drag, startPoint x: 164, startPoint y: 145, endPoint x: 88, endPoint y: 148, distance: 75.4
click at [88, 148] on div "R330875915 (000002755) 17.09.2025 07:09 PM" at bounding box center [88, 135] width 160 height 40
copy p "17.09.2025 07:09 PM"
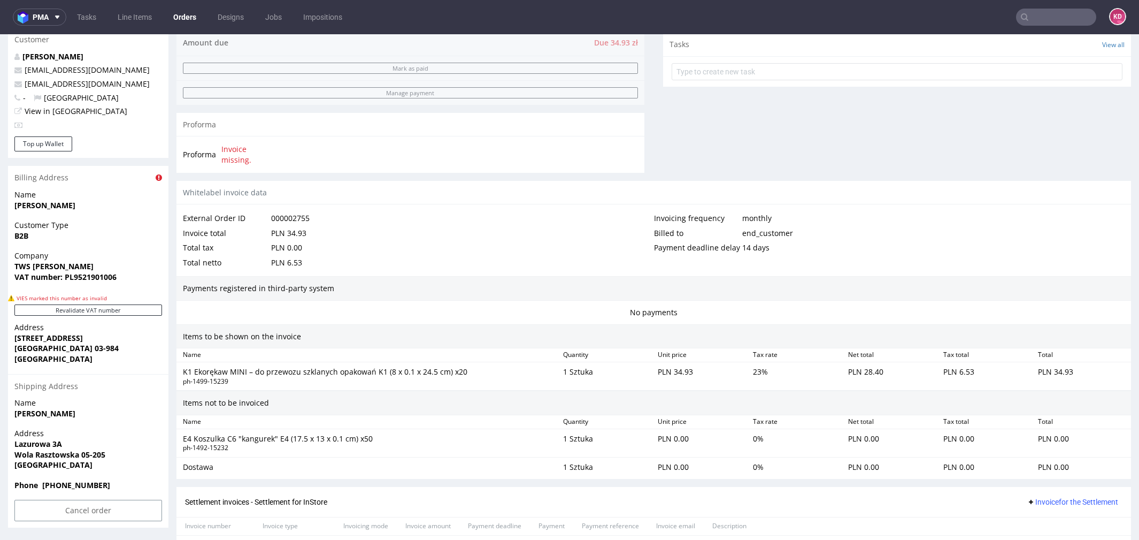
scroll to position [453, 0]
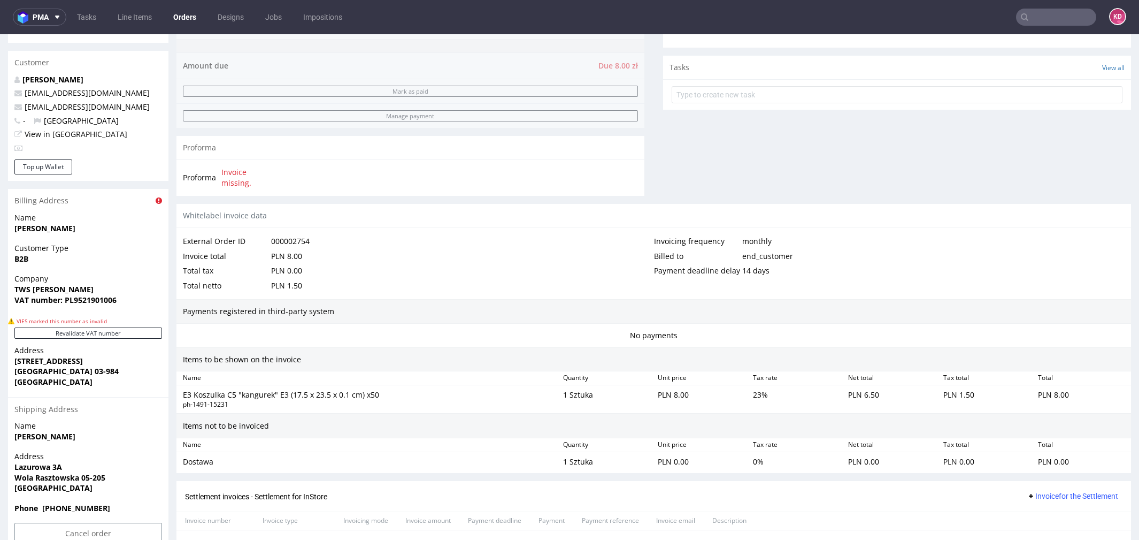
scroll to position [381, 0]
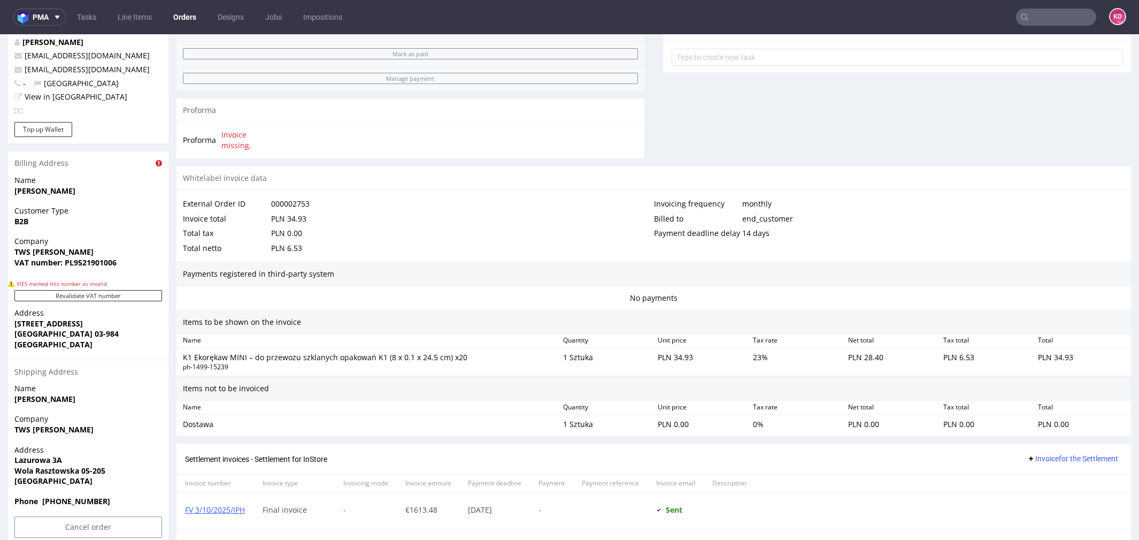
scroll to position [417, 0]
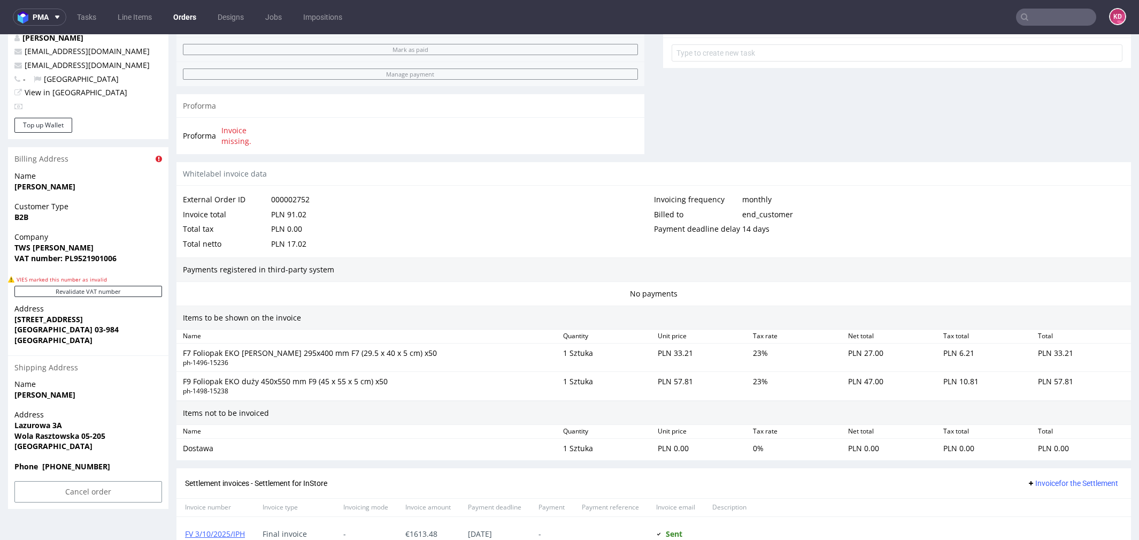
scroll to position [424, 0]
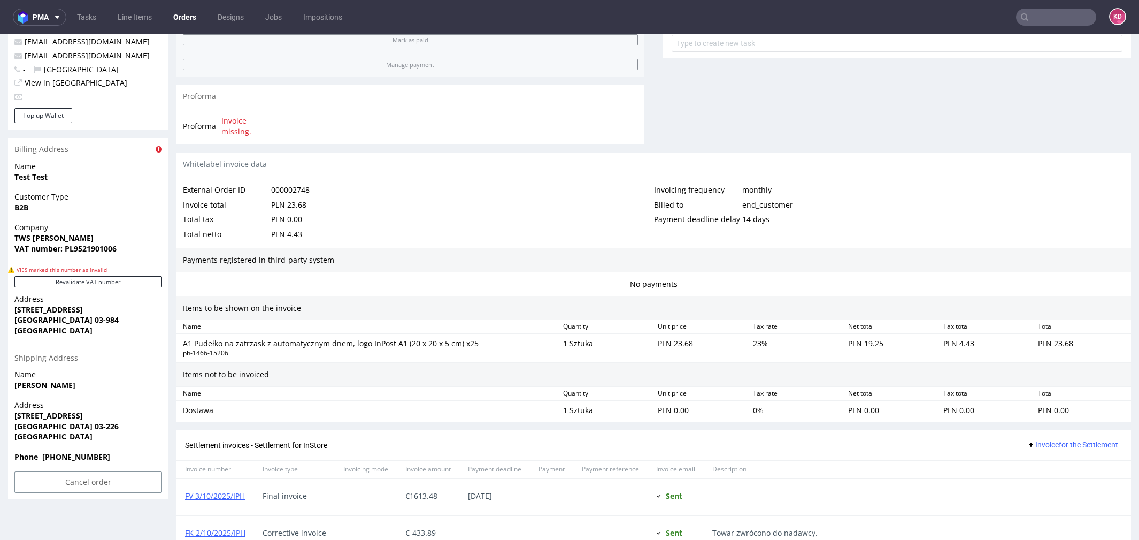
scroll to position [433, 0]
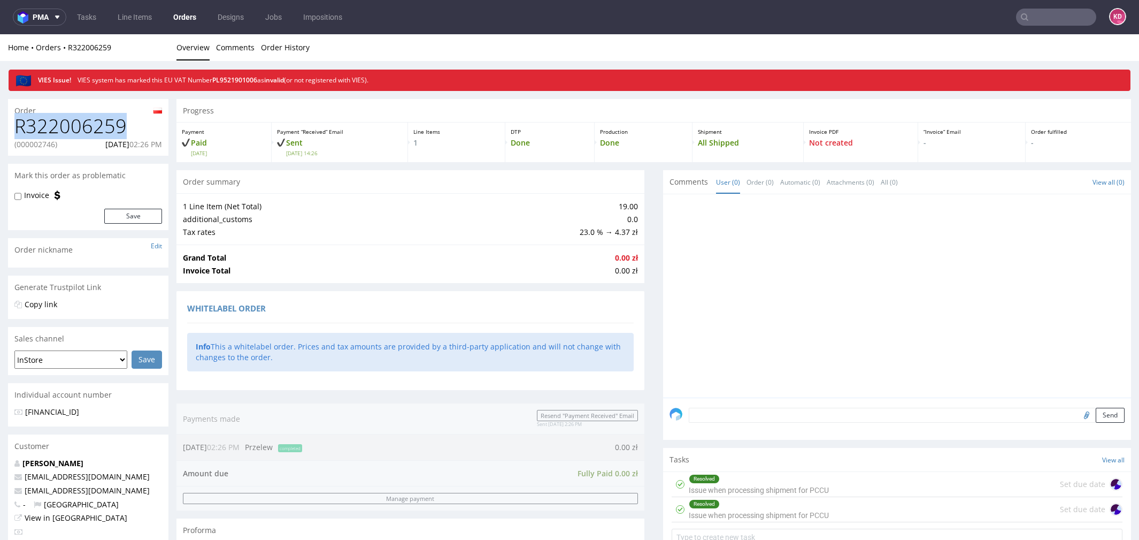
drag, startPoint x: 133, startPoint y: 127, endPoint x: 2, endPoint y: 134, distance: 131.2
copy h1 "R322006259"
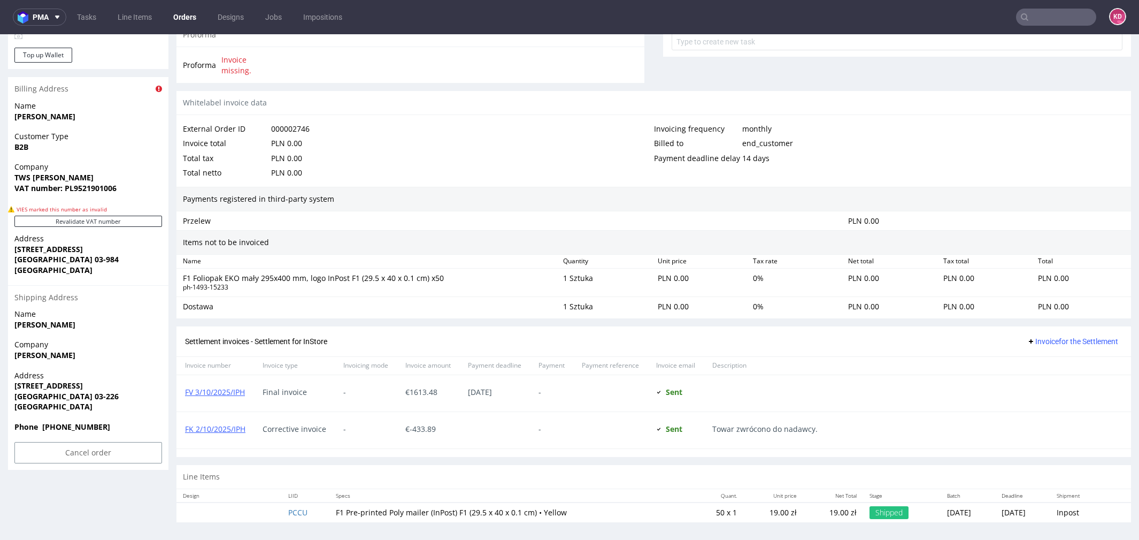
scroll to position [494, 0]
click at [326, 300] on div "Dostawa" at bounding box center [369, 307] width 380 height 15
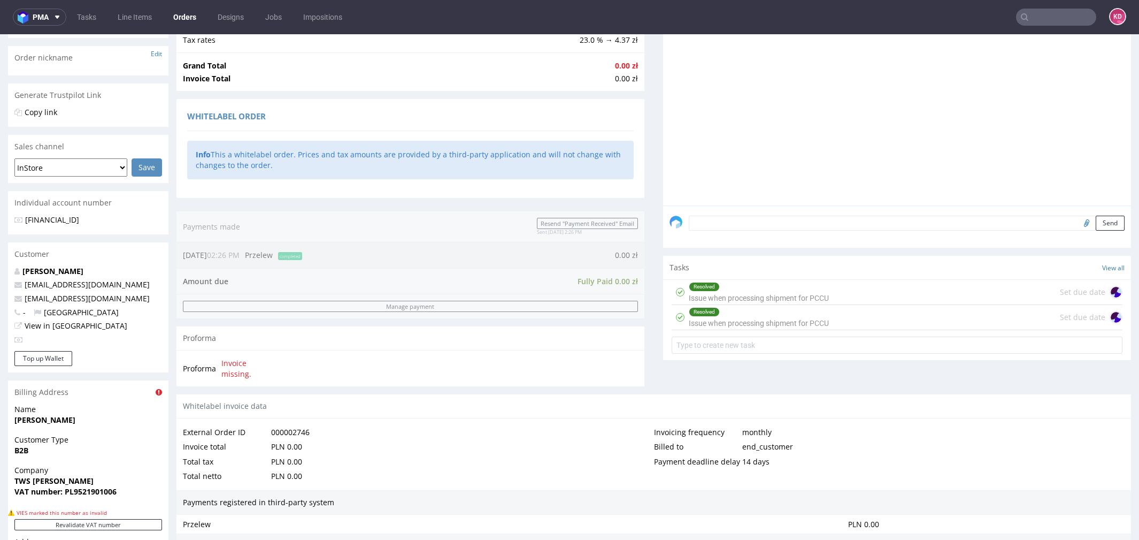
scroll to position [64, 0]
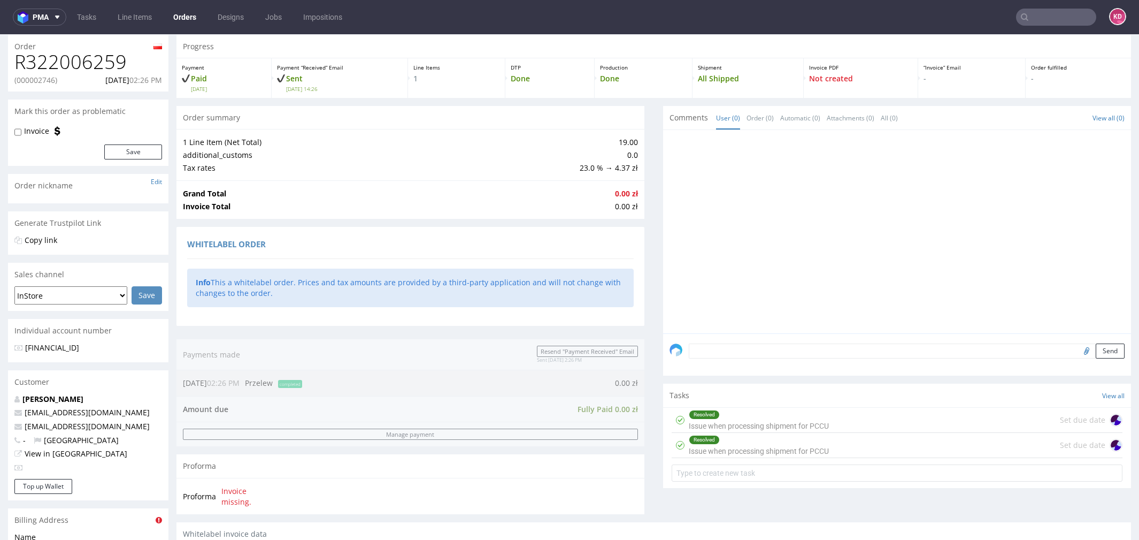
click at [89, 88] on div "R322006259 (000002746) 17.09.2025 02:26 PM" at bounding box center [88, 71] width 160 height 40
drag, startPoint x: 88, startPoint y: 78, endPoint x: 167, endPoint y: 78, distance: 78.6
click at [167, 78] on div "R322006259 (000002746) 17.09.2025 02:26 PM" at bounding box center [88, 71] width 160 height 40
copy p "17.09.2025 02:26 PM"
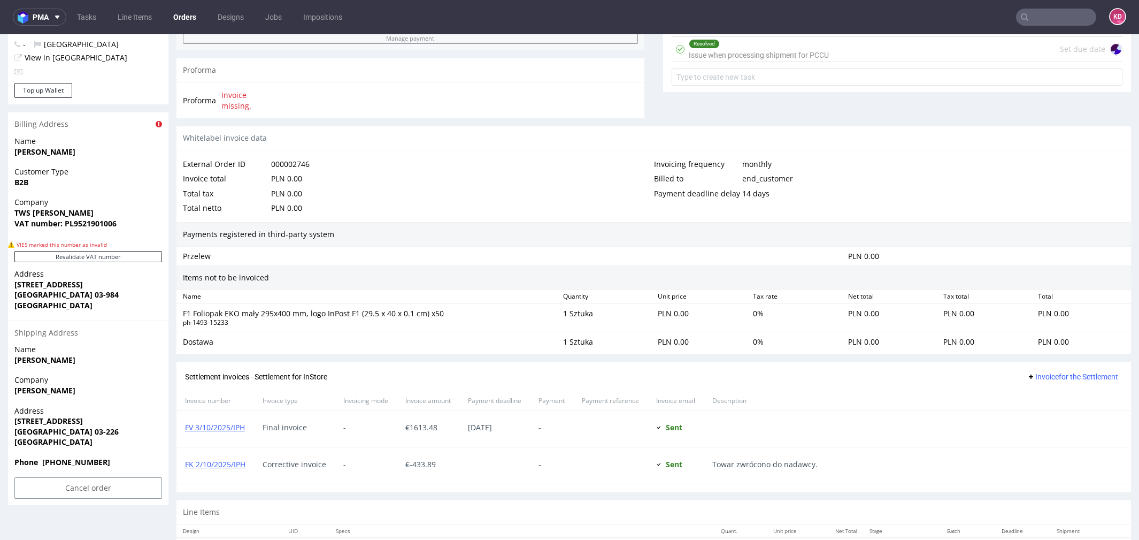
scroll to position [495, 0]
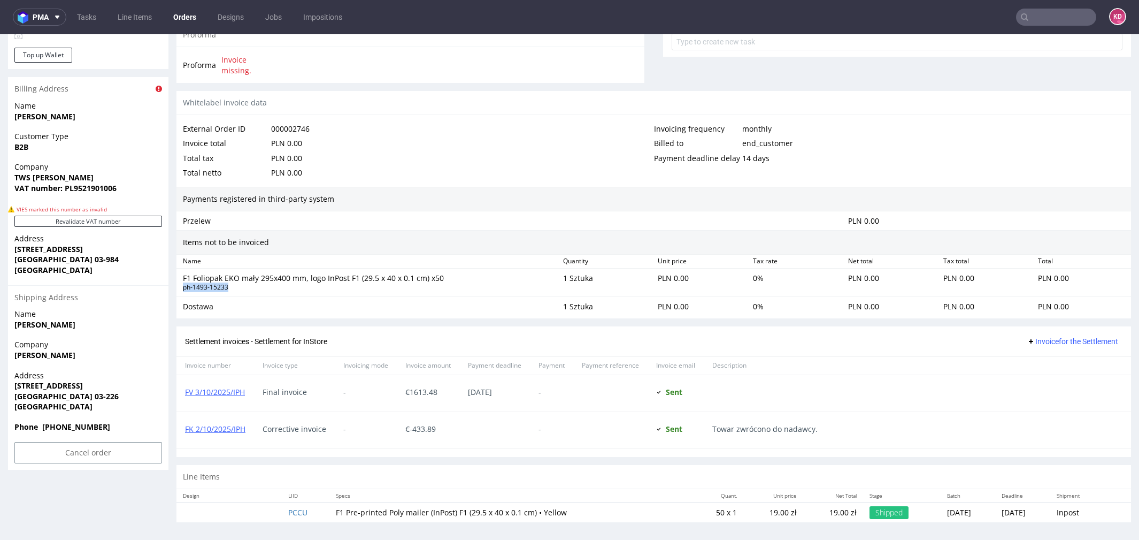
drag, startPoint x: 235, startPoint y: 284, endPoint x: 183, endPoint y: 284, distance: 51.3
click at [183, 284] on div "ph-1493-15233" at bounding box center [369, 287] width 372 height 9
copy div "ph-1493-15233"
drag, startPoint x: 427, startPoint y: 276, endPoint x: 181, endPoint y: 275, distance: 246.5
click at [181, 275] on div "F1 Foliopak EKO mały 295x400 mm, logo InPost F1 (29.5 x 40 x 0.1 cm) x50 ph-149…" at bounding box center [369, 283] width 380 height 24
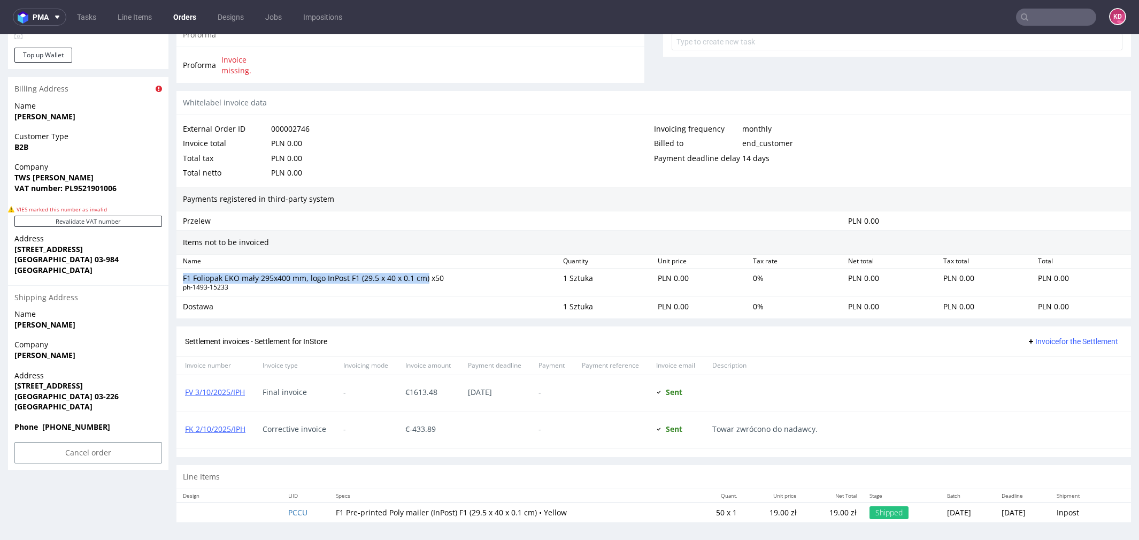
copy div "F1 Foliopak EKO mały 295x400 mm, logo InPost F1 (29.5 x 40 x 0.1 cm)"
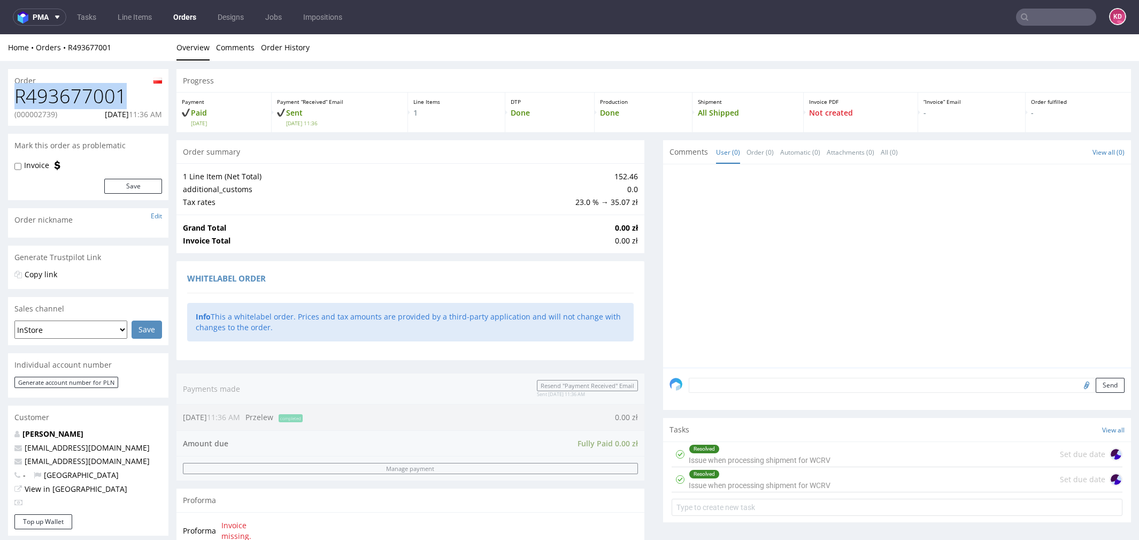
drag, startPoint x: 130, startPoint y: 102, endPoint x: 5, endPoint y: 101, distance: 124.6
click at [5, 101] on div "Order R493677001 (000002739) 17.09.2025 11:36 AM Mark this order as problematic…" at bounding box center [569, 495] width 1139 height 869
copy h1 "R493677001"
drag, startPoint x: 91, startPoint y: 114, endPoint x: 165, endPoint y: 115, distance: 73.8
click at [166, 116] on div "R493677001 (000002739) 17.09.2025 11:36 AM" at bounding box center [88, 106] width 160 height 40
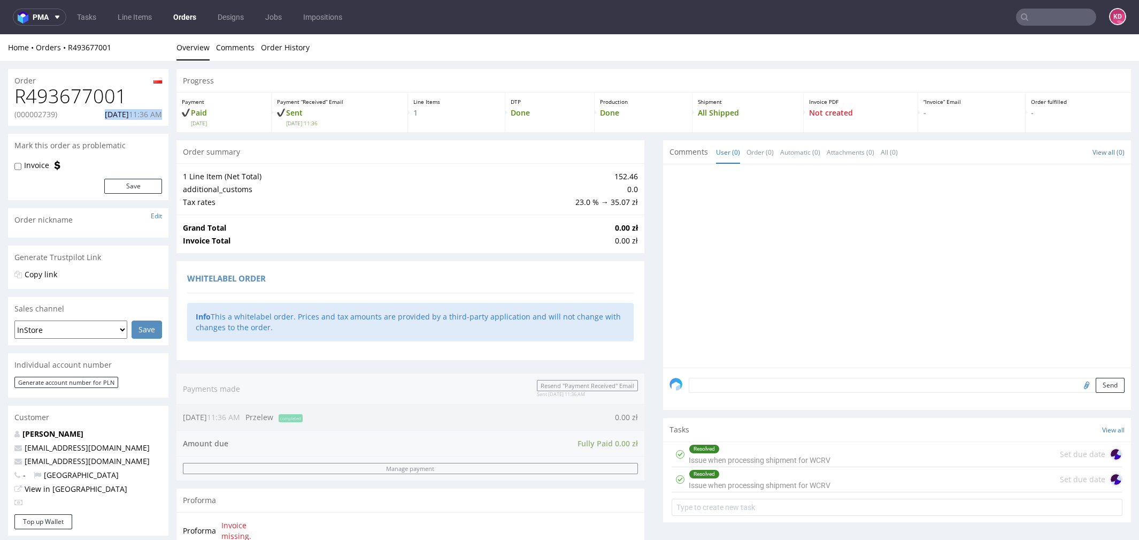
copy p "17.09.2025 11:36 AM"
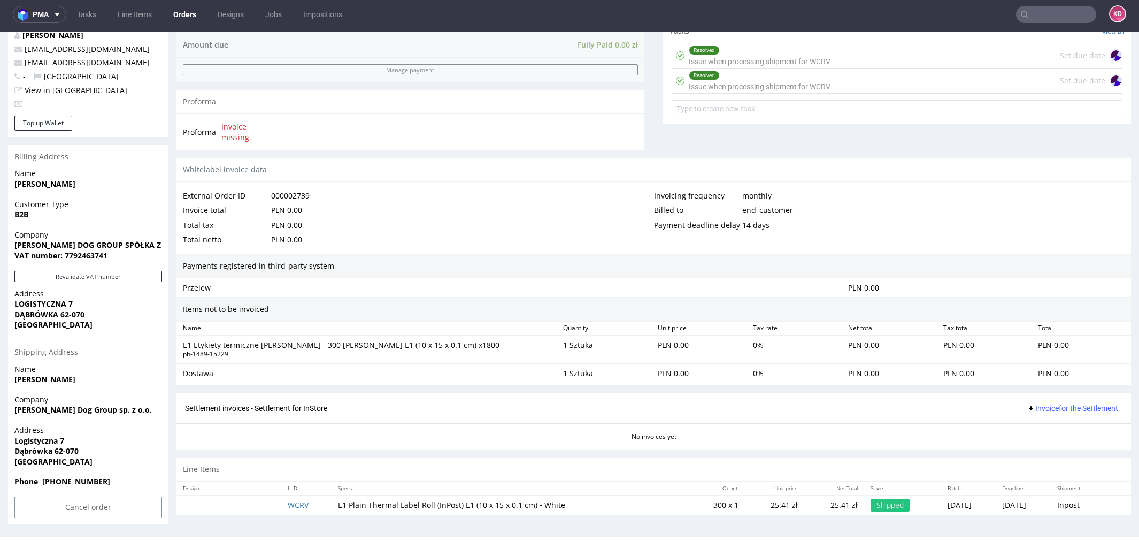
scroll to position [2, 0]
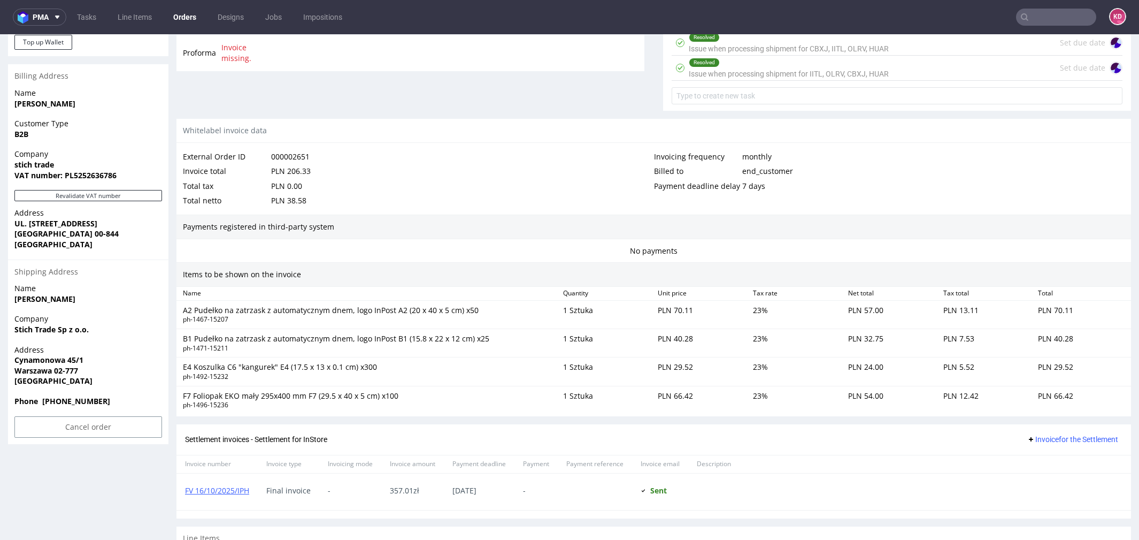
scroll to position [477, 0]
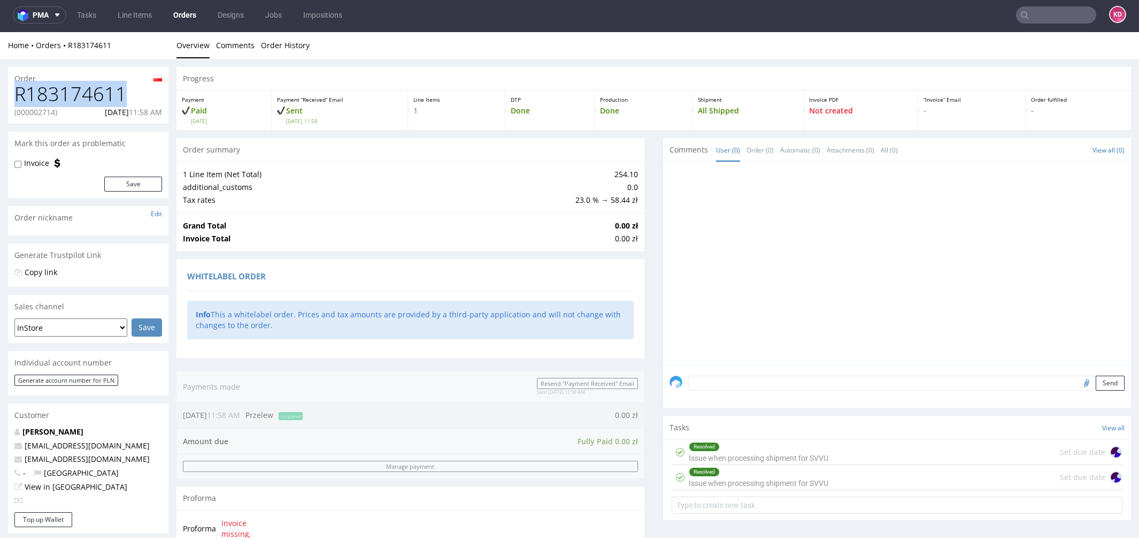
drag, startPoint x: 131, startPoint y: 95, endPoint x: 2, endPoint y: 95, distance: 129.4
click at [2, 95] on div "Order R183174611 (000002714) 15.09.2025 11:58 AM Mark this order as problematic…" at bounding box center [569, 483] width 1139 height 848
copy h1 "R183174611"
drag, startPoint x: 87, startPoint y: 112, endPoint x: 166, endPoint y: 114, distance: 79.2
click at [166, 114] on div "R183174611 (000002714) 15.09.2025 11:58 AM" at bounding box center [88, 103] width 160 height 40
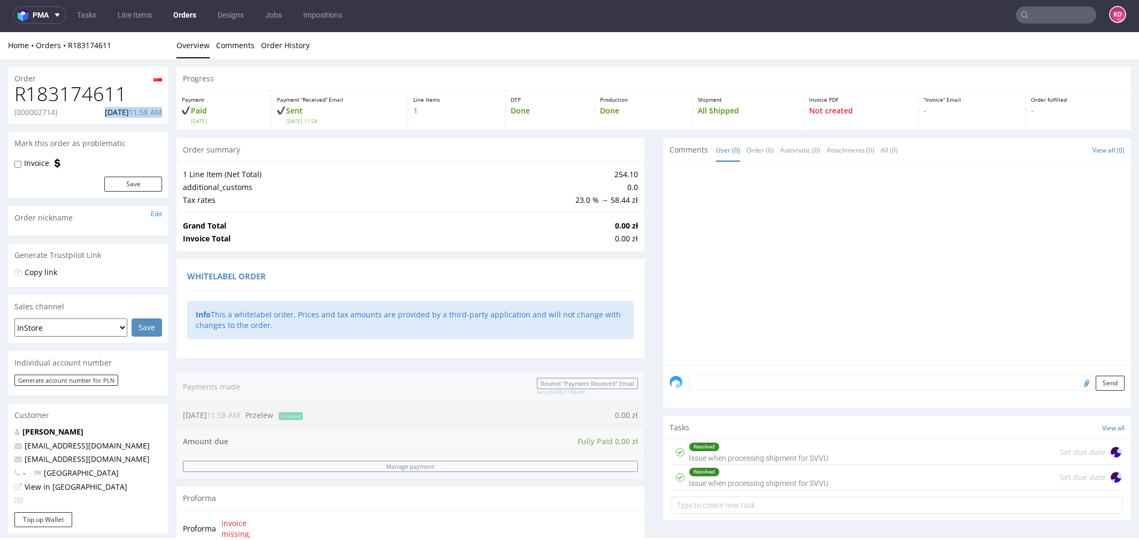
copy p "15.09.2025 11:58 AM"
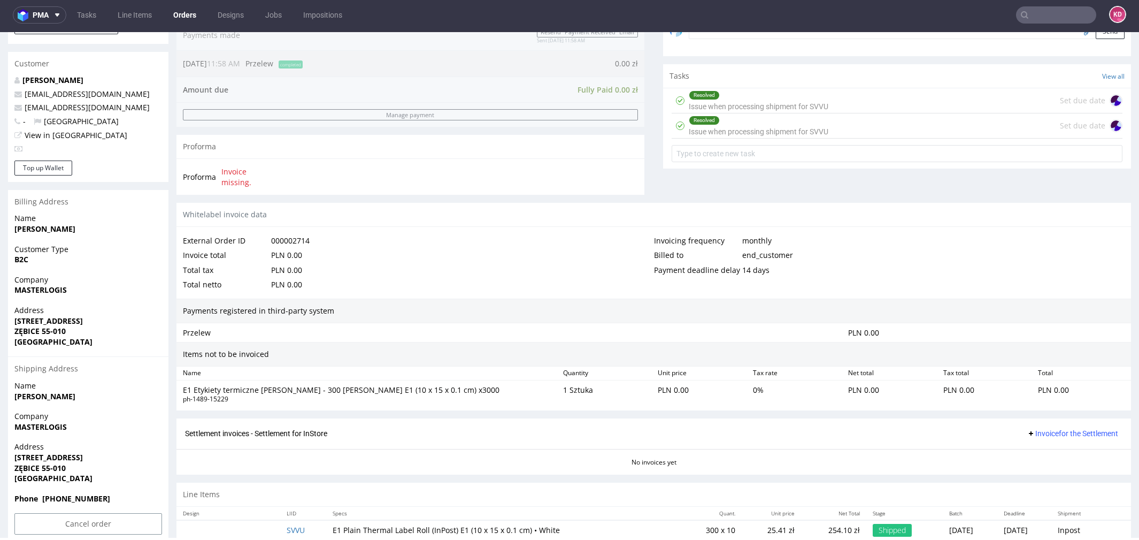
scroll to position [372, 0]
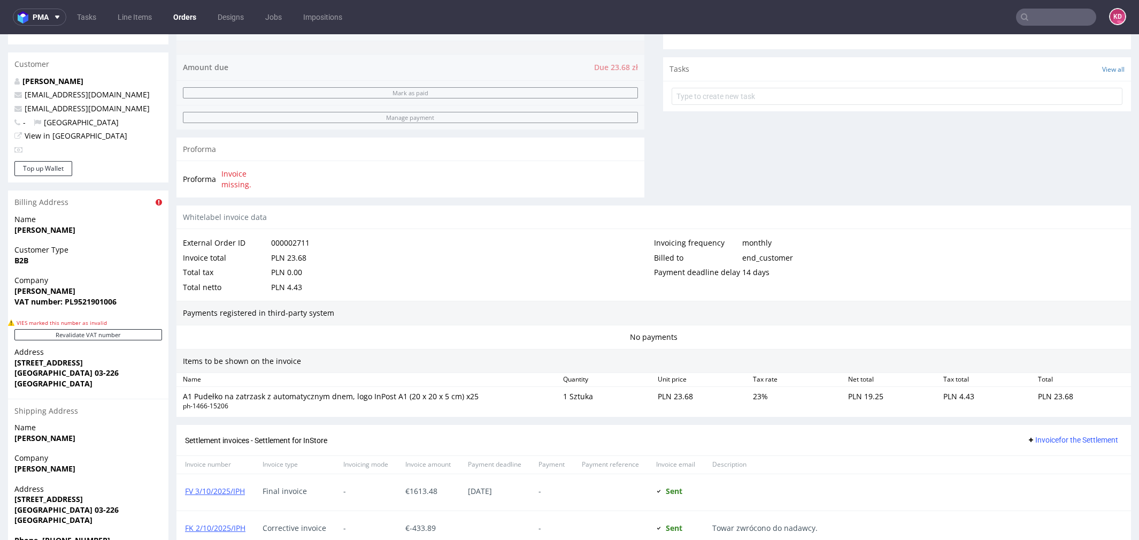
scroll to position [399, 0]
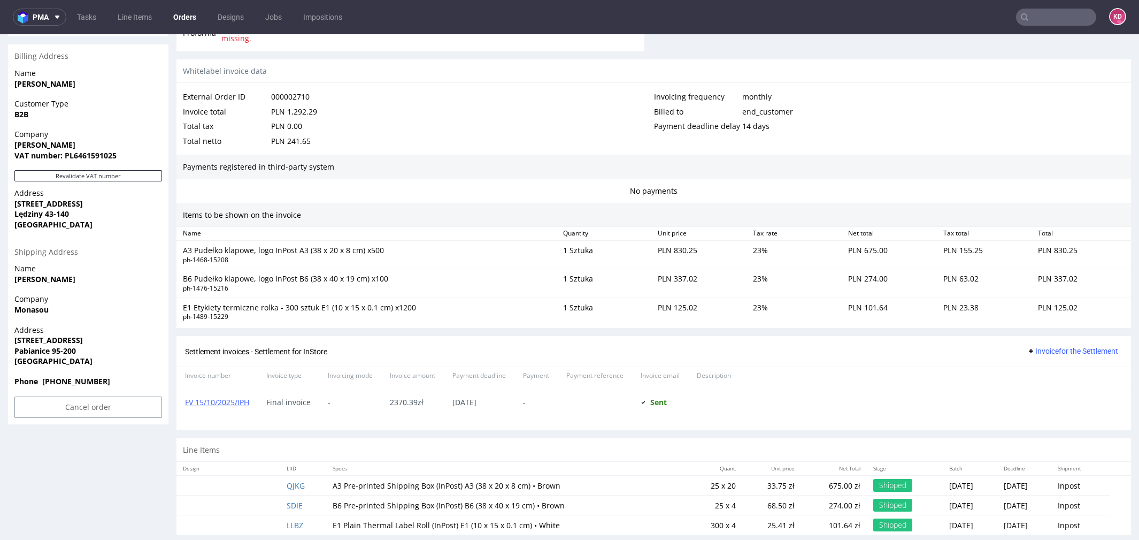
scroll to position [496, 0]
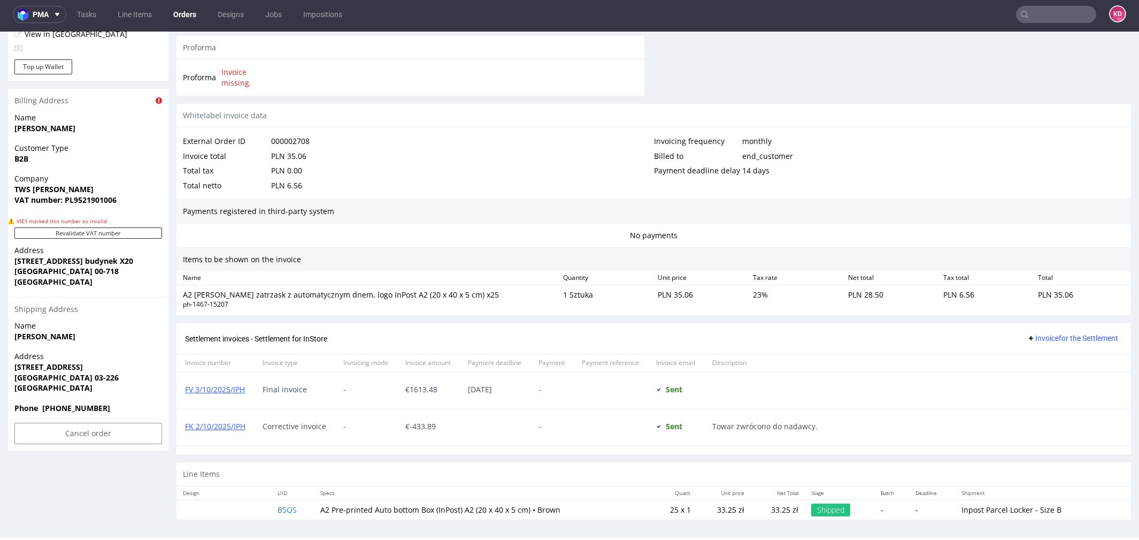
scroll to position [2, 0]
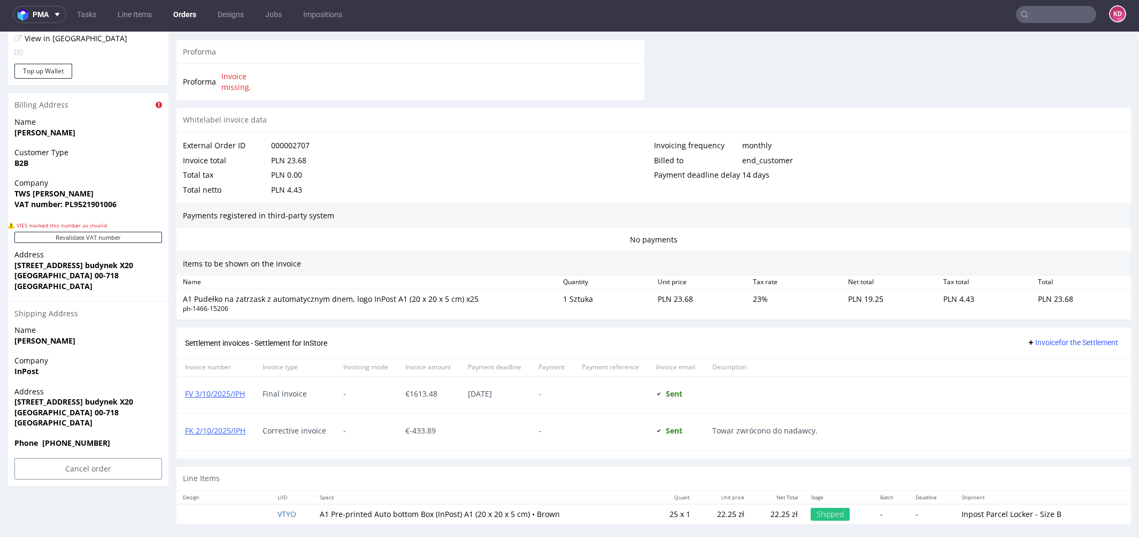
scroll to position [479, 0]
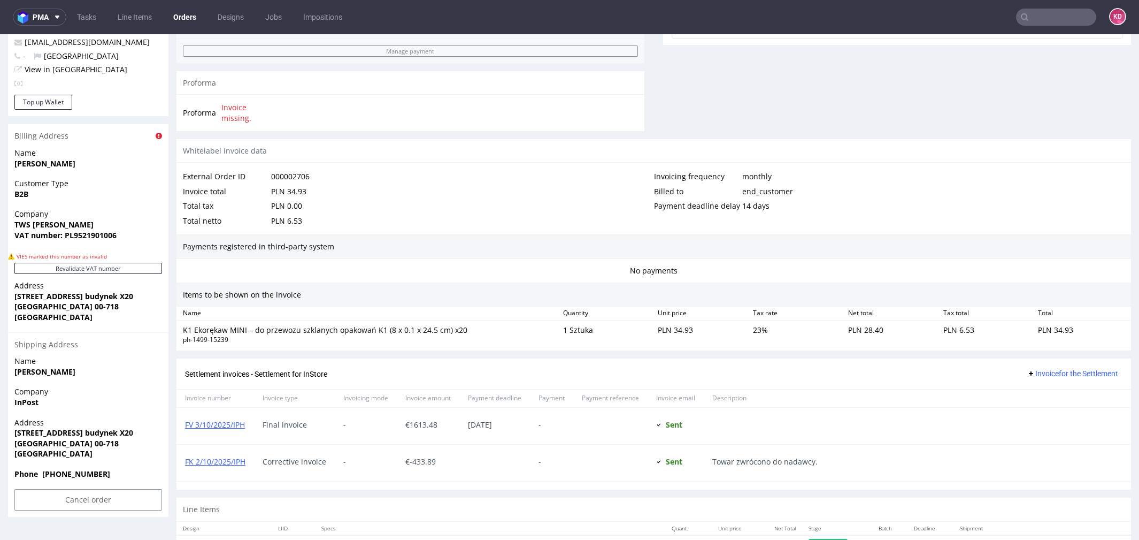
scroll to position [448, 0]
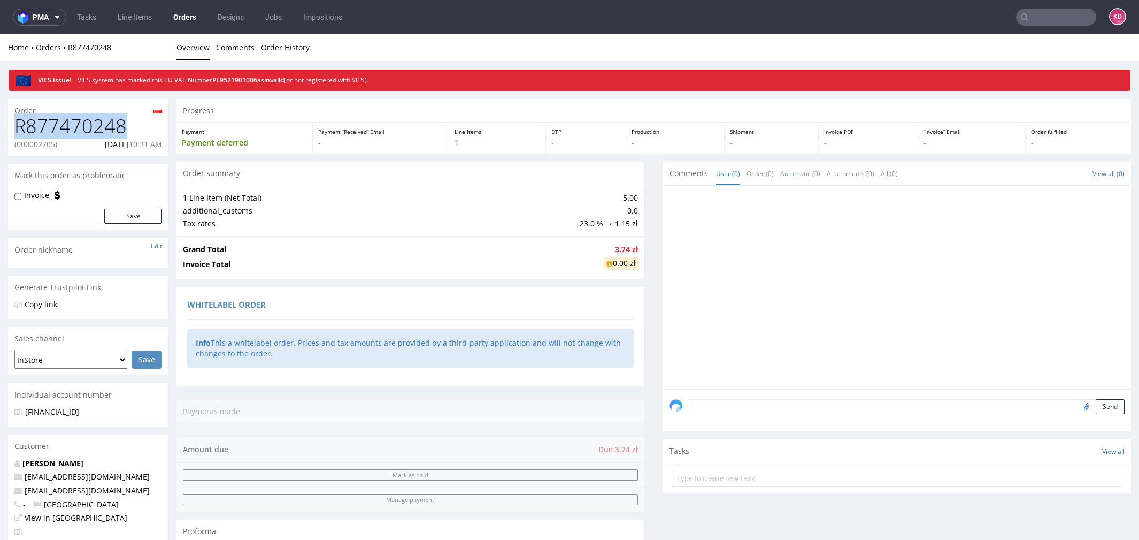
drag, startPoint x: 127, startPoint y: 126, endPoint x: 15, endPoint y: 126, distance: 112.3
click at [15, 126] on h1 "R877470248" at bounding box center [88, 125] width 148 height 21
copy h1 "R877470248"
drag, startPoint x: 90, startPoint y: 145, endPoint x: 162, endPoint y: 148, distance: 72.2
click at [163, 149] on div "R877470248 (000002705) 12.09.2025 10:31 AM" at bounding box center [88, 135] width 160 height 40
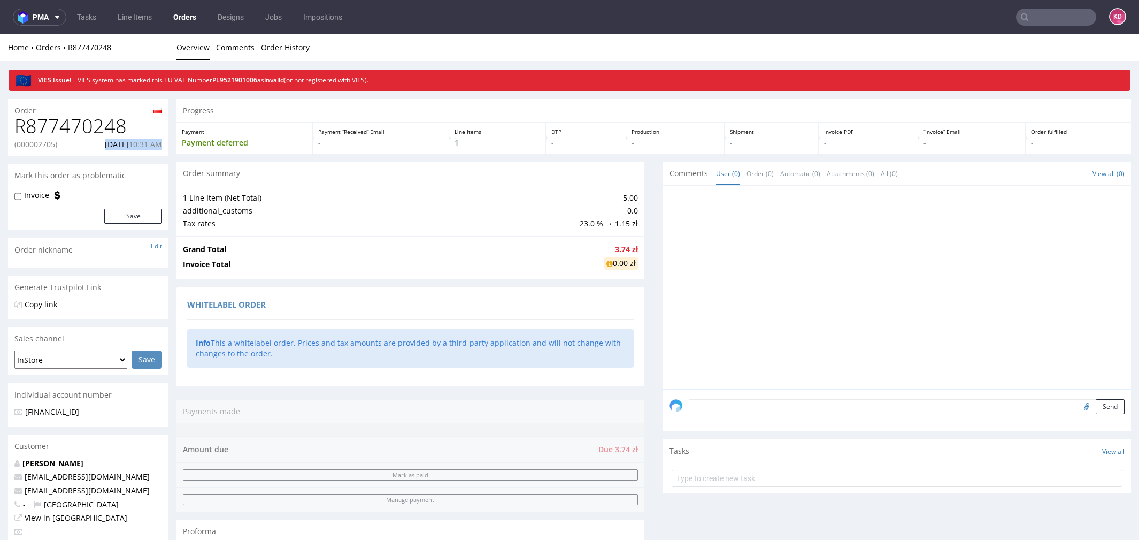
copy p "12.09.2025 10:31 AM"
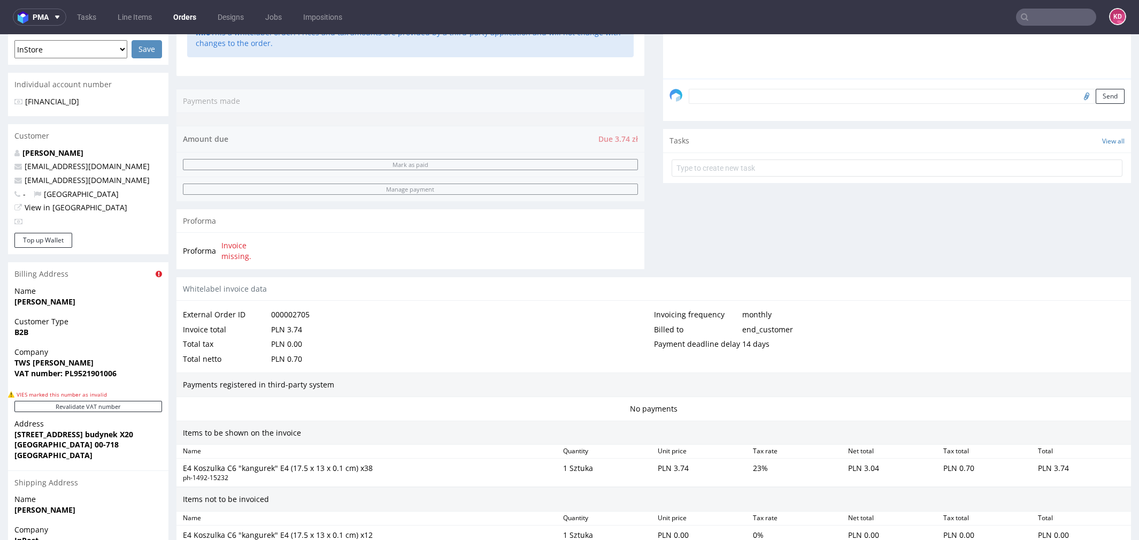
scroll to position [310, 0]
drag, startPoint x: 98, startPoint y: 174, endPoint x: 108, endPoint y: 183, distance: 13.2
click at [108, 183] on div "Tomasz Szczekowski whitelabel@packhelp.com dws_tws@onet.pl - Poland View in Hub…" at bounding box center [88, 191] width 160 height 86
copy span "[EMAIL_ADDRESS][DOMAIN_NAME]"
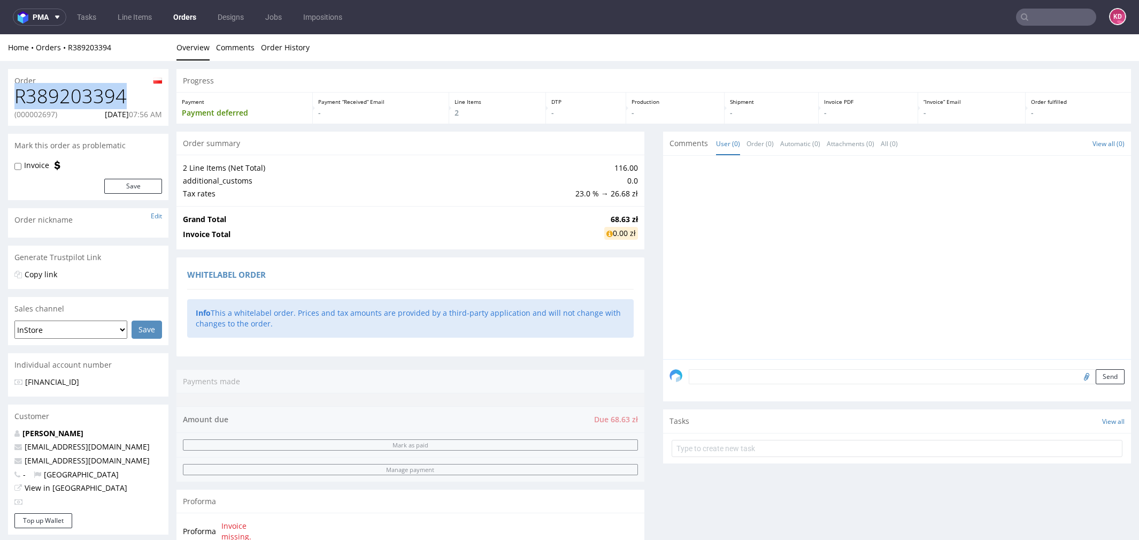
drag, startPoint x: 132, startPoint y: 98, endPoint x: 18, endPoint y: 98, distance: 114.4
click at [17, 98] on h1 "R389203394" at bounding box center [88, 96] width 148 height 21
copy h1 "R389203394"
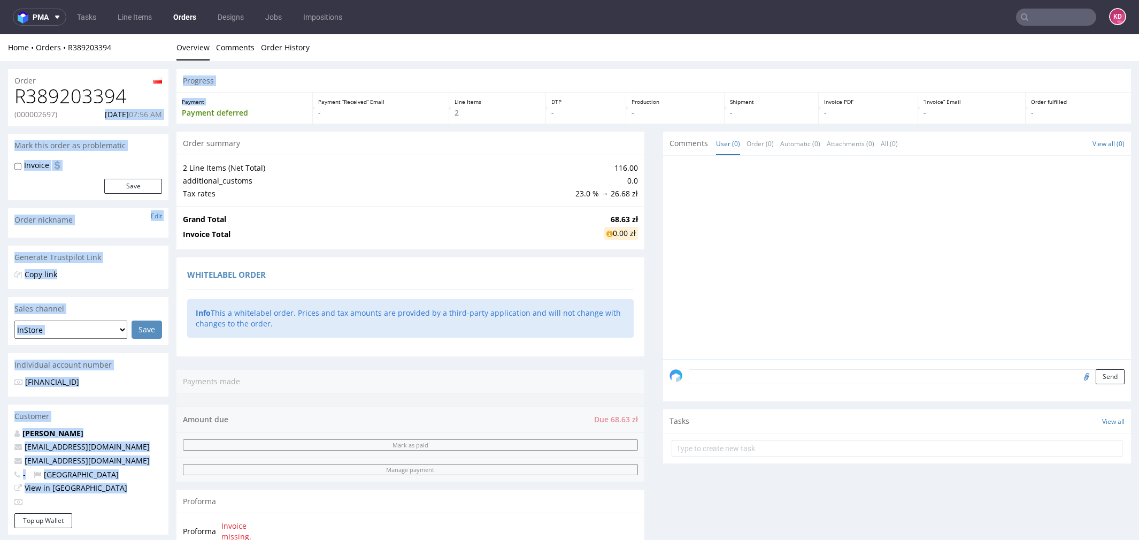
drag, startPoint x: 89, startPoint y: 114, endPoint x: 181, endPoint y: 114, distance: 91.4
click at [160, 113] on span "07:56 AM" at bounding box center [145, 114] width 33 height 10
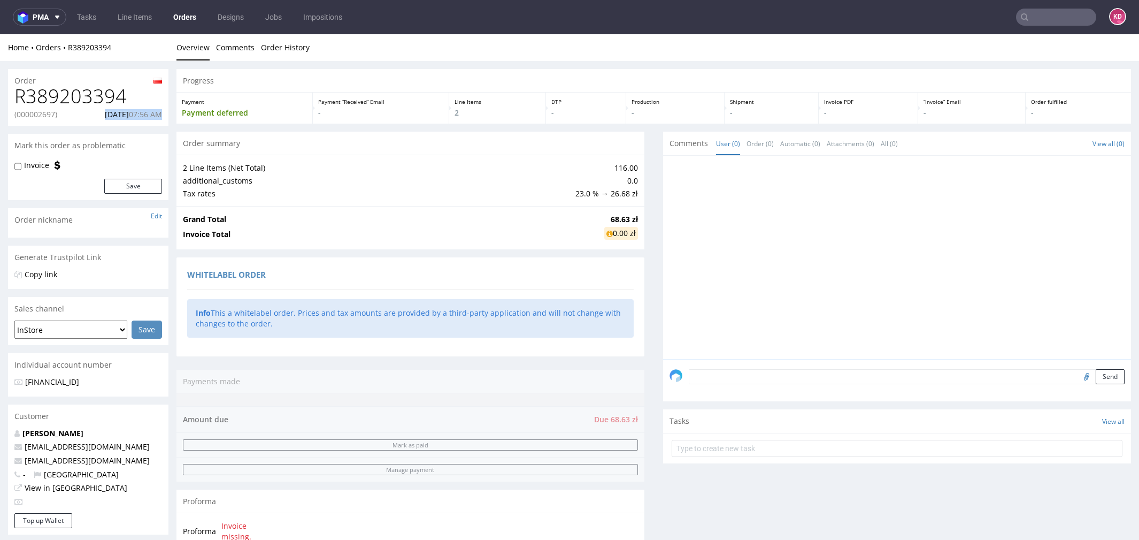
drag, startPoint x: 89, startPoint y: 112, endPoint x: 161, endPoint y: 111, distance: 72.2
click at [162, 111] on div "R389203394 (000002697) 11.09.2025 07:56 AM" at bounding box center [88, 106] width 160 height 40
copy p "11.09.2025 07:56 AM"
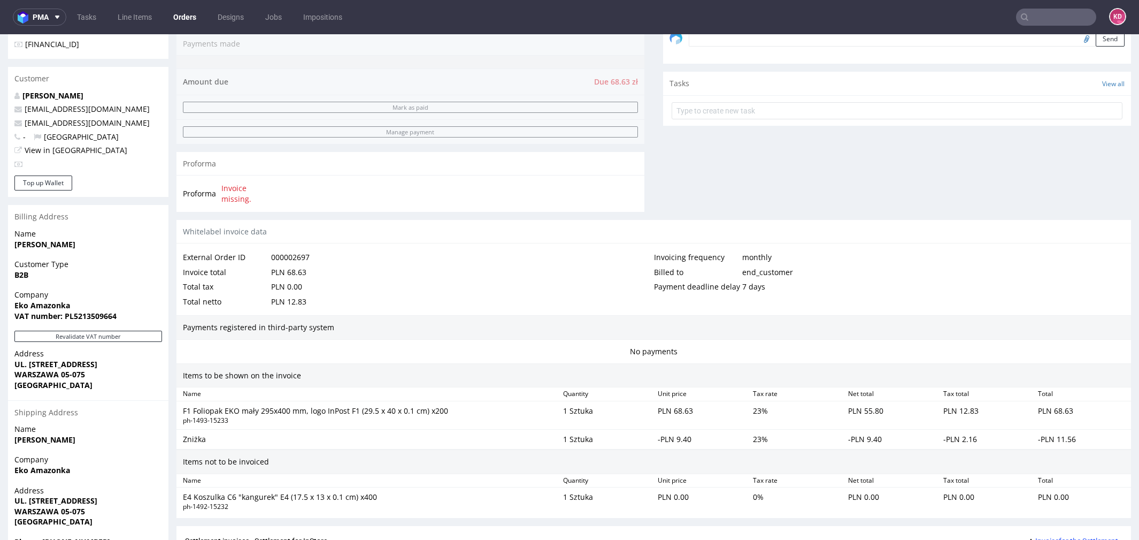
scroll to position [335, 0]
drag, startPoint x: 123, startPoint y: 127, endPoint x: 25, endPoint y: 127, distance: 97.9
click at [25, 127] on p "kontakt@ekoamazonka.pl" at bounding box center [88, 125] width 148 height 11
copy link "kontakt@ekoamazonka.pl"
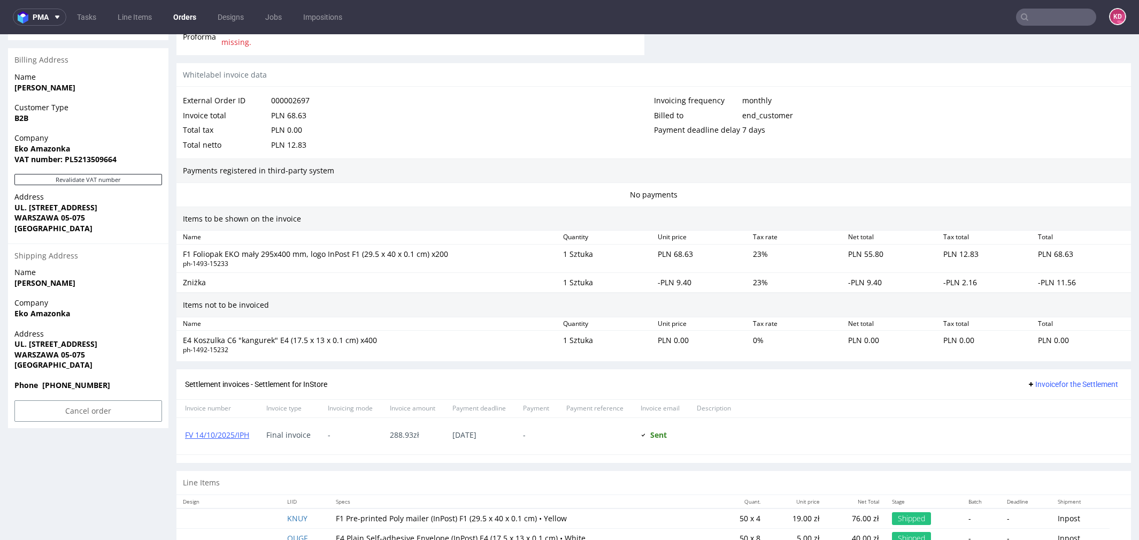
scroll to position [495, 0]
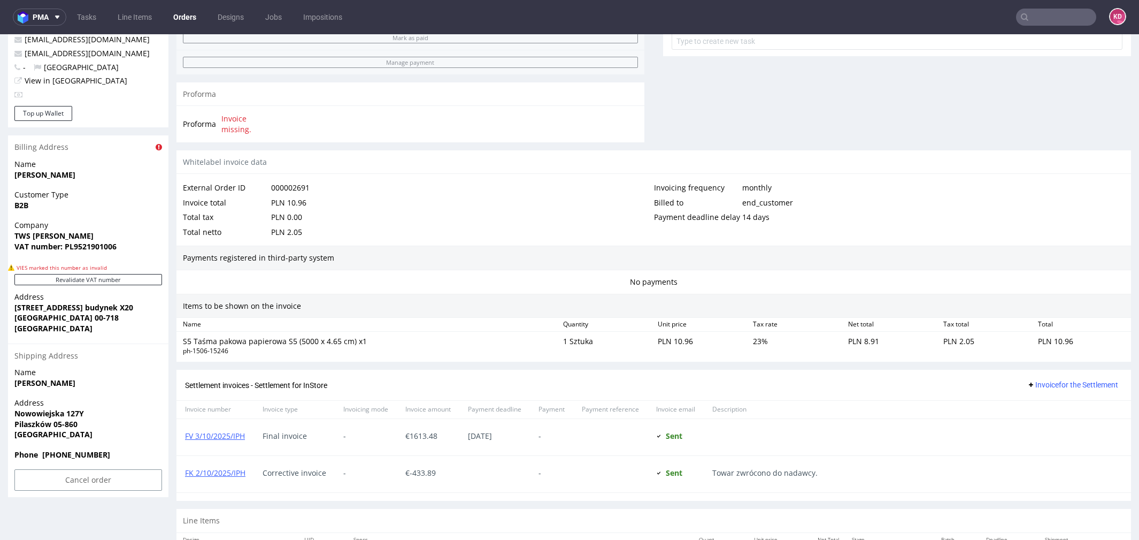
scroll to position [436, 0]
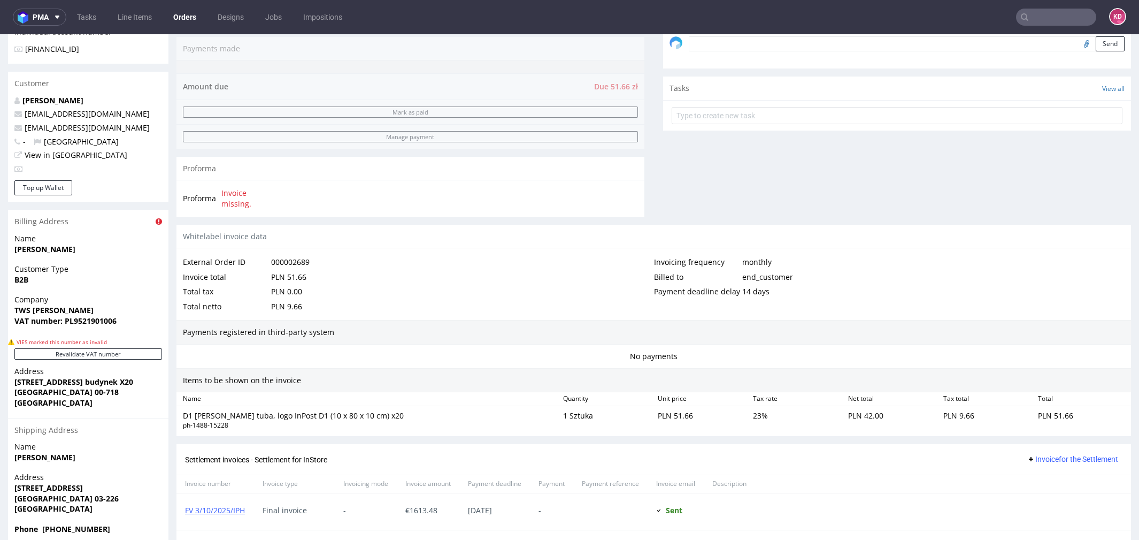
scroll to position [373, 0]
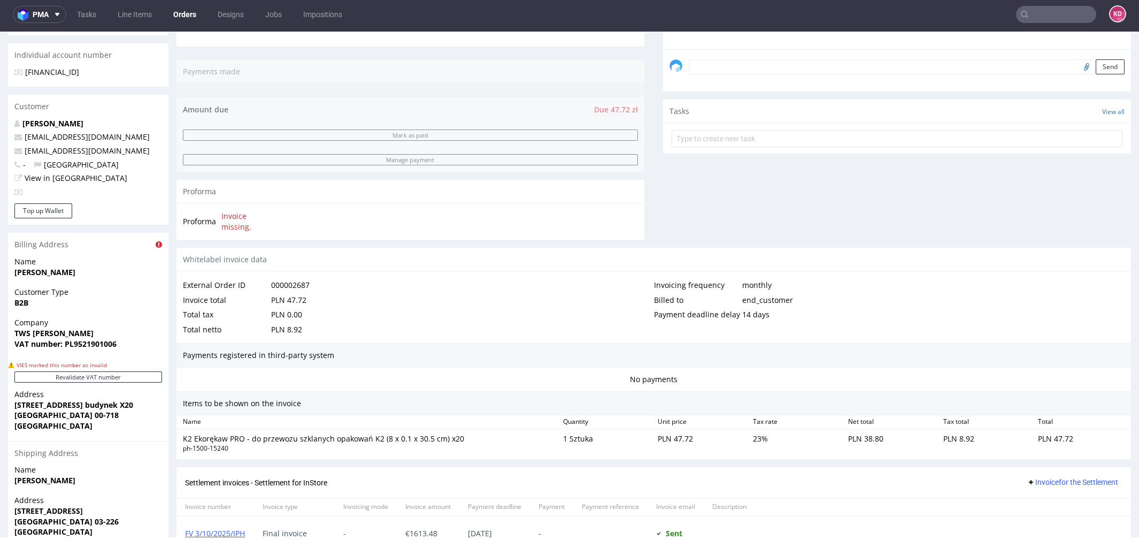
scroll to position [339, 0]
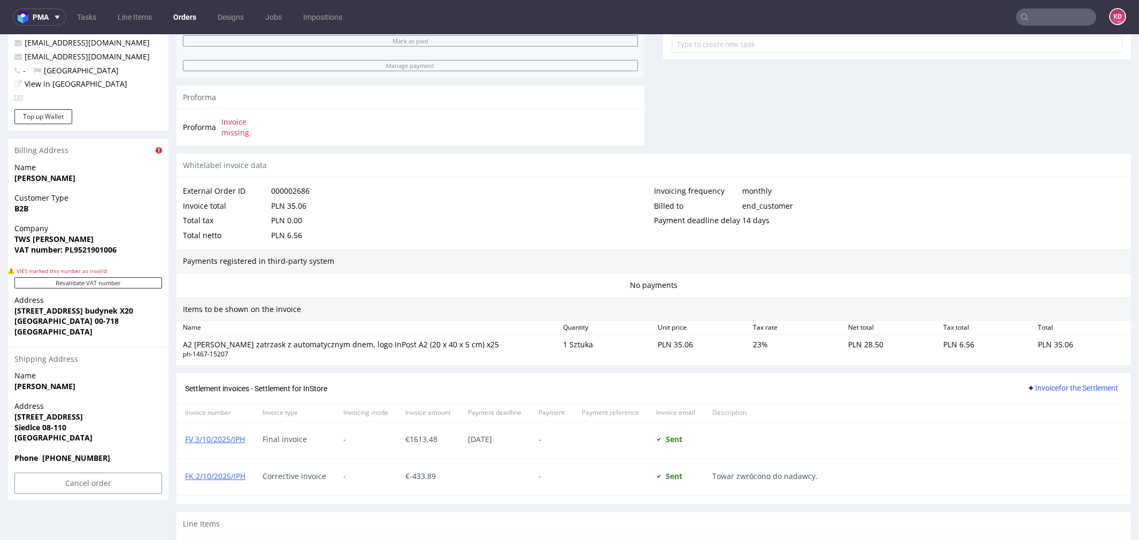
scroll to position [433, 0]
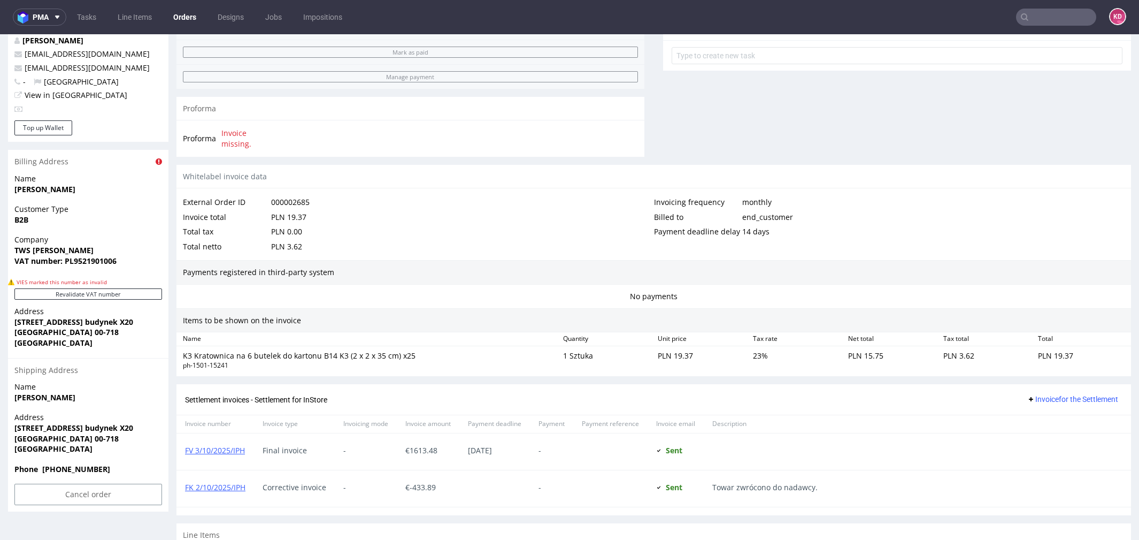
scroll to position [423, 0]
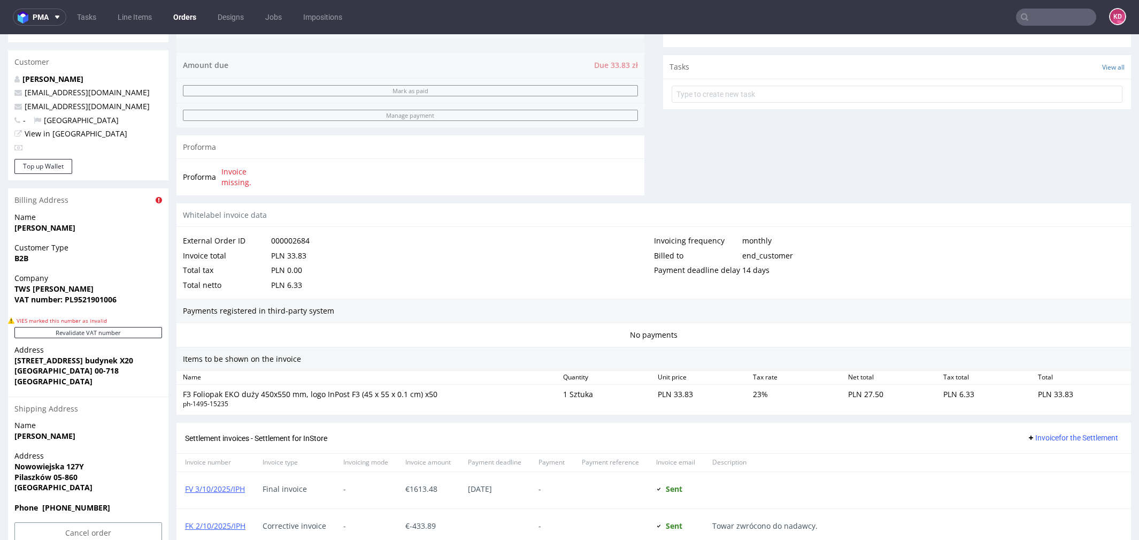
scroll to position [383, 0]
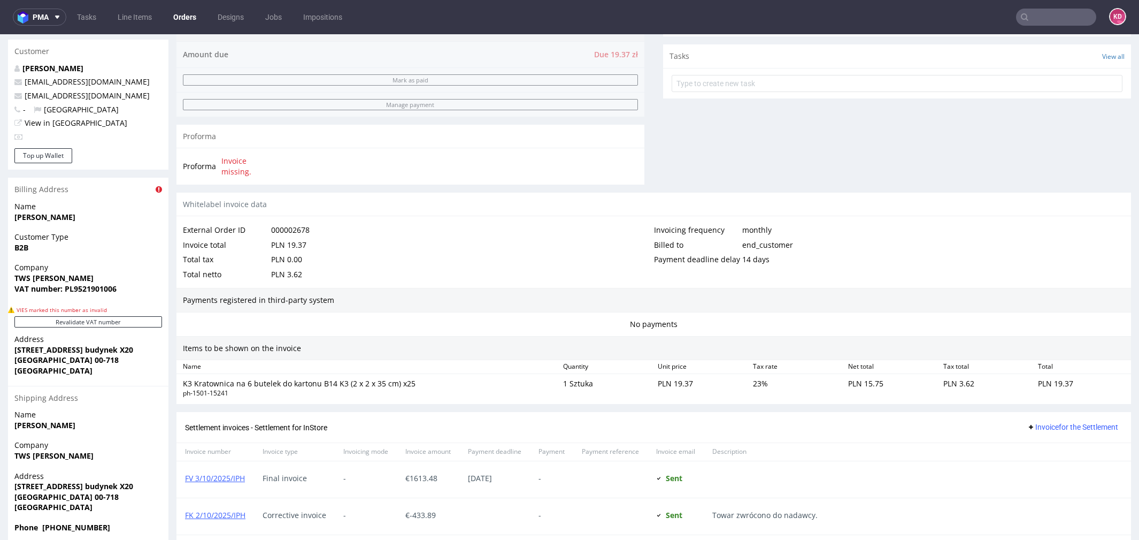
scroll to position [394, 0]
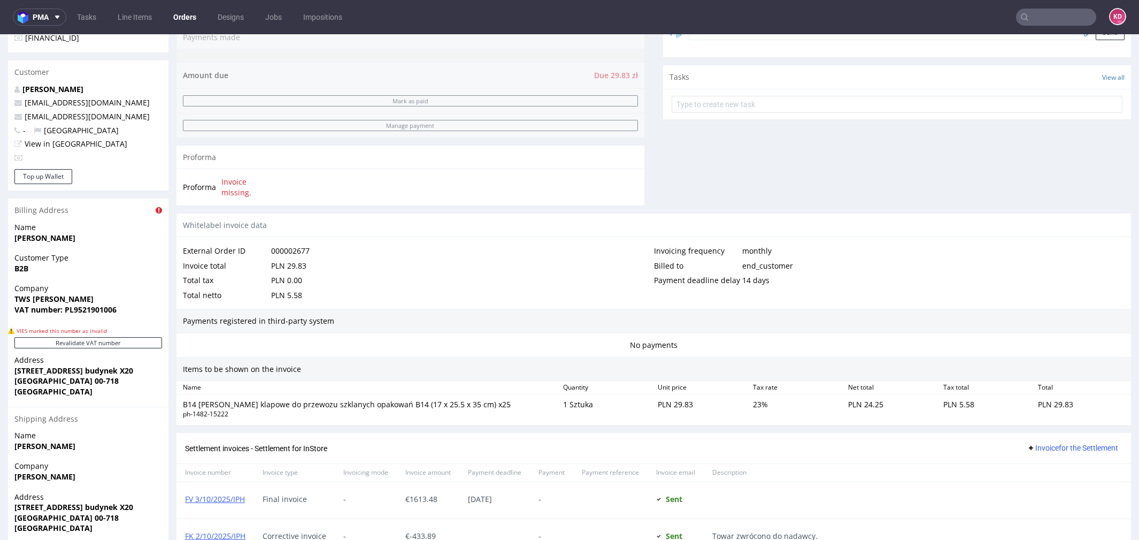
scroll to position [373, 0]
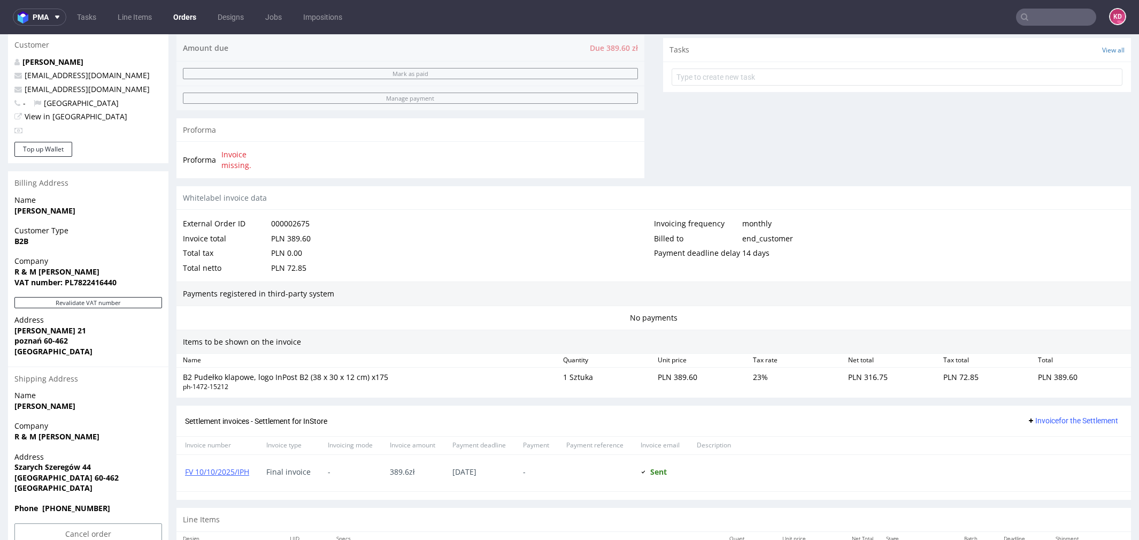
scroll to position [371, 0]
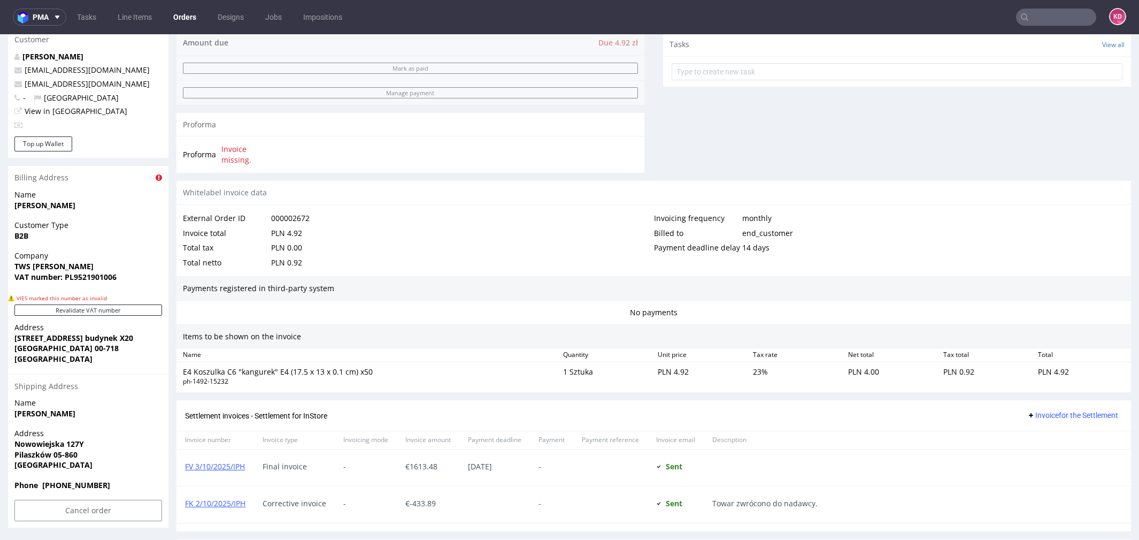
scroll to position [416, 0]
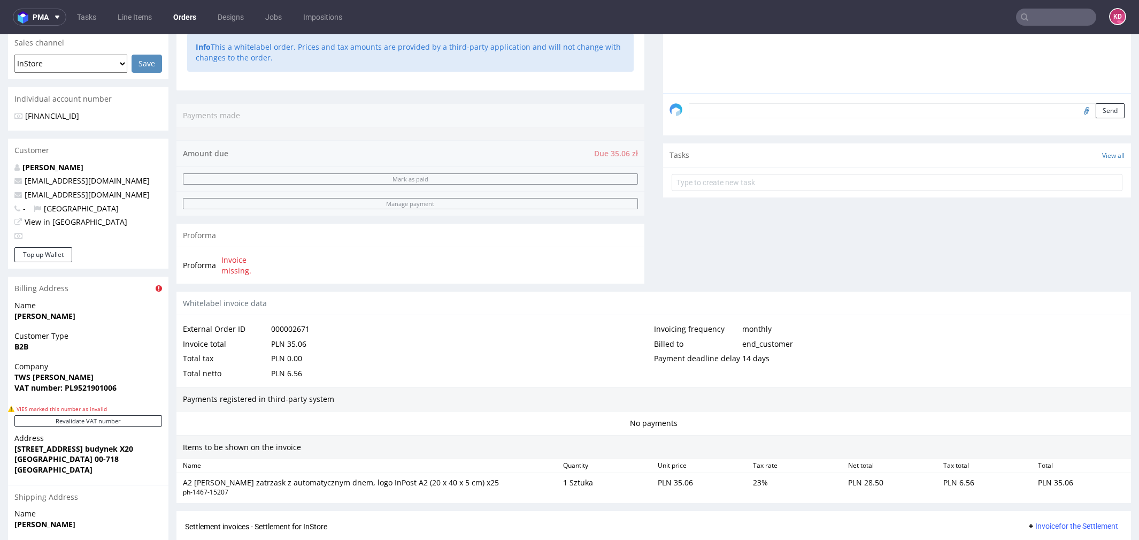
scroll to position [355, 0]
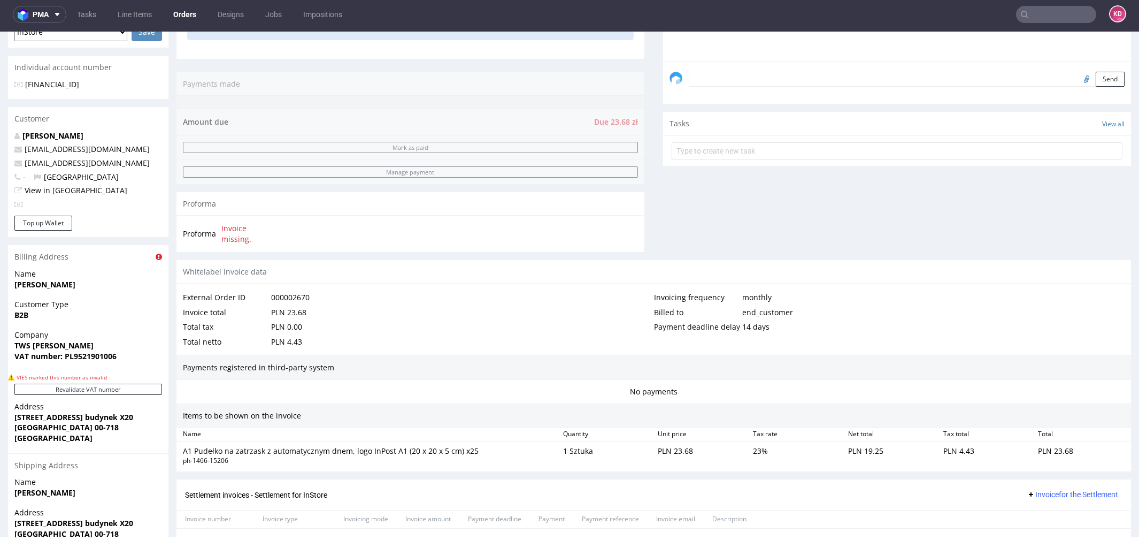
scroll to position [324, 0]
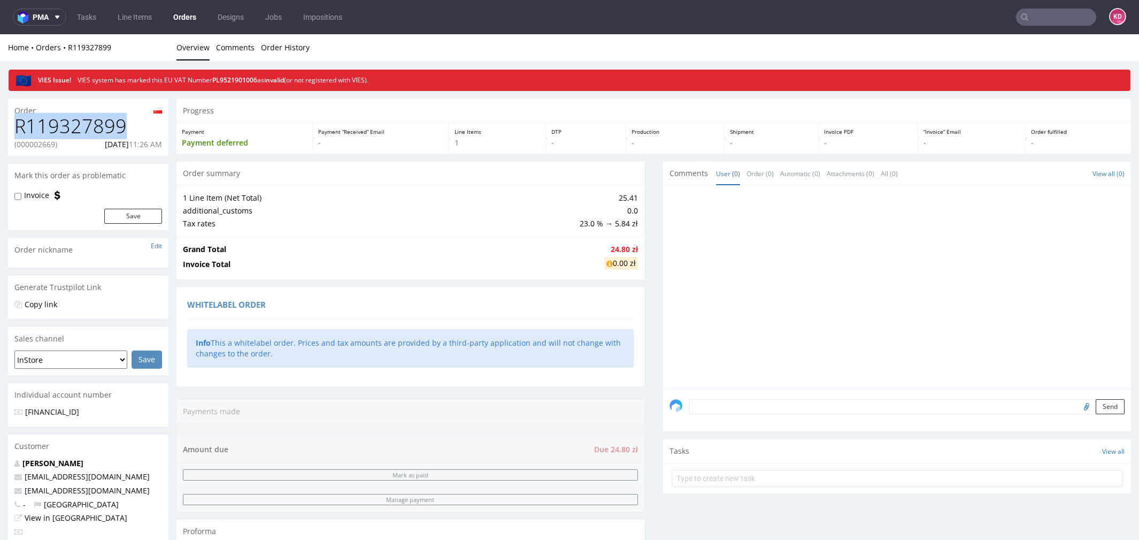
drag, startPoint x: 131, startPoint y: 128, endPoint x: 8, endPoint y: 128, distance: 123.0
click at [8, 128] on div "R119327899 (000002669) 10.09.2025 11:26 AM" at bounding box center [88, 135] width 160 height 40
copy h1 "R119327899"
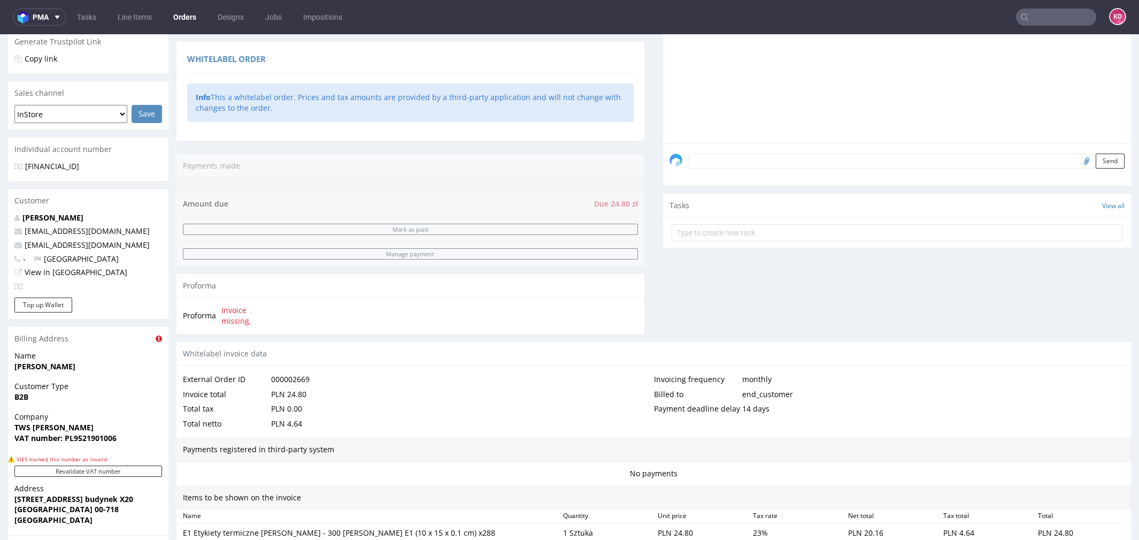
scroll to position [246, 0]
drag, startPoint x: 96, startPoint y: 245, endPoint x: 27, endPoint y: 245, distance: 69.0
click at [27, 245] on p "[EMAIL_ADDRESS][DOMAIN_NAME]" at bounding box center [88, 244] width 148 height 11
copy link "dws_tws@onet.pl"
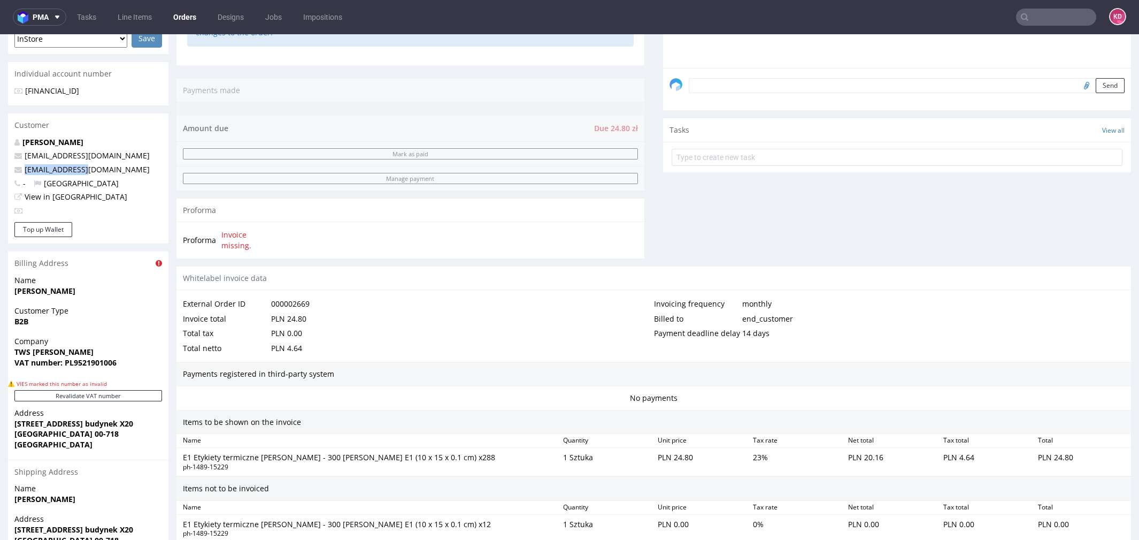
scroll to position [0, 0]
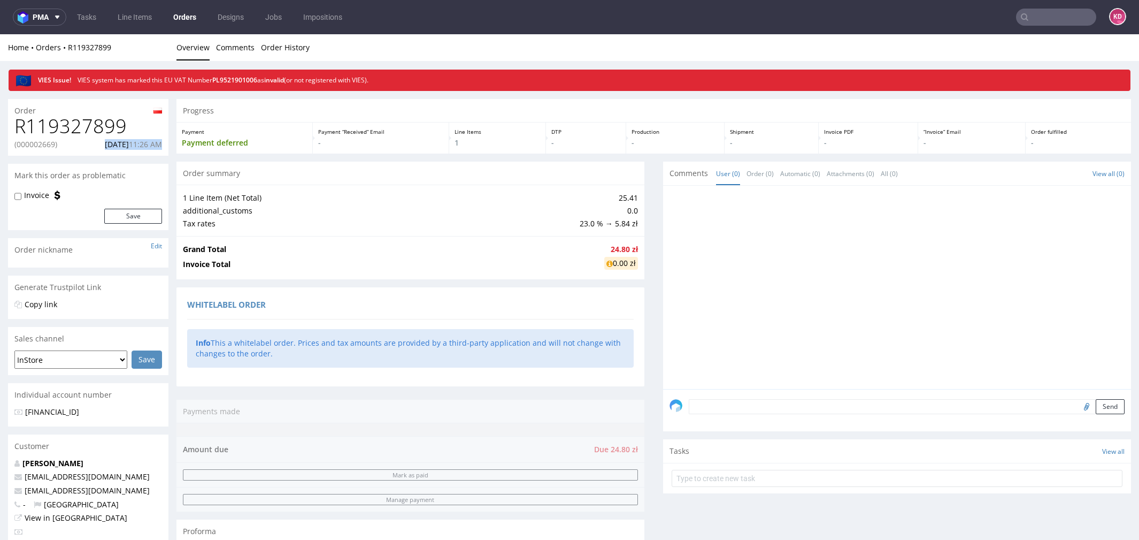
drag, startPoint x: 89, startPoint y: 142, endPoint x: 161, endPoint y: 141, distance: 72.2
click at [162, 141] on div "R119327899 (000002669) 10.09.2025 11:26 AM" at bounding box center [88, 135] width 160 height 40
copy p "10.09.2025 11:26 AM"
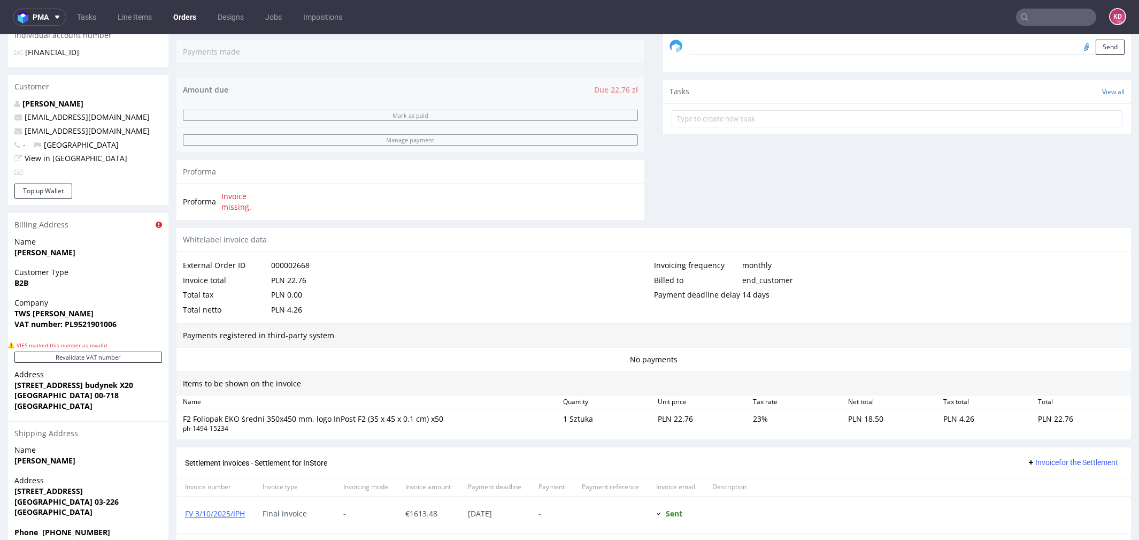
scroll to position [358, 0]
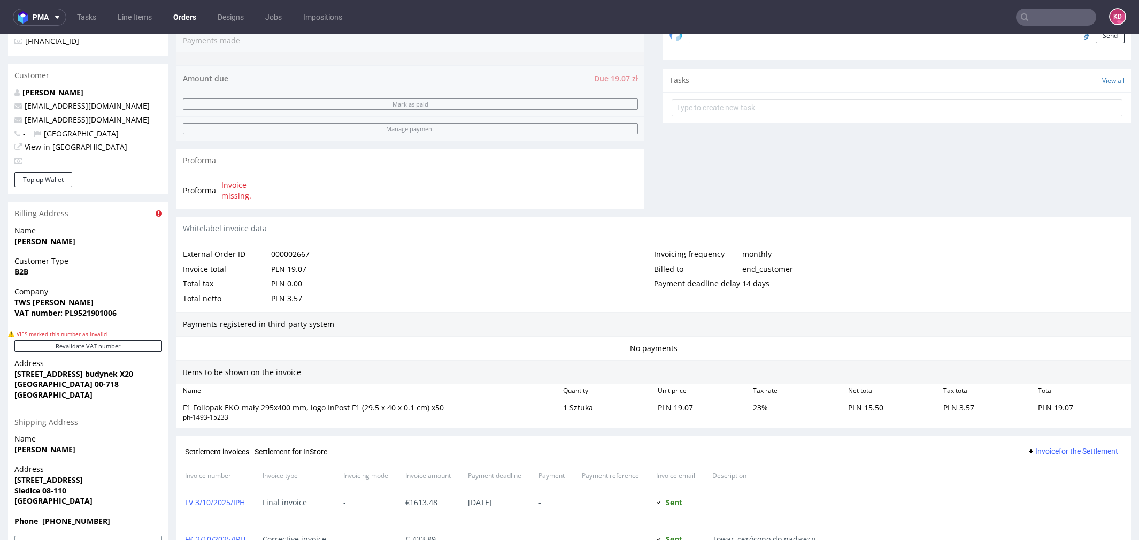
scroll to position [369, 0]
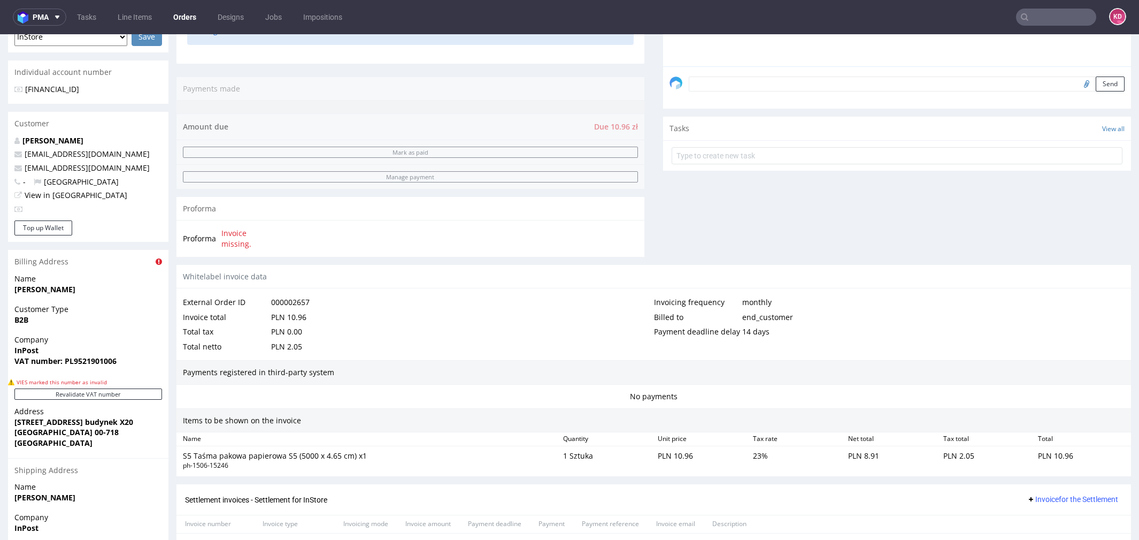
scroll to position [385, 0]
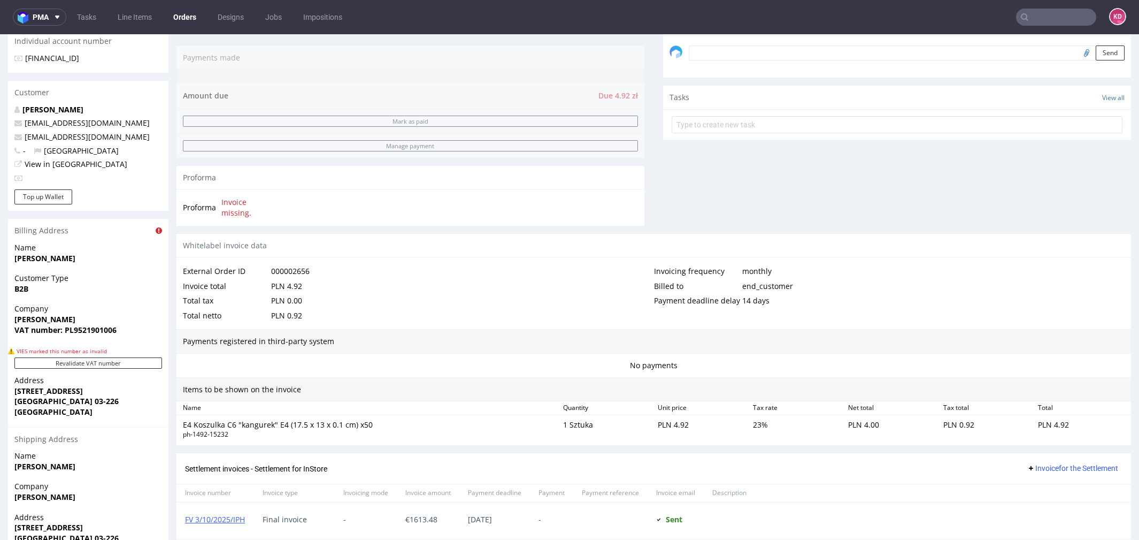
scroll to position [361, 0]
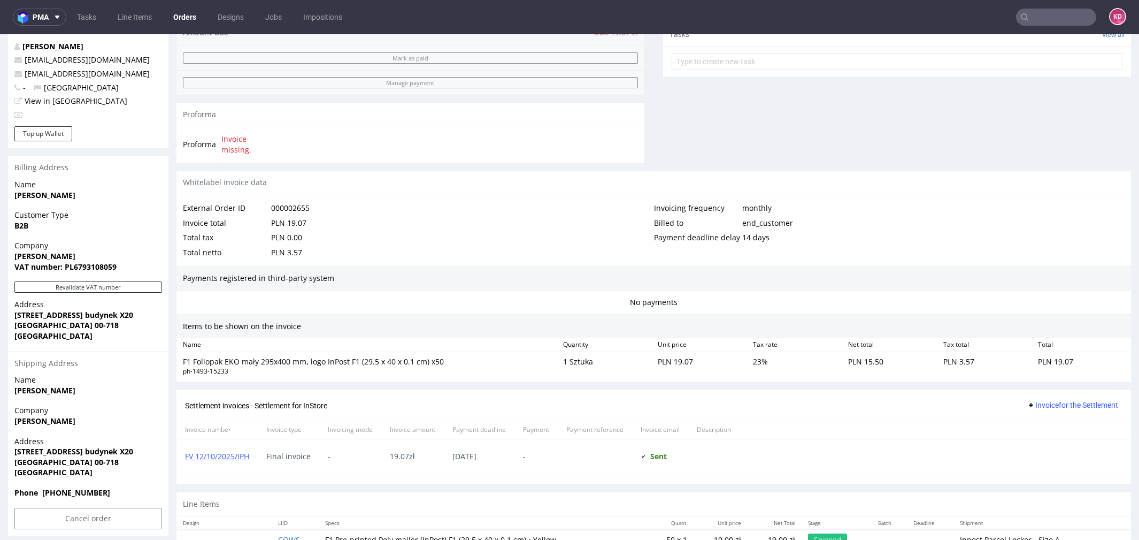
scroll to position [394, 0]
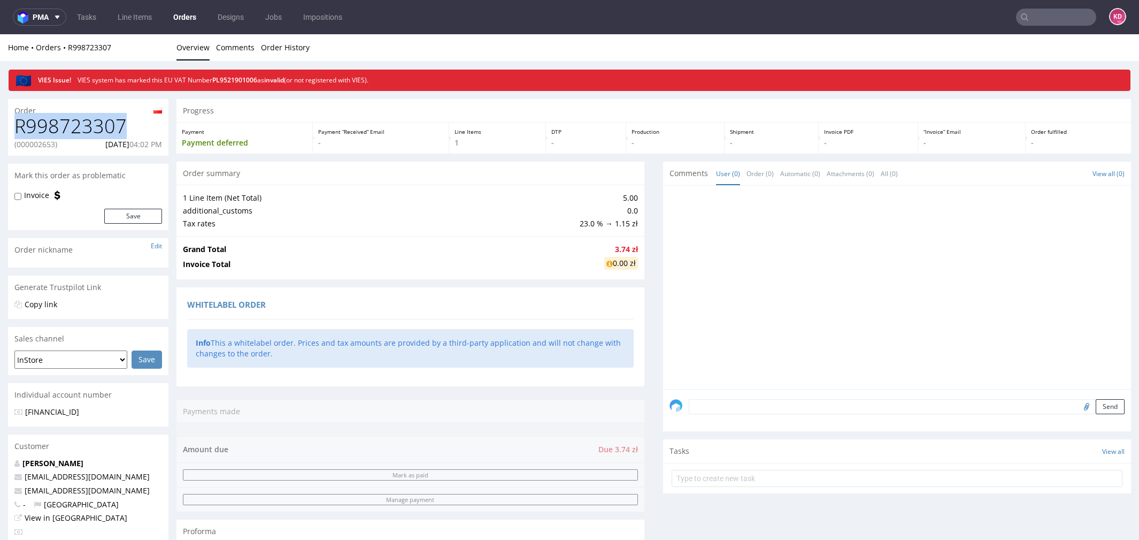
drag, startPoint x: 131, startPoint y: 132, endPoint x: -1, endPoint y: 129, distance: 132.1
copy h1 "R998723307"
click at [49, 143] on p "(000002653)" at bounding box center [35, 144] width 43 height 11
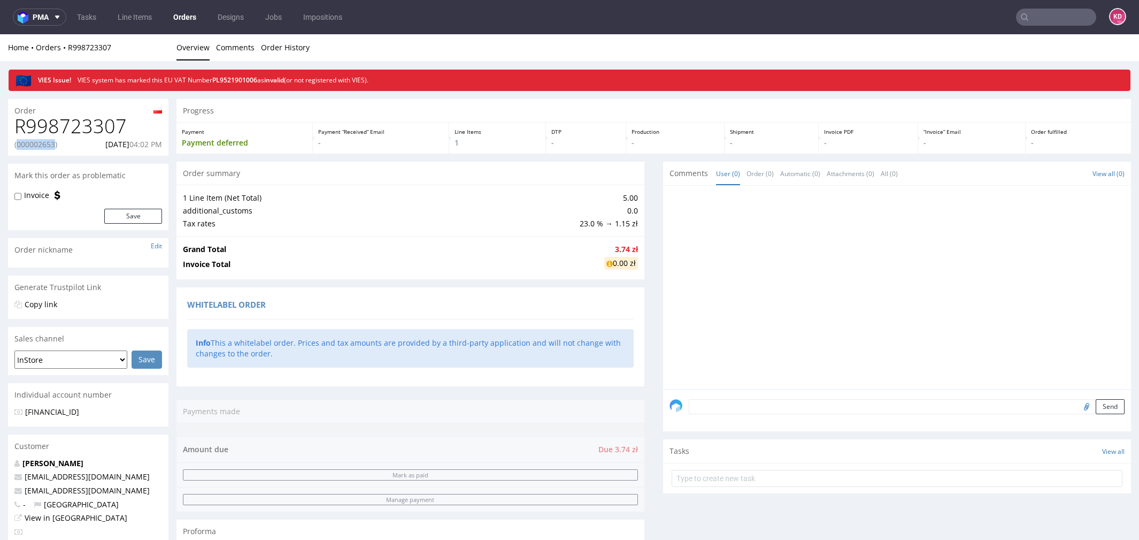
copy p "000002653"
drag, startPoint x: 87, startPoint y: 144, endPoint x: 165, endPoint y: 148, distance: 78.2
click at [166, 148] on div "R998723307 (000002653) 09.09.2025 04:02 PM" at bounding box center [88, 135] width 160 height 40
copy p "09.09.2025 04:02 PM"
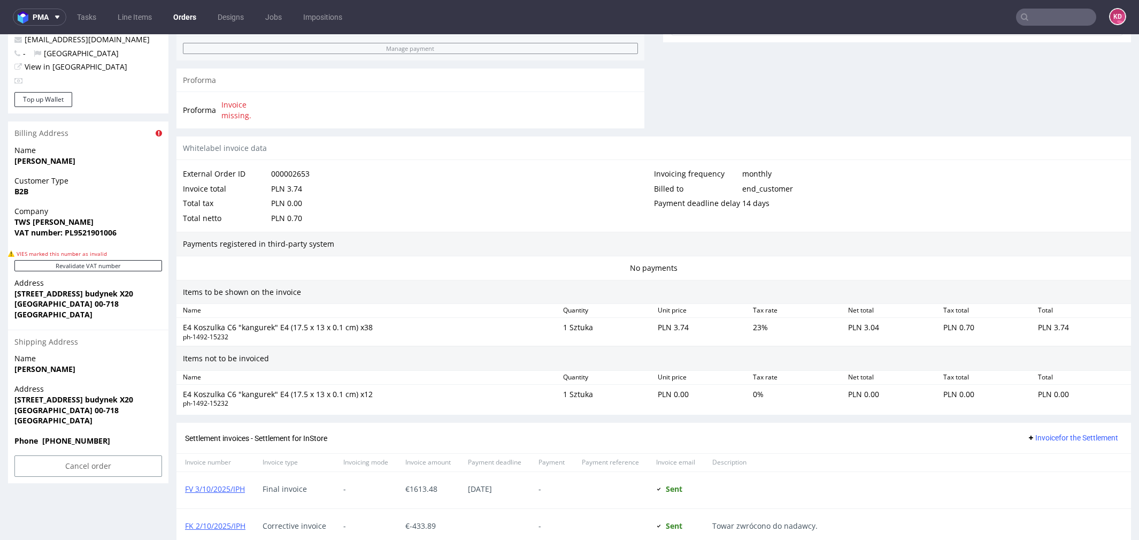
scroll to position [452, 0]
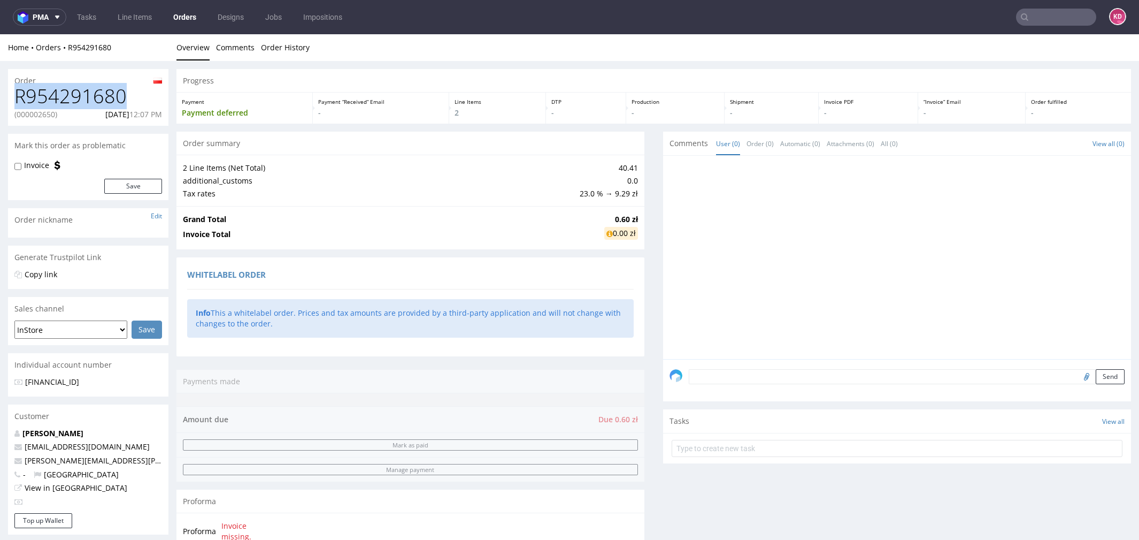
drag, startPoint x: 131, startPoint y: 97, endPoint x: 10, endPoint y: 97, distance: 120.8
click at [10, 97] on div "R954291680 (000002650) [DATE] 12:07 PM" at bounding box center [88, 106] width 160 height 40
copy h1 "R954291680"
click at [46, 110] on p "(000002650)" at bounding box center [35, 114] width 43 height 11
click at [46, 111] on p "(000002650)" at bounding box center [35, 114] width 43 height 11
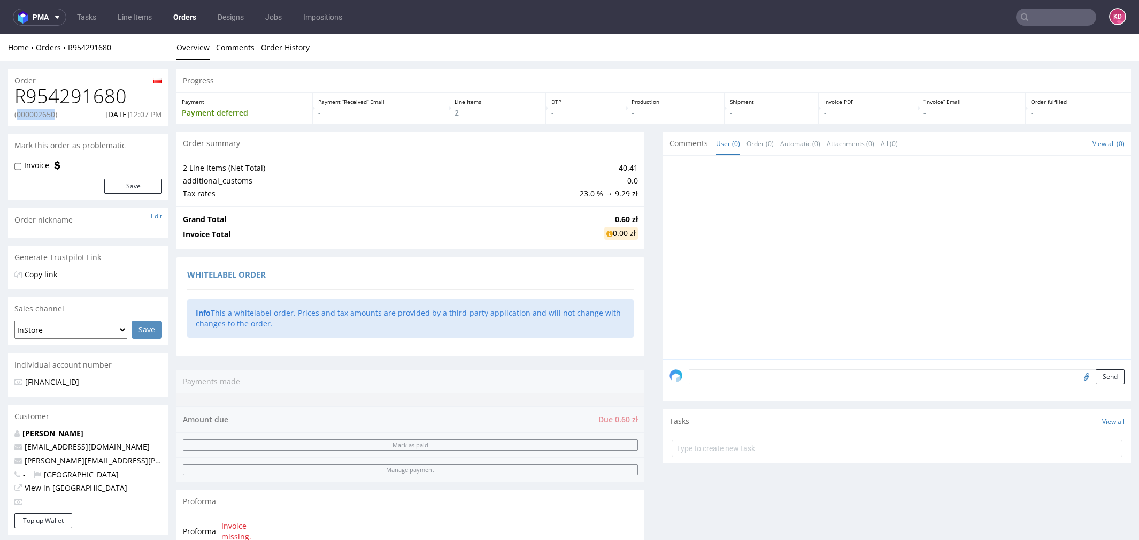
copy p "000002650"
drag, startPoint x: 89, startPoint y: 113, endPoint x: 164, endPoint y: 113, distance: 74.9
click at [164, 113] on div "R954291680 (000002650) [DATE] 12:07 PM" at bounding box center [88, 106] width 160 height 40
copy p "[DATE] 12:07 PM"
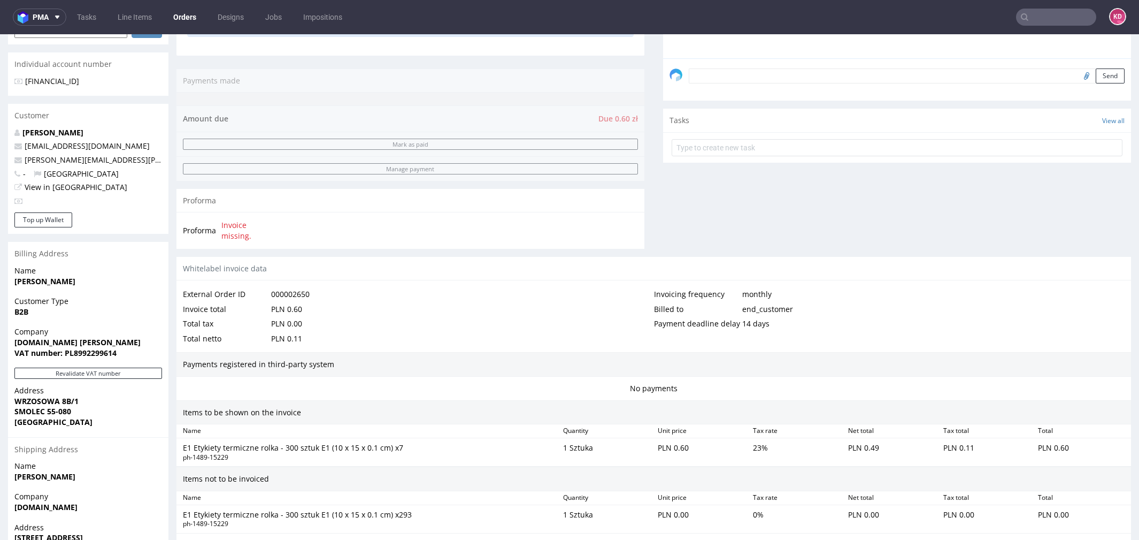
scroll to position [300, 0]
drag, startPoint x: 91, startPoint y: 163, endPoint x: 26, endPoint y: 163, distance: 65.8
click at [25, 163] on p "michal@angela.pl" at bounding box center [88, 160] width 148 height 11
copy link "michal@angela.pl"
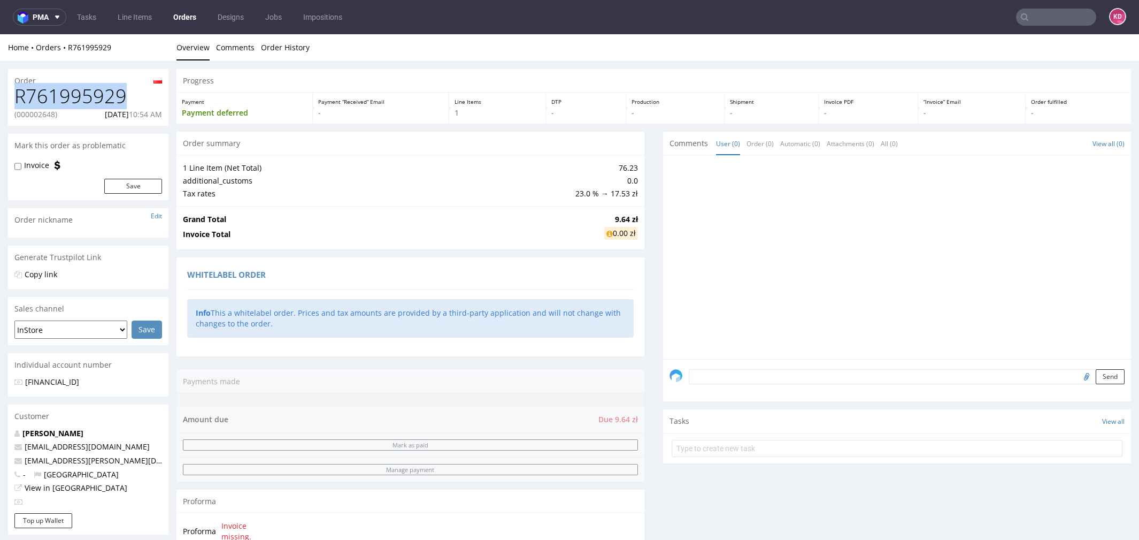
drag, startPoint x: 134, startPoint y: 97, endPoint x: 7, endPoint y: 97, distance: 126.2
click at [7, 97] on div "Order R761995929 (000002648) 09.09.2025 10:54 AM Mark this order as problematic…" at bounding box center [569, 540] width 1139 height 958
copy h1 "R761995929"
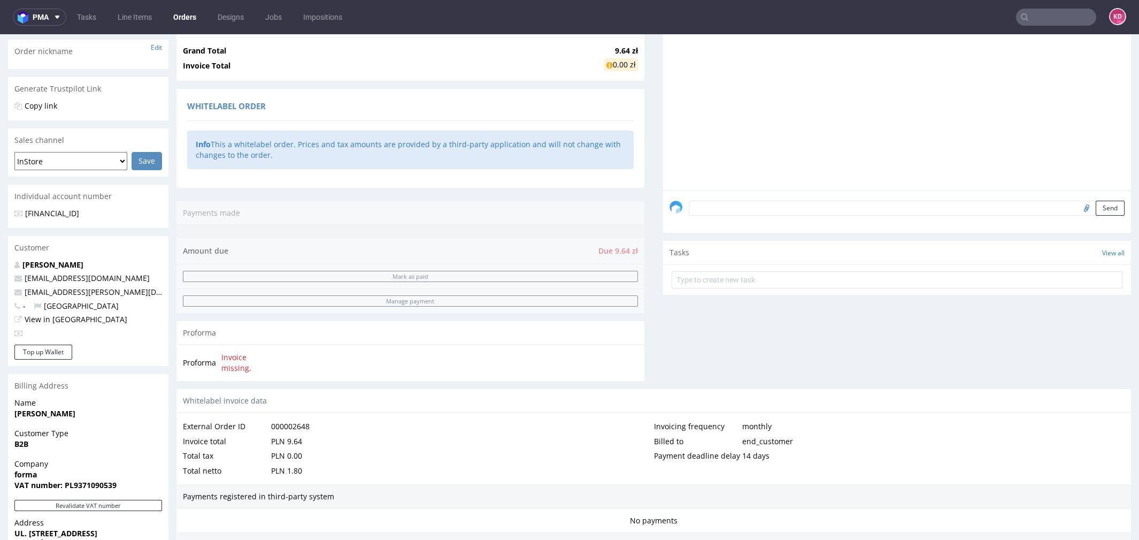
scroll to position [172, 0]
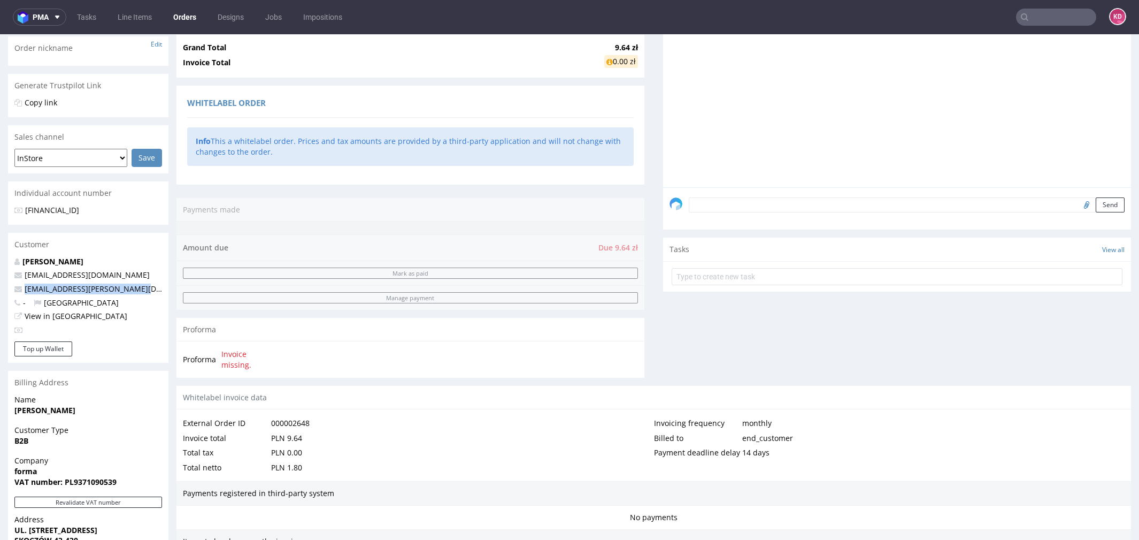
drag, startPoint x: 141, startPoint y: 288, endPoint x: 23, endPoint y: 289, distance: 118.2
click at [23, 289] on p "tjagoda.jagodzinski@gmail.com" at bounding box center [88, 288] width 148 height 11
copy link "tjagoda.jagodzinski@gmail.com"
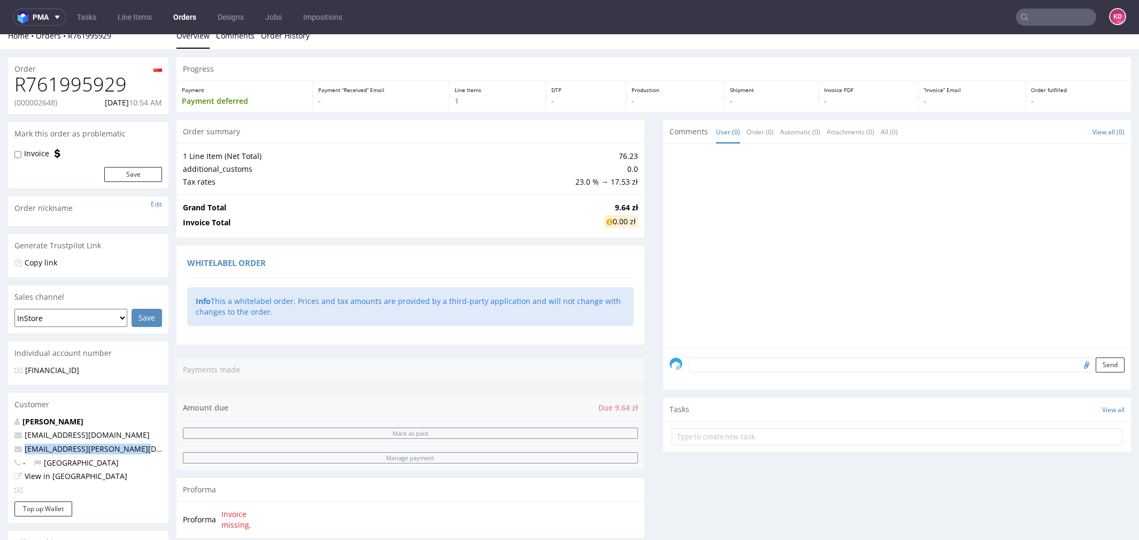
scroll to position [0, 0]
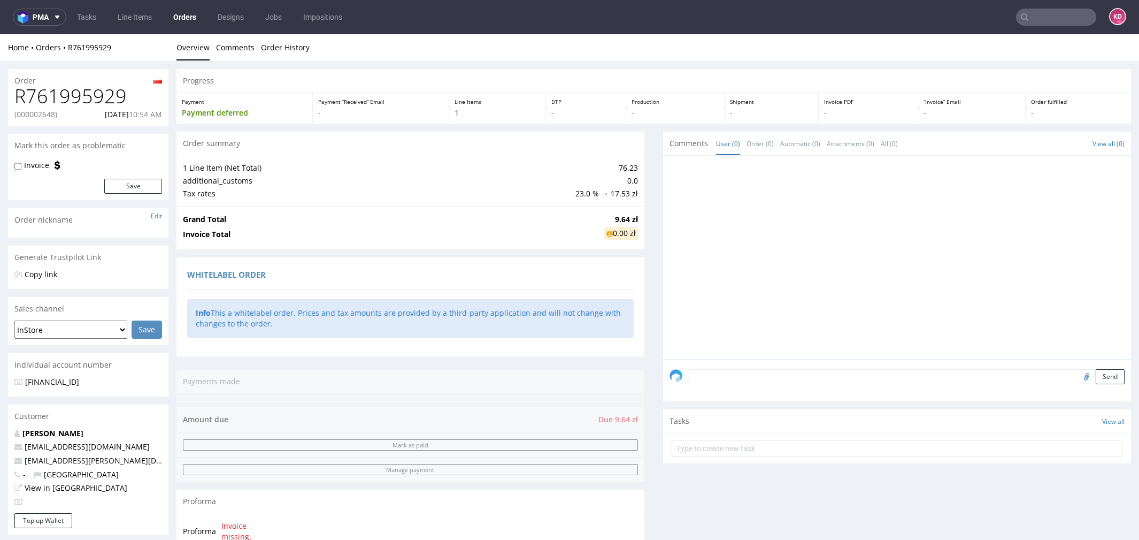
click at [49, 112] on p "(000002648)" at bounding box center [35, 114] width 43 height 11
copy p "000002648"
drag, startPoint x: 86, startPoint y: 112, endPoint x: 160, endPoint y: 114, distance: 74.3
click at [161, 114] on div "(000002648) 09.09.2025 10:54 AM" at bounding box center [88, 114] width 148 height 11
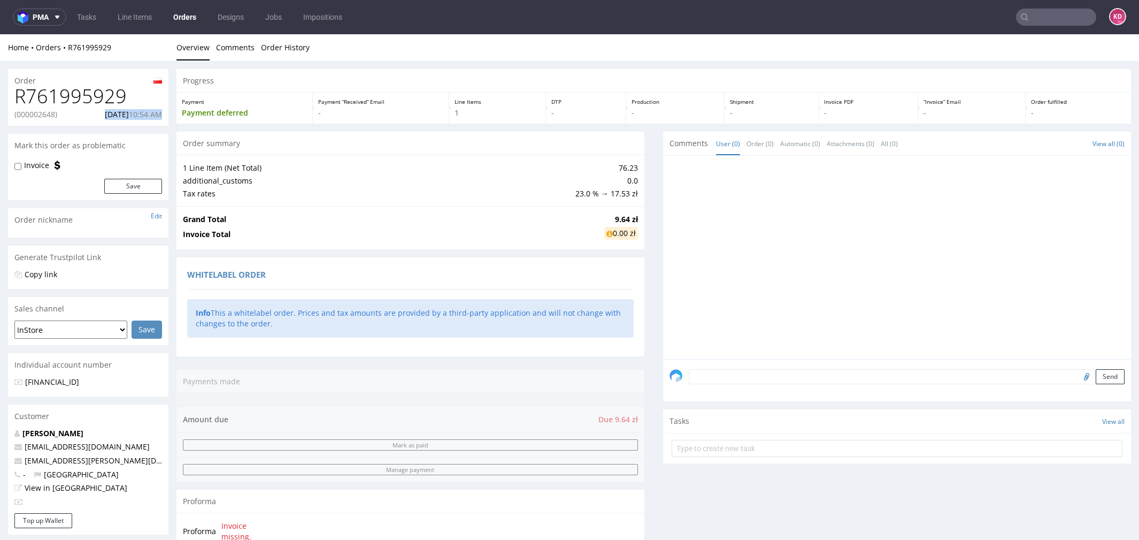
copy p "09.09.2025 10:54 AM"
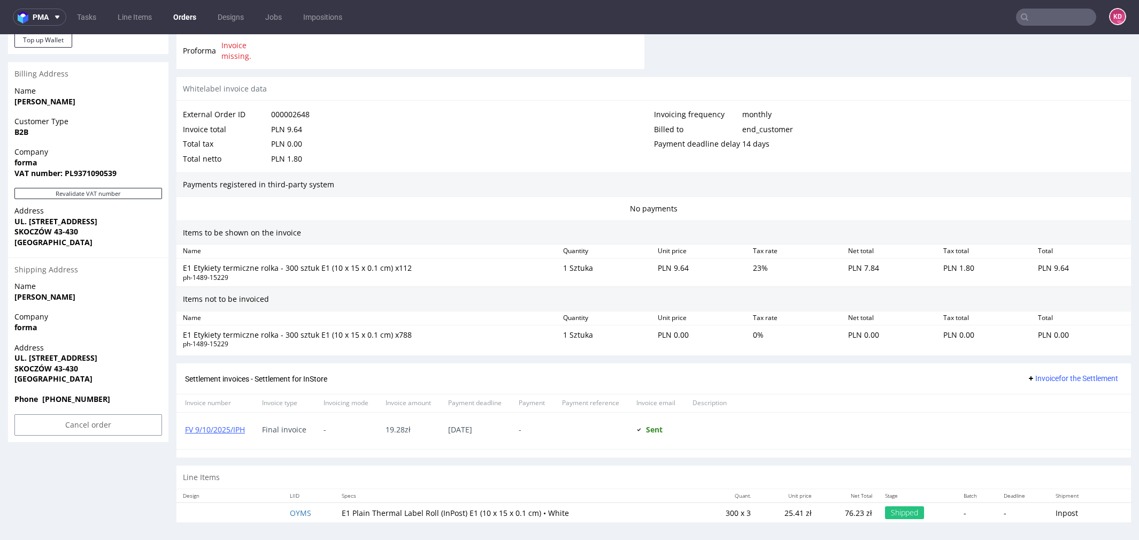
scroll to position [480, 0]
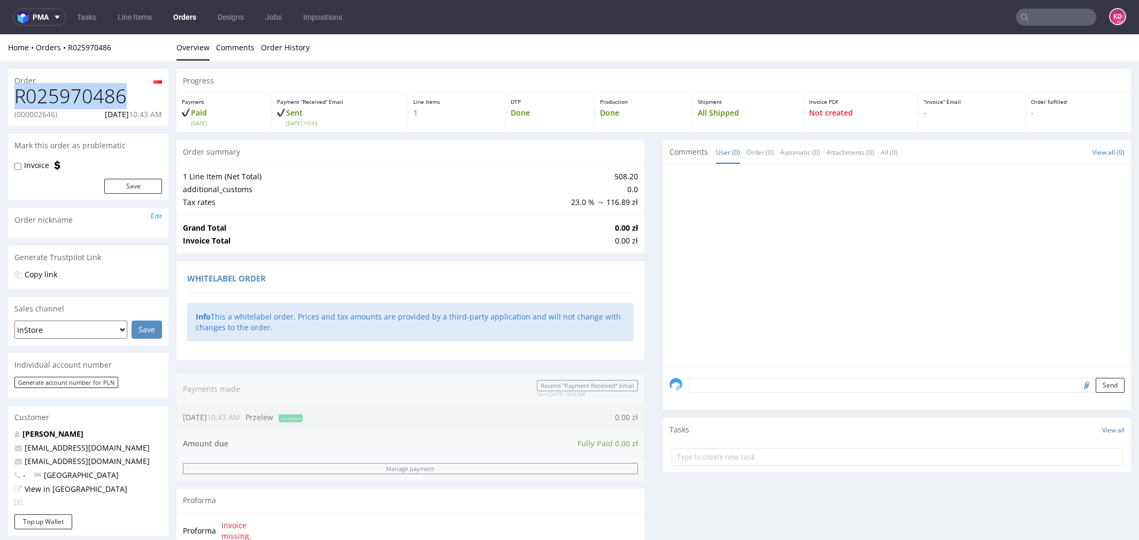
drag, startPoint x: 130, startPoint y: 101, endPoint x: 18, endPoint y: 98, distance: 112.3
click at [18, 98] on h1 "R025970486" at bounding box center [88, 96] width 148 height 21
copy h1 "R025970486"
click at [41, 112] on p "(000002646)" at bounding box center [35, 114] width 43 height 11
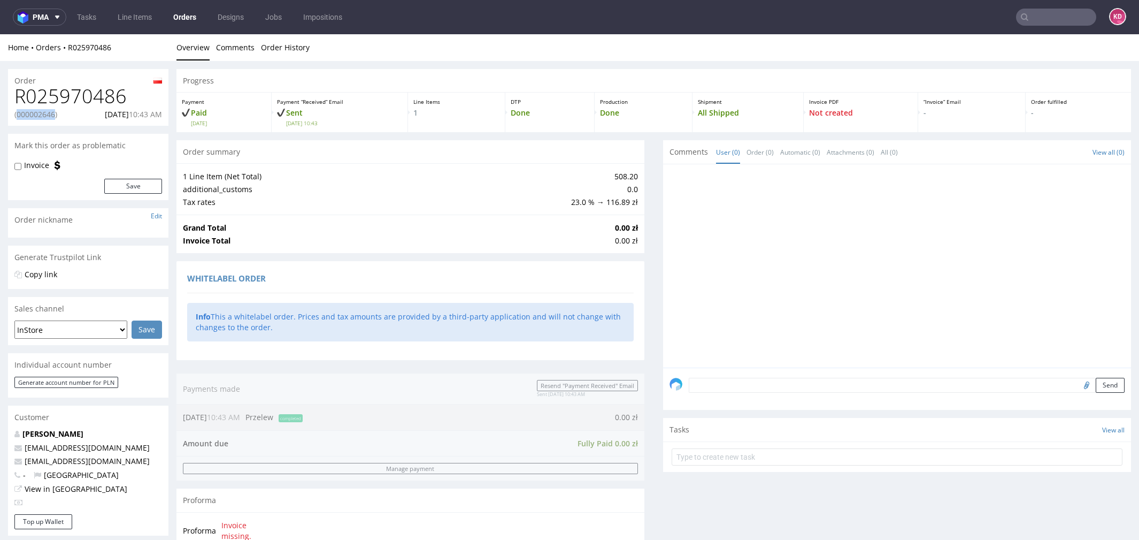
copy p "000002646"
drag, startPoint x: 88, startPoint y: 111, endPoint x: 163, endPoint y: 107, distance: 75.5
click at [166, 110] on div "R025970486 (000002646) [DATE] 10:43 AM" at bounding box center [88, 106] width 160 height 40
copy p "[DATE] 10:43 AM"
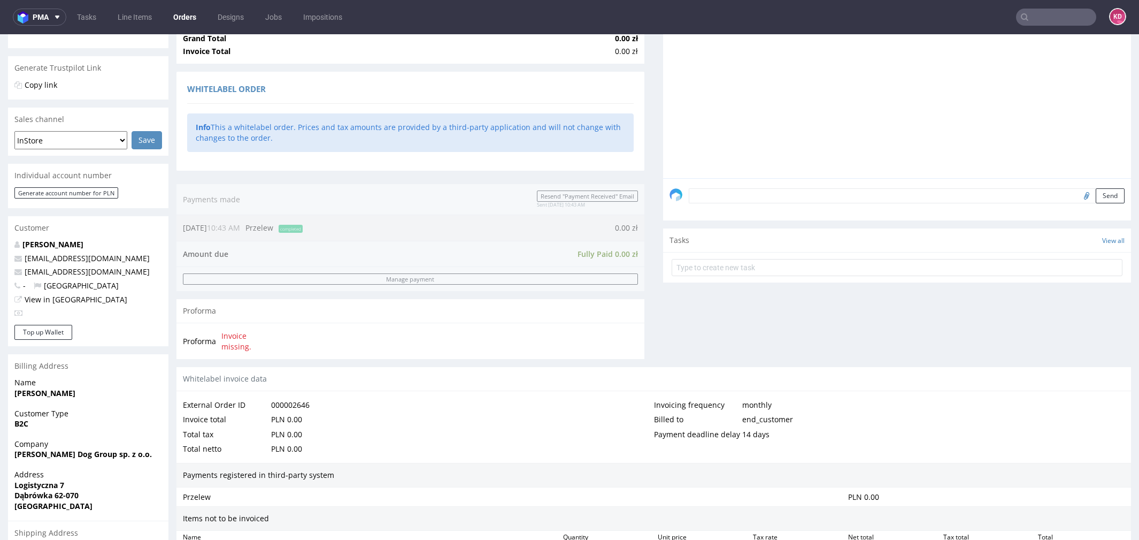
scroll to position [205, 0]
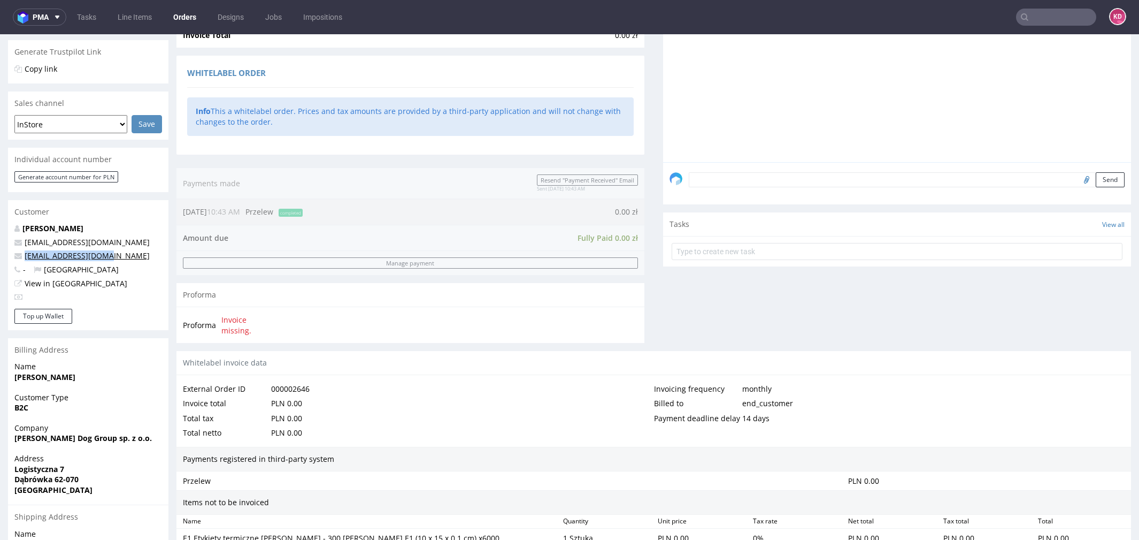
drag, startPoint x: 107, startPoint y: 253, endPoint x: 25, endPoint y: 255, distance: 81.8
click at [25, 255] on p "[EMAIL_ADDRESS][DOMAIN_NAME]" at bounding box center [88, 255] width 148 height 11
copy link "[EMAIL_ADDRESS][DOMAIN_NAME]"
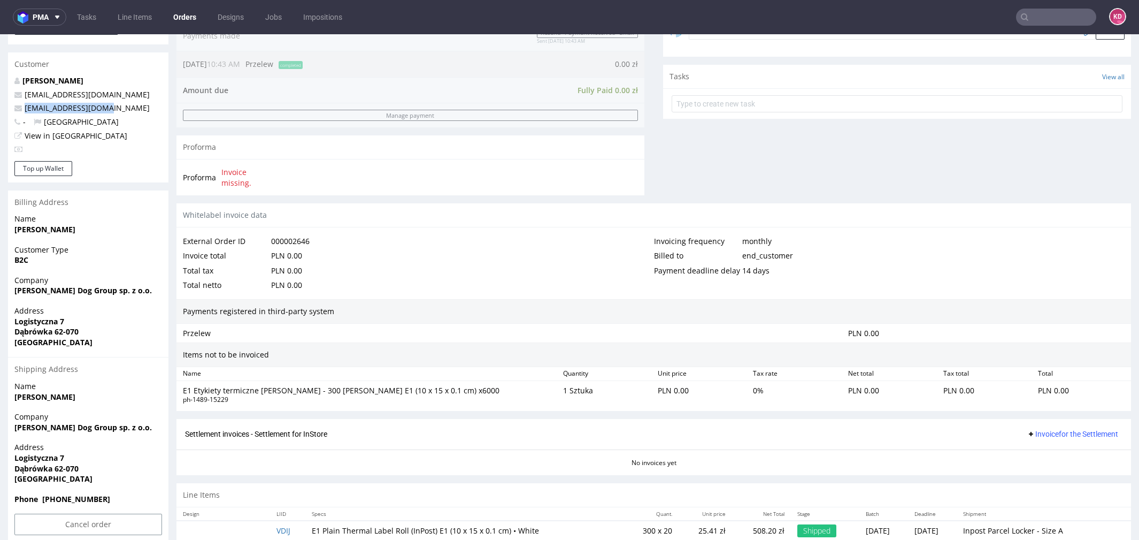
scroll to position [372, 0]
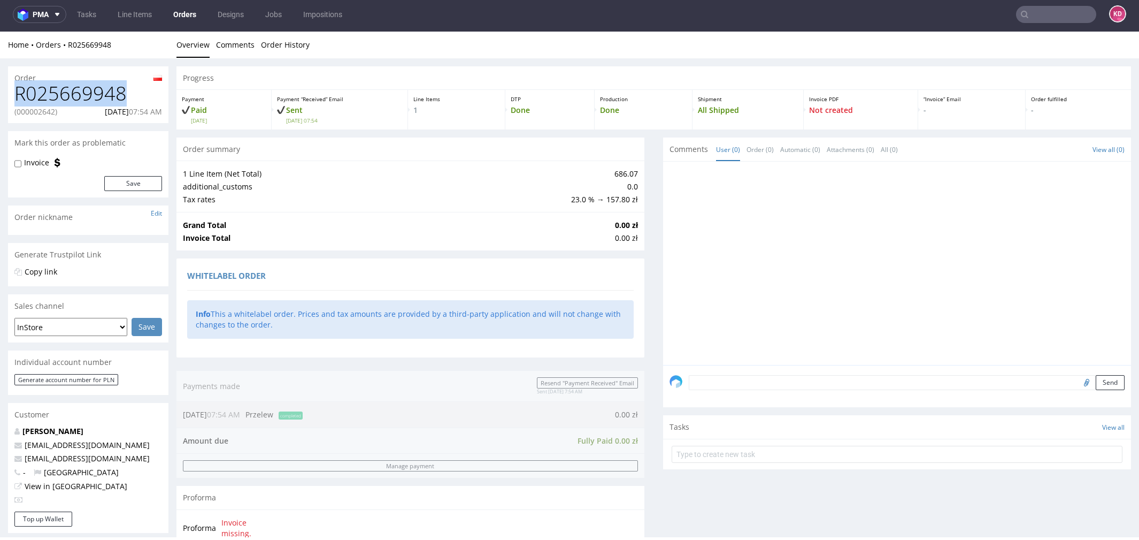
drag, startPoint x: 135, startPoint y: 91, endPoint x: 8, endPoint y: 90, distance: 126.7
click at [8, 91] on div "R025669948 (000002642) [DATE] 07:54 AM" at bounding box center [88, 103] width 160 height 40
copy h1 "R025669948"
click at [44, 111] on p "(000002642)" at bounding box center [35, 111] width 43 height 11
click at [44, 112] on p "(000002642)" at bounding box center [35, 111] width 43 height 11
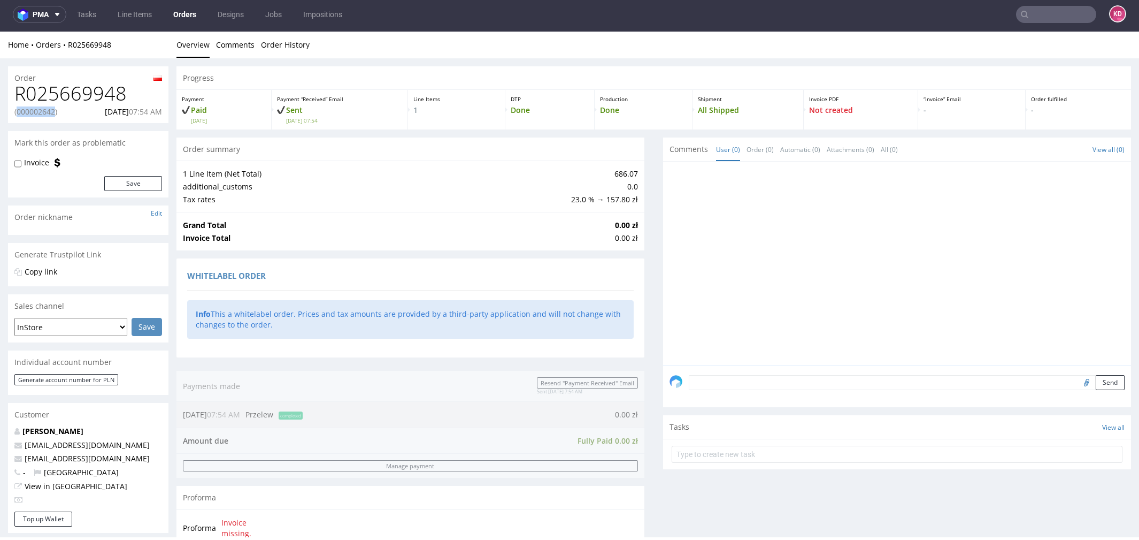
copy p "000002642"
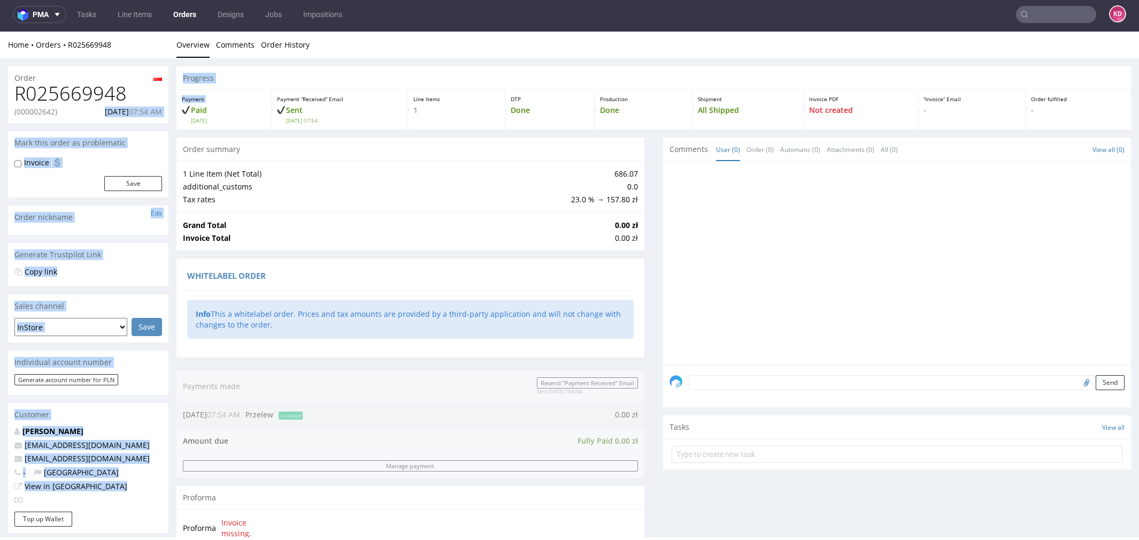
drag, startPoint x: 88, startPoint y: 110, endPoint x: 174, endPoint y: 111, distance: 86.1
click at [174, 111] on div "Order R025669948 (000002642) 09.09.2025 07:54 AM Mark this order as problematic…" at bounding box center [569, 482] width 1139 height 848
click at [151, 129] on div "Order R025669948 (000002642) 09.09.2025 07:54 AM Mark this order as problematic…" at bounding box center [88, 482] width 160 height 832
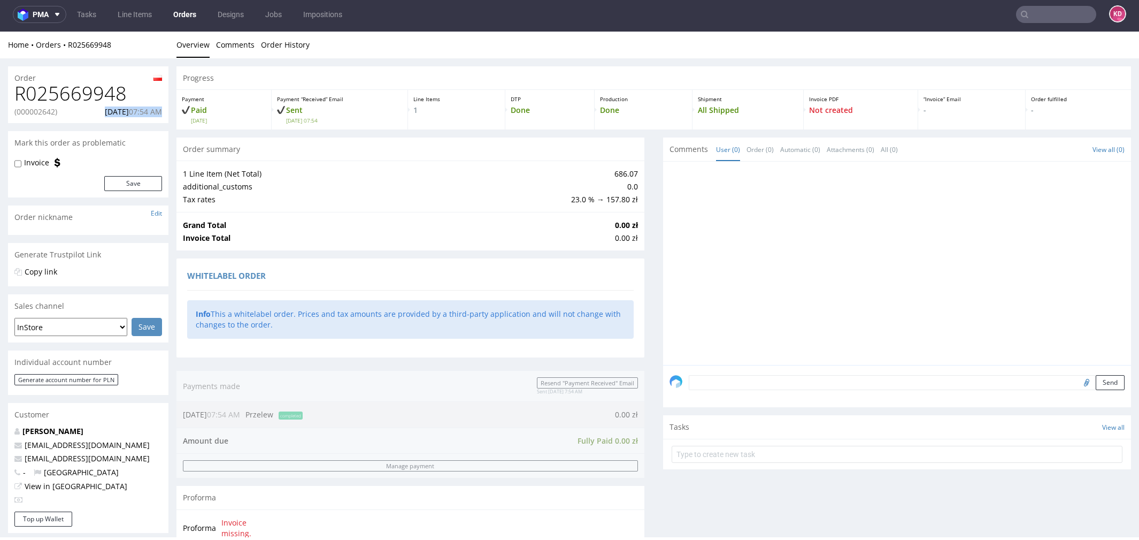
drag, startPoint x: 85, startPoint y: 111, endPoint x: 163, endPoint y: 111, distance: 78.1
click at [163, 111] on div "R025669948 (000002642) 09.09.2025 07:54 AM" at bounding box center [88, 103] width 160 height 40
copy p "09.09.2025 07:54 AM"
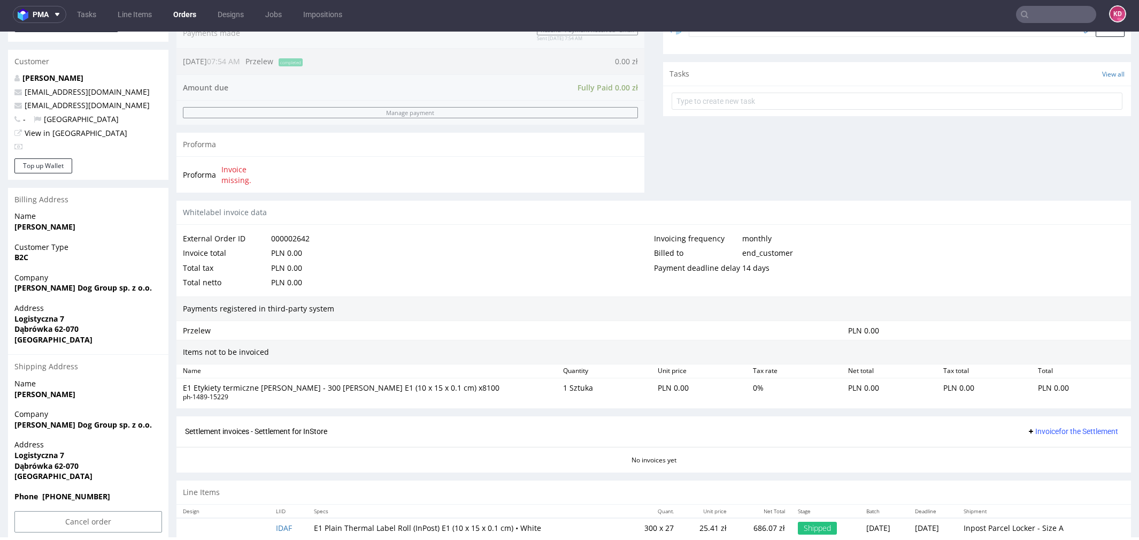
scroll to position [351, 0]
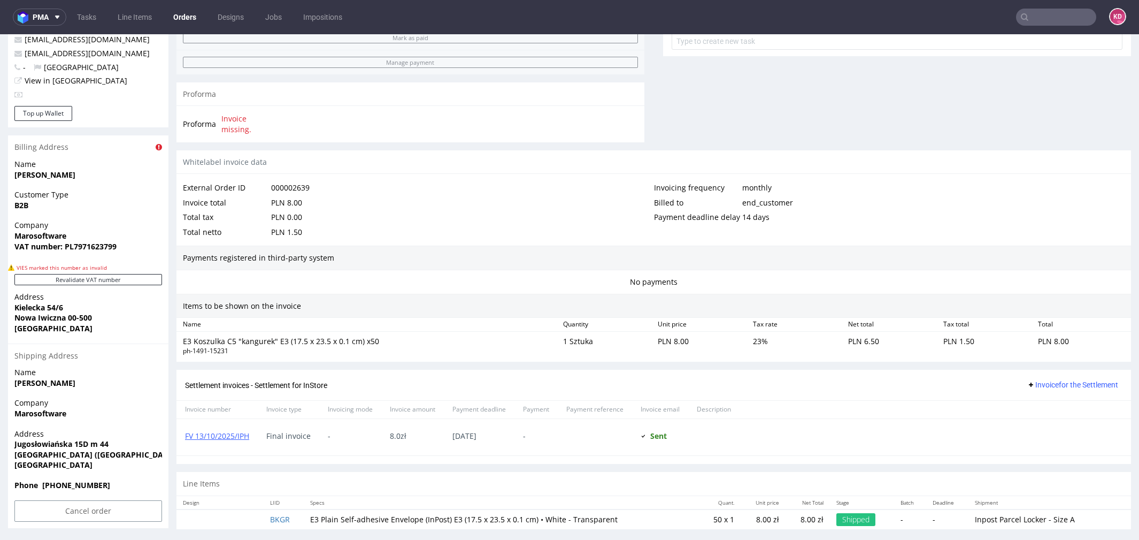
scroll to position [444, 0]
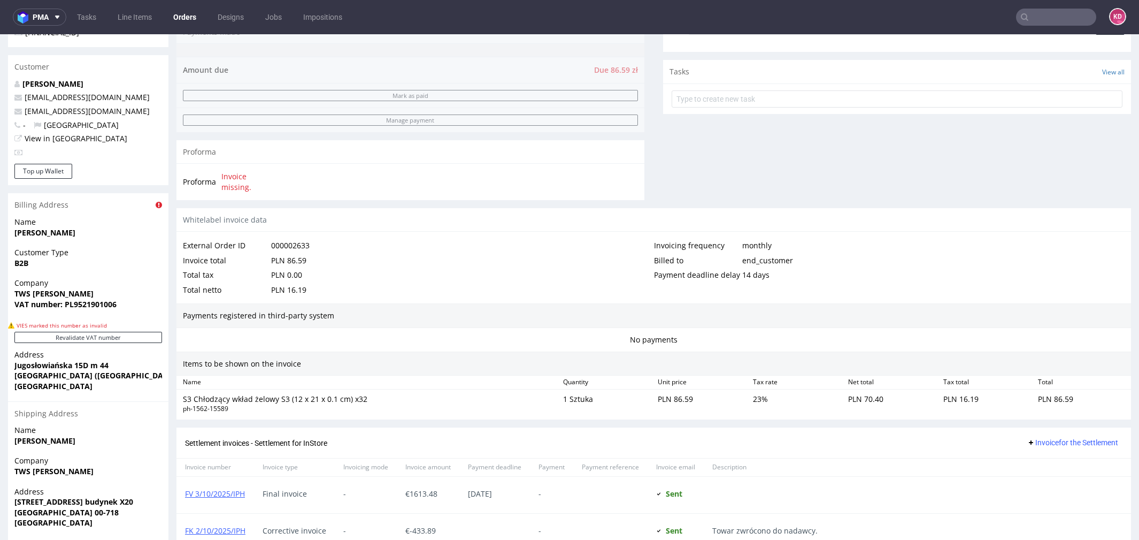
scroll to position [381, 0]
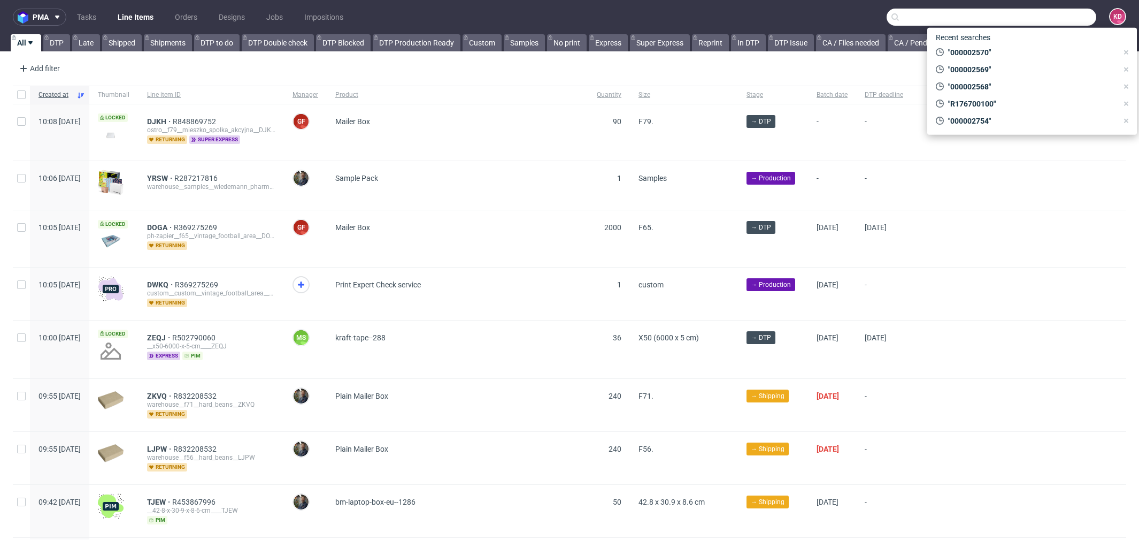
click at [1058, 19] on input "text" at bounding box center [992, 17] width 210 height 17
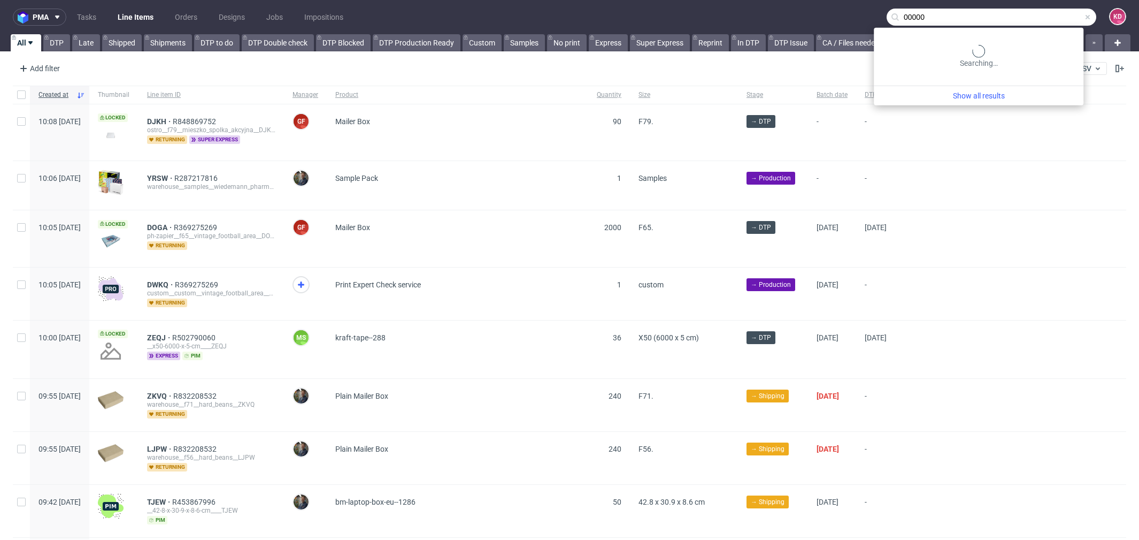
paste input "2758"
type input "000002758"
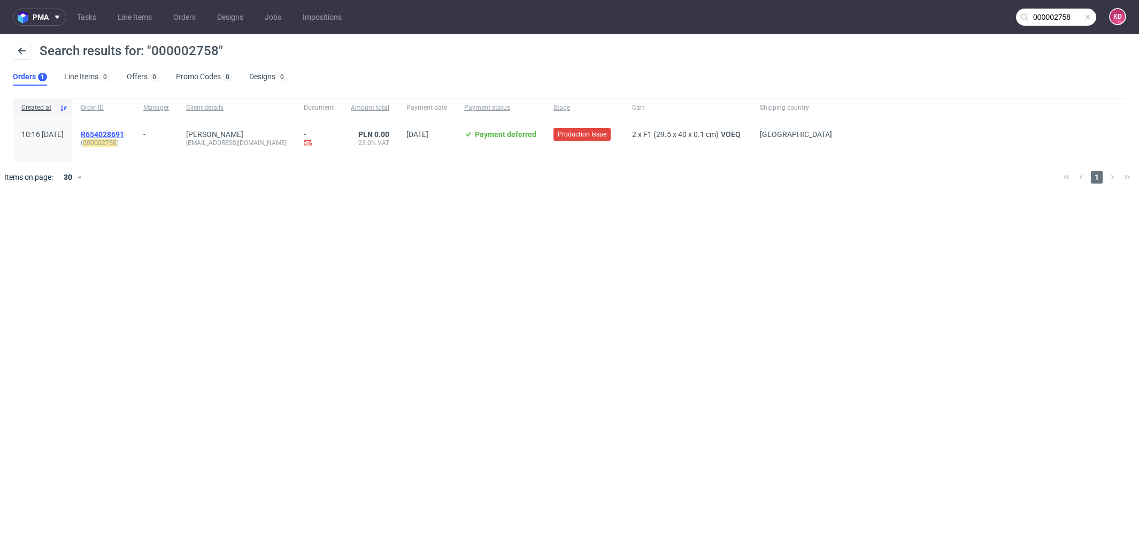
click at [124, 134] on span "R654028691" at bounding box center [102, 134] width 43 height 9
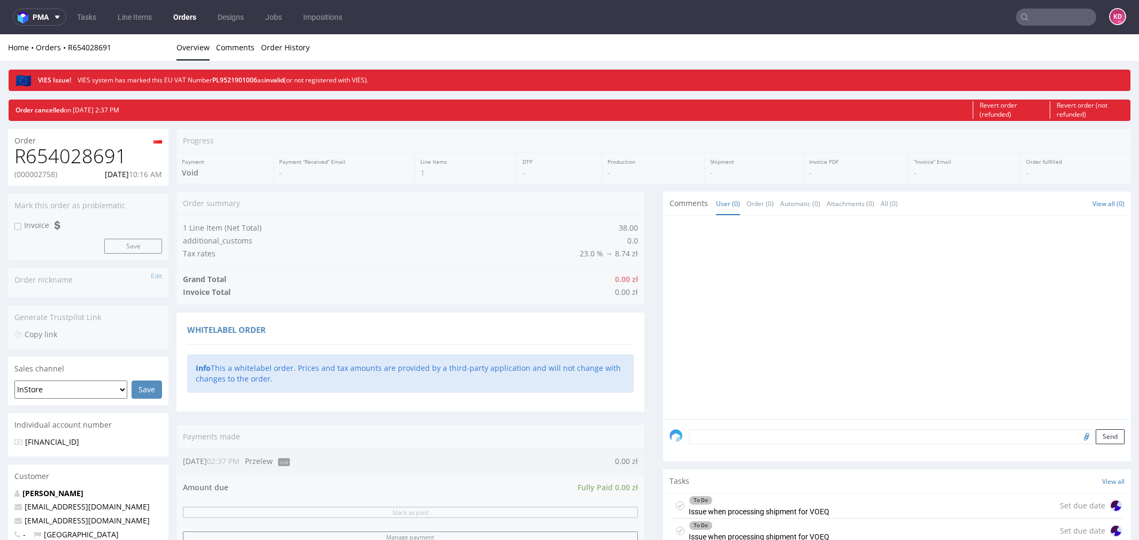
click at [1049, 14] on input "text" at bounding box center [1056, 17] width 80 height 17
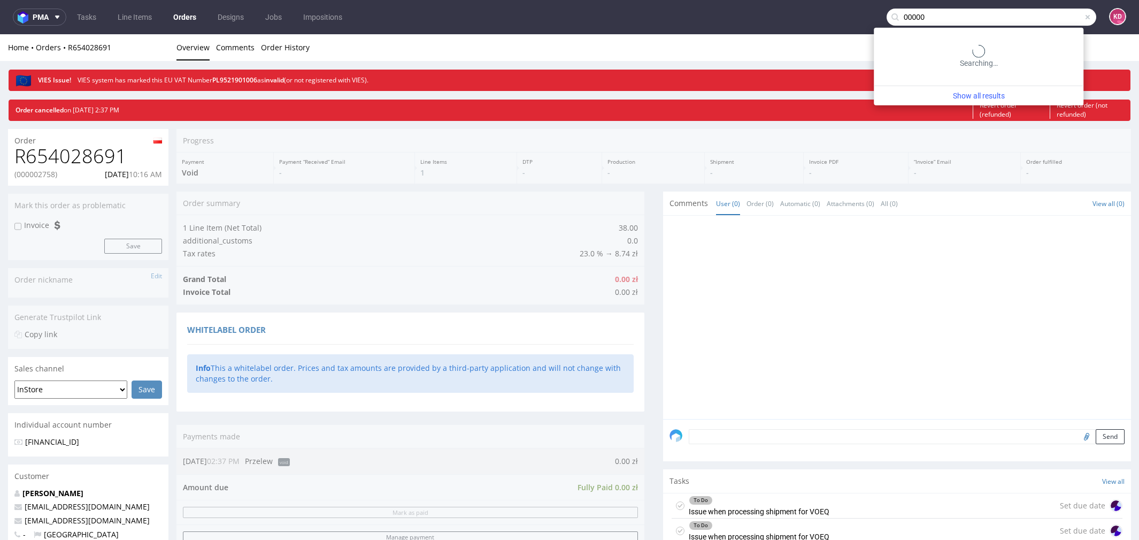
paste input "2764"
type input "000002764"
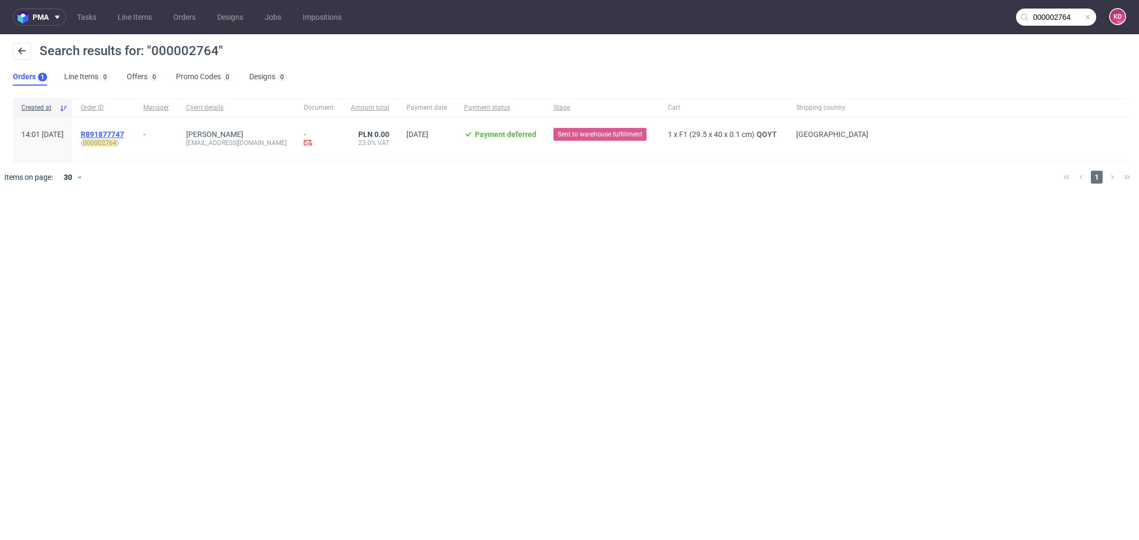
click at [124, 131] on span "R891877747" at bounding box center [102, 134] width 43 height 9
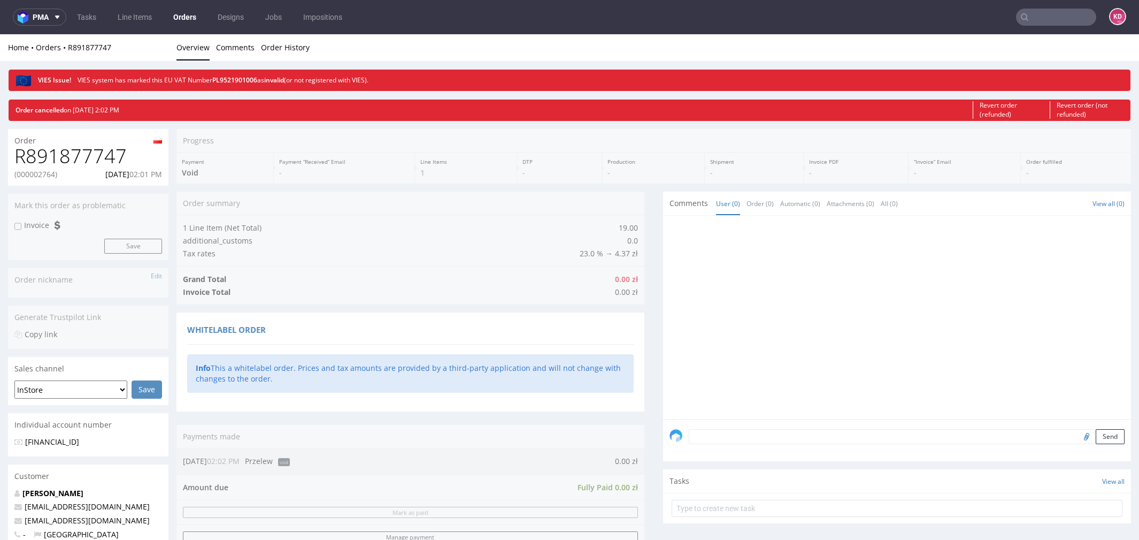
click at [1037, 14] on input "text" at bounding box center [1056, 17] width 80 height 17
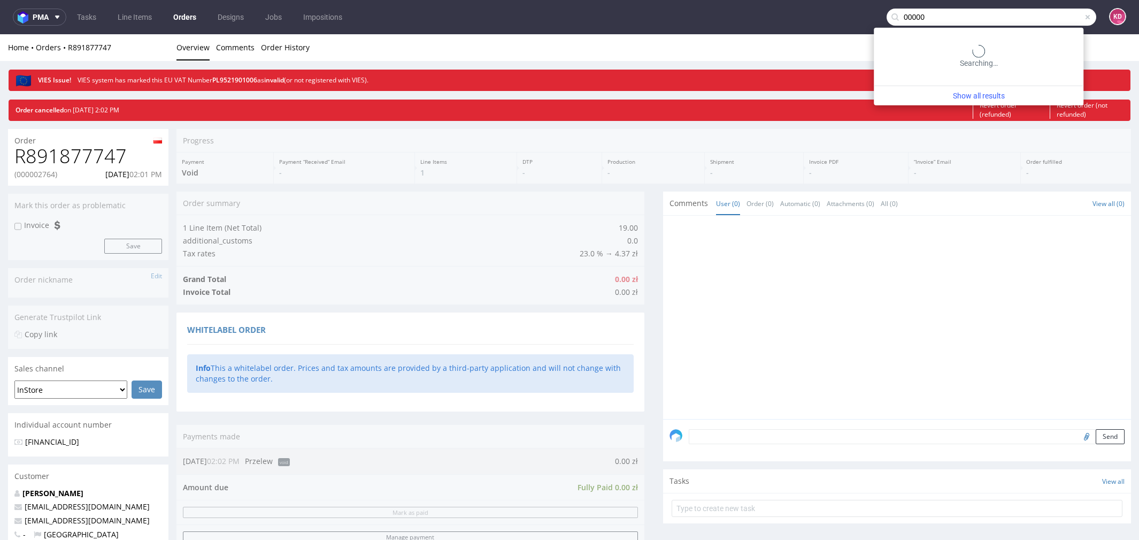
paste input "2792"
type input "000002792"
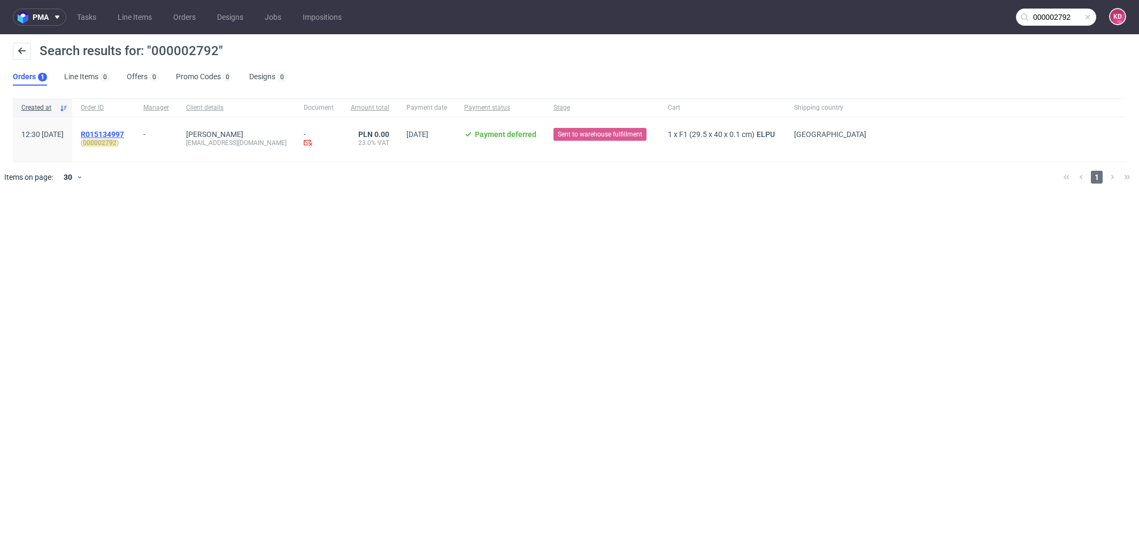
click at [124, 130] on span "R015134997" at bounding box center [102, 134] width 43 height 9
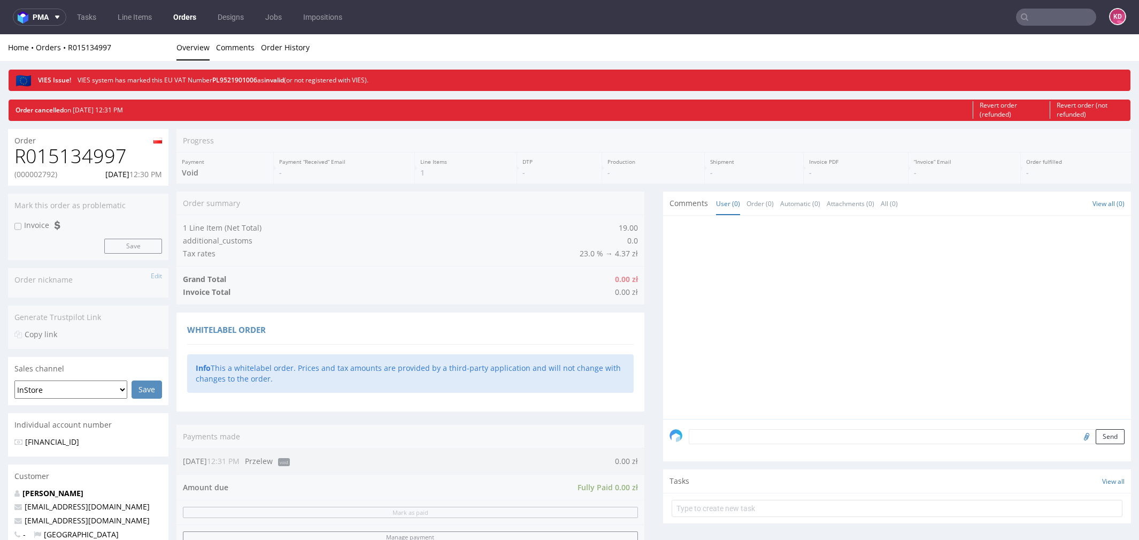
click at [1065, 18] on input "text" at bounding box center [1056, 17] width 80 height 17
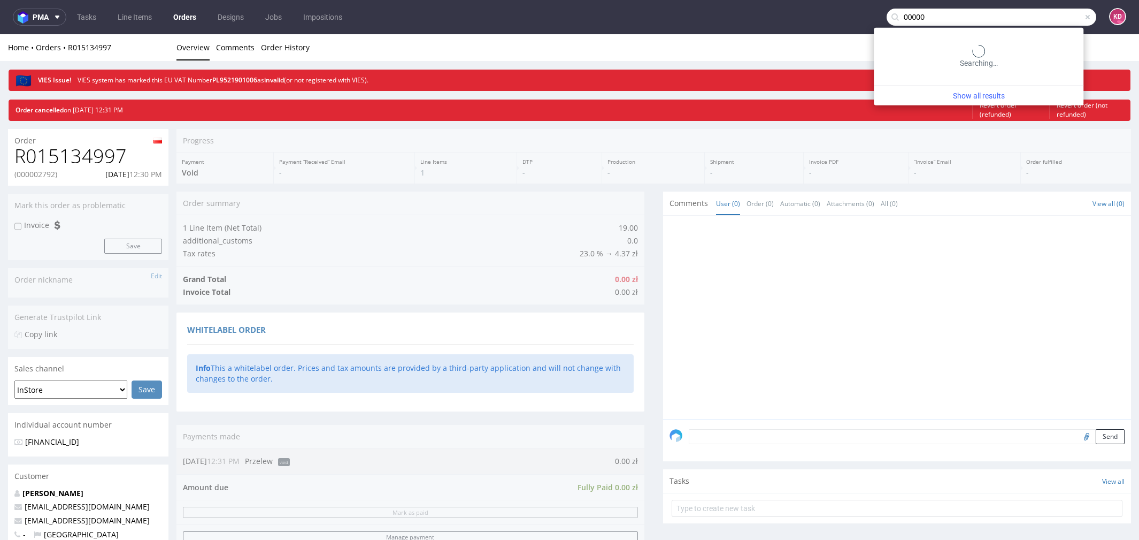
paste input "2802"
type input "000002802"
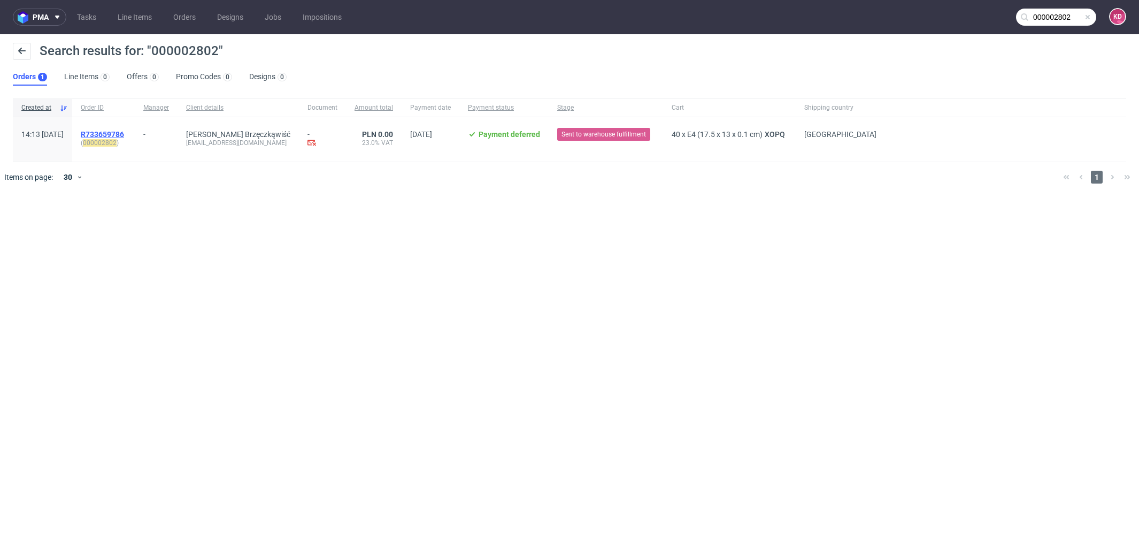
click at [124, 130] on span "R733659786" at bounding box center [102, 134] width 43 height 9
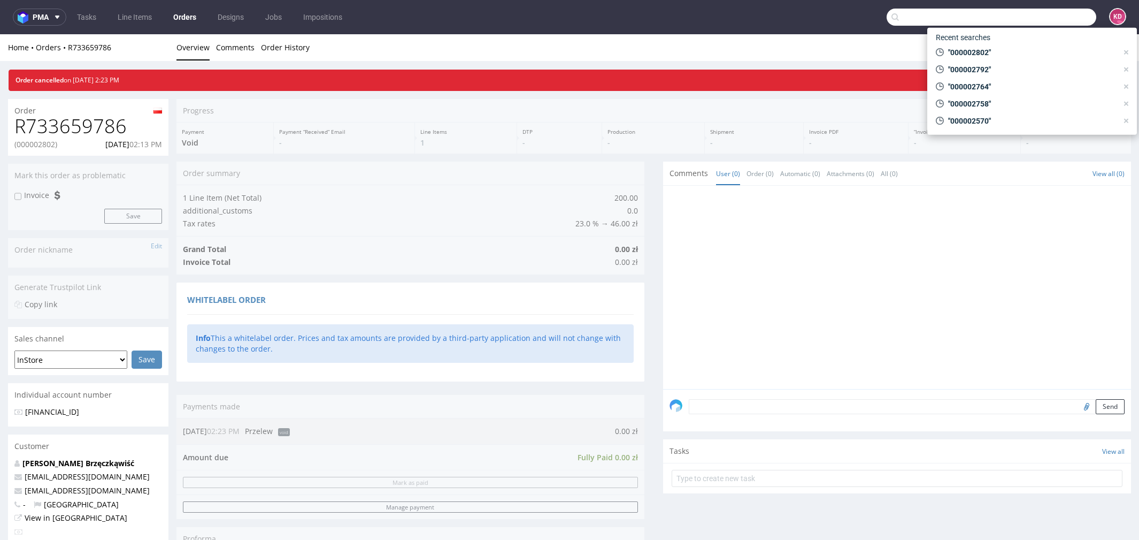
click at [1042, 20] on input "text" at bounding box center [992, 17] width 210 height 17
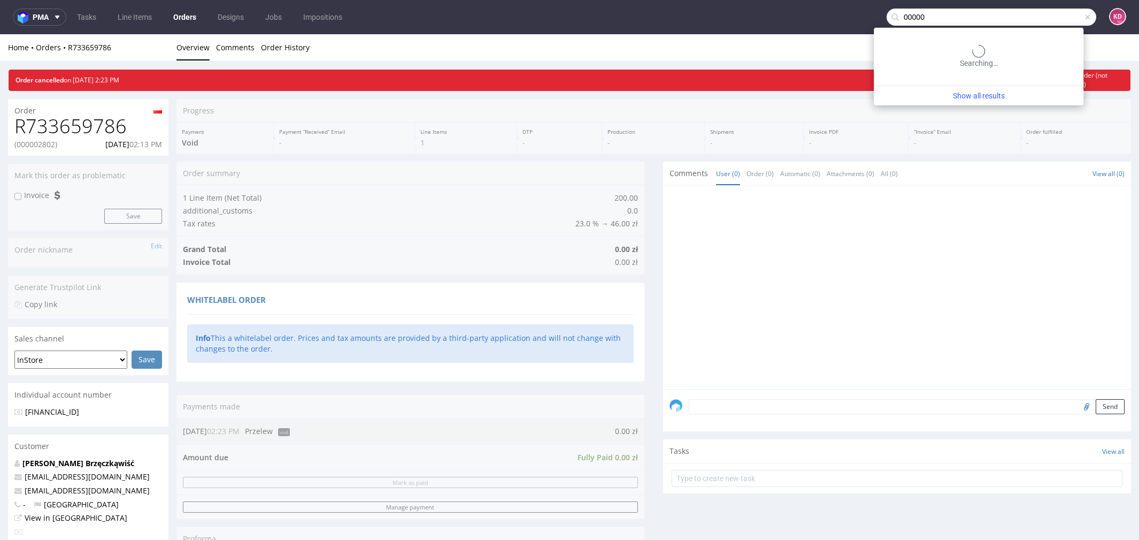
paste input "2842"
type input "000002842"
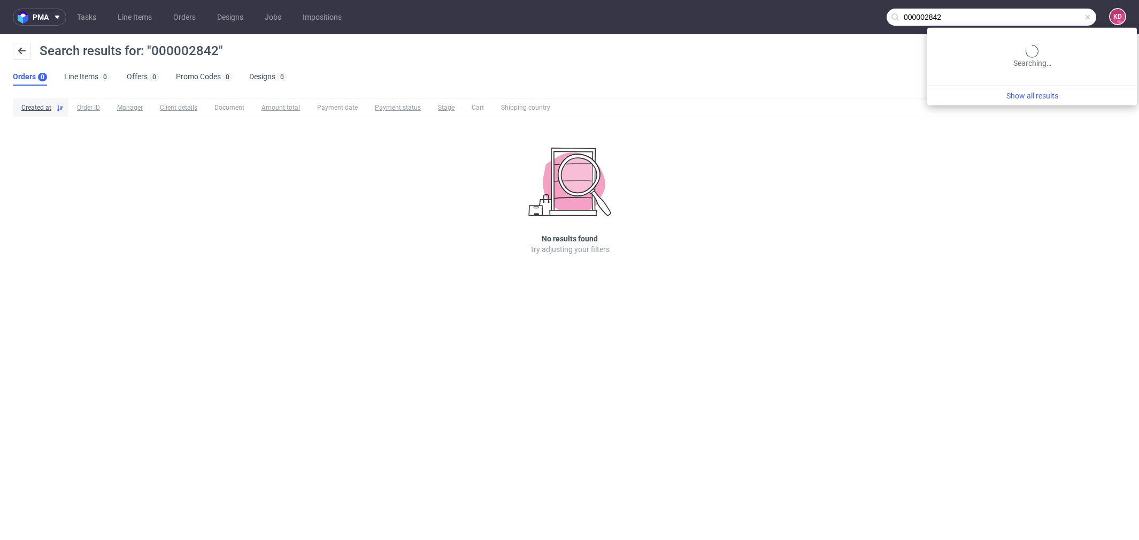
click at [1042, 11] on input "000002842" at bounding box center [992, 17] width 210 height 17
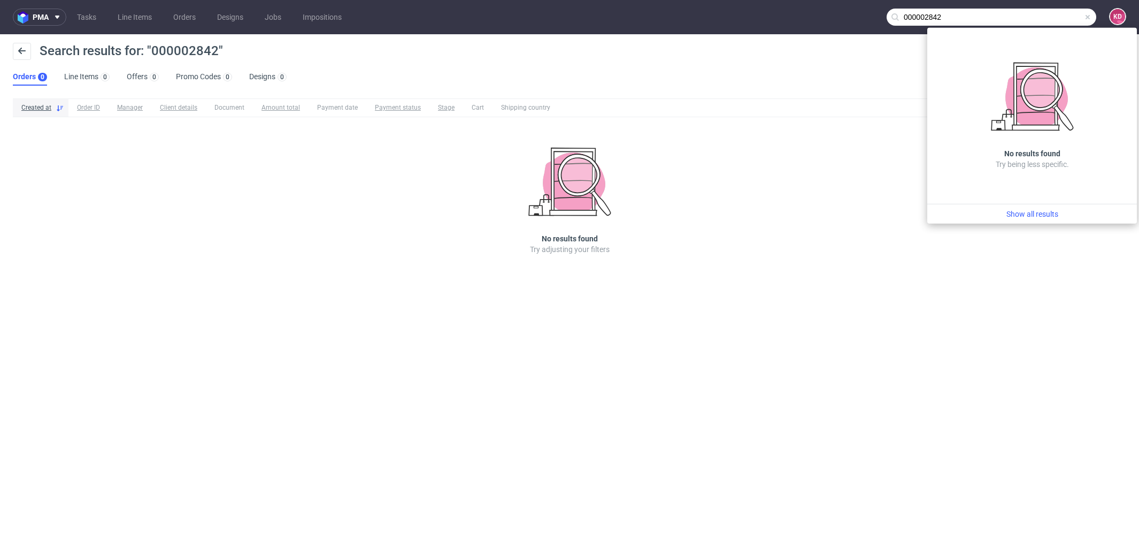
drag, startPoint x: 946, startPoint y: 17, endPoint x: 861, endPoint y: 13, distance: 85.1
click at [861, 13] on nav "pma Tasks Line Items Orders Designs Jobs Impositions 000002842 KD" at bounding box center [569, 17] width 1139 height 34
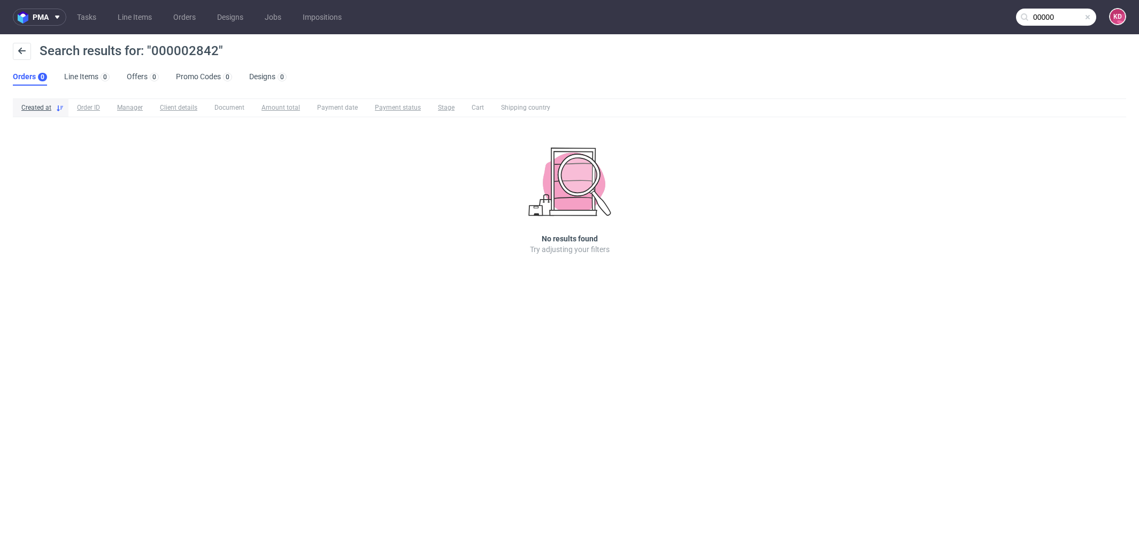
paste input "2842"
type input "000002842"
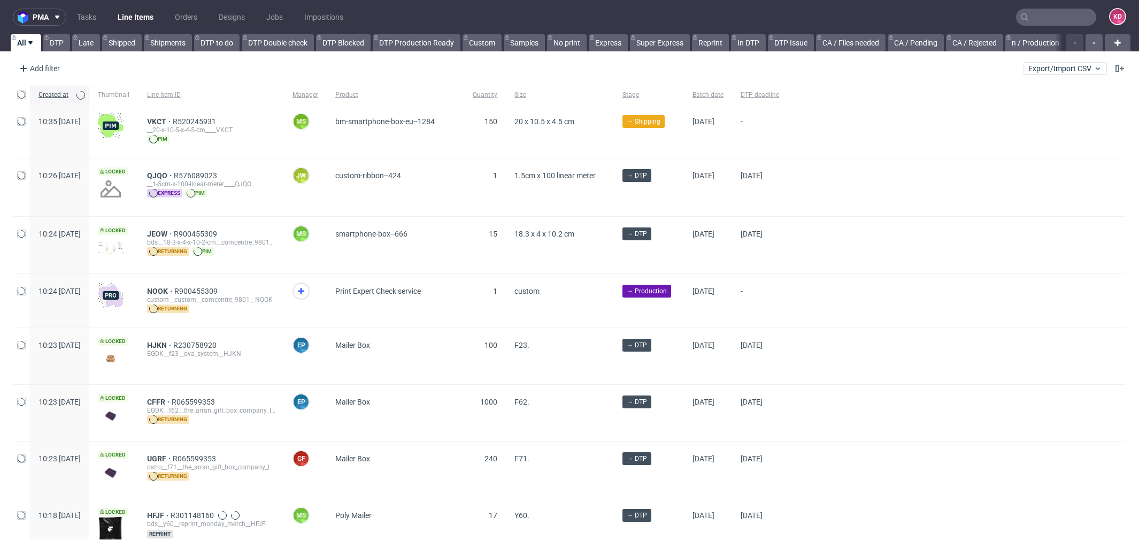
click at [1042, 17] on input "text" at bounding box center [1056, 17] width 80 height 17
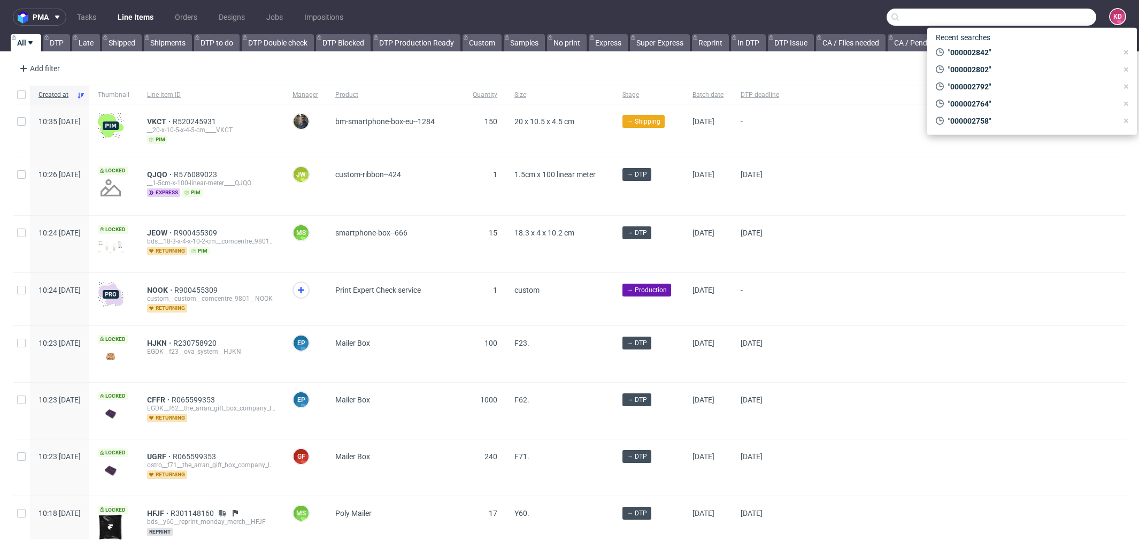
paste input "R414568245"
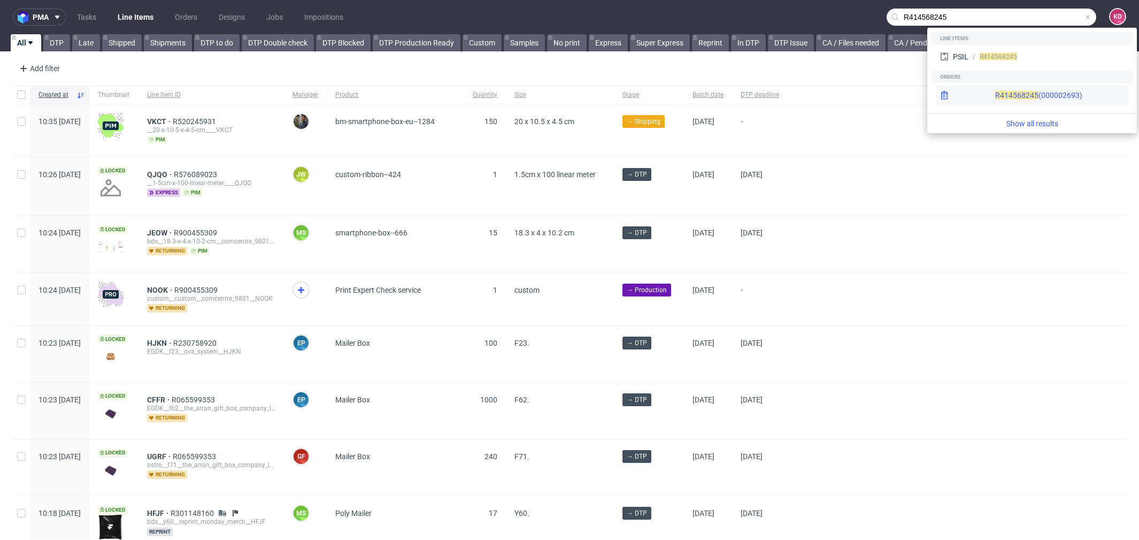
type input "R414568245"
click at [1020, 95] on div "R414568245 (000002693)" at bounding box center [1038, 95] width 87 height 11
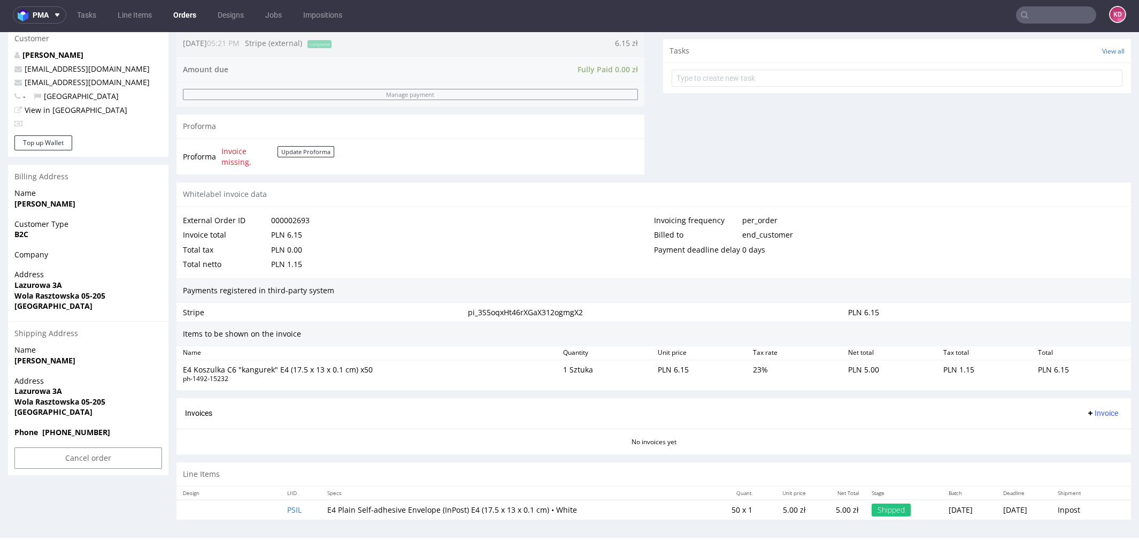
scroll to position [373, 0]
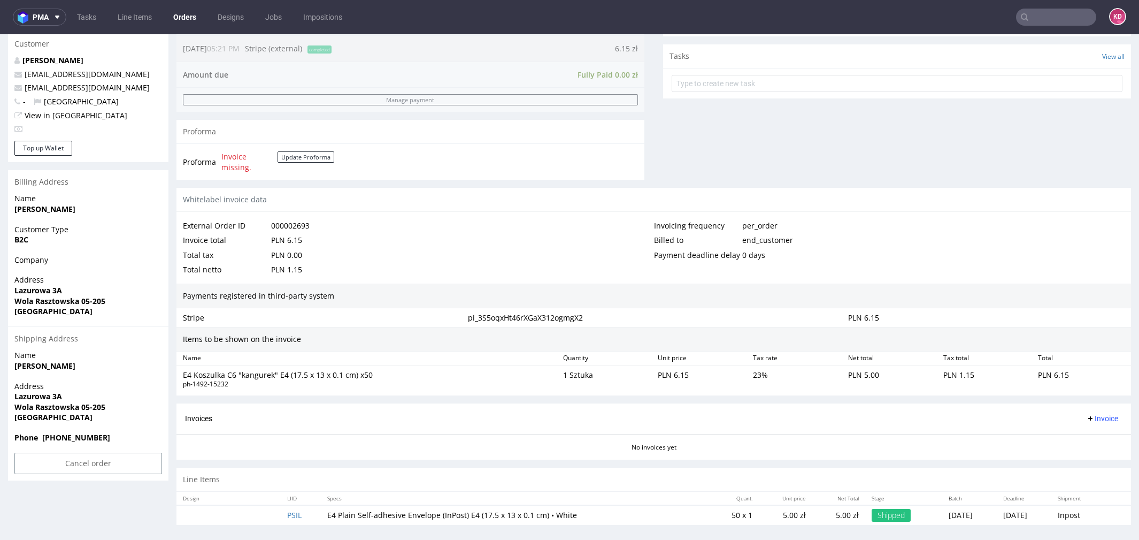
scroll to position [2, 0]
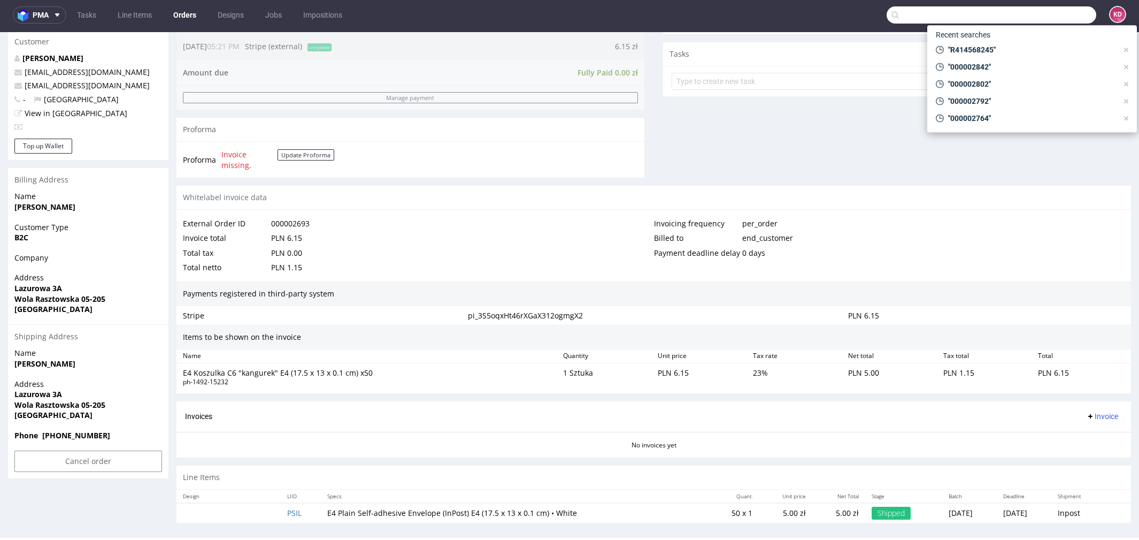
click at [1029, 15] on input "text" at bounding box center [992, 14] width 210 height 17
paste input "R076776038"
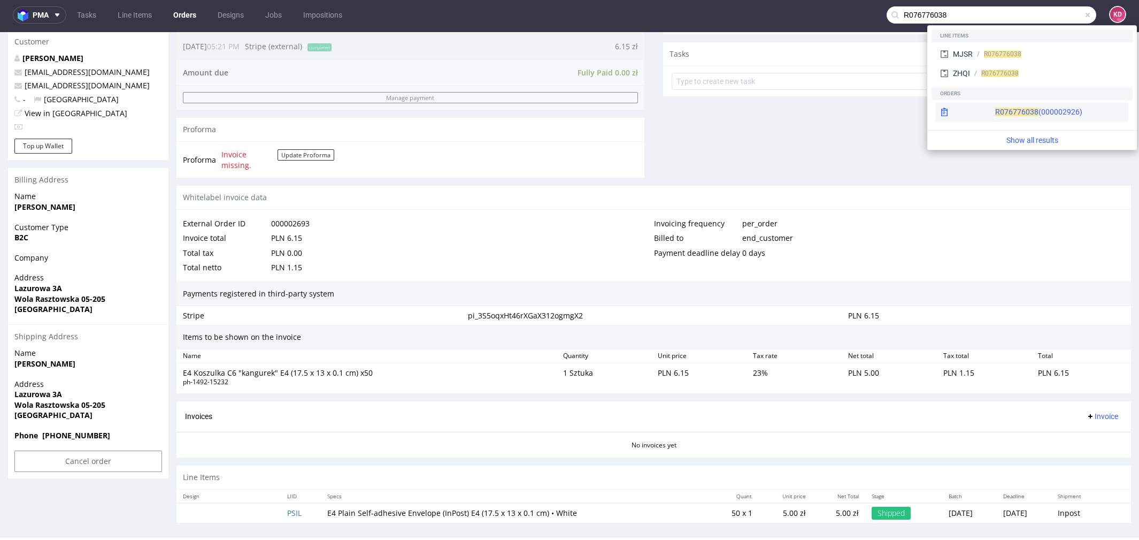
type input "R076776038"
click at [995, 110] on span "R076776038" at bounding box center [1016, 111] width 43 height 9
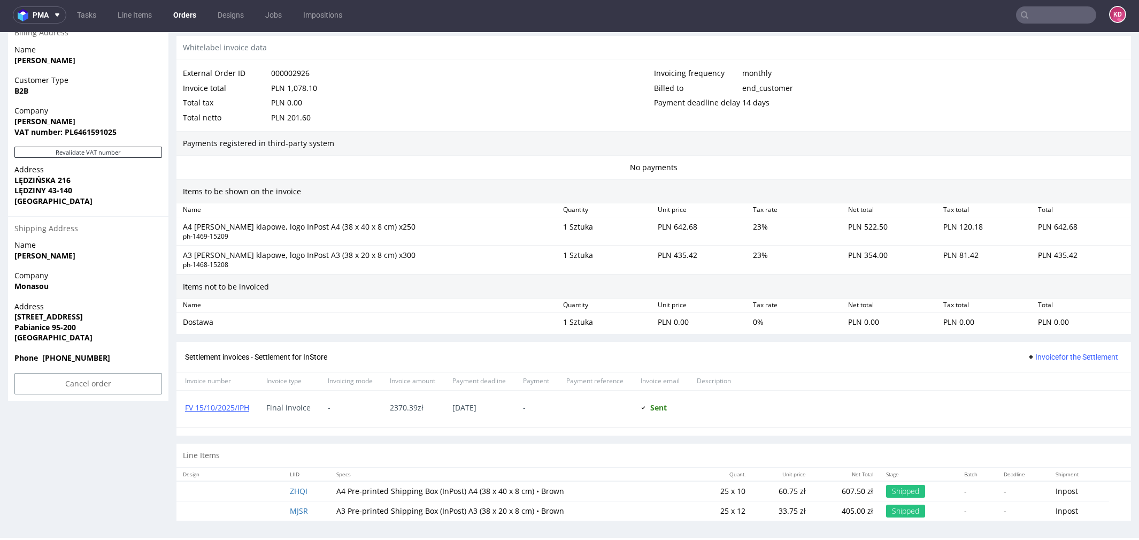
scroll to position [2, 0]
click at [1036, 24] on nav "pma Tasks Line Items Orders Designs Jobs Impositions KD" at bounding box center [569, 15] width 1139 height 34
click at [1036, 22] on input "text" at bounding box center [1056, 14] width 80 height 17
paste input "R324437097"
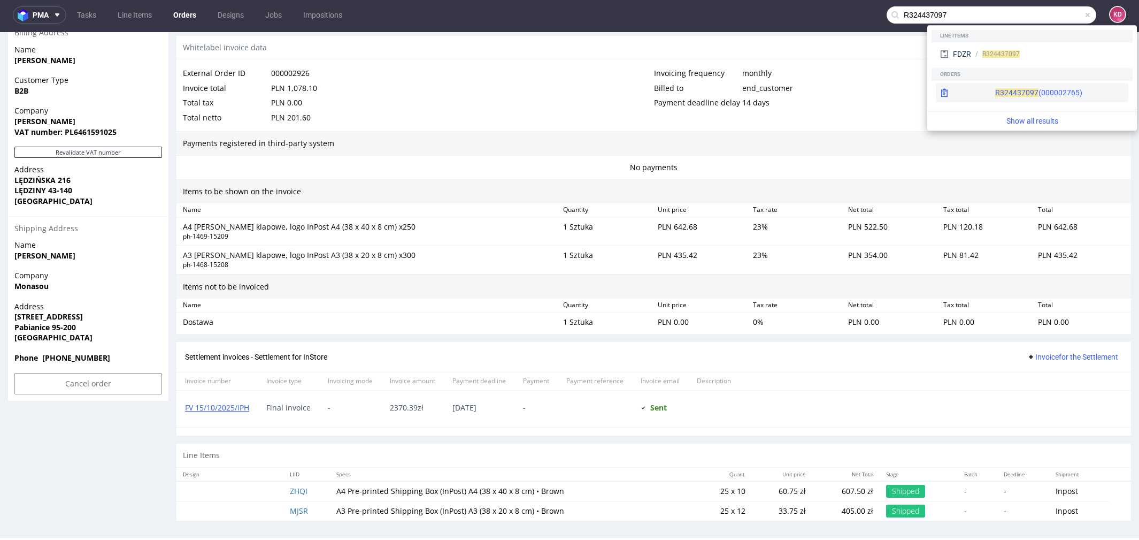
type input "R324437097"
drag, startPoint x: 1012, startPoint y: 96, endPoint x: 1012, endPoint y: 63, distance: 32.6
click at [1012, 96] on div "R324437097 (000002765)" at bounding box center [1038, 92] width 87 height 11
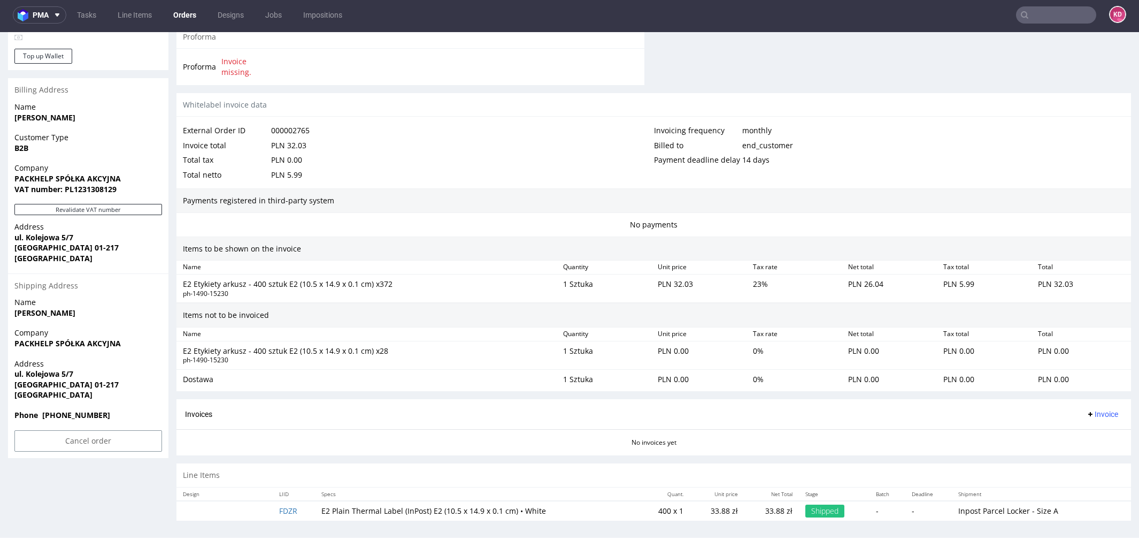
scroll to position [461, 0]
click at [1036, 12] on input "text" at bounding box center [1056, 14] width 80 height 17
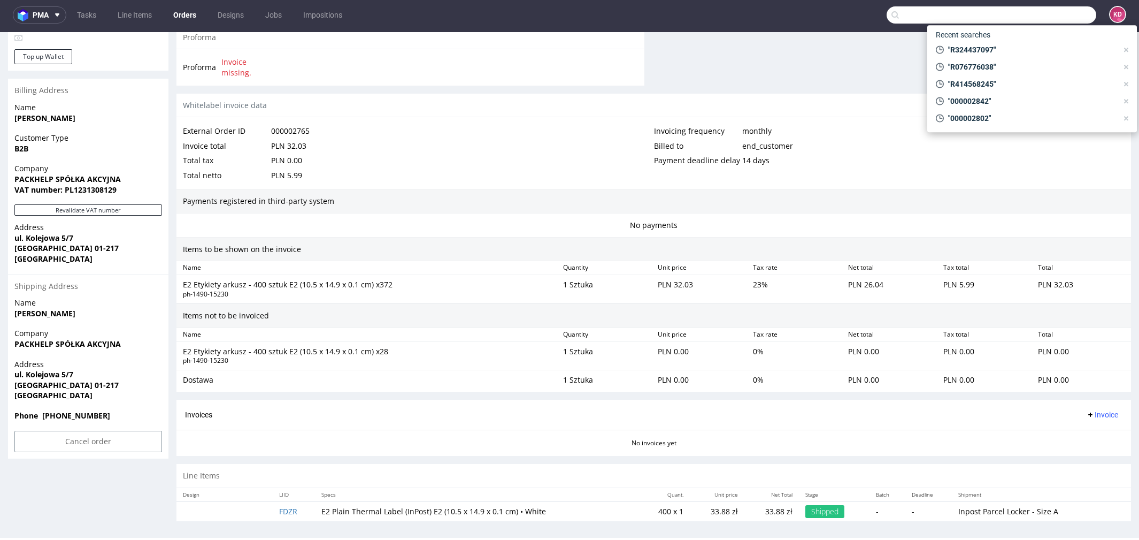
paste input "R954291680"
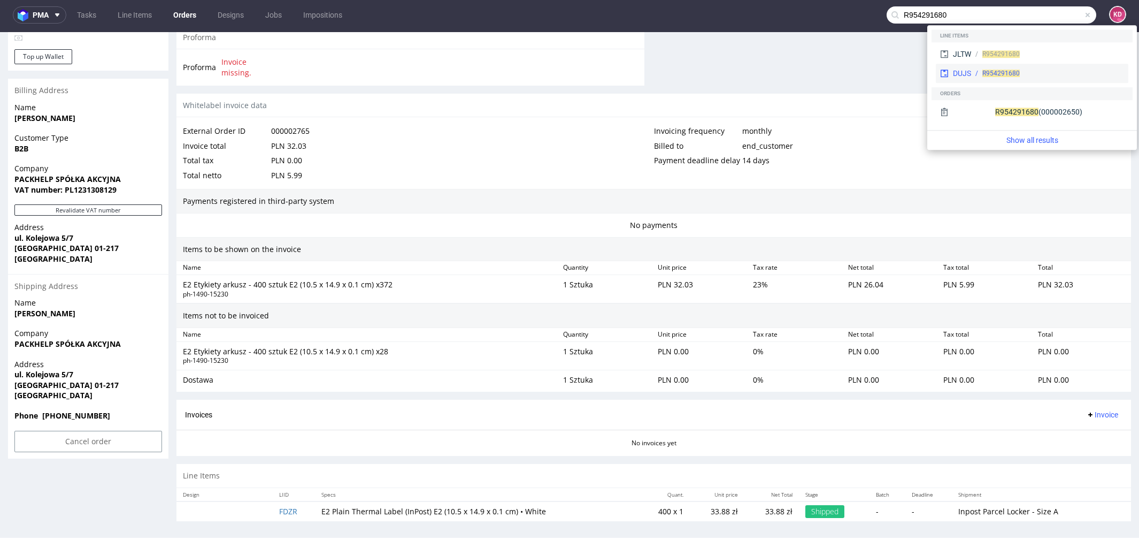
type input "R954291680"
click at [995, 112] on span "R954291680" at bounding box center [1016, 111] width 43 height 9
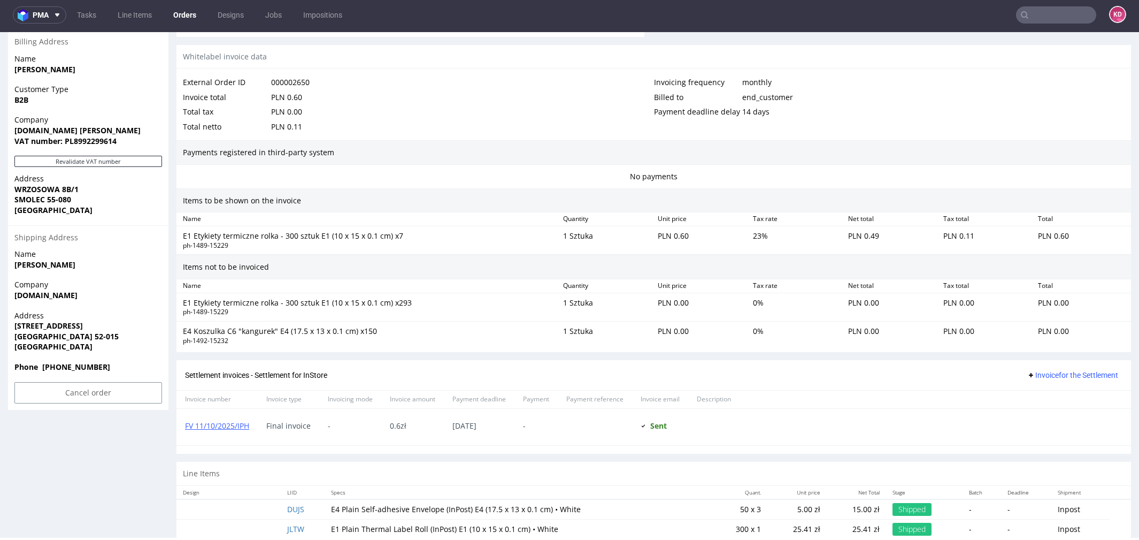
scroll to position [507, 0]
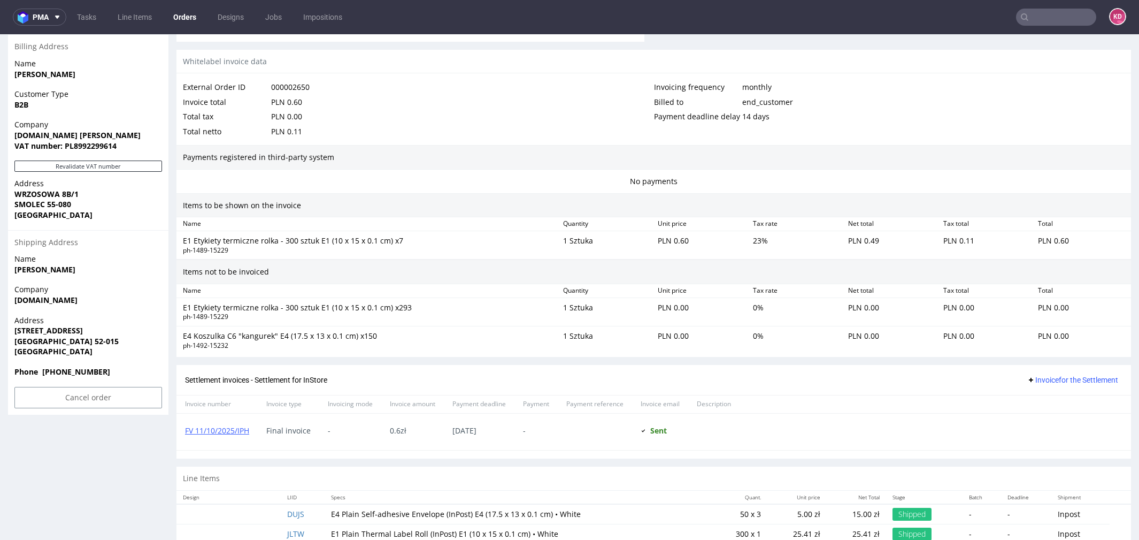
scroll to position [2, 0]
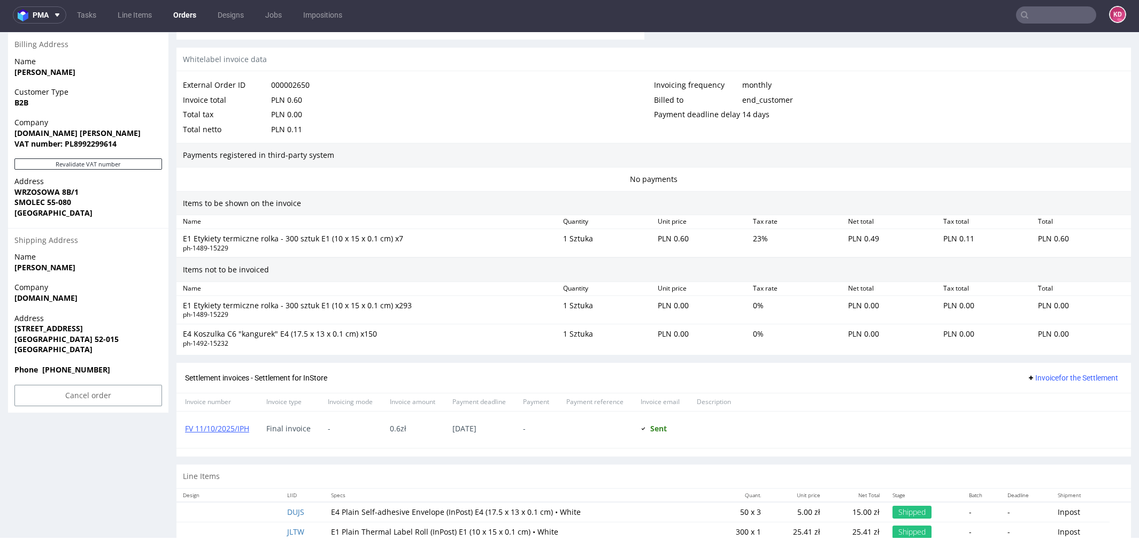
click at [1027, 8] on input "text" at bounding box center [1056, 14] width 80 height 17
paste input "R324437097"
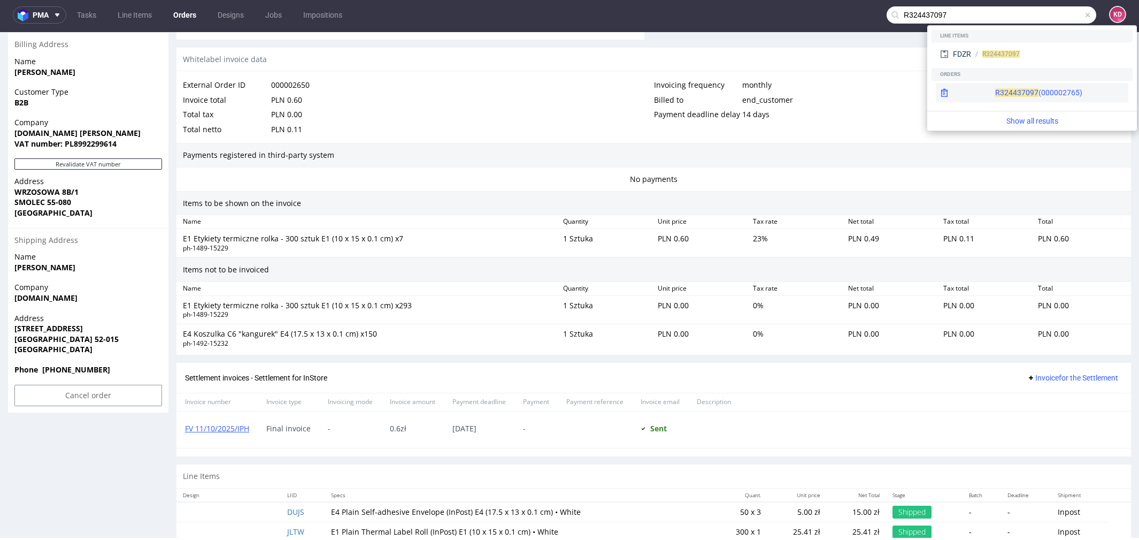
type input "R324437097"
click at [989, 87] on div "R324437097 (000002765)" at bounding box center [1032, 92] width 192 height 19
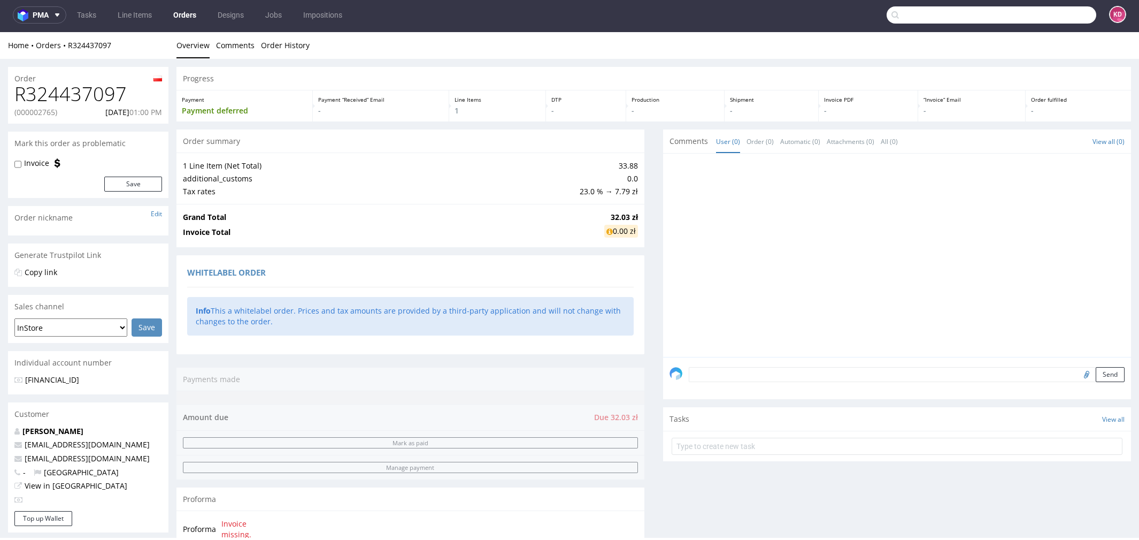
click at [1035, 16] on input "text" at bounding box center [992, 14] width 210 height 17
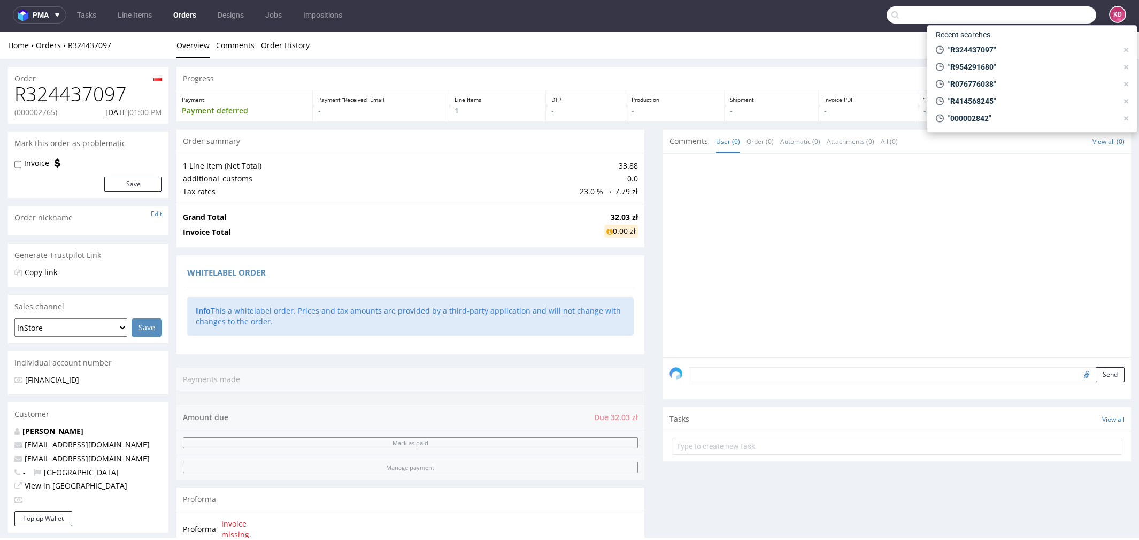
paste input "R324437097"
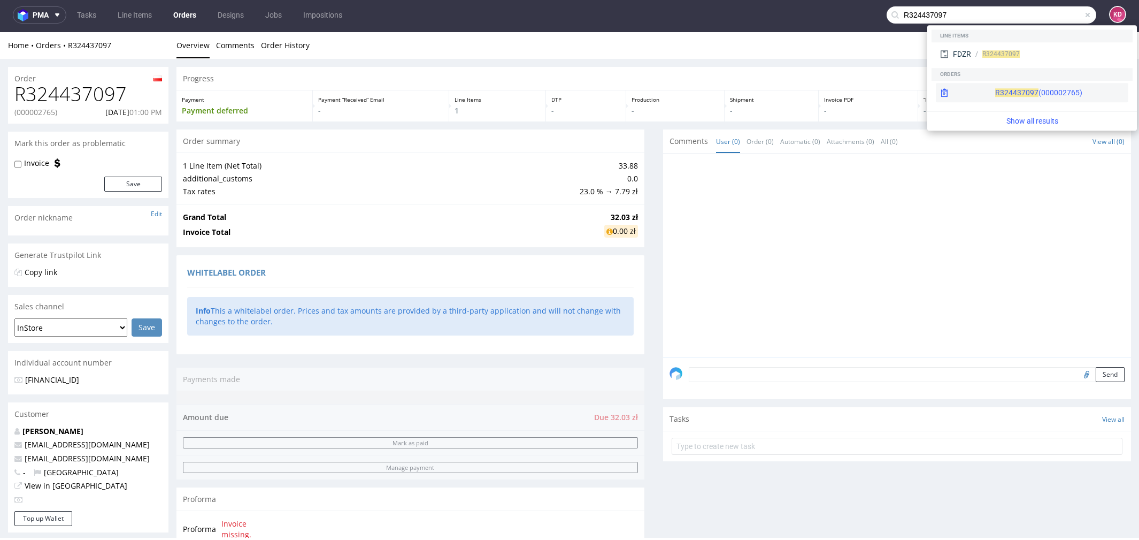
type input "R324437097"
drag, startPoint x: 998, startPoint y: 89, endPoint x: 998, endPoint y: 57, distance: 31.5
click at [998, 89] on div "R324437097 (000002765)" at bounding box center [1038, 92] width 87 height 11
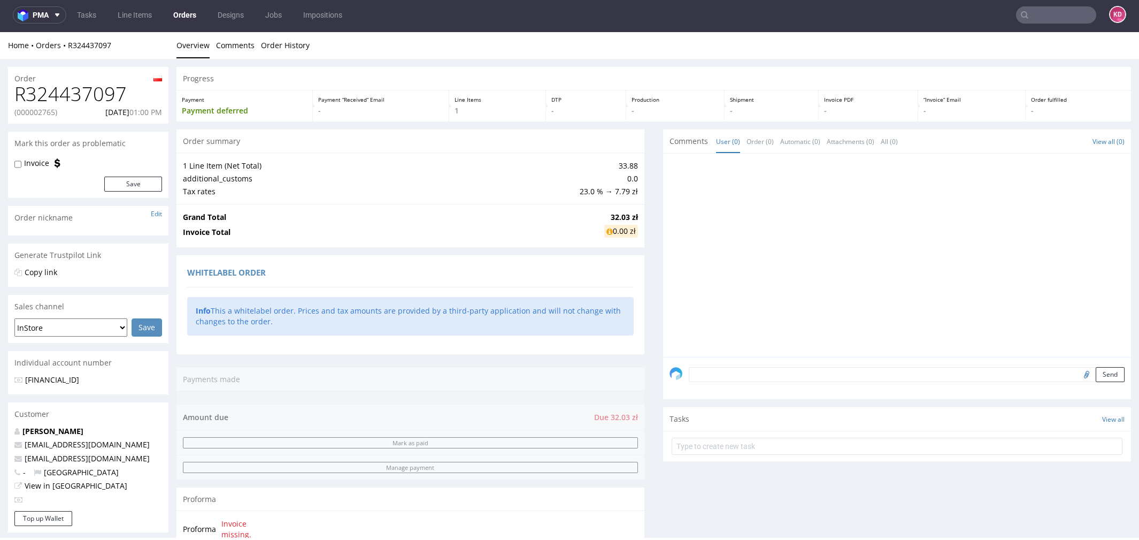
click at [1052, 19] on input "text" at bounding box center [1056, 14] width 80 height 17
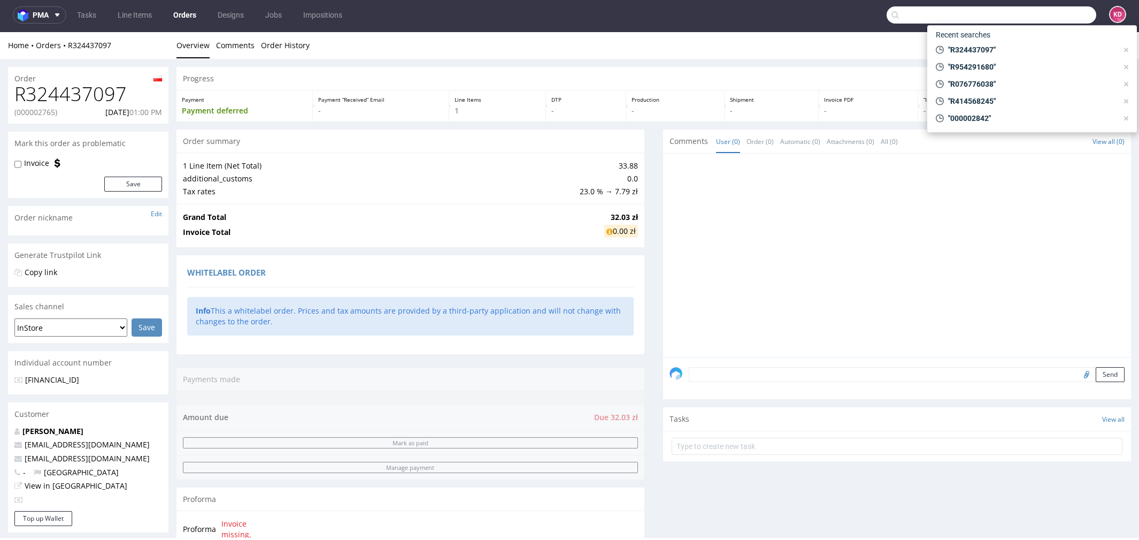
paste input "R551041119"
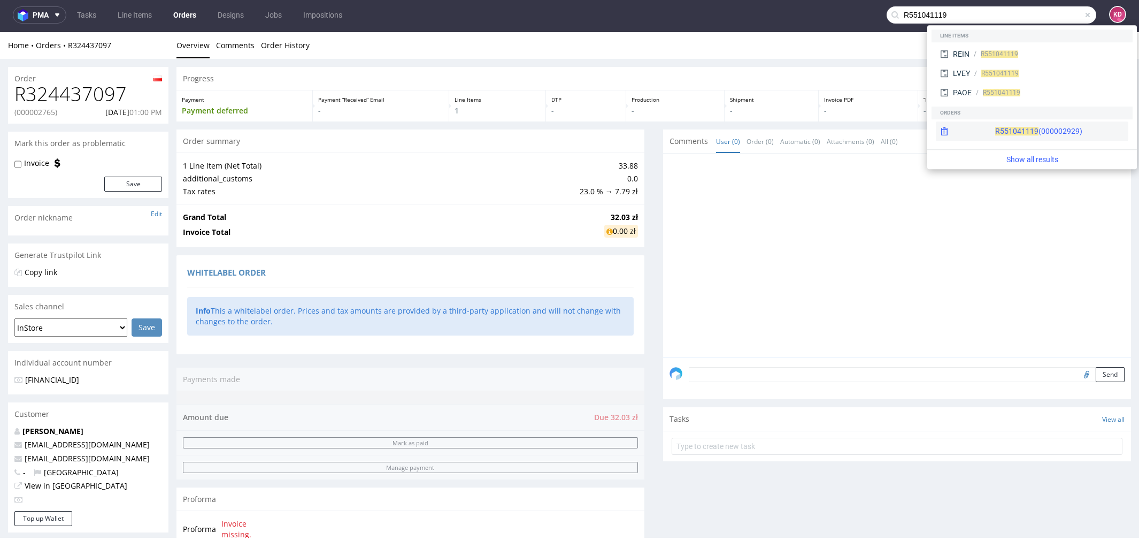
type input "R551041119"
click at [995, 129] on span "R551041119" at bounding box center [1016, 131] width 43 height 9
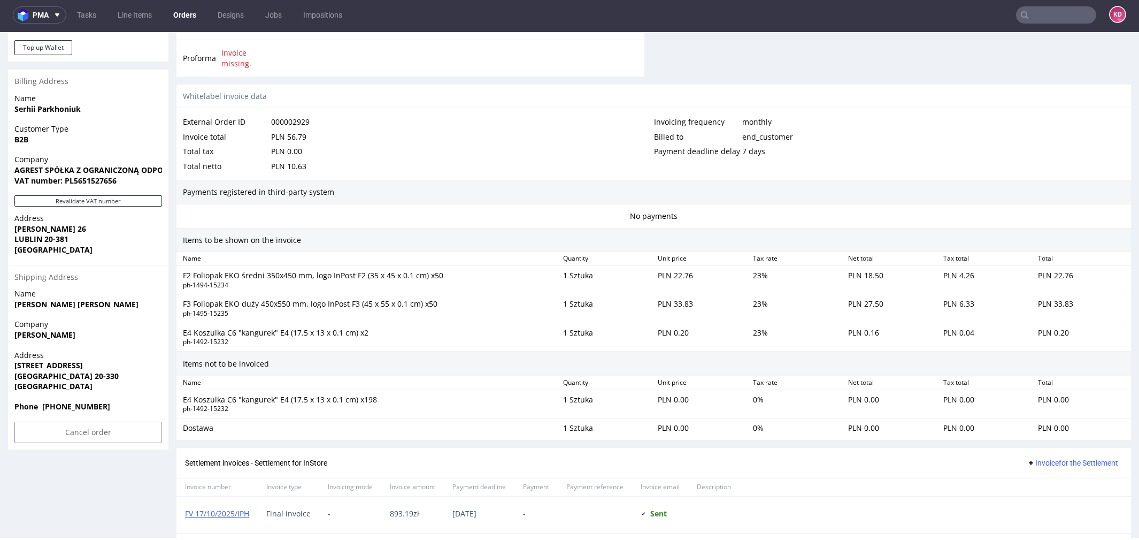
scroll to position [596, 0]
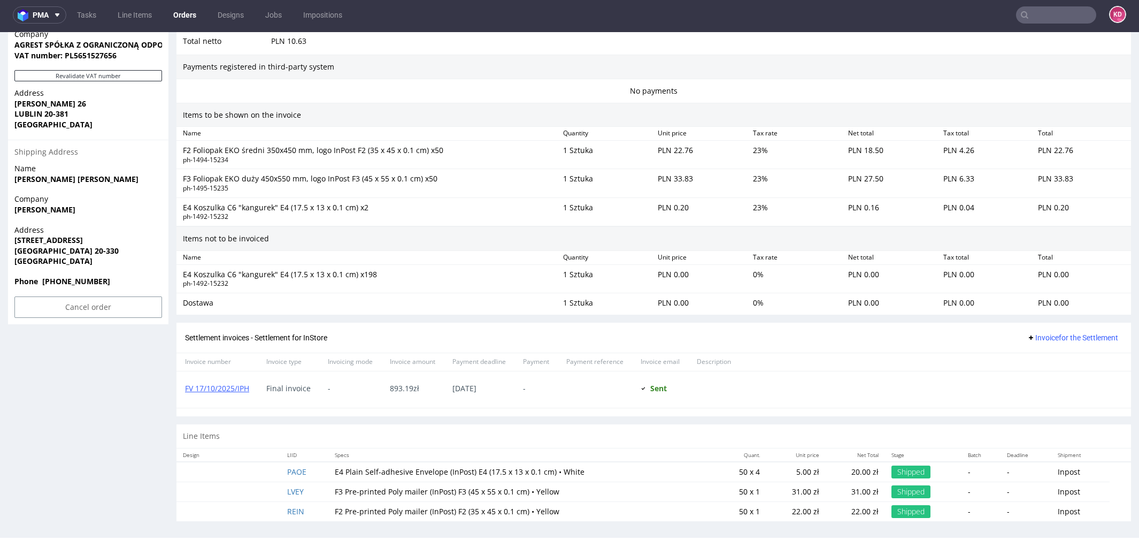
click at [1039, 11] on input "text" at bounding box center [1056, 14] width 80 height 17
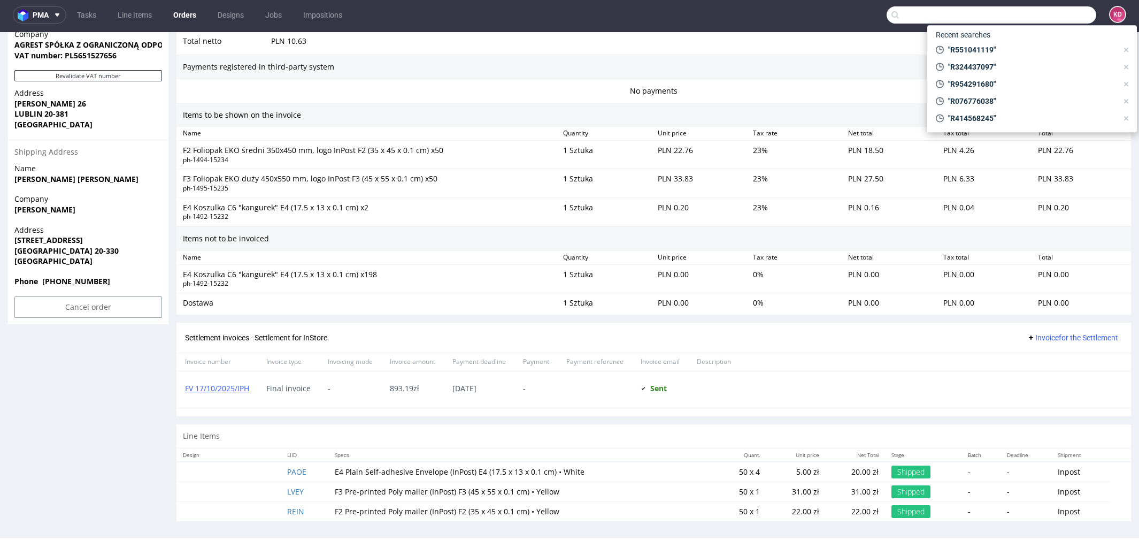
paste input "R551041119"
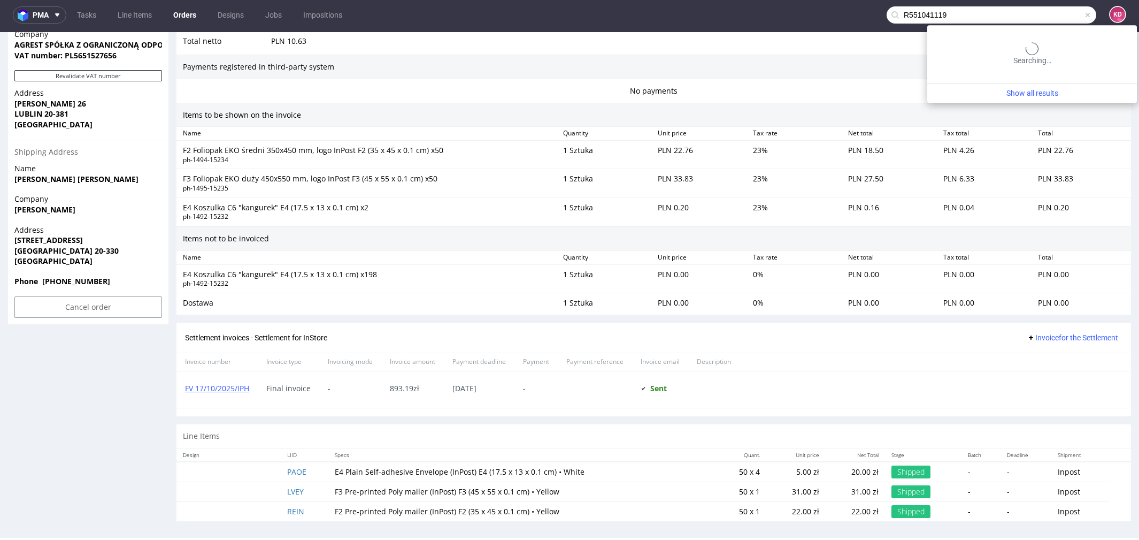
type input "R551041119"
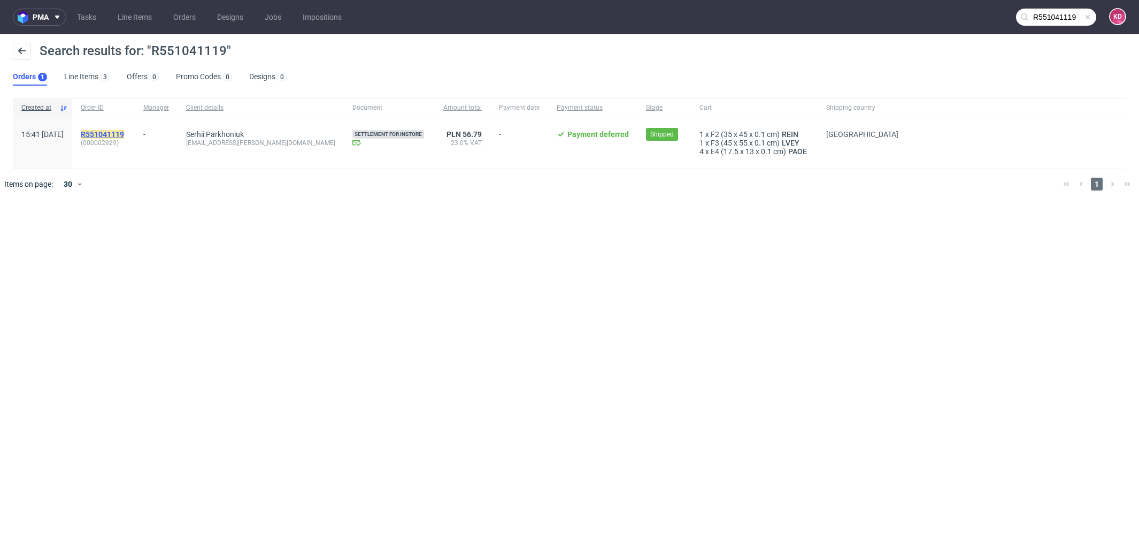
click at [124, 134] on mark "R551041119" at bounding box center [102, 134] width 43 height 9
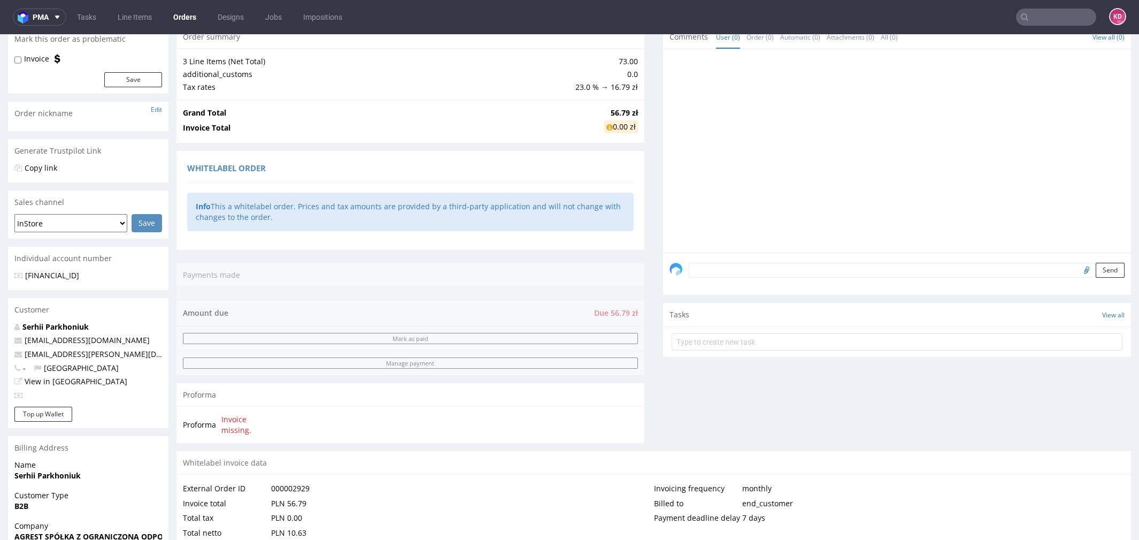
scroll to position [106, 0]
drag, startPoint x: 97, startPoint y: 329, endPoint x: 22, endPoint y: 330, distance: 74.9
click at [20, 330] on p "Serhii Parkhoniuk" at bounding box center [88, 327] width 148 height 11
click at [117, 327] on p "Serhii Parkhoniuk" at bounding box center [88, 327] width 148 height 11
drag, startPoint x: 102, startPoint y: 328, endPoint x: 19, endPoint y: 327, distance: 82.9
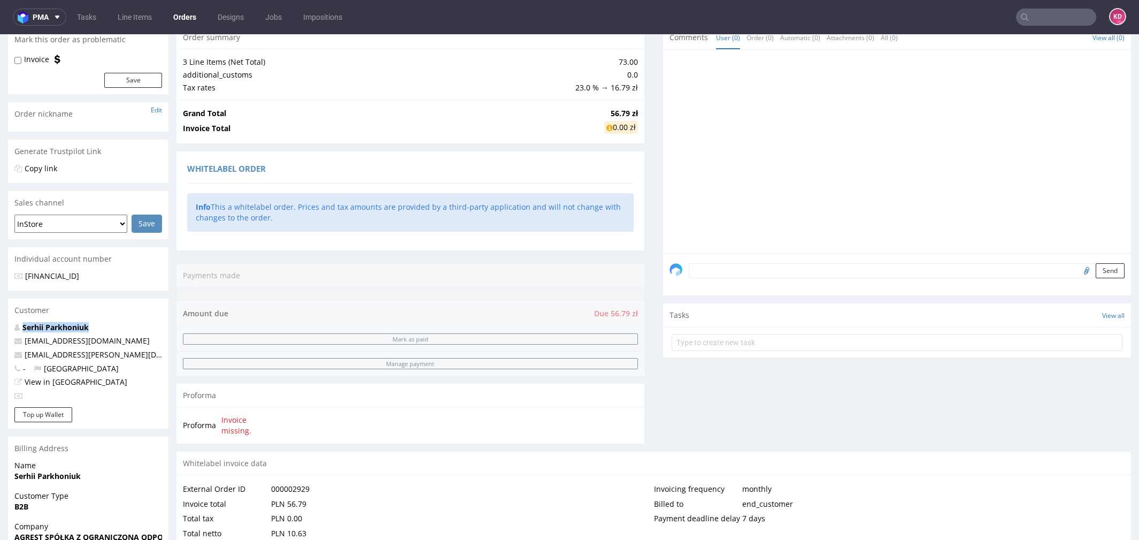
click at [19, 328] on p "Serhii Parkhoniuk" at bounding box center [88, 327] width 148 height 11
copy strong "Serhii Parkhoniuk"
click at [1045, 18] on input "text" at bounding box center [1056, 17] width 80 height 17
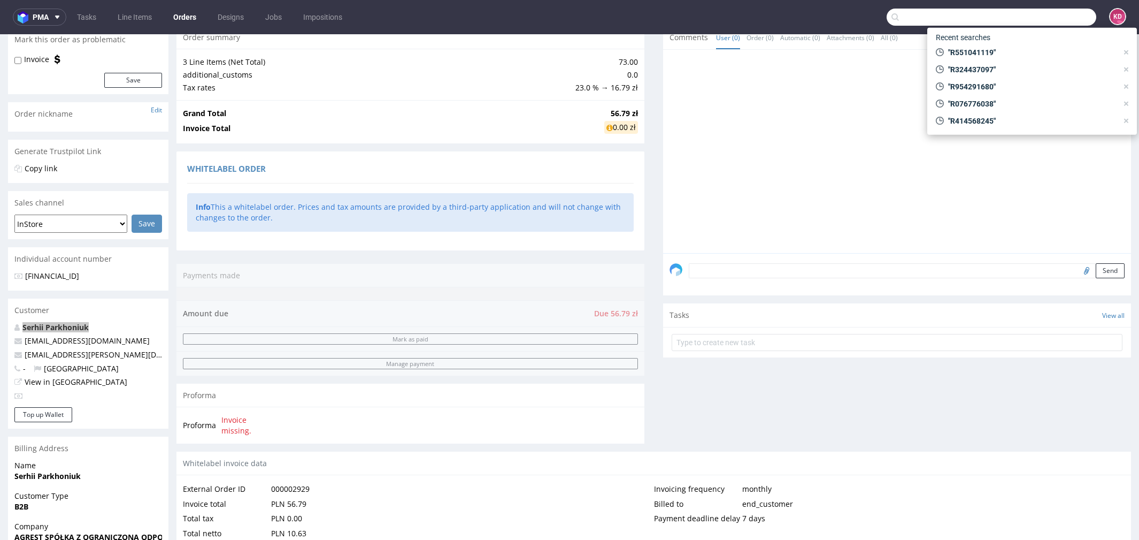
paste input "R896511231"
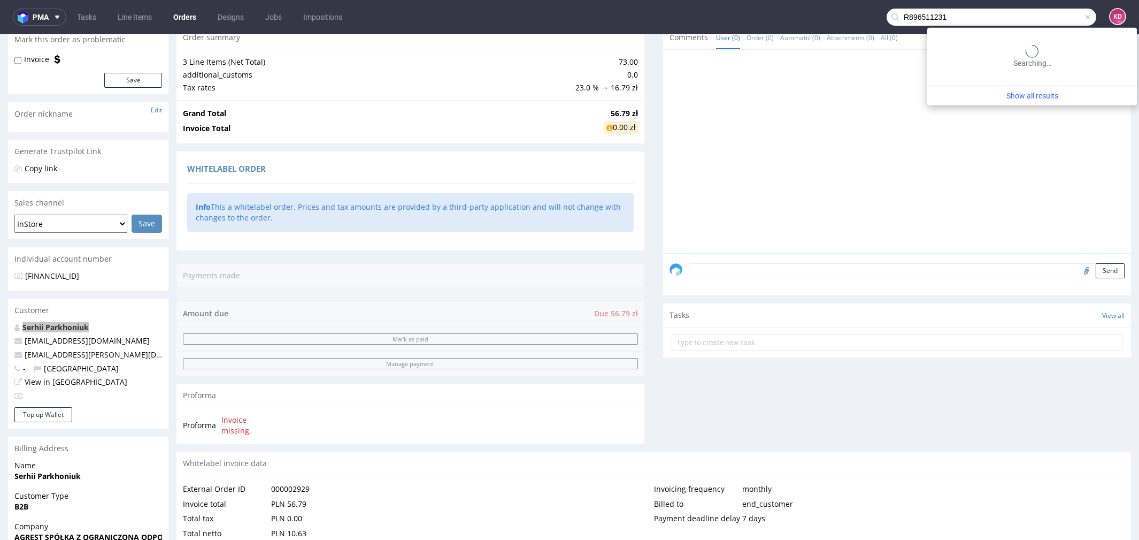
type input "R896511231"
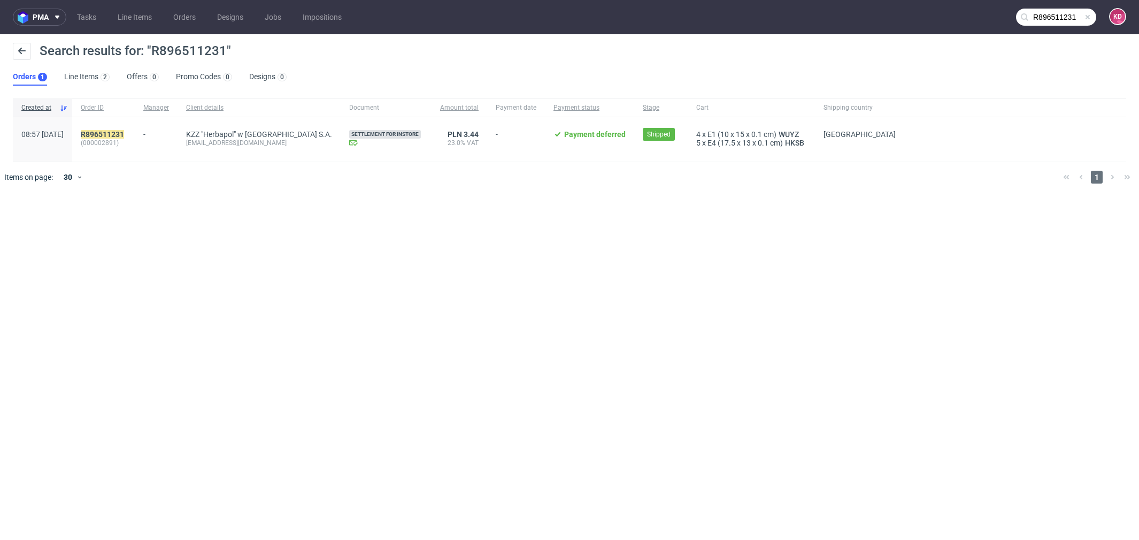
click at [135, 128] on div "R896511231 (000002891)" at bounding box center [103, 139] width 63 height 44
click at [124, 134] on mark "R896511231" at bounding box center [102, 134] width 43 height 9
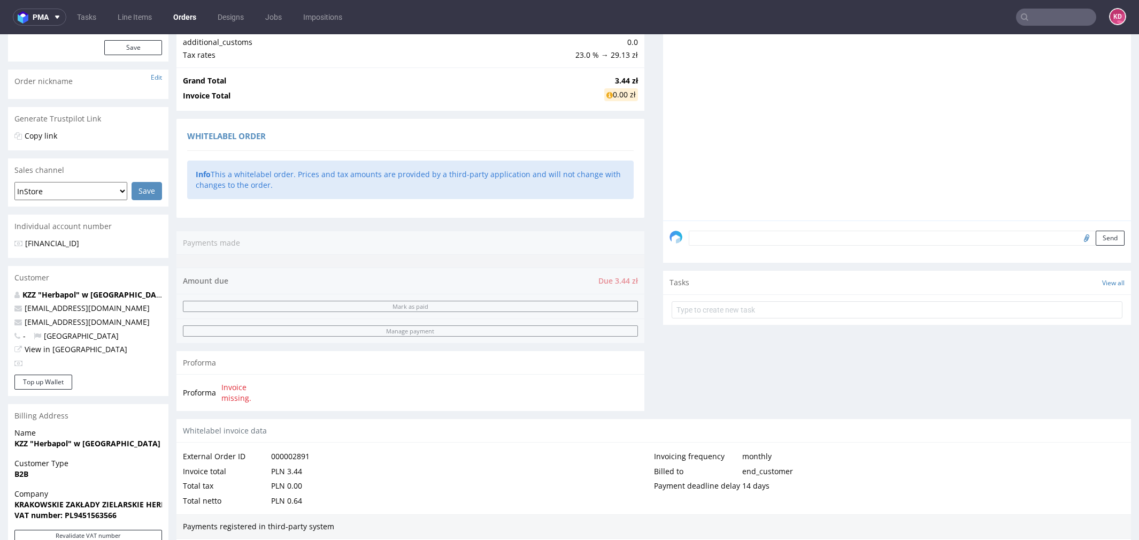
scroll to position [140, 0]
drag, startPoint x: 147, startPoint y: 293, endPoint x: 15, endPoint y: 292, distance: 132.1
click at [15, 292] on p "KZZ "Herbapol" w Krakowie S.A." at bounding box center [88, 293] width 148 height 11
copy strong "KZZ "Herbapol" w Krakowie S.A."
click at [1034, 16] on input "text" at bounding box center [1056, 17] width 80 height 17
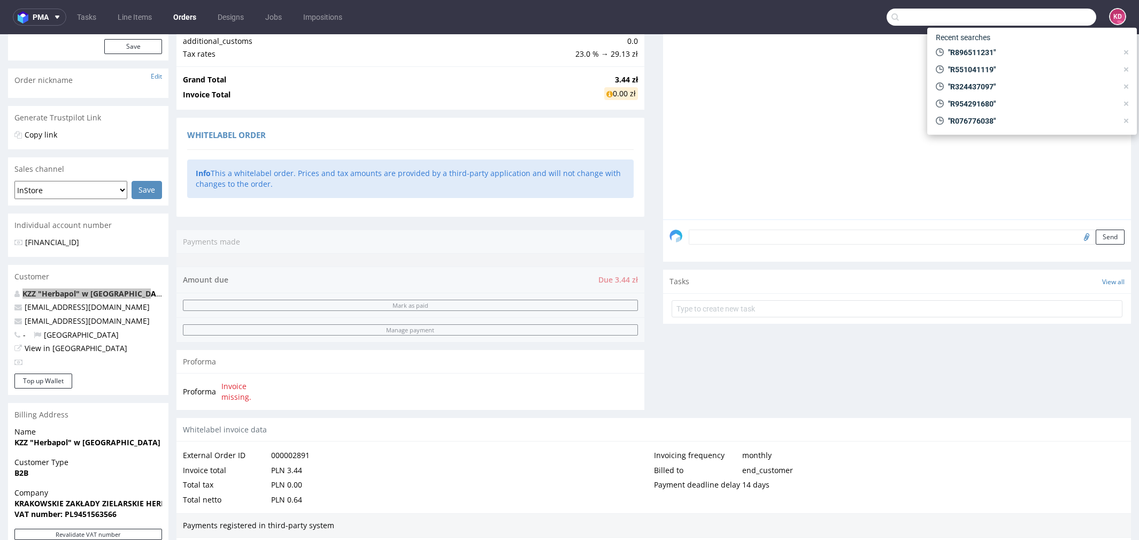
paste input "R464760805"
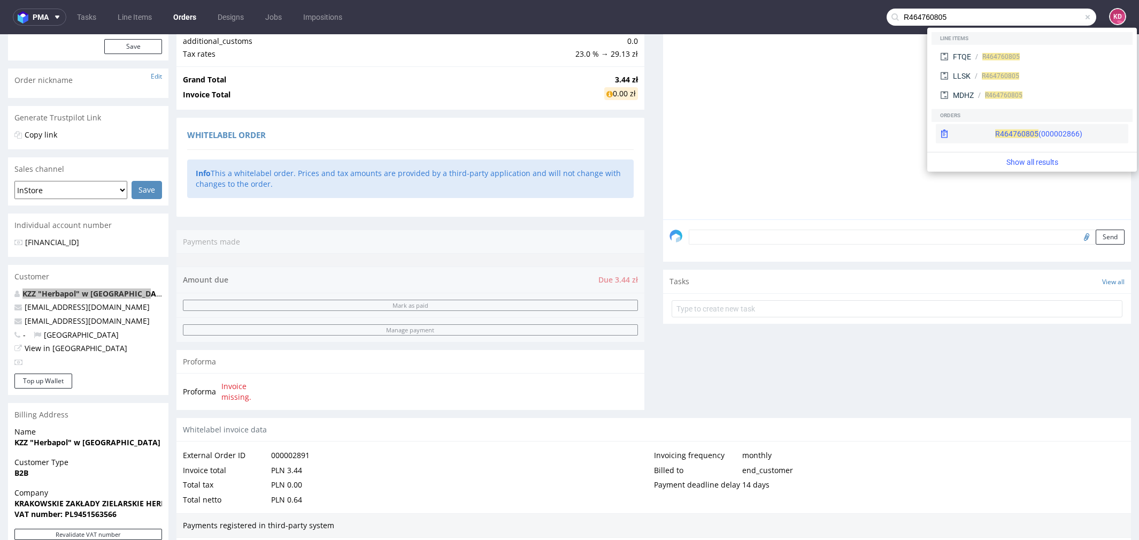
type input "R464760805"
drag, startPoint x: 999, startPoint y: 141, endPoint x: 999, endPoint y: 106, distance: 34.8
click at [999, 141] on div "R464760805 (000002866)" at bounding box center [1032, 133] width 192 height 19
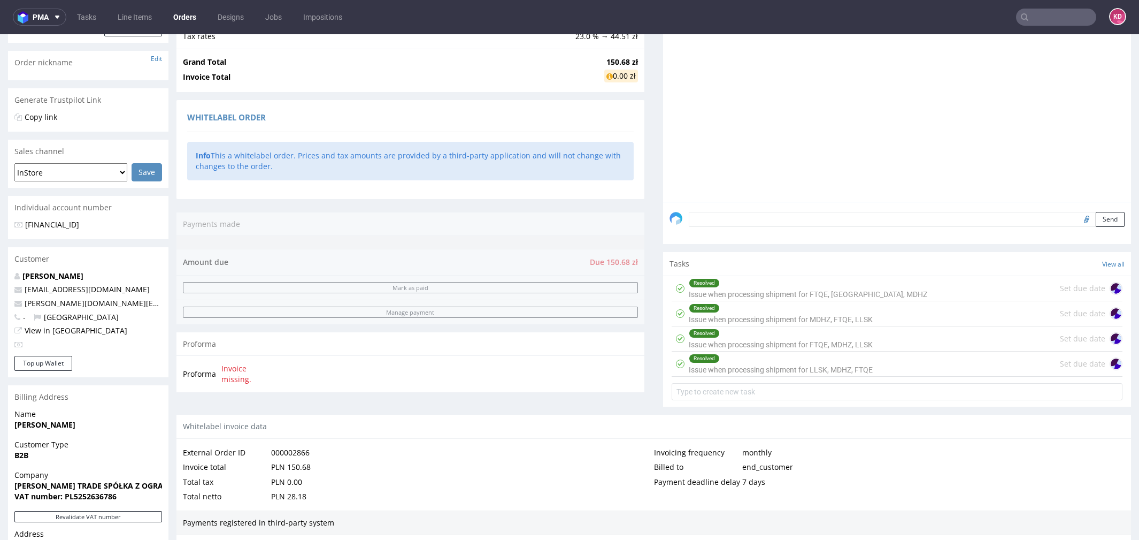
scroll to position [160, 0]
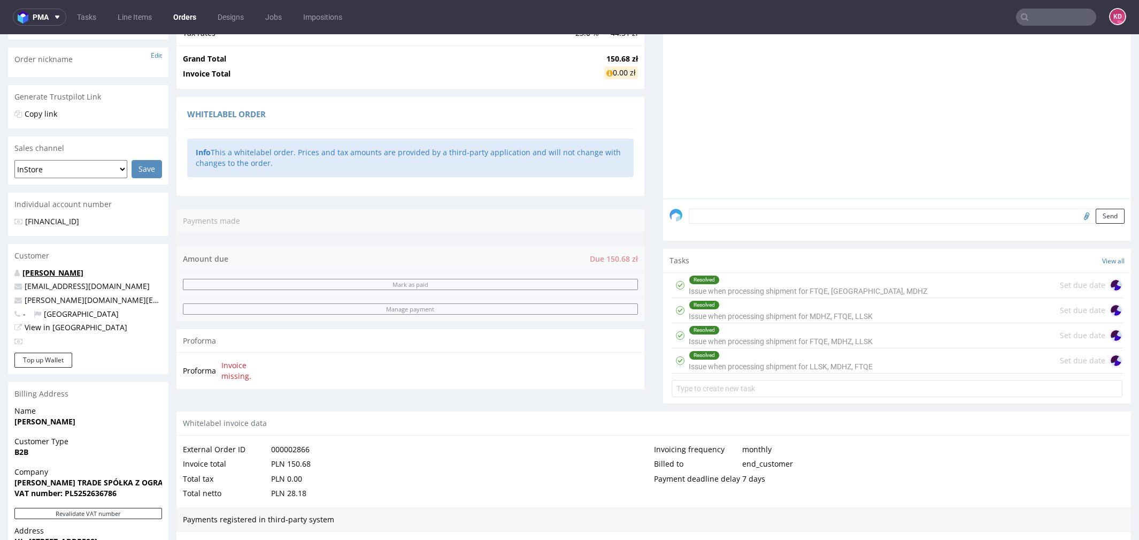
drag, startPoint x: 96, startPoint y: 275, endPoint x: 22, endPoint y: 271, distance: 73.4
click at [22, 271] on p "Serhii Pechernyi" at bounding box center [88, 272] width 148 height 11
copy link "Serhii Pechernyi"
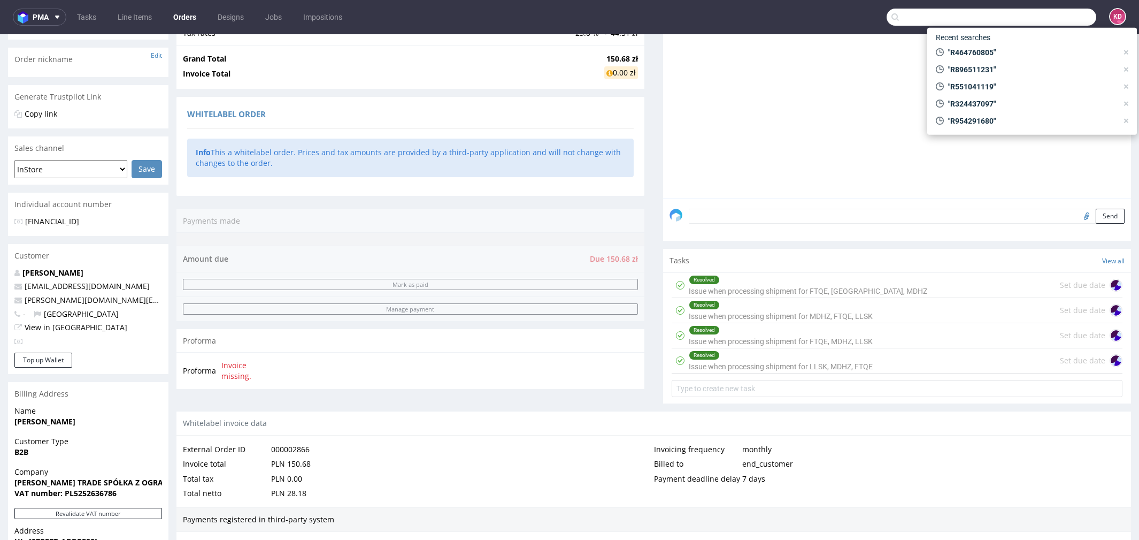
click at [1031, 13] on input "text" at bounding box center [992, 17] width 210 height 17
paste input "R095929873"
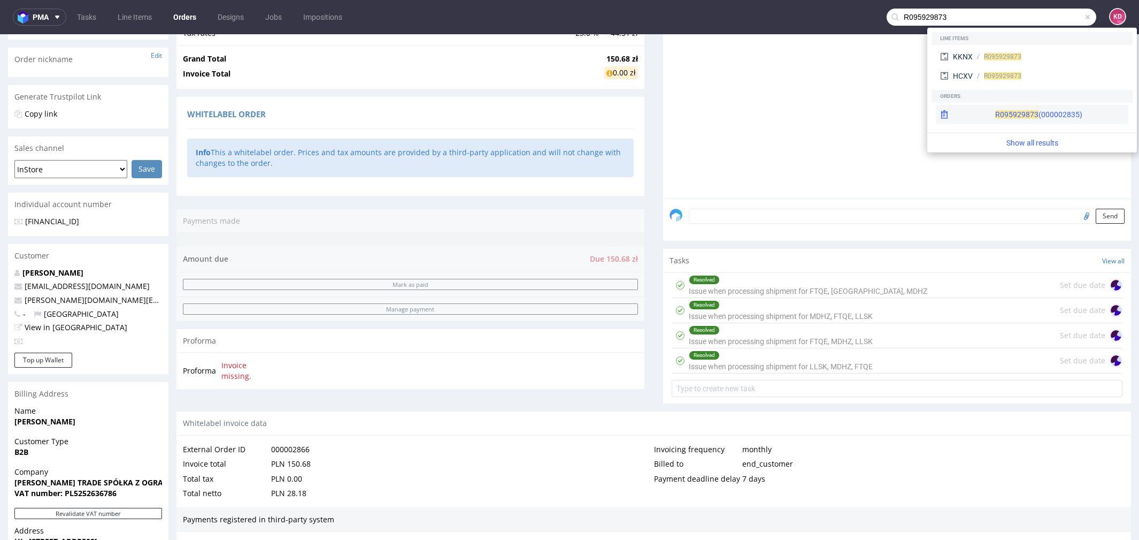
type input "R095929873"
click at [995, 116] on span "R095929873" at bounding box center [1016, 114] width 43 height 9
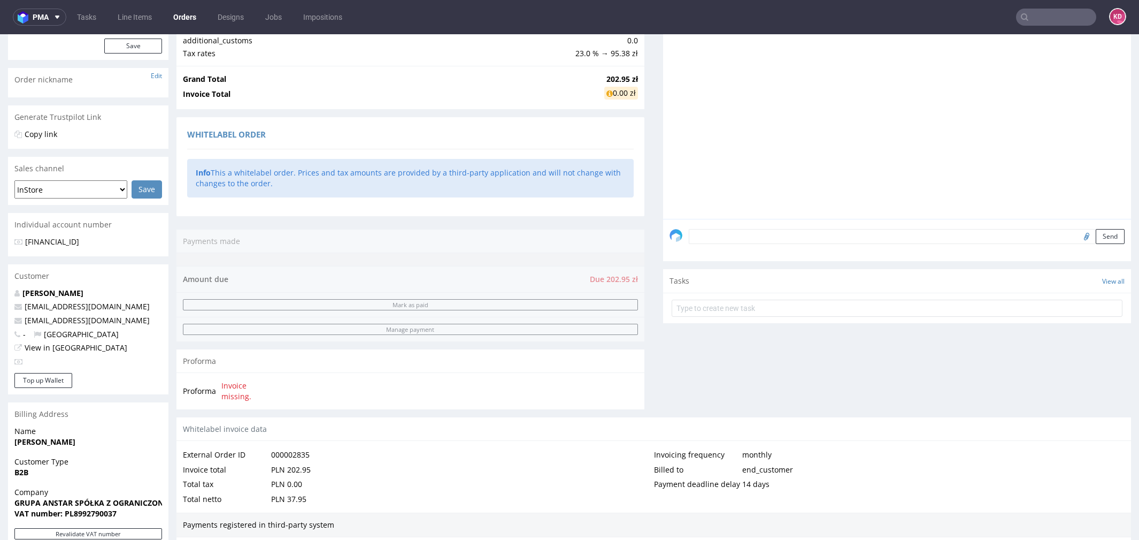
scroll to position [162, 0]
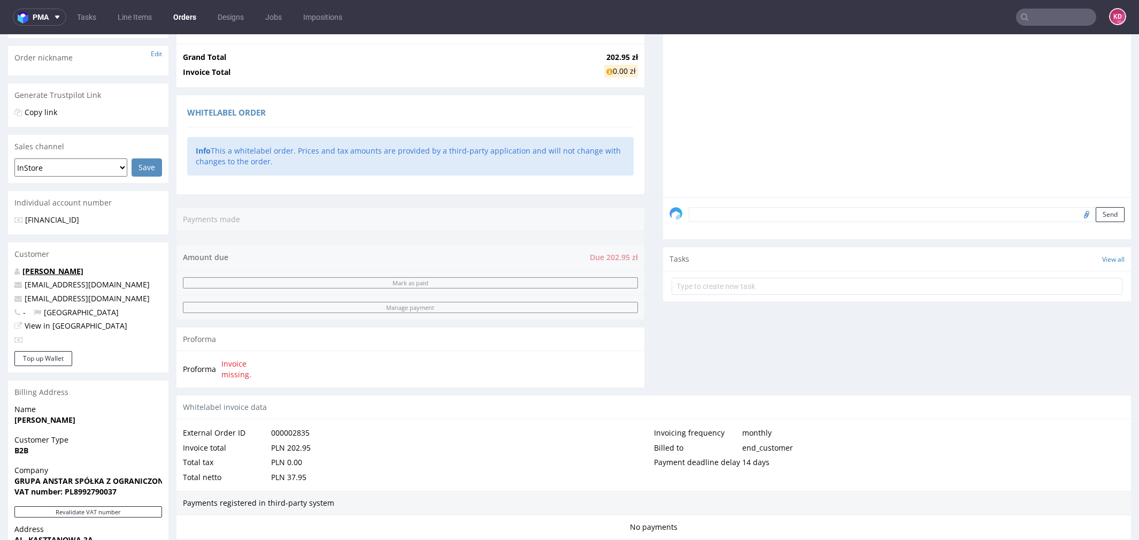
drag, startPoint x: 108, startPoint y: 271, endPoint x: 24, endPoint y: 272, distance: 84.0
click at [24, 272] on p "Grzegorz Piątek" at bounding box center [88, 271] width 148 height 11
copy link "Grzegorz Piątek"
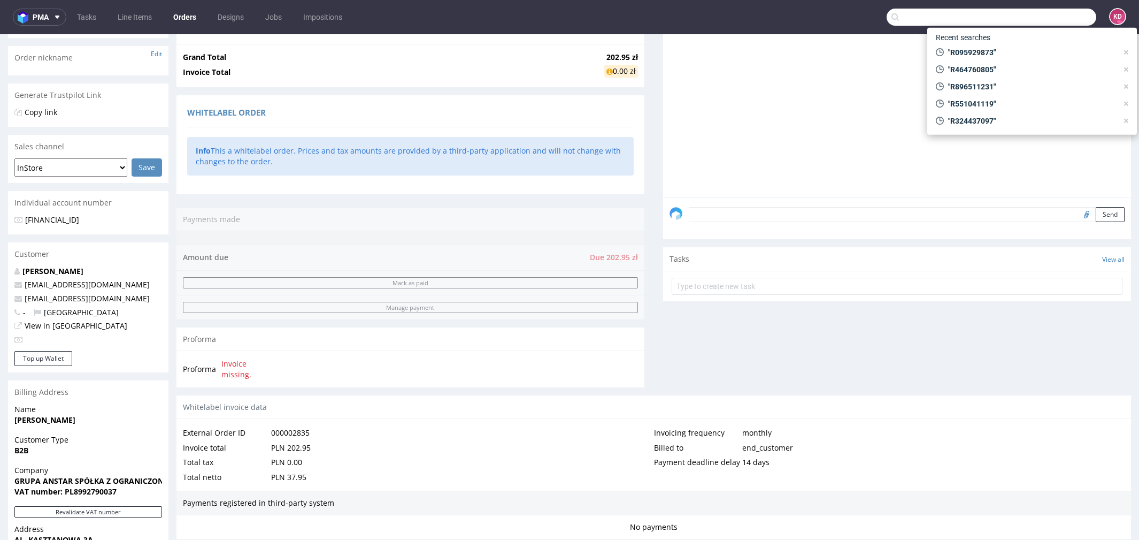
click at [1066, 12] on input "text" at bounding box center [992, 17] width 210 height 17
paste input "R183174611"
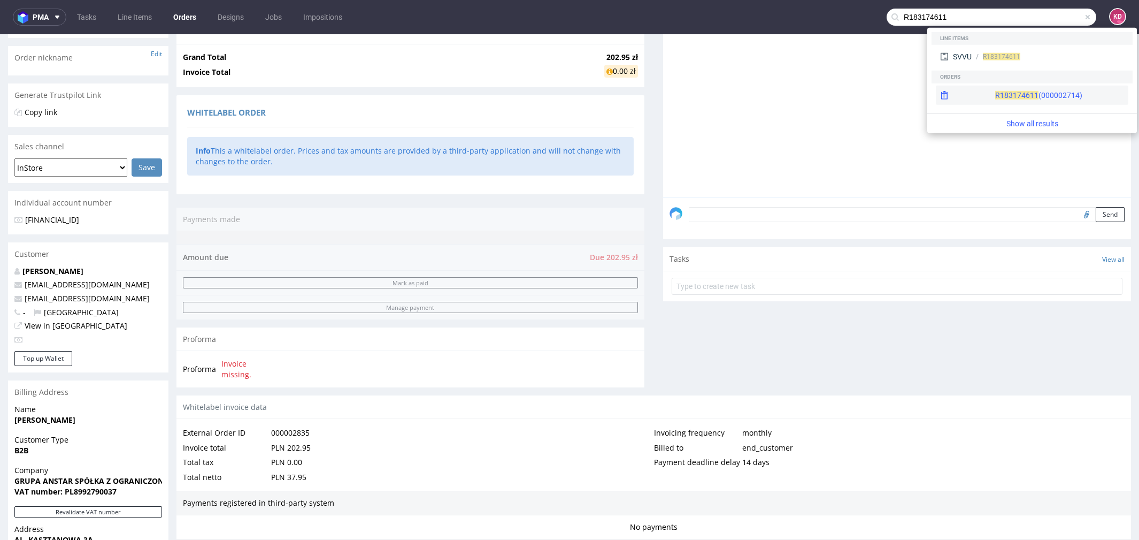
type input "R183174611"
click at [995, 98] on span "R183174611" at bounding box center [1016, 95] width 43 height 9
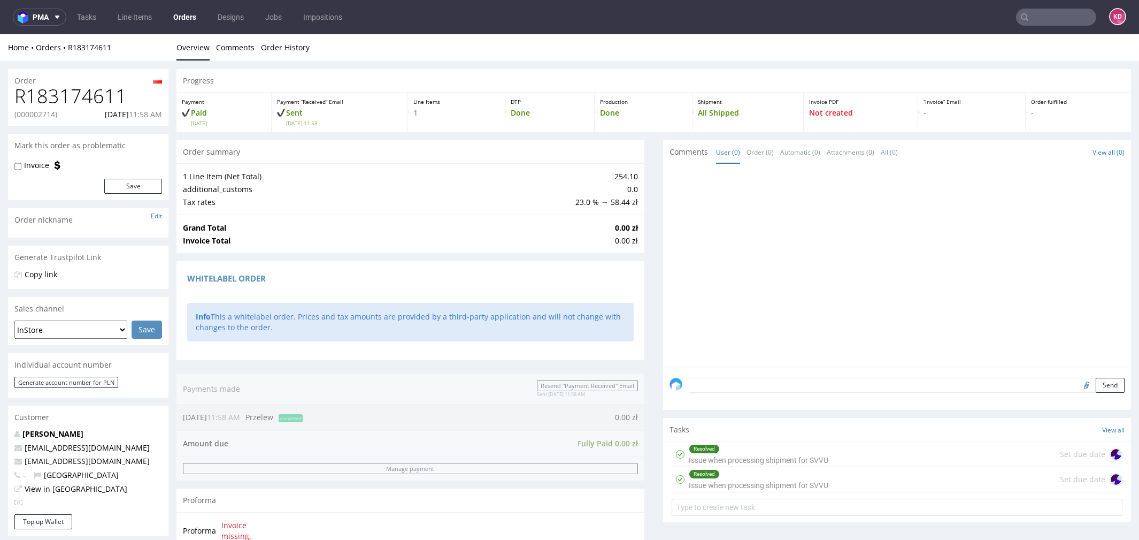
click at [1024, 28] on nav "pma Tasks Line Items Orders Designs Jobs Impositions KD" at bounding box center [569, 17] width 1139 height 34
click at [1026, 19] on input "text" at bounding box center [1056, 17] width 80 height 17
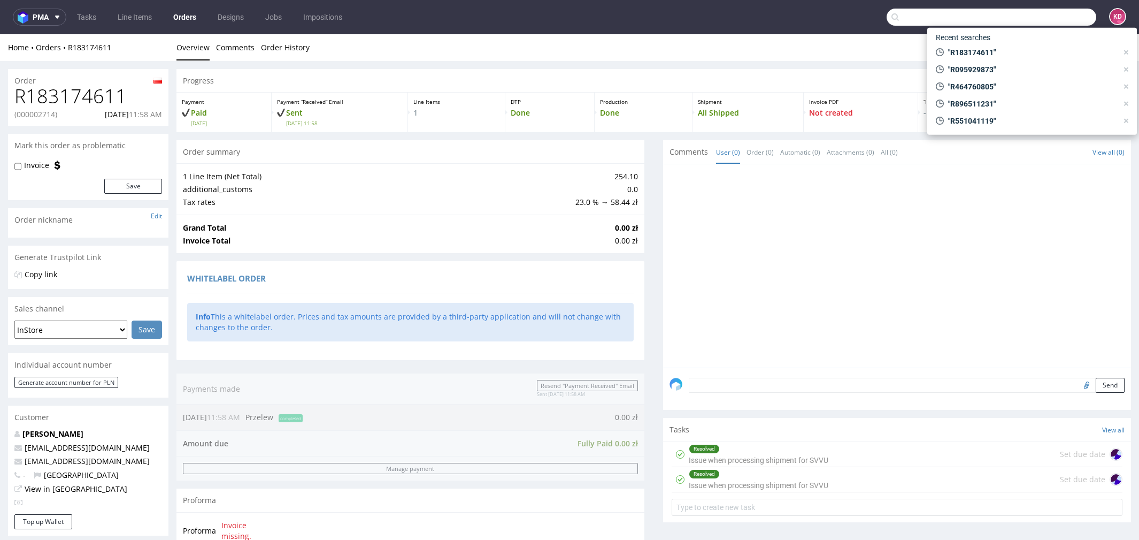
paste input "R025669948"
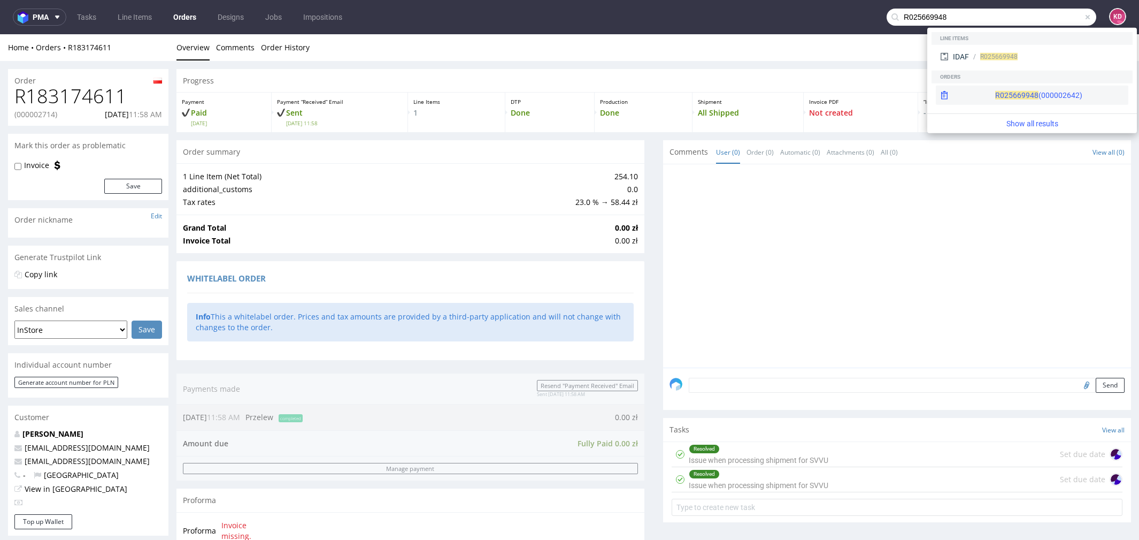
type input "R025669948"
click at [995, 96] on span "R025669948" at bounding box center [1016, 95] width 43 height 9
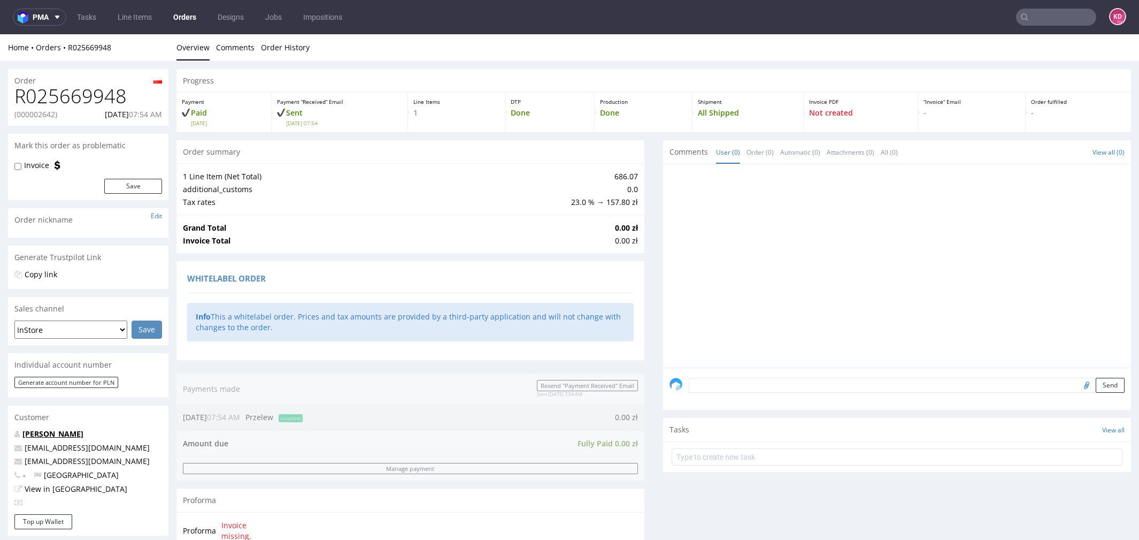
drag, startPoint x: 104, startPoint y: 436, endPoint x: 23, endPoint y: 436, distance: 81.3
click at [23, 436] on p "Maciej Wojtkowiak" at bounding box center [88, 433] width 148 height 11
copy link "Maciej Wojtkowiak"
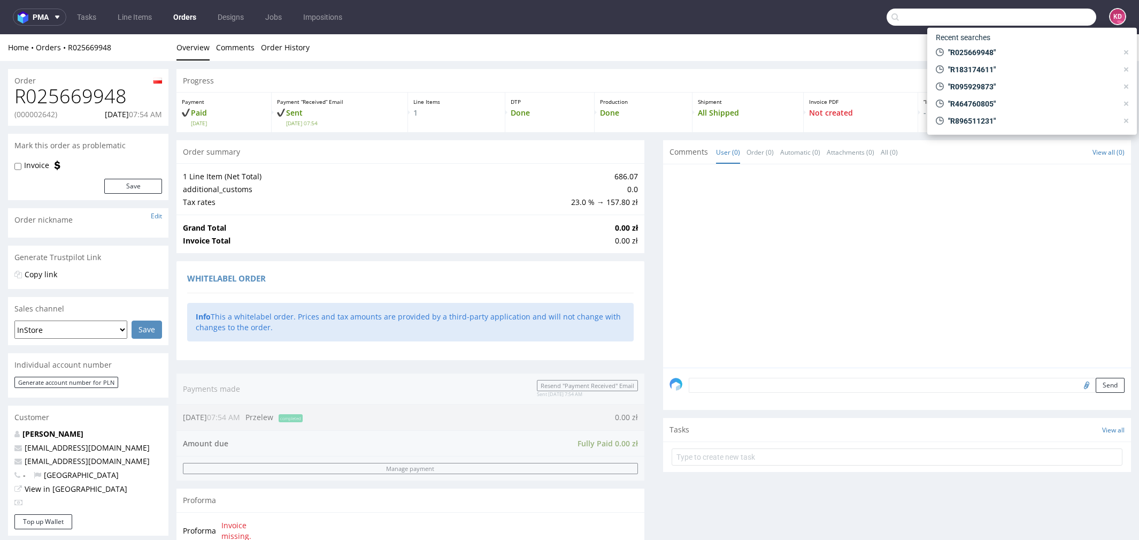
click at [1027, 11] on input "text" at bounding box center [992, 17] width 210 height 17
paste input "R025970486"
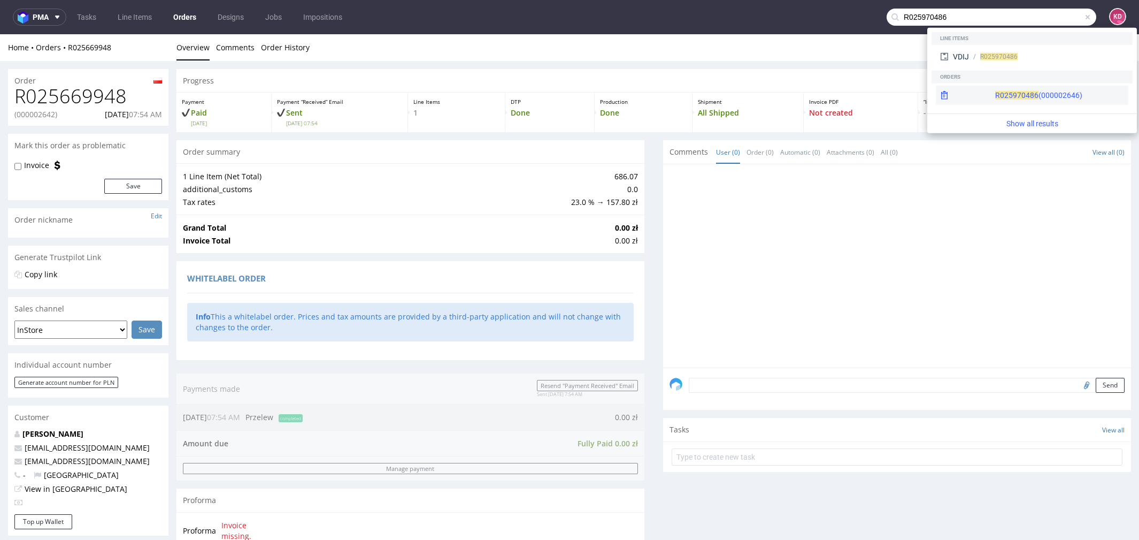
type input "R025970486"
click at [1019, 95] on div "R025970486 (000002646)" at bounding box center [1038, 95] width 87 height 11
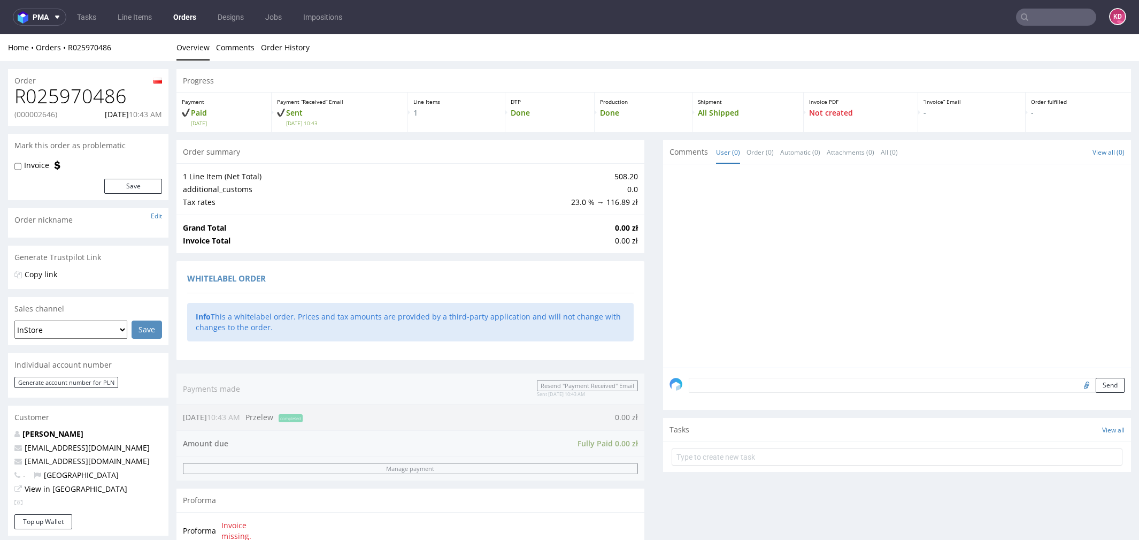
click at [1019, 19] on input "text" at bounding box center [1056, 17] width 80 height 17
paste input "R551041119"
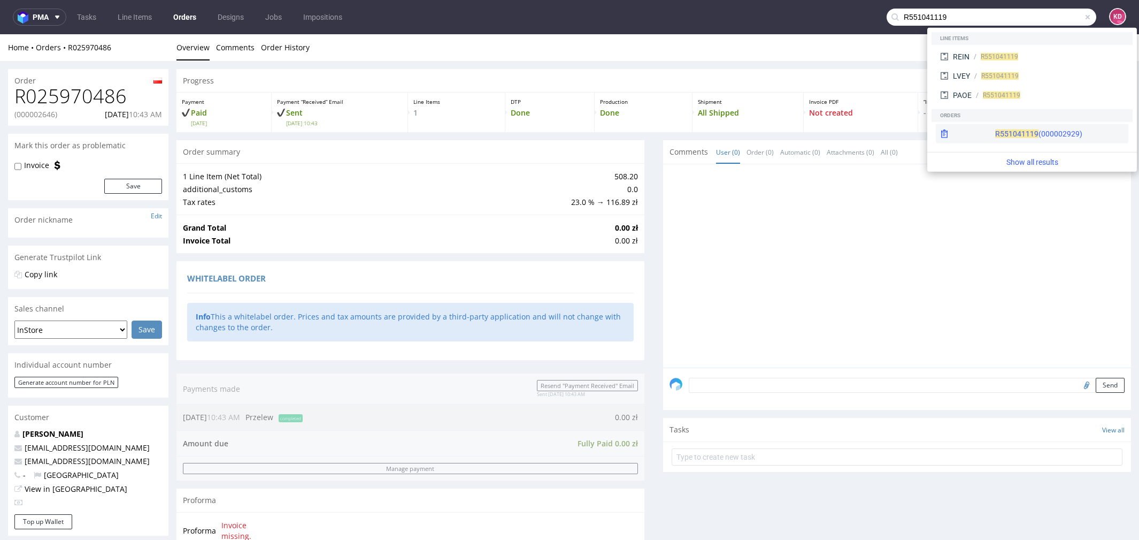
type input "R551041119"
click at [966, 126] on div "R551041119 (000002929)" at bounding box center [1032, 133] width 192 height 19
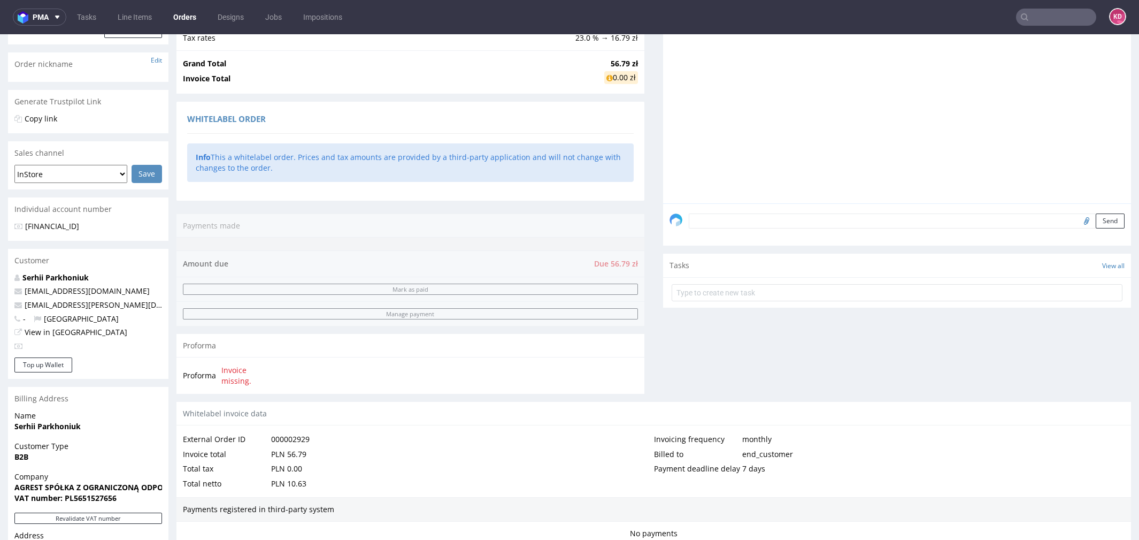
scroll to position [155, 0]
drag, startPoint x: 89, startPoint y: 426, endPoint x: 63, endPoint y: 427, distance: 26.2
click at [63, 427] on span "Serhii Parkhoniuk" at bounding box center [88, 427] width 148 height 11
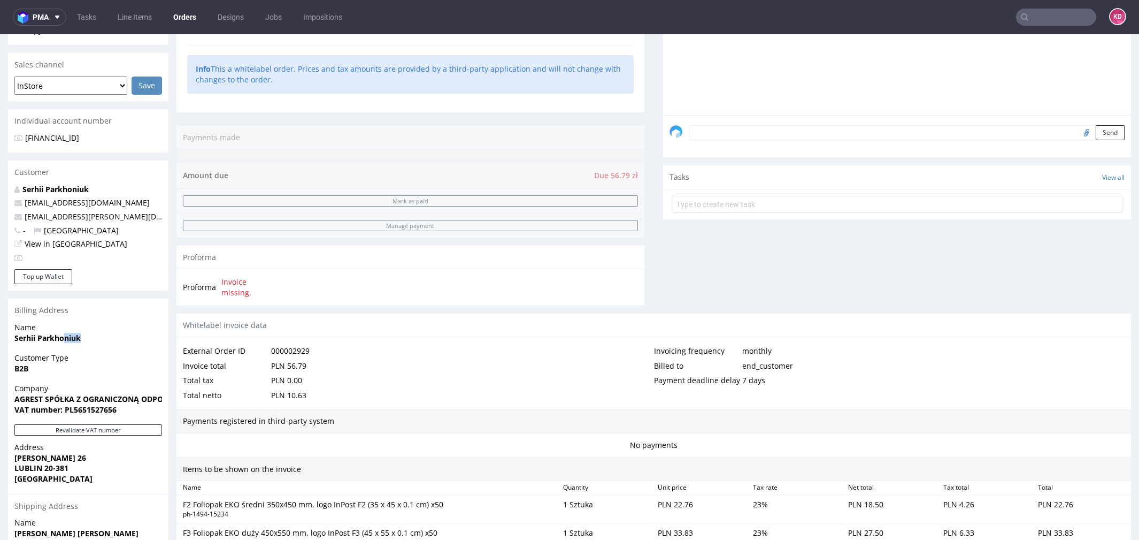
scroll to position [243, 0]
drag, startPoint x: 14, startPoint y: 400, endPoint x: 165, endPoint y: 397, distance: 151.4
click at [165, 397] on div "Company AGREST SPÓŁKA Z OGRANICZONĄ ODPOWIEDZIALNOŚCIĄ VAT number: PL5651527656" at bounding box center [88, 404] width 160 height 41
copy strong "AGREST SPÓŁKA Z OGRANICZONĄ ODPO"
click at [1055, 12] on input "text" at bounding box center [1056, 17] width 80 height 17
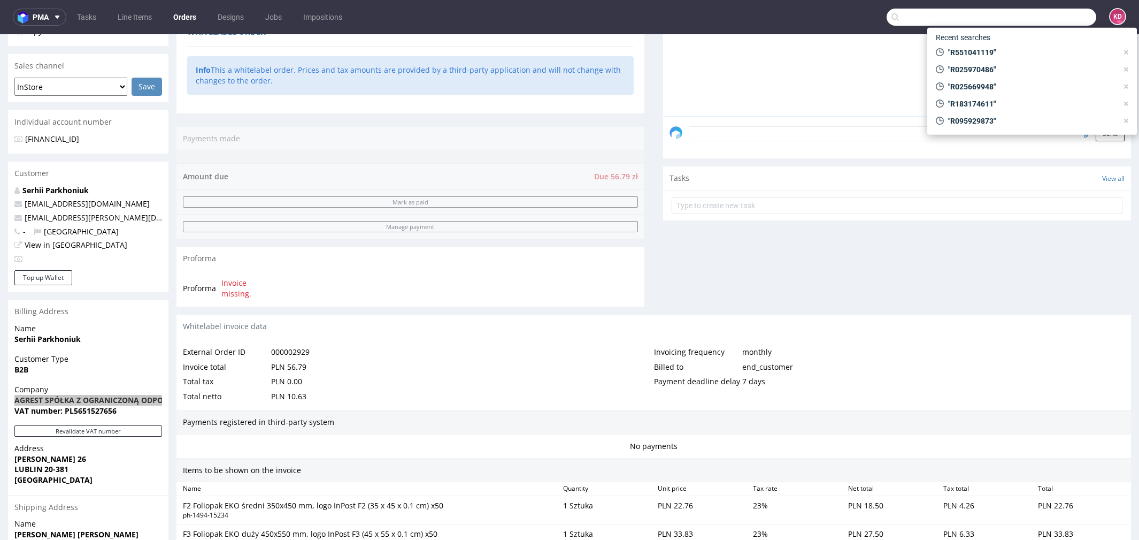
paste input "R896511231"
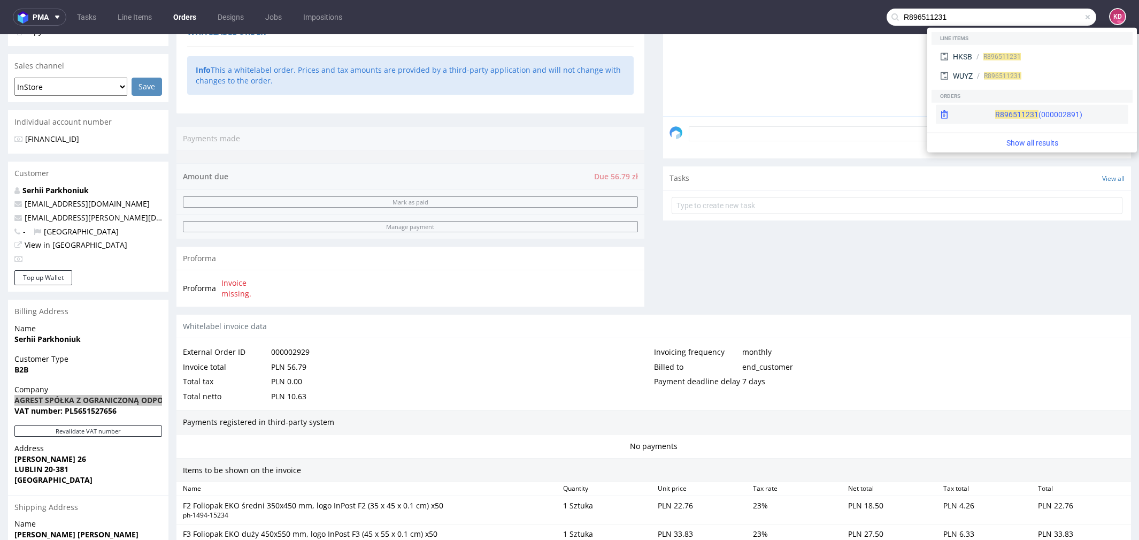
type input "R896511231"
click at [995, 118] on div "R896511231 (000002891)" at bounding box center [1038, 114] width 87 height 11
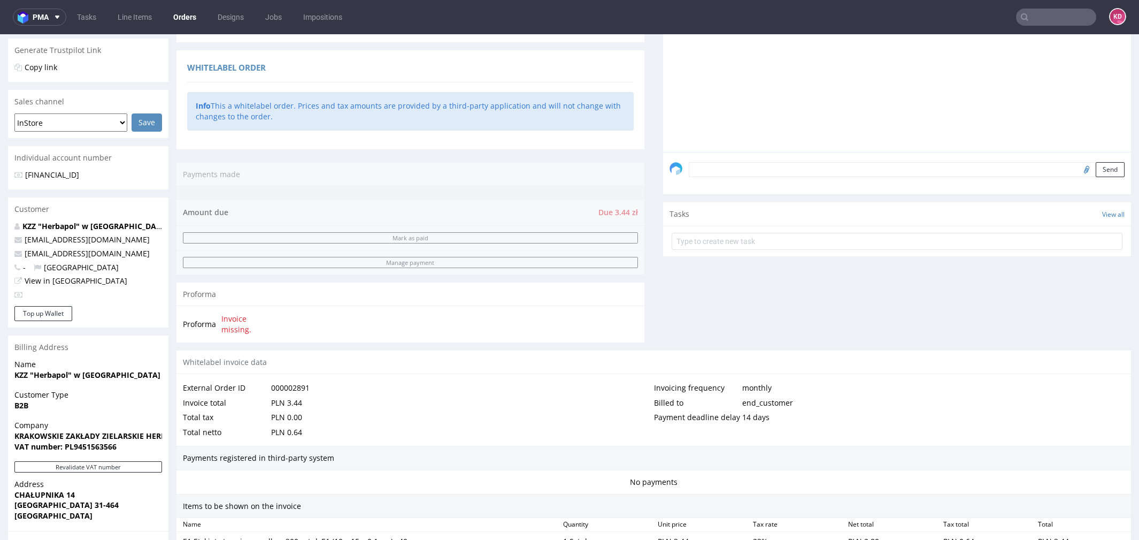
scroll to position [206, 0]
drag, startPoint x: 15, startPoint y: 438, endPoint x: 171, endPoint y: 444, distance: 155.7
click at [171, 444] on div "Order R896511231 (000002891) 26.09.2025 08:57 AM Mark this order as problematic…" at bounding box center [569, 368] width 1139 height 1026
click at [114, 399] on span "Customer Type" at bounding box center [88, 395] width 148 height 11
drag, startPoint x: 16, startPoint y: 437, endPoint x: 164, endPoint y: 434, distance: 147.6
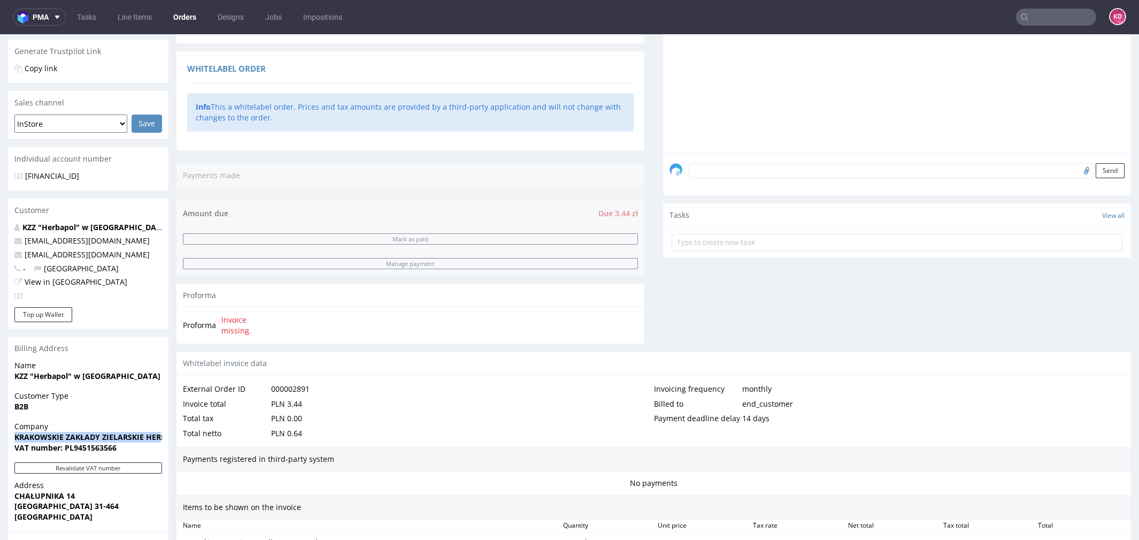
click at [164, 434] on div "Company KRAKOWSKIE ZAKŁADY ZIELARSKIE HERBAPOL W KRAKOWIE SA VAT number: PL9451…" at bounding box center [88, 441] width 160 height 41
click at [99, 449] on strong "VAT number: PL9451563566" at bounding box center [65, 447] width 102 height 10
copy strong "PL9451563566"
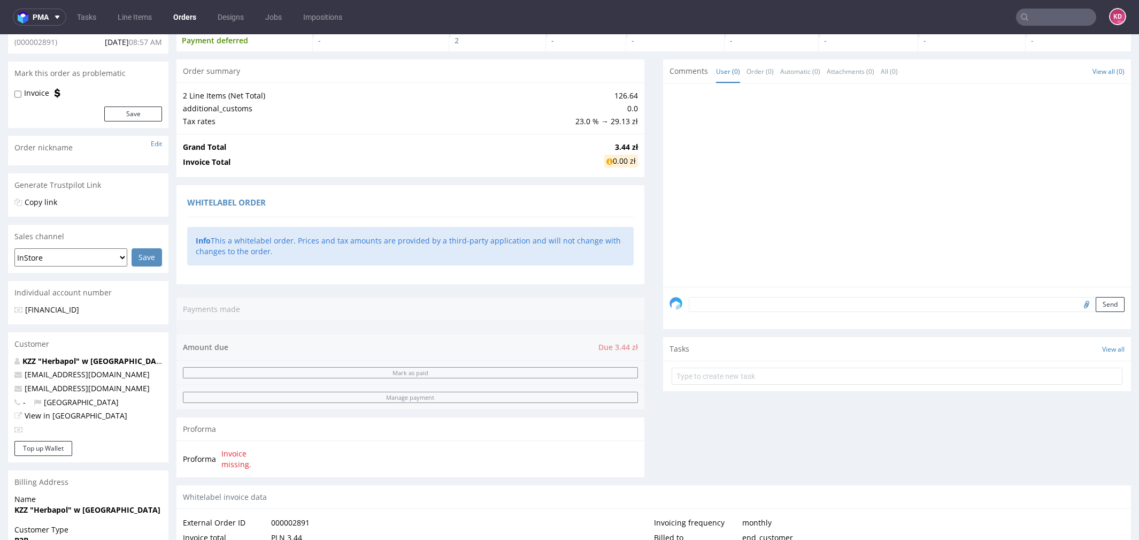
scroll to position [0, 0]
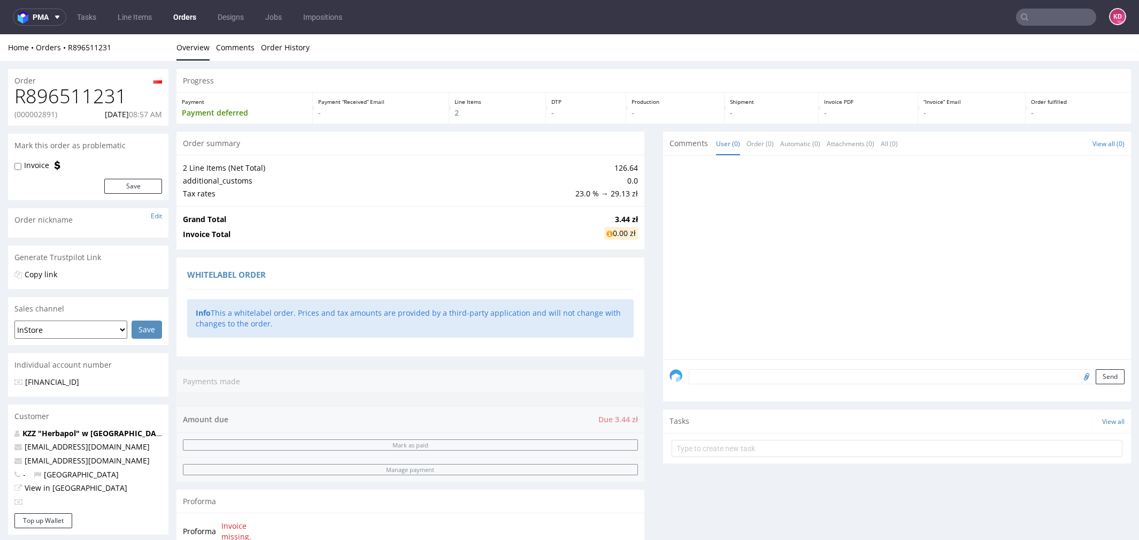
click at [1037, 11] on input "text" at bounding box center [1056, 17] width 80 height 17
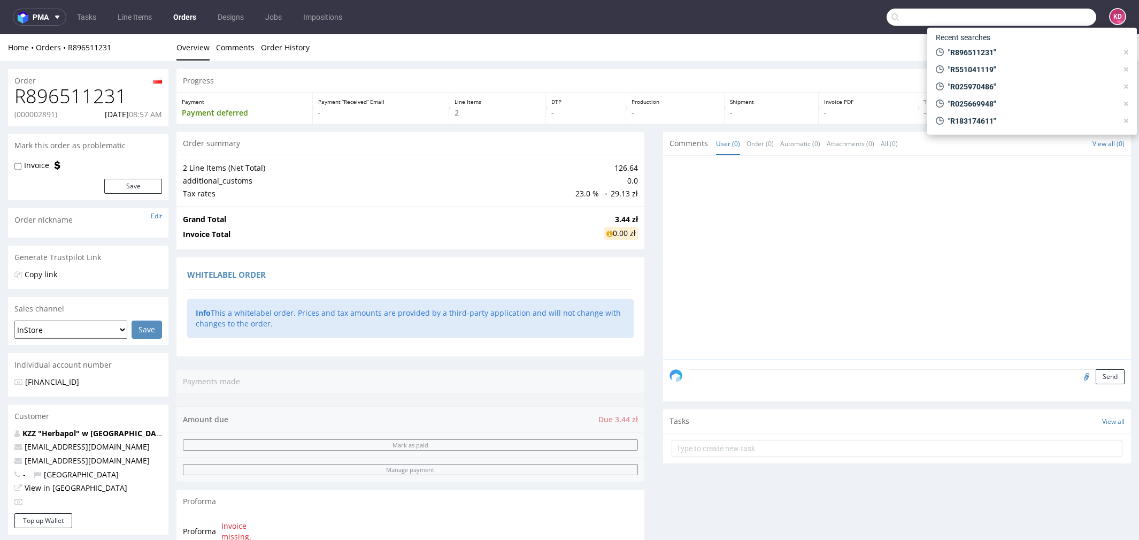
paste input "R464760805"
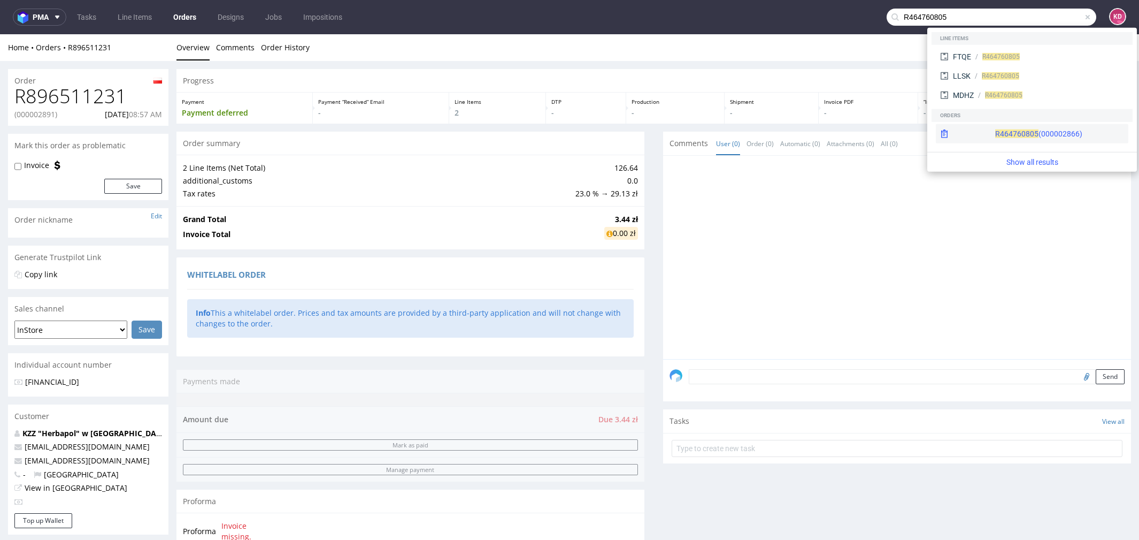
type input "R464760805"
click at [995, 135] on span "R464760805" at bounding box center [1016, 133] width 43 height 9
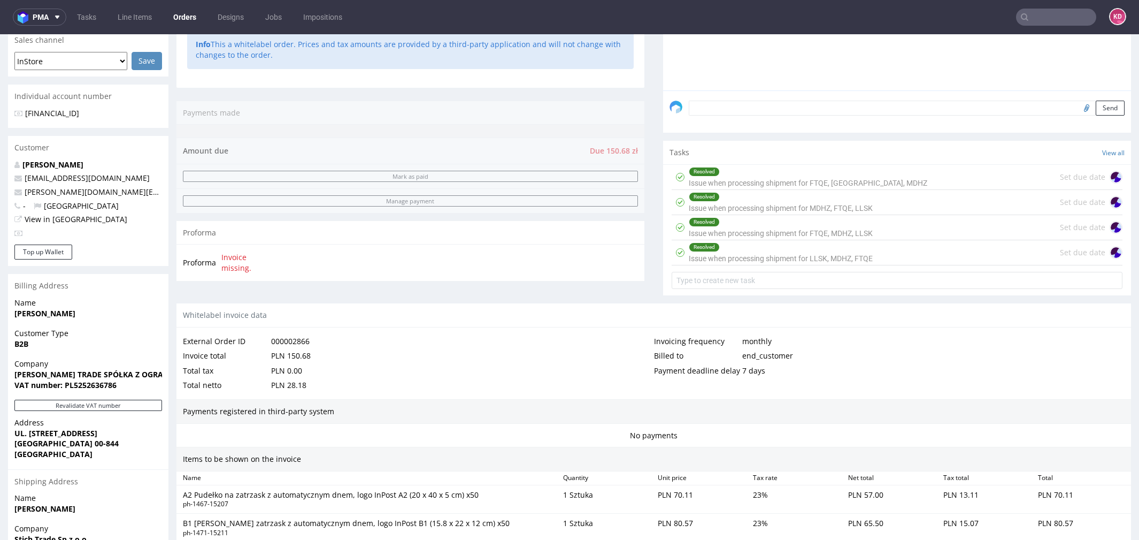
scroll to position [271, 0]
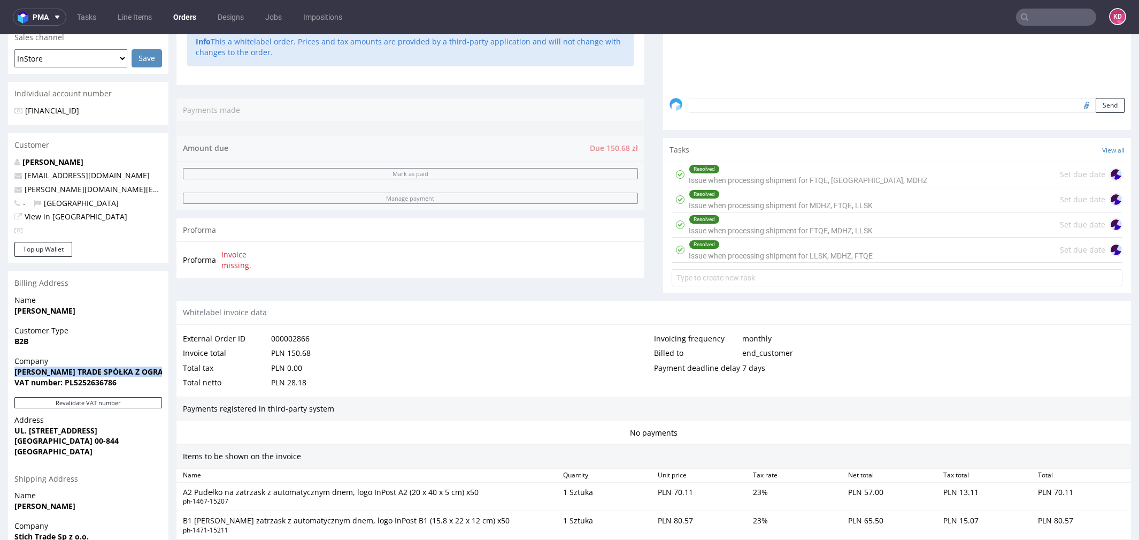
drag, startPoint x: 14, startPoint y: 371, endPoint x: 165, endPoint y: 375, distance: 150.8
click at [164, 375] on div "Company STICH TRADE SPÓŁKA Z OGRANICZONĄ ODPOWIEDZIALNOŚCIĄ VAT number: PL52526…" at bounding box center [88, 376] width 160 height 41
copy strong "STICH TRADE SPÓŁKA Z OGRANICZONĄ"
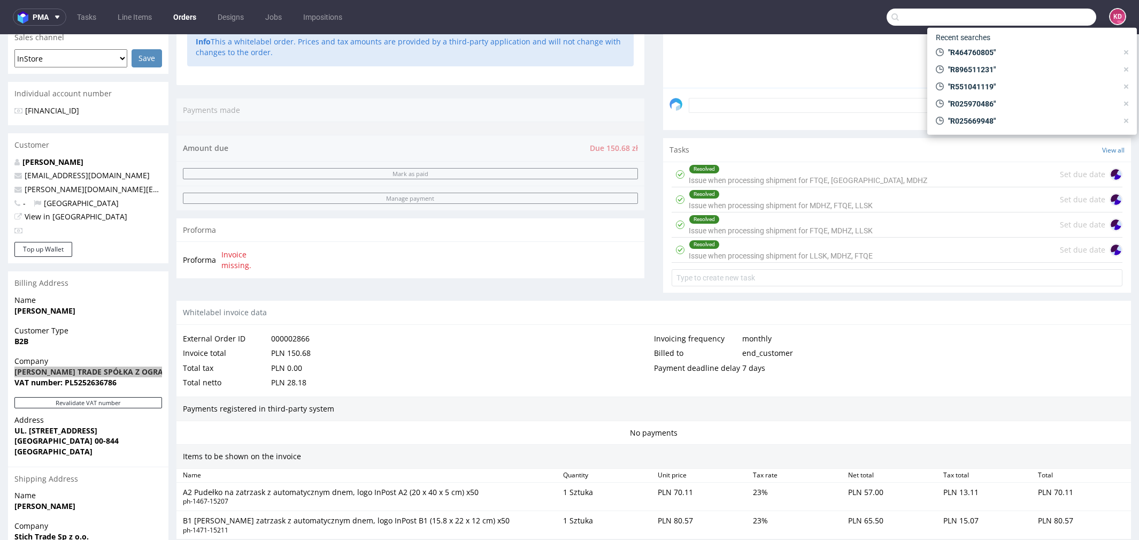
click at [1034, 19] on input "text" at bounding box center [992, 17] width 210 height 17
paste input "R095929873"
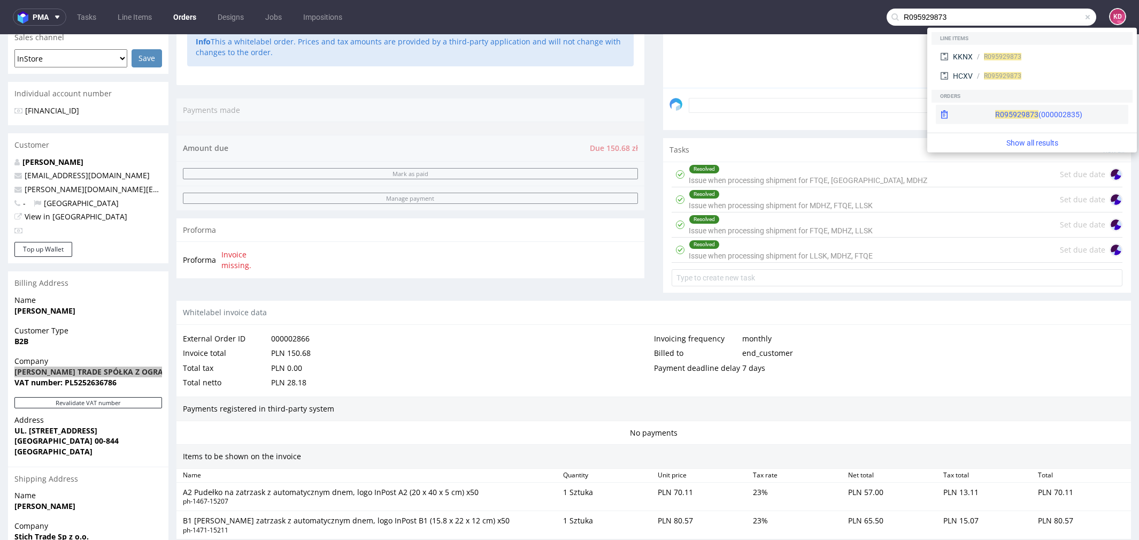
type input "R095929873"
click at [1009, 117] on div "R095929873 (000002835)" at bounding box center [1038, 114] width 87 height 11
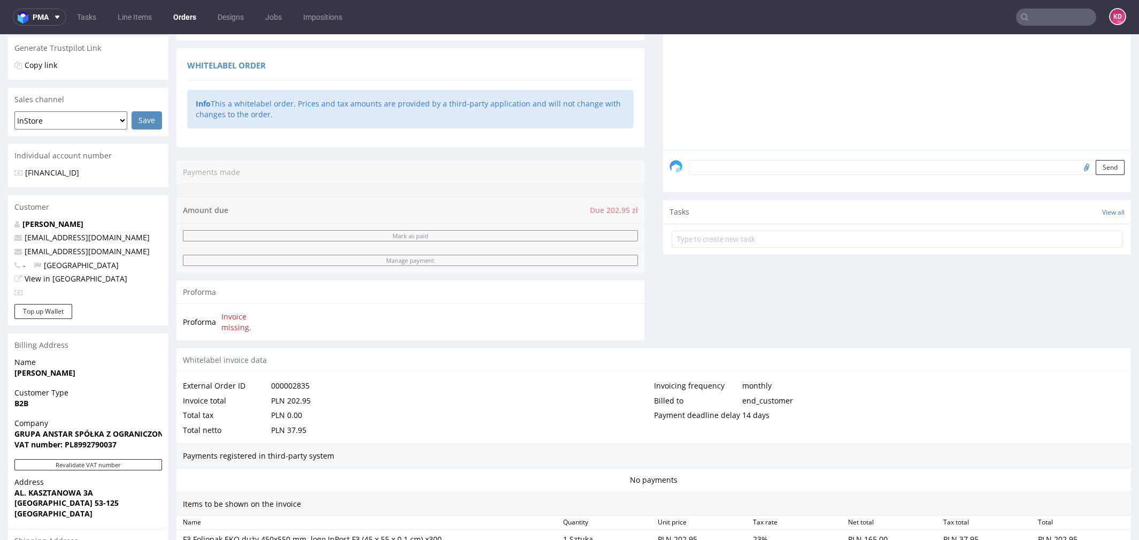
scroll to position [282, 0]
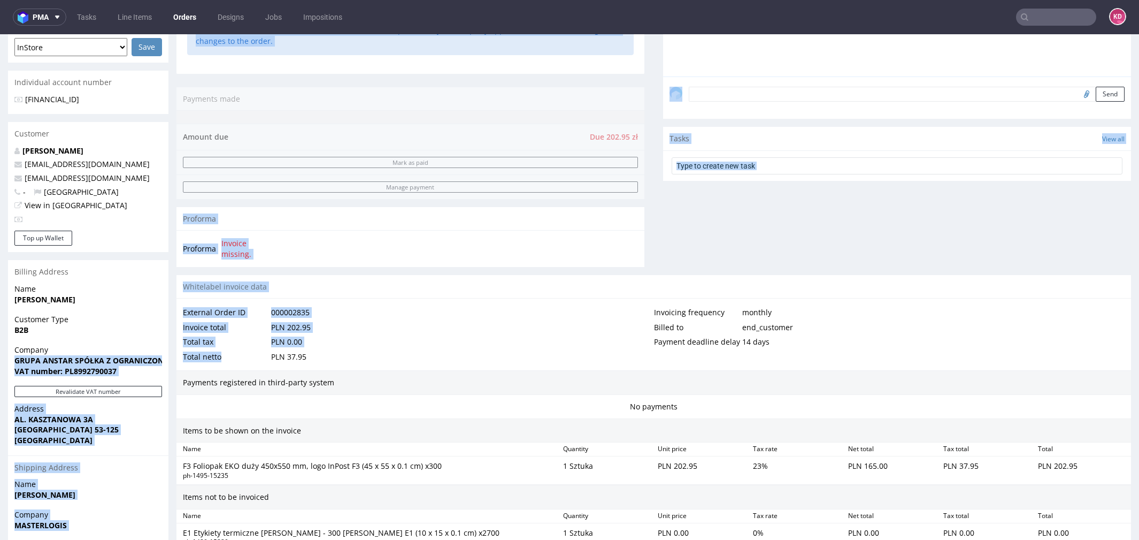
drag, startPoint x: 15, startPoint y: 358, endPoint x: 173, endPoint y: 361, distance: 158.3
click at [173, 361] on div "Order R095929873 (000002835) 22.09.2025 01:42 PM Mark this order as problematic…" at bounding box center [569, 296] width 1139 height 1034
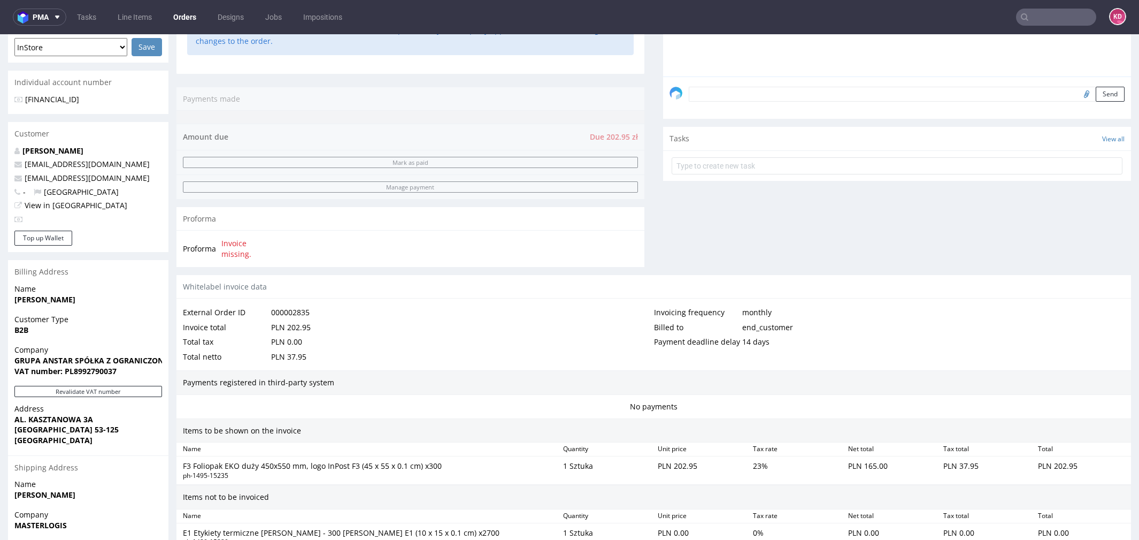
click at [92, 353] on span "Company" at bounding box center [88, 349] width 148 height 11
drag, startPoint x: 15, startPoint y: 361, endPoint x: 159, endPoint y: 357, distance: 143.9
click at [159, 357] on strong "GRUPA ANSTAR SPÓŁKA Z OGRANICZONĄ ODPOWIEDZIALNOŚCIĄ" at bounding box center [136, 360] width 244 height 10
copy strong "GRUPA ANSTAR SPÓŁKA Z OGRANICZO"
click at [1060, 10] on input "text" at bounding box center [1056, 17] width 80 height 17
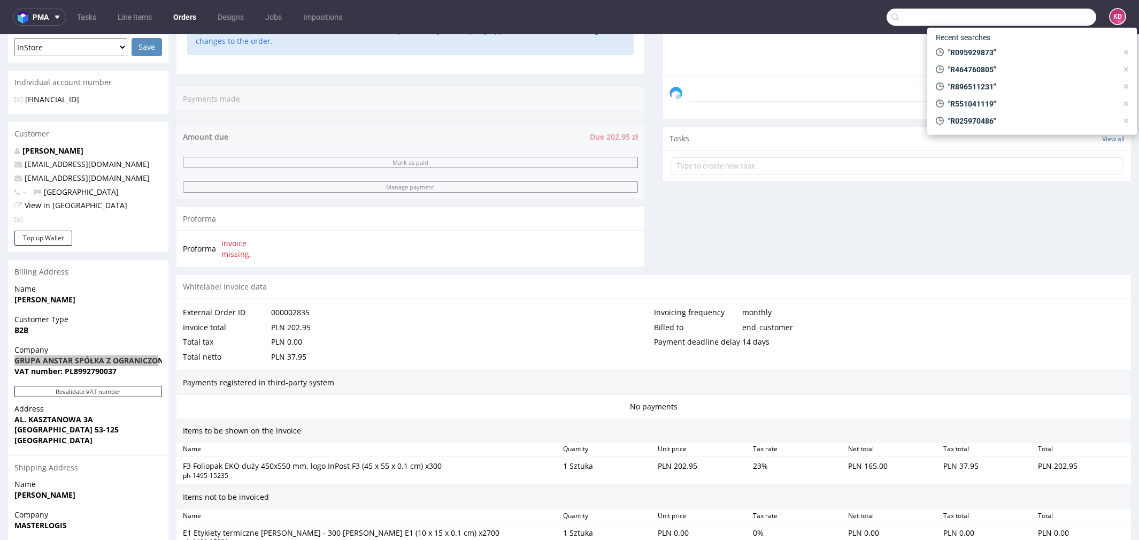
paste input "R025669948"
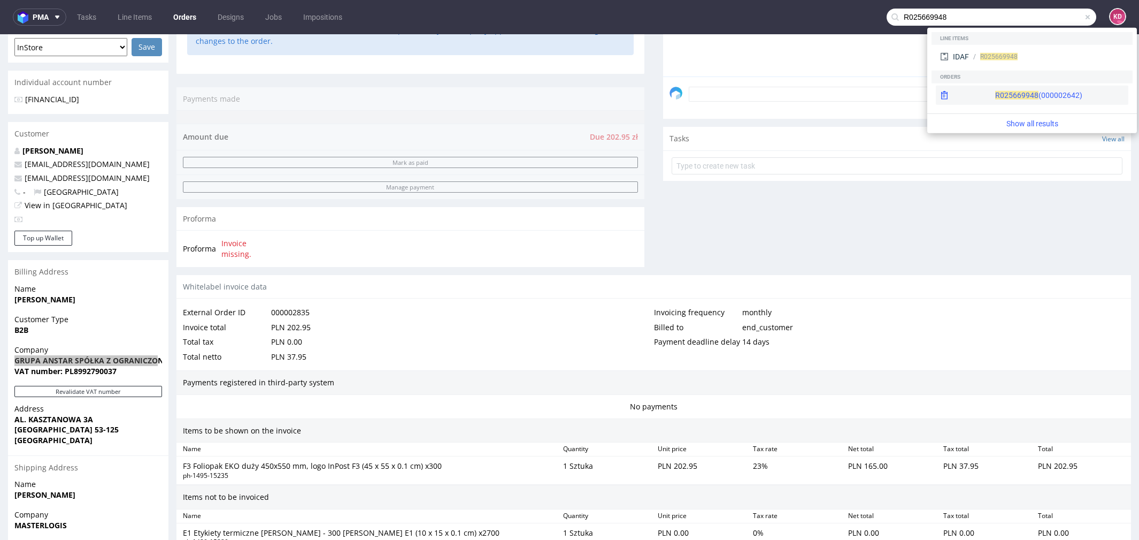
type input "R025669948"
click at [996, 90] on div "R025669948 (000002642)" at bounding box center [1038, 95] width 87 height 11
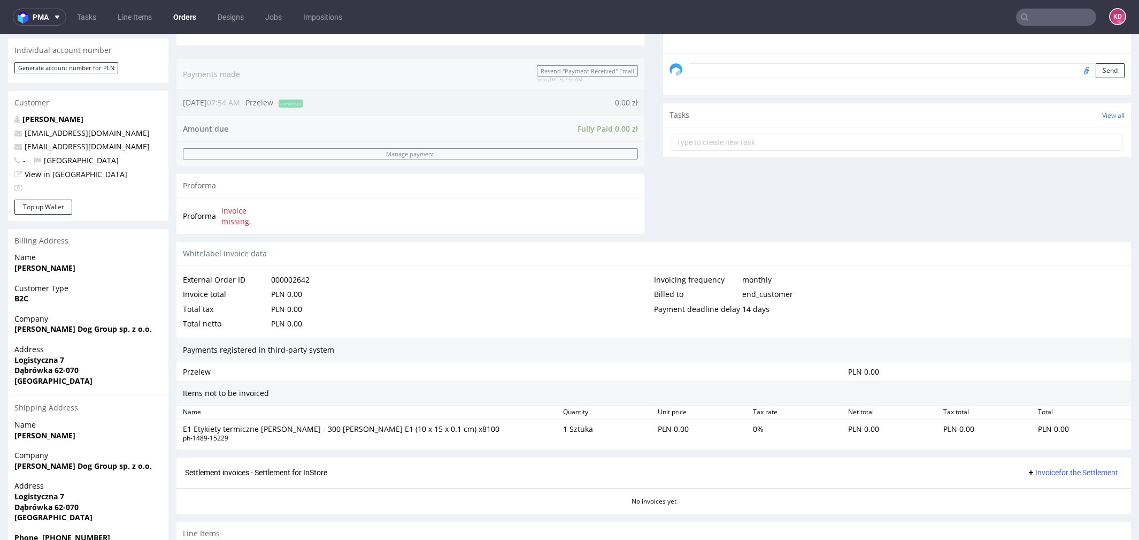
scroll to position [330, 0]
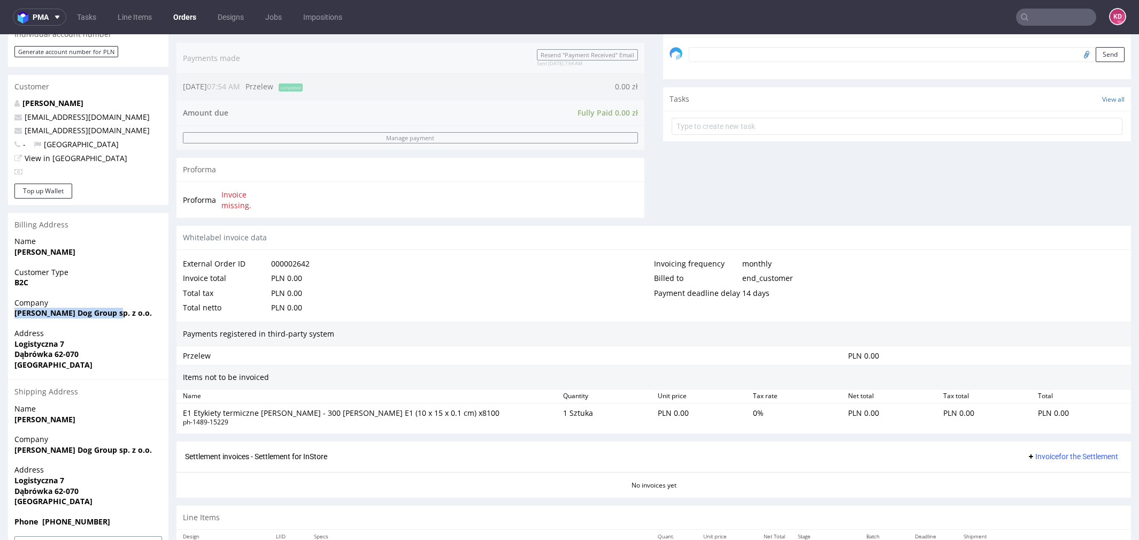
drag, startPoint x: 122, startPoint y: 314, endPoint x: 6, endPoint y: 313, distance: 115.5
click at [6, 313] on div "Order R025669948 (000002642) 09.09.2025 07:54 AM Mark this order as problematic…" at bounding box center [569, 155] width 1139 height 848
copy strong "John Dog Group sp. z o.o."
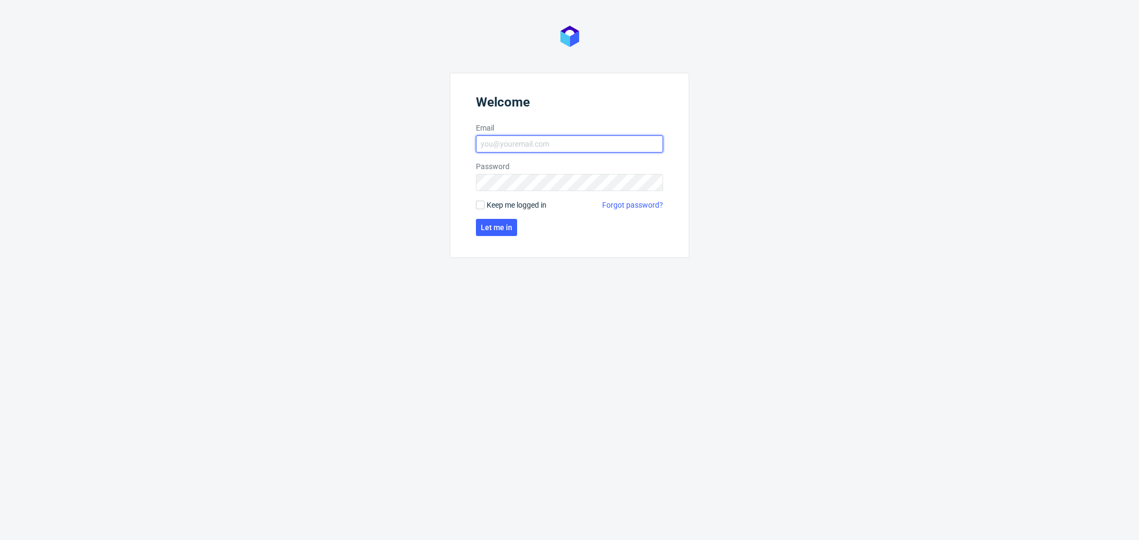
click at [586, 143] on input "Email" at bounding box center [569, 143] width 187 height 17
type input "[PERSON_NAME][EMAIL_ADDRESS][PERSON_NAME][DOMAIN_NAME]"
click button "Let me in" at bounding box center [496, 227] width 41 height 17
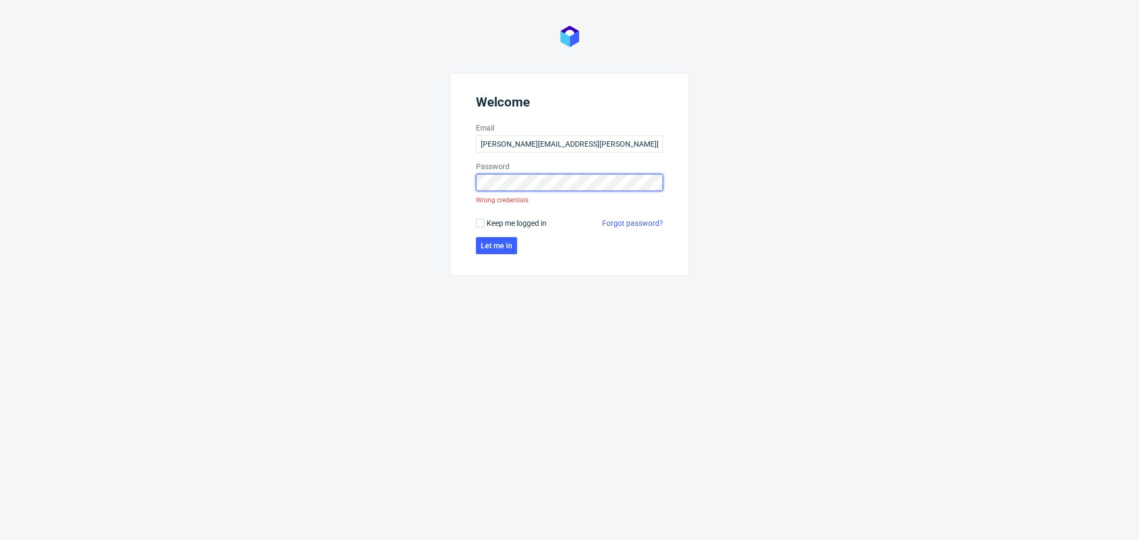
click at [412, 171] on div "Welcome Email [PERSON_NAME][EMAIL_ADDRESS][PERSON_NAME][DOMAIN_NAME] Password W…" at bounding box center [569, 270] width 1139 height 540
click at [438, 175] on div "Welcome Email [PERSON_NAME][EMAIL_ADDRESS][PERSON_NAME][DOMAIN_NAME] Password W…" at bounding box center [569, 270] width 1139 height 540
click button "Let me in" at bounding box center [496, 245] width 41 height 17
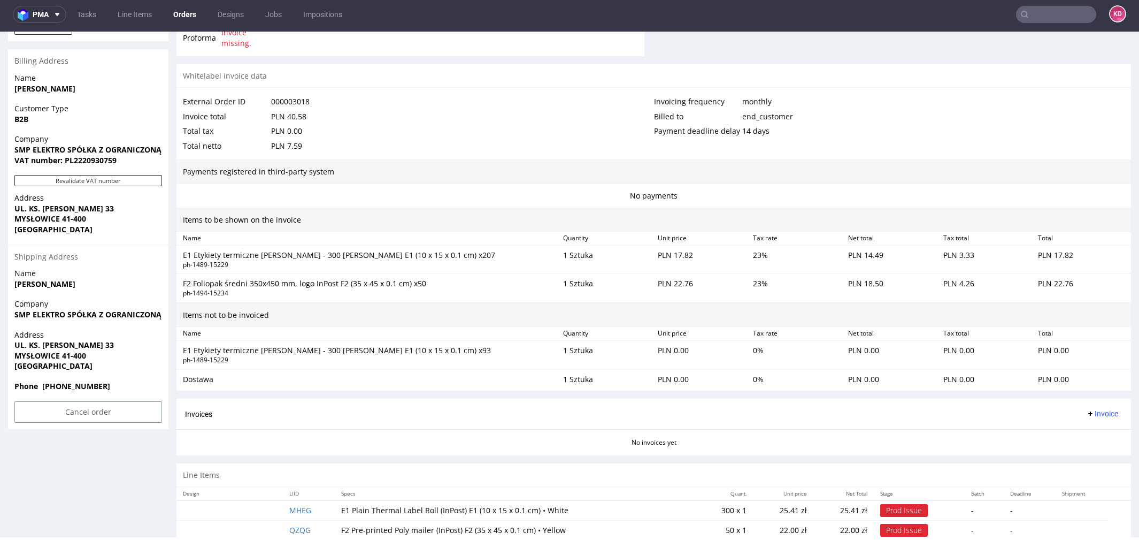
scroll to position [510, 0]
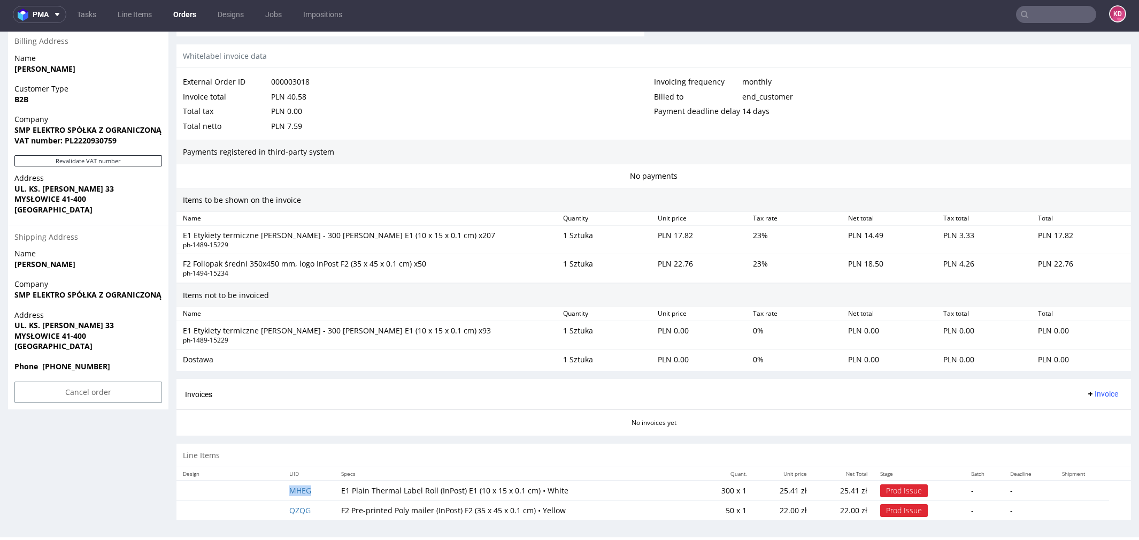
click at [302, 481] on td "MHEG" at bounding box center [309, 490] width 52 height 20
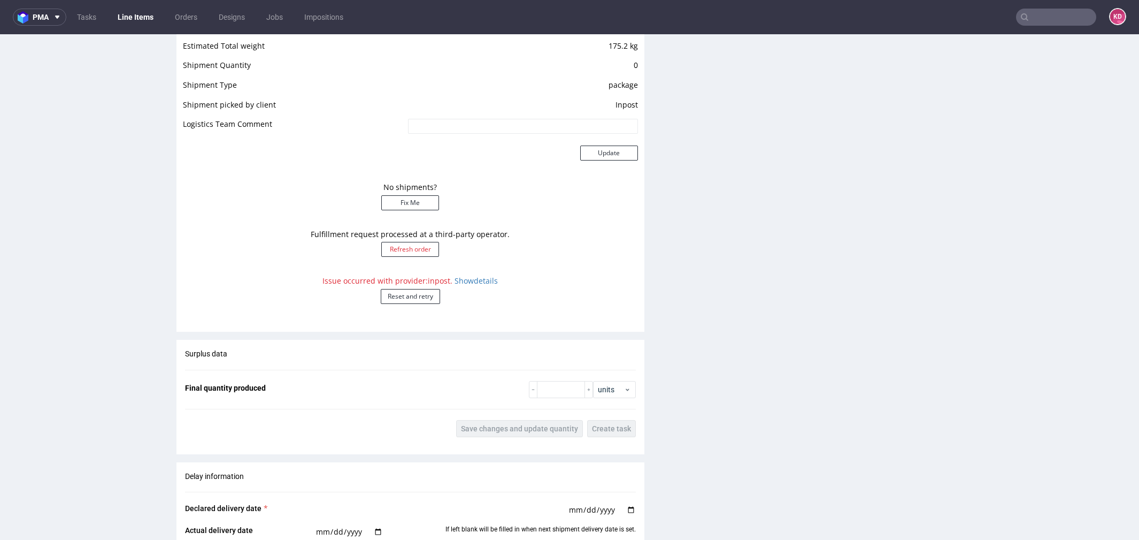
scroll to position [920, 0]
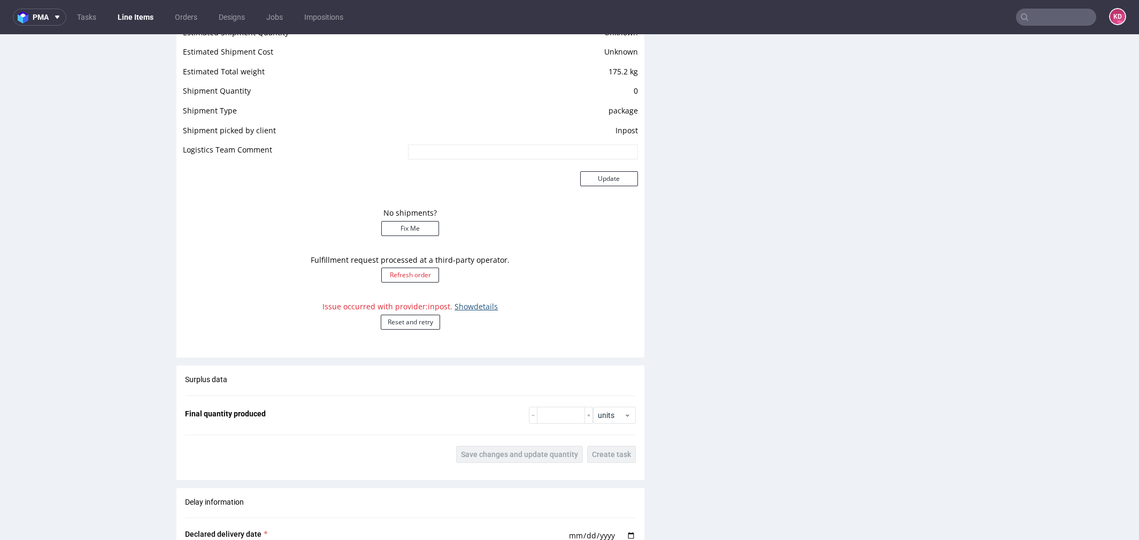
click at [474, 305] on link "Show details" at bounding box center [476, 306] width 43 height 10
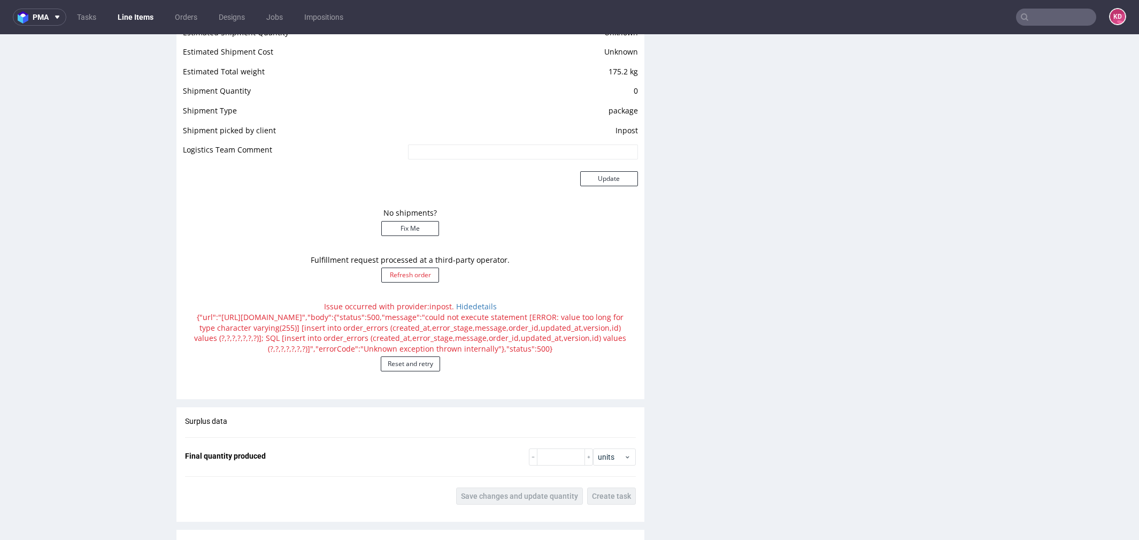
click at [1029, 13] on input "text" at bounding box center [1056, 17] width 80 height 17
paste input "PAOE"
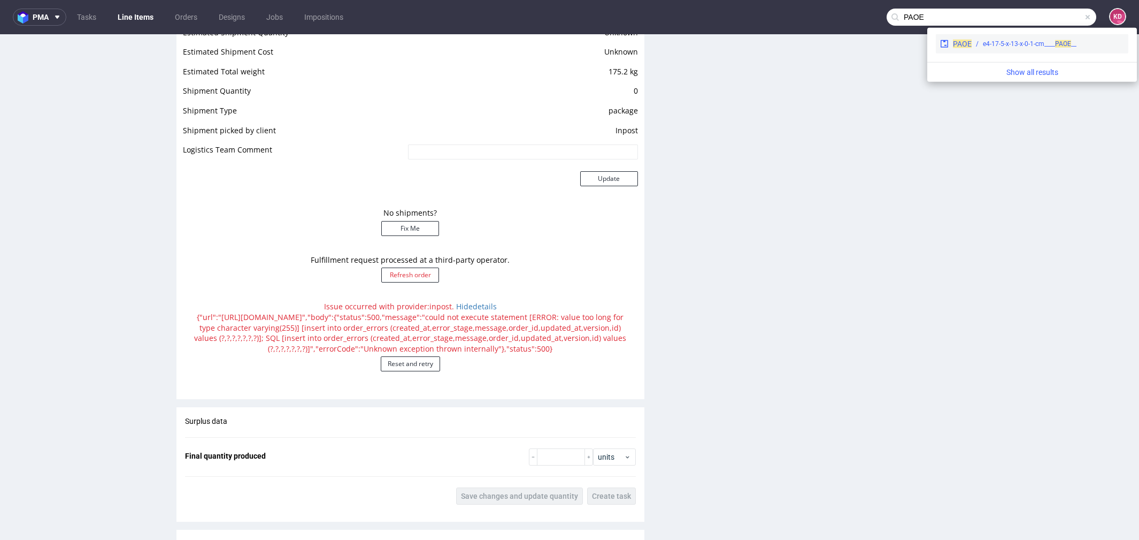
type input "PAOE"
click at [992, 48] on div "__e4-17-5-x-13-x-0-1-cm____ PAOE" at bounding box center [1030, 44] width 94 height 10
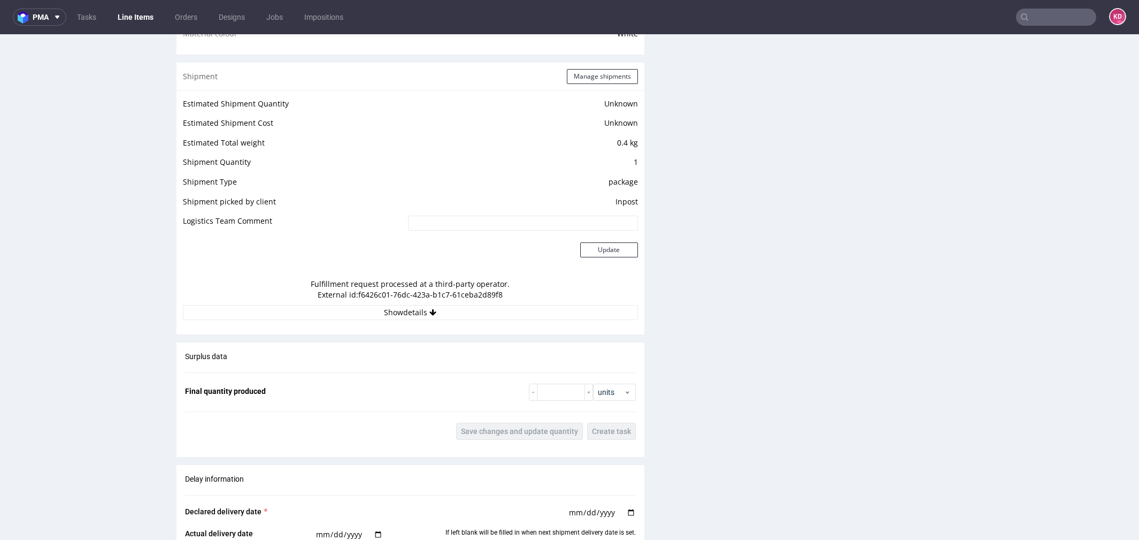
scroll to position [874, 0]
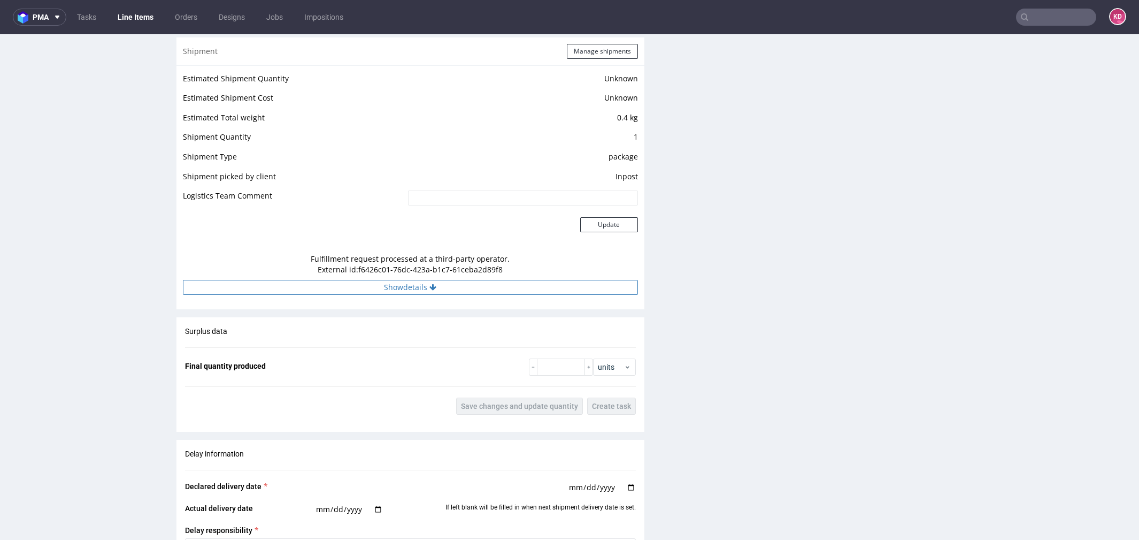
click at [477, 291] on button "Show details" at bounding box center [410, 287] width 455 height 15
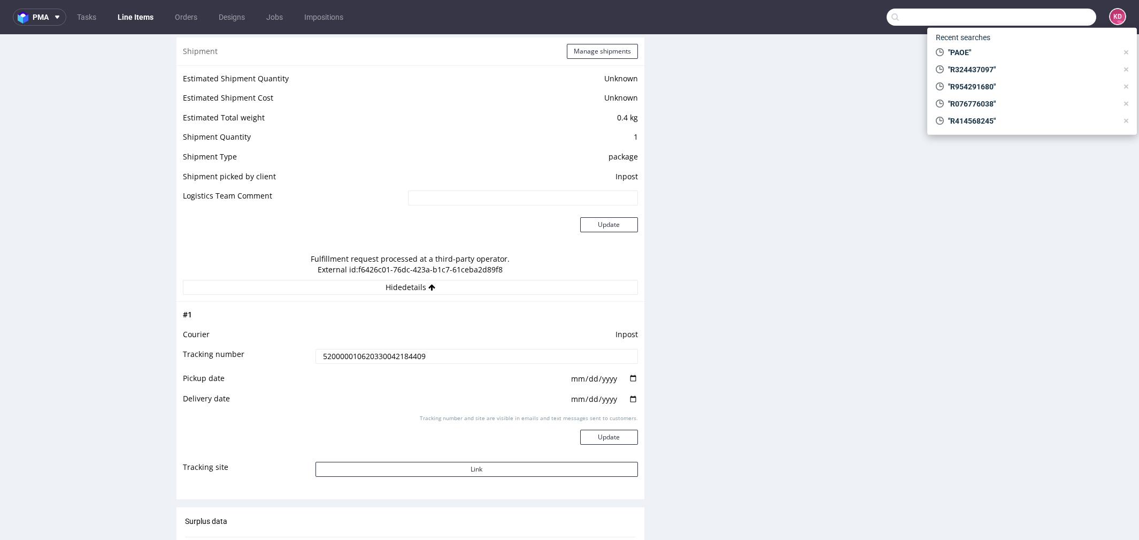
click at [1031, 13] on input "text" at bounding box center [992, 17] width 210 height 17
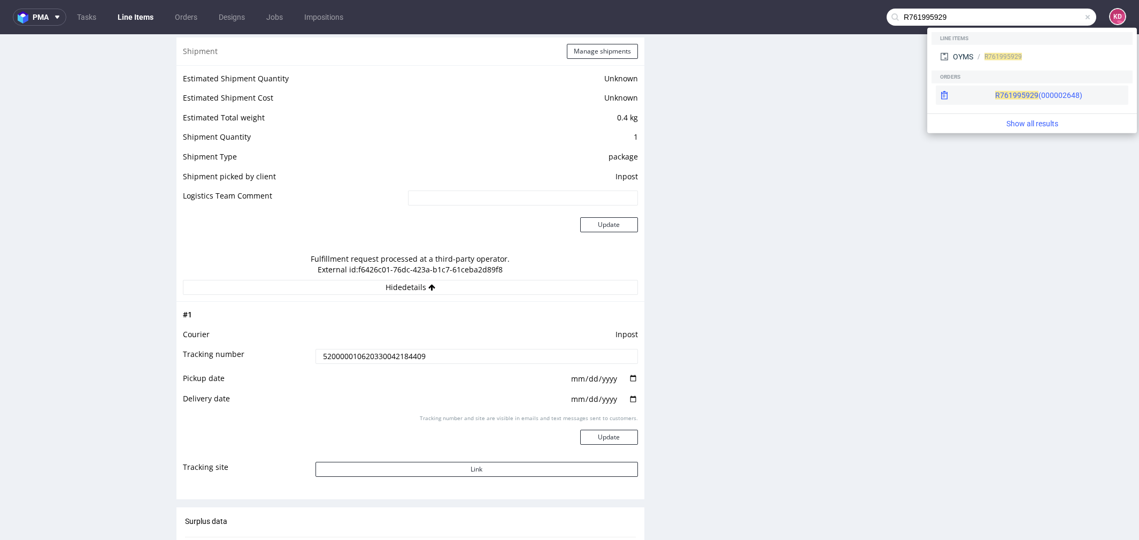
type input "R761995929"
click at [995, 95] on span "R761995929" at bounding box center [1016, 95] width 43 height 9
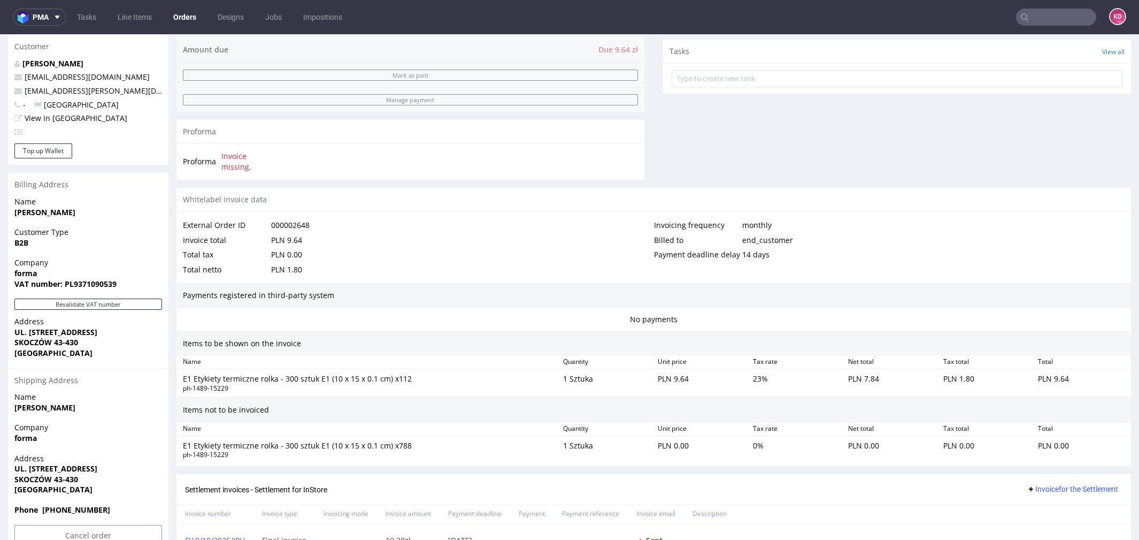
scroll to position [371, 0]
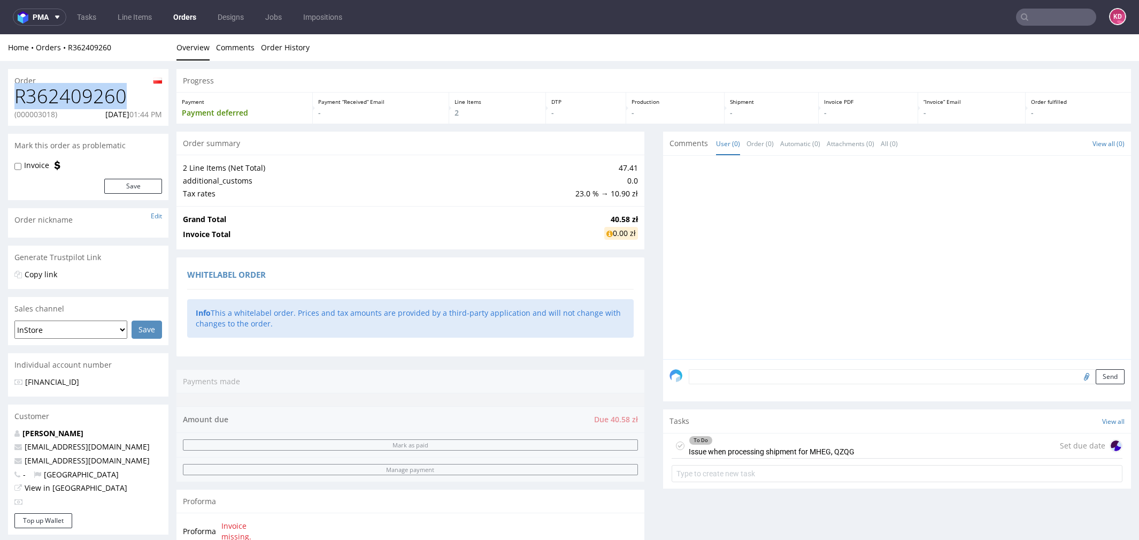
drag, startPoint x: 137, startPoint y: 100, endPoint x: -3, endPoint y: 100, distance: 140.6
click at [0, 100] on html "Production Shipped DTP Orders Offers Shipments Designs Promotions Users Jobs Ad…" at bounding box center [569, 544] width 1139 height 1020
copy h1 "R362409260"
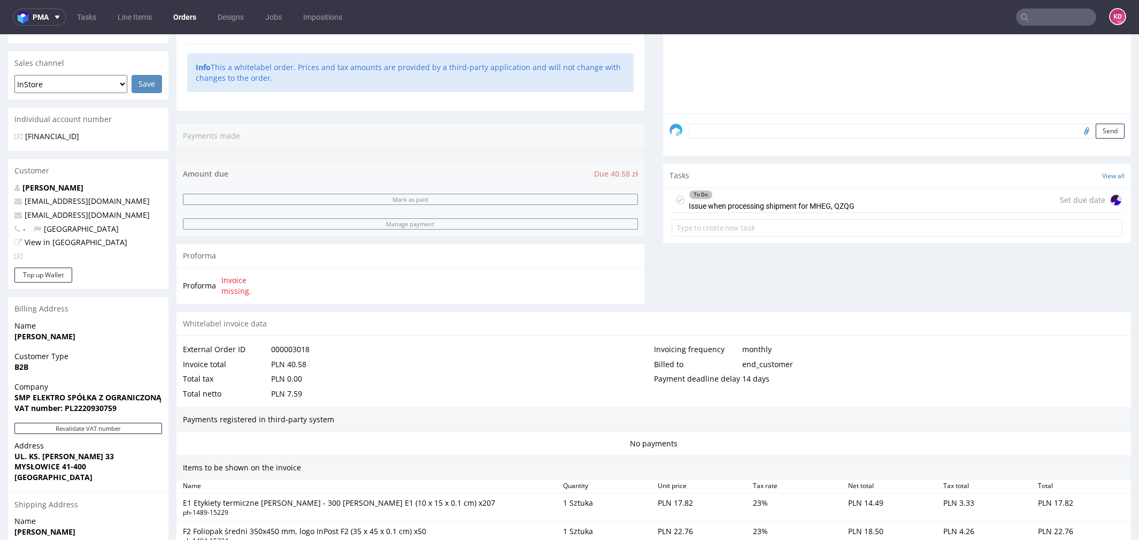
scroll to position [510, 0]
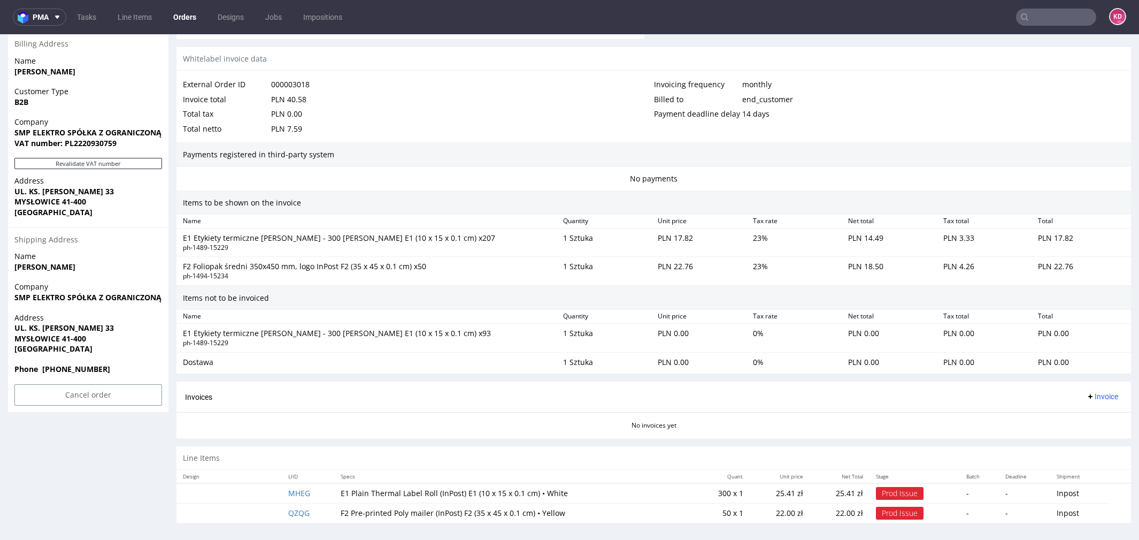
drag, startPoint x: 317, startPoint y: 494, endPoint x: 311, endPoint y: 488, distance: 8.3
click at [311, 488] on td "MHEG" at bounding box center [308, 493] width 52 height 20
